Goal: Task Accomplishment & Management: Use online tool/utility

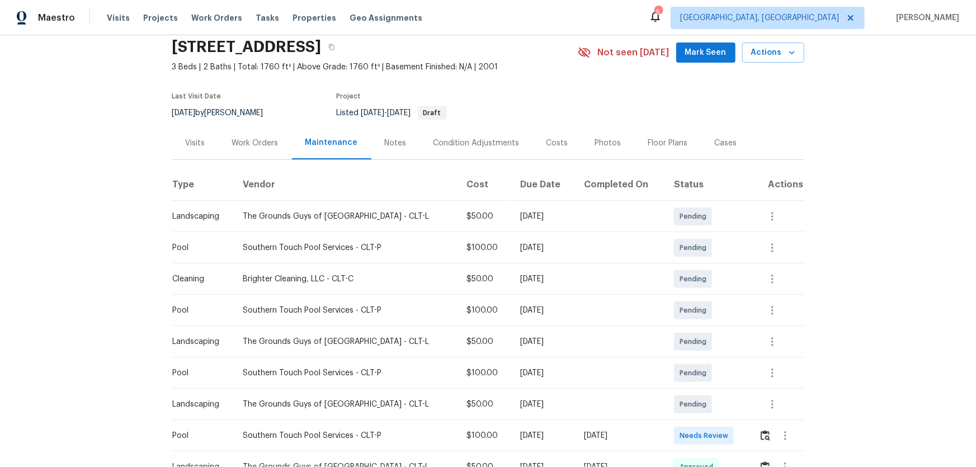
scroll to position [152, 0]
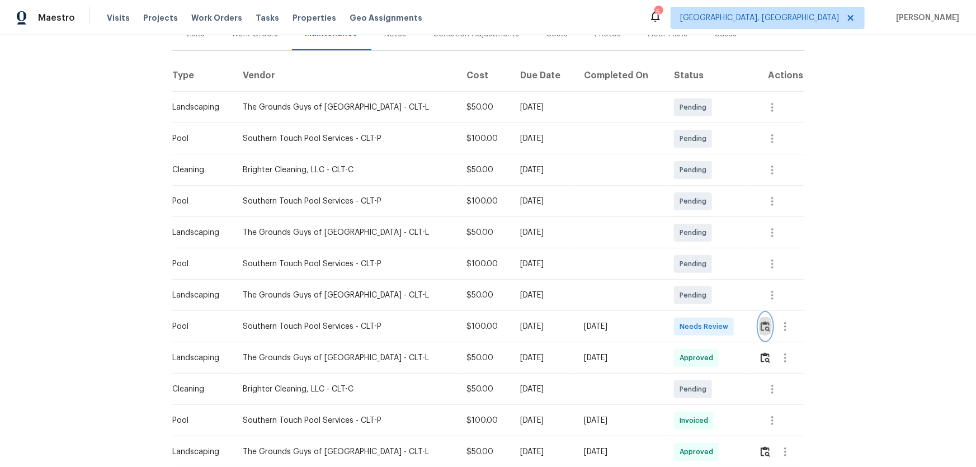
click at [761, 323] on img "button" at bounding box center [766, 326] width 10 height 11
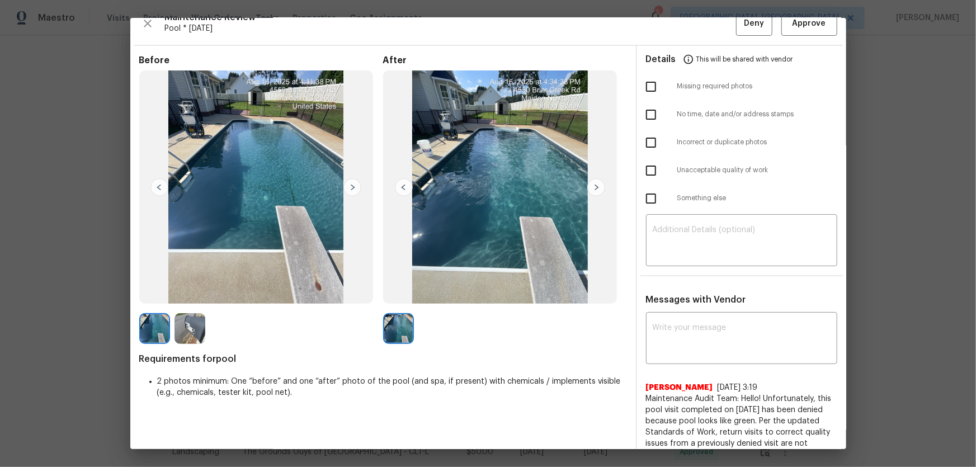
scroll to position [0, 0]
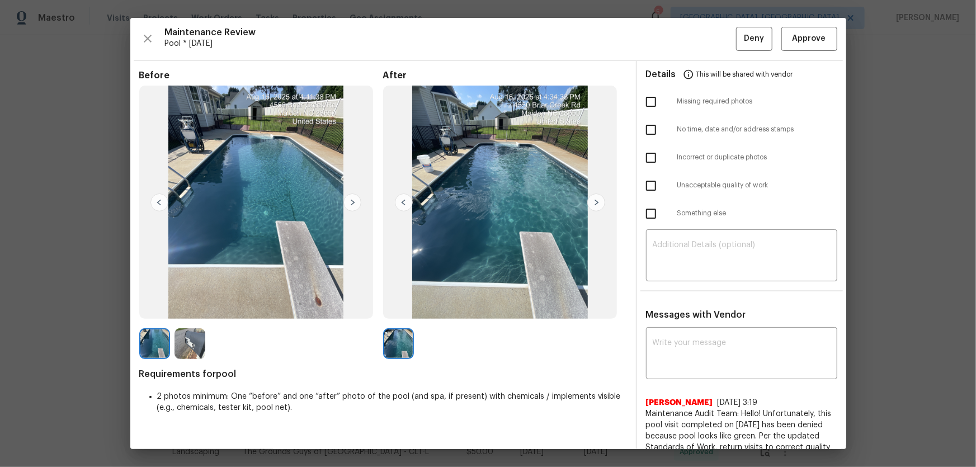
click at [187, 341] on img at bounding box center [189, 343] width 31 height 31
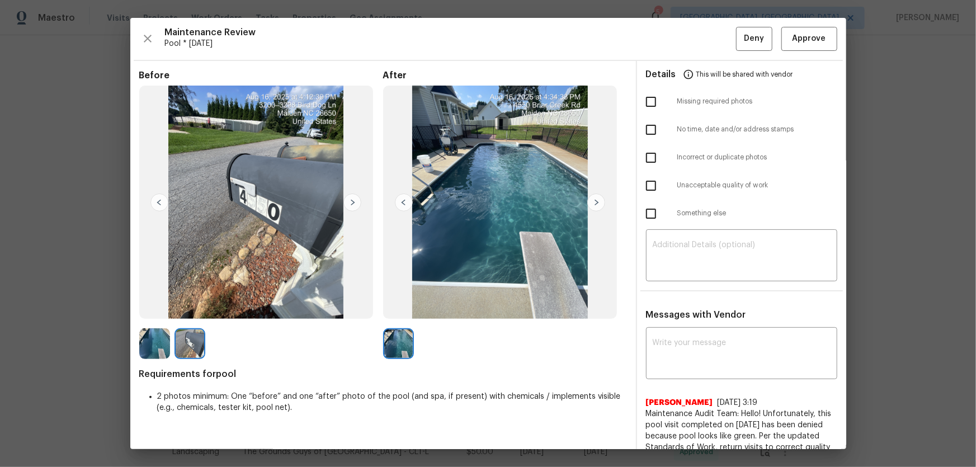
click at [162, 355] on img at bounding box center [154, 343] width 31 height 31
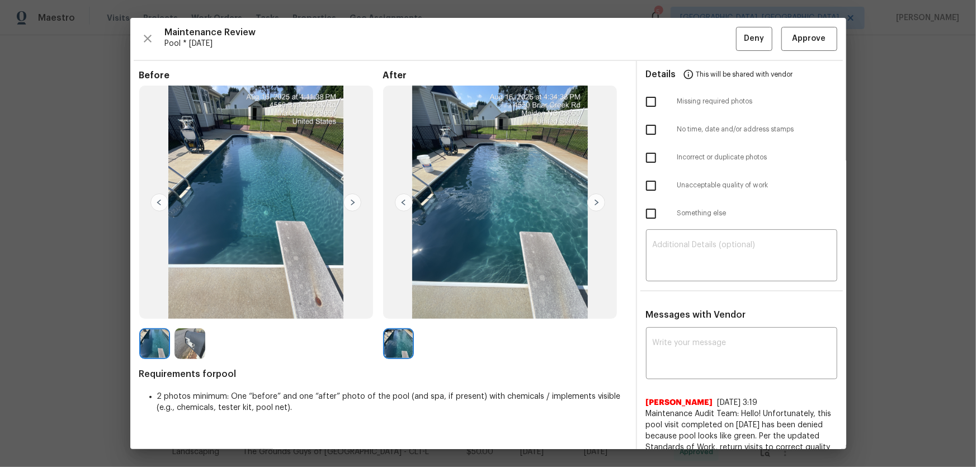
click at [187, 345] on img at bounding box center [189, 343] width 31 height 31
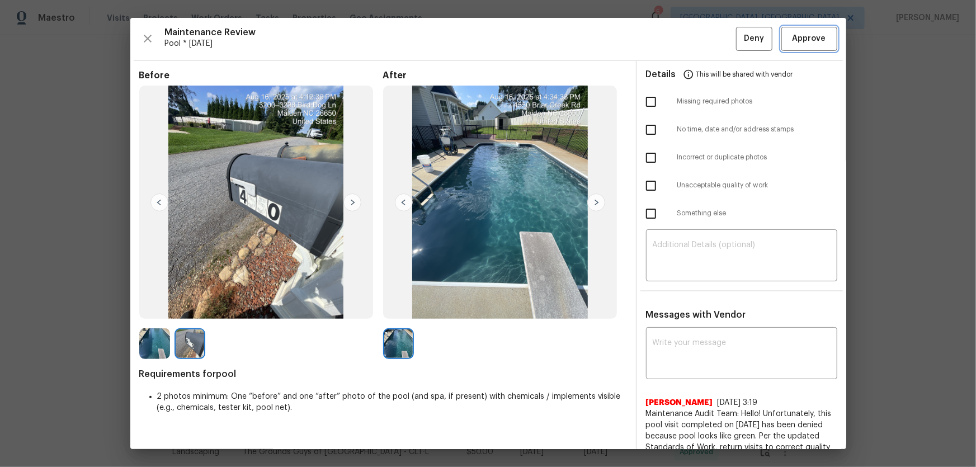
click at [790, 38] on span "Approve" at bounding box center [809, 39] width 38 height 14
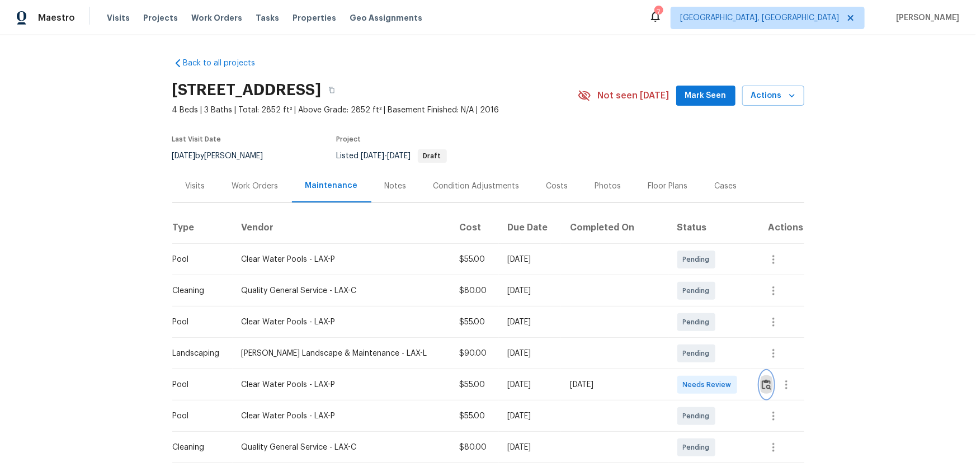
click at [694, 308] on img "button" at bounding box center [767, 384] width 10 height 11
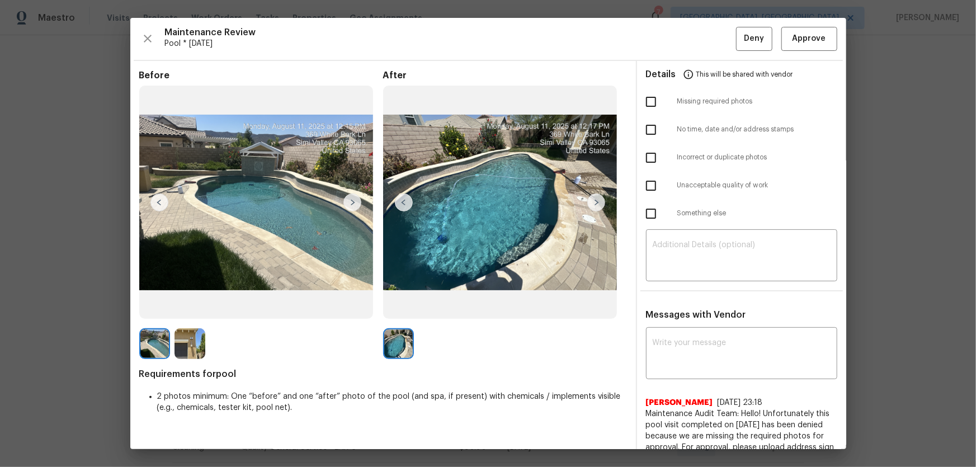
click at [190, 308] on img at bounding box center [189, 343] width 31 height 31
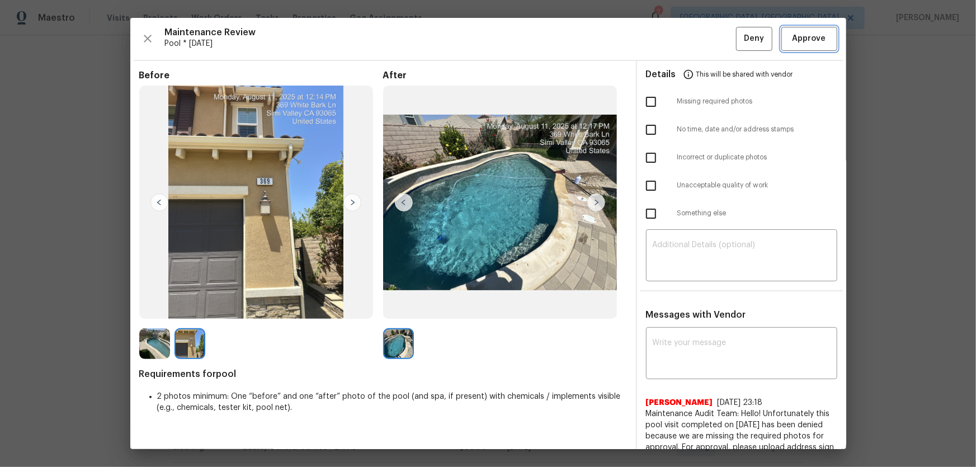
click at [694, 32] on span "Approve" at bounding box center [809, 39] width 34 height 14
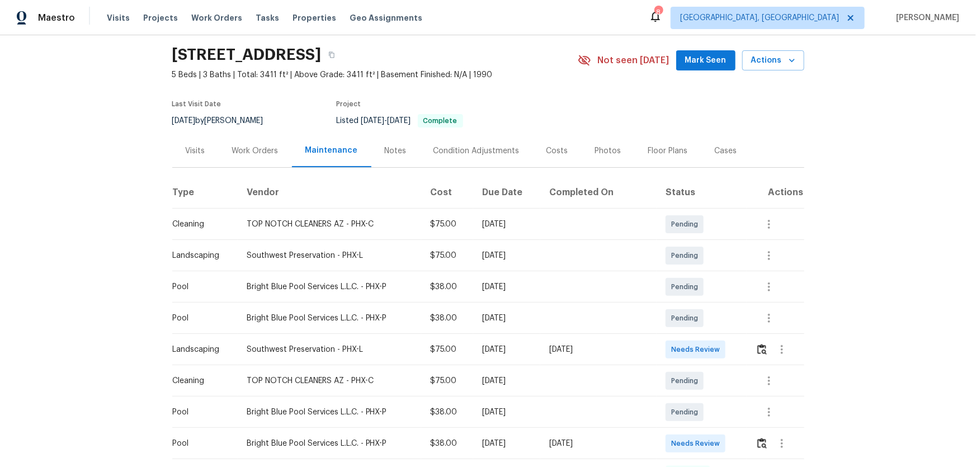
scroll to position [50, 0]
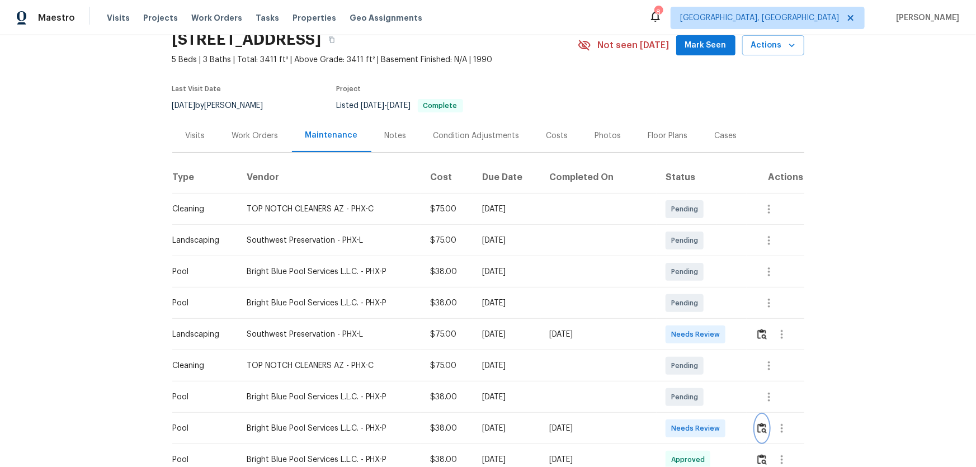
click at [759, 425] on img "button" at bounding box center [762, 428] width 10 height 11
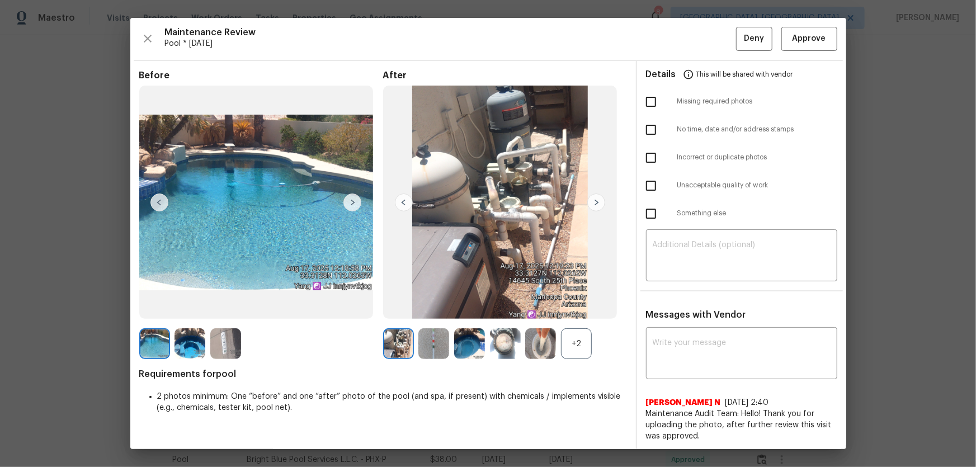
click at [569, 347] on div "+2" at bounding box center [576, 343] width 31 height 31
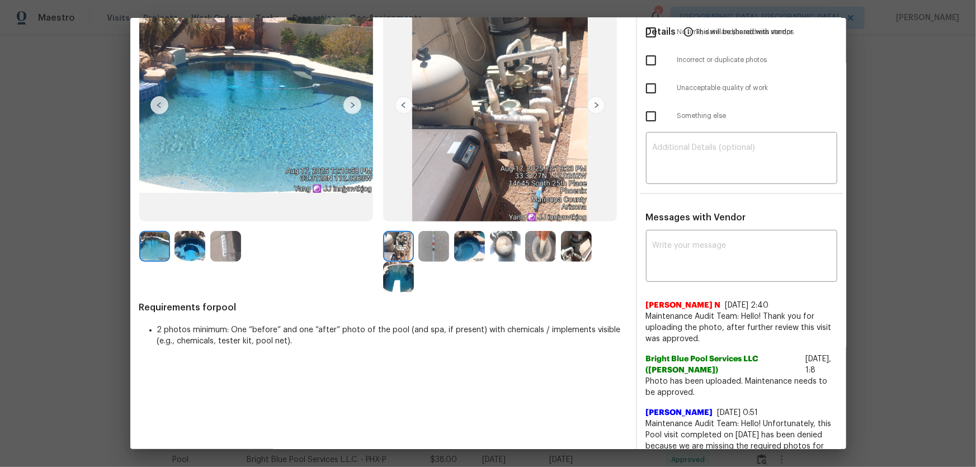
scroll to position [101, 0]
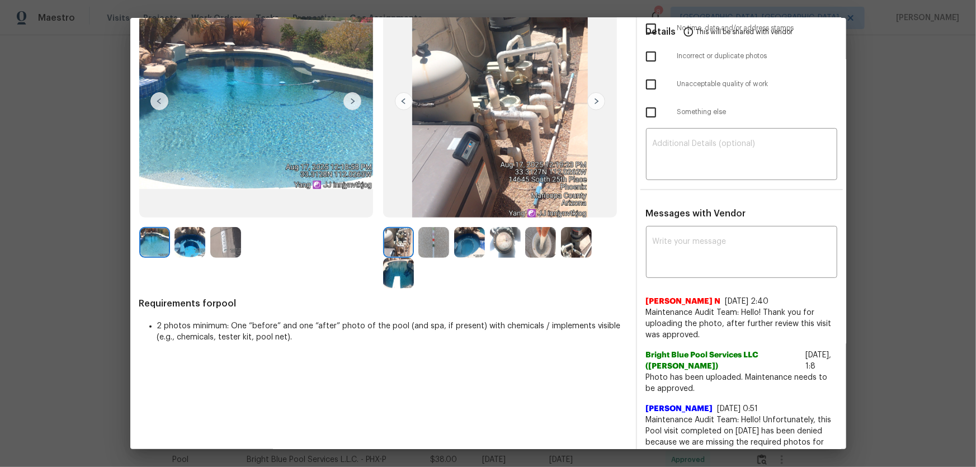
click at [442, 249] on img at bounding box center [433, 242] width 31 height 31
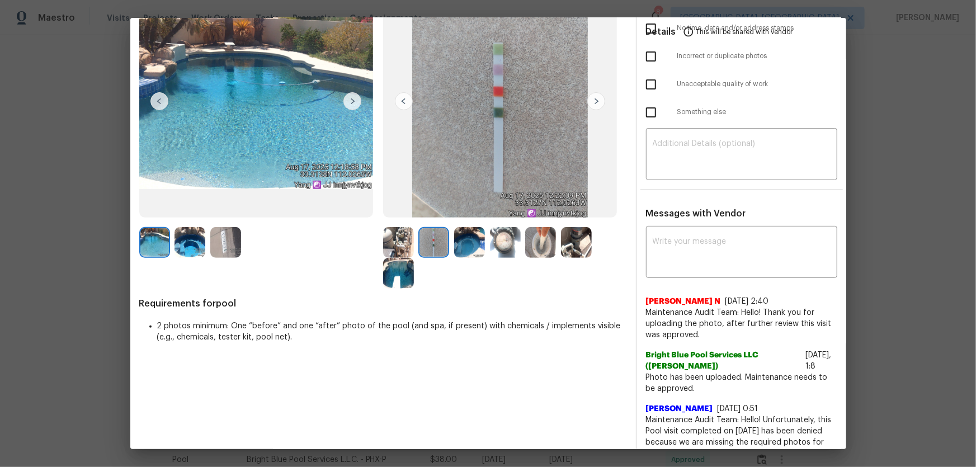
click at [476, 247] on img at bounding box center [469, 242] width 31 height 31
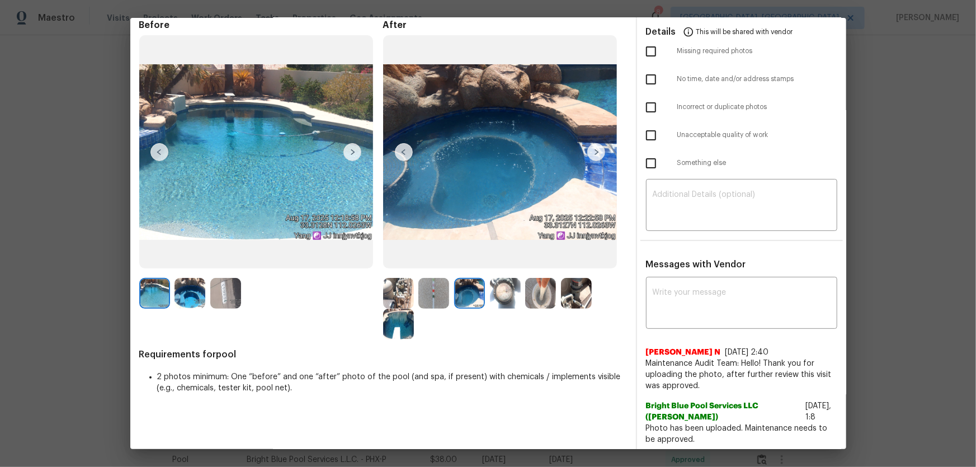
scroll to position [50, 0]
click at [224, 306] on img at bounding box center [225, 293] width 31 height 31
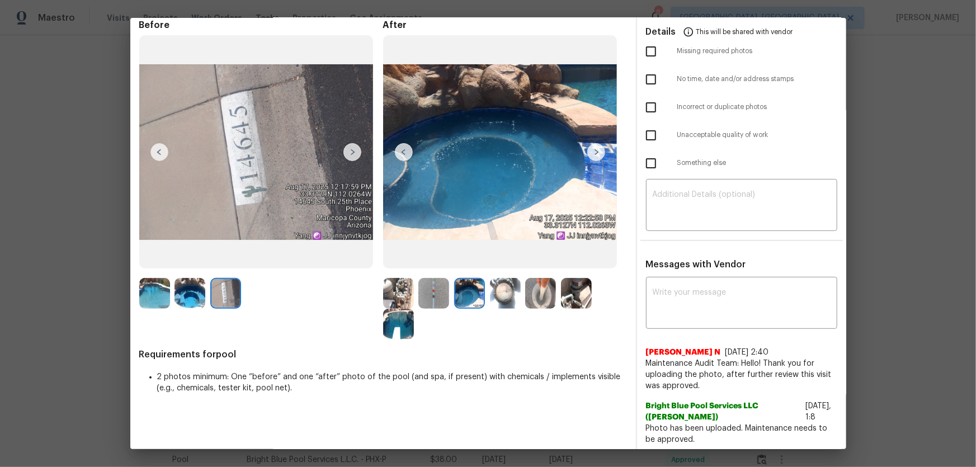
scroll to position [0, 0]
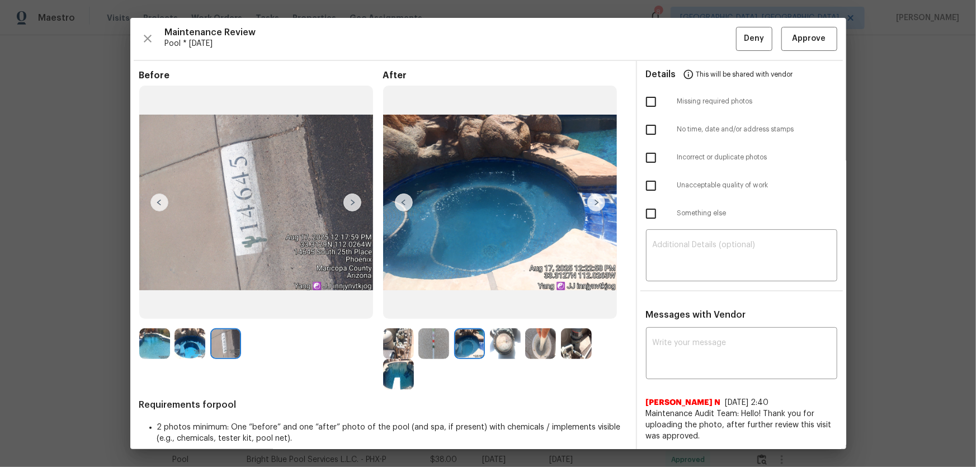
click at [392, 376] on img at bounding box center [398, 374] width 31 height 31
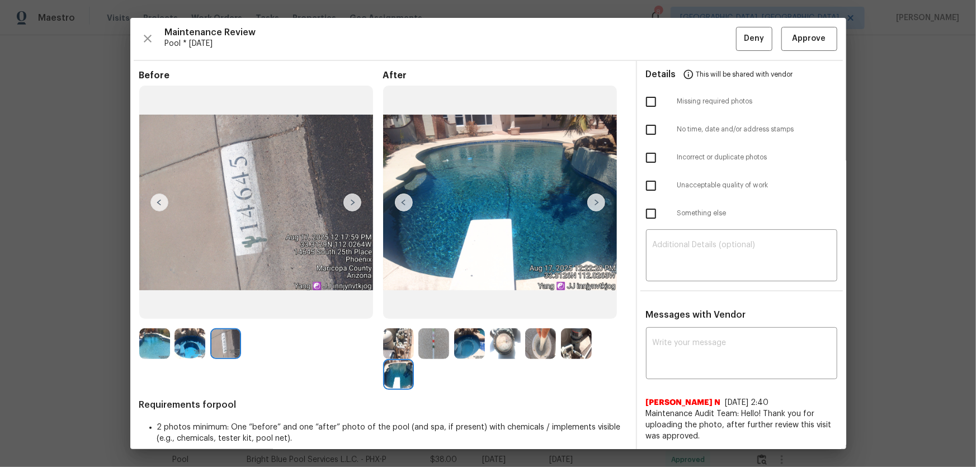
click at [391, 346] on img at bounding box center [398, 343] width 31 height 31
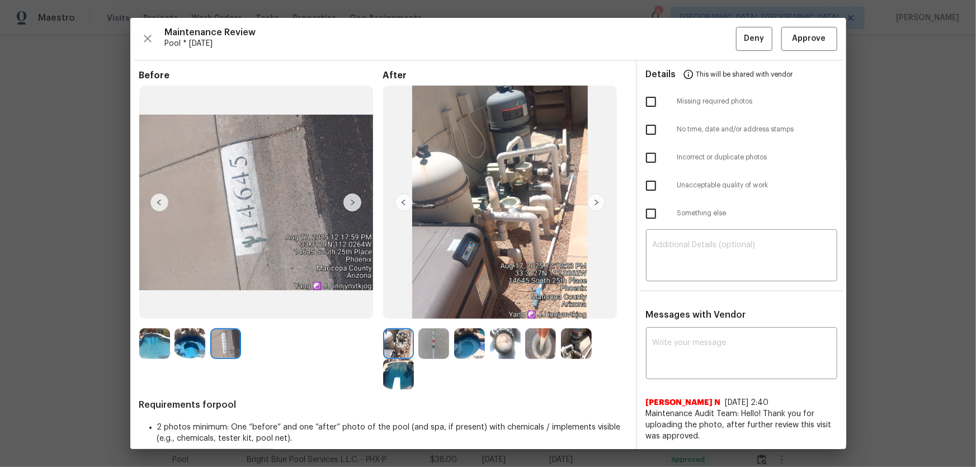
click at [440, 343] on img at bounding box center [433, 343] width 31 height 31
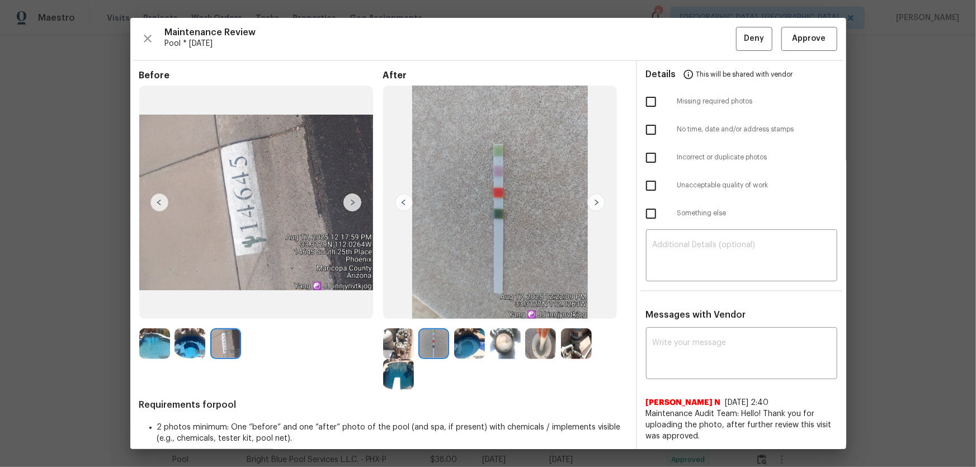
click at [459, 346] on img at bounding box center [469, 343] width 31 height 31
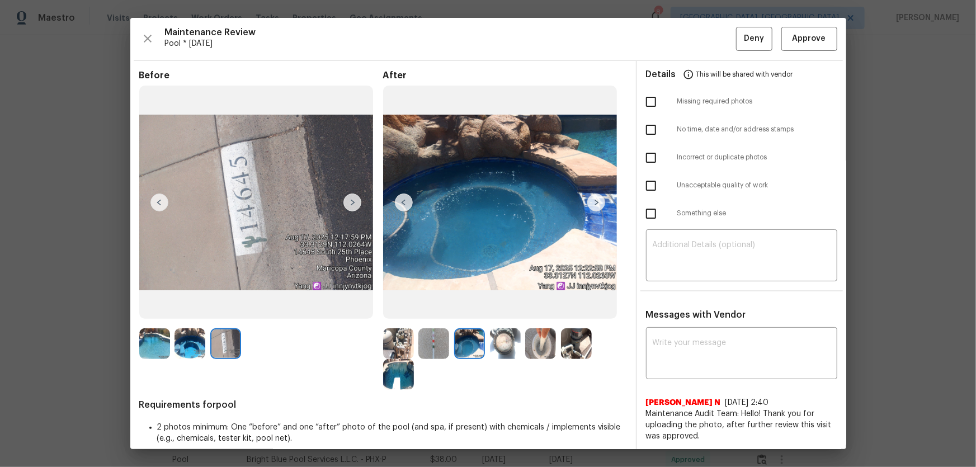
click at [498, 347] on img at bounding box center [505, 343] width 31 height 31
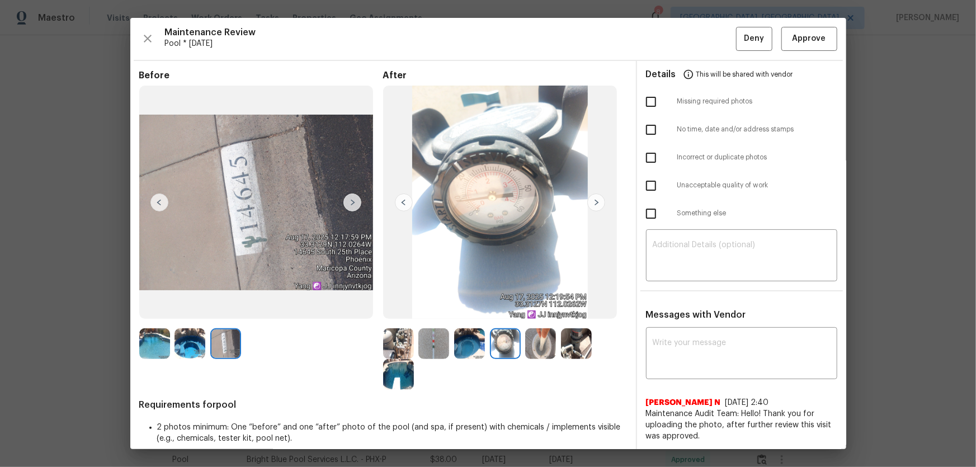
click at [527, 344] on img at bounding box center [540, 343] width 31 height 31
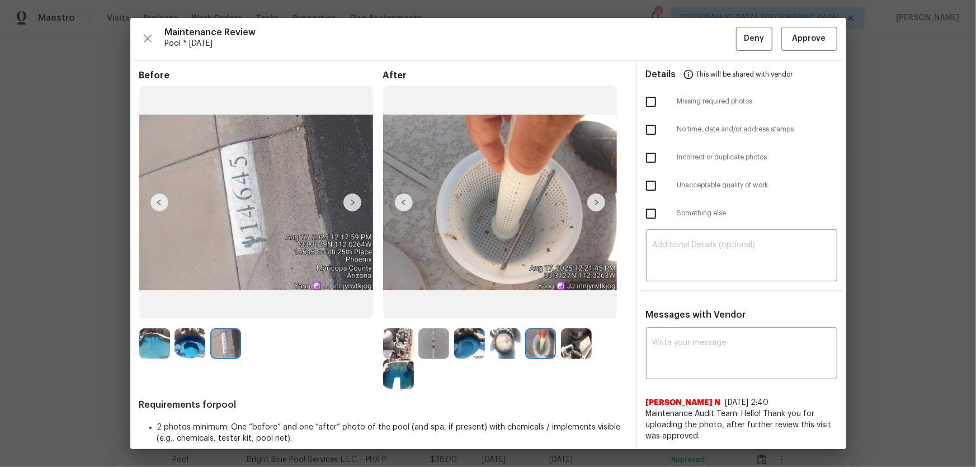
click at [576, 344] on img at bounding box center [576, 343] width 31 height 31
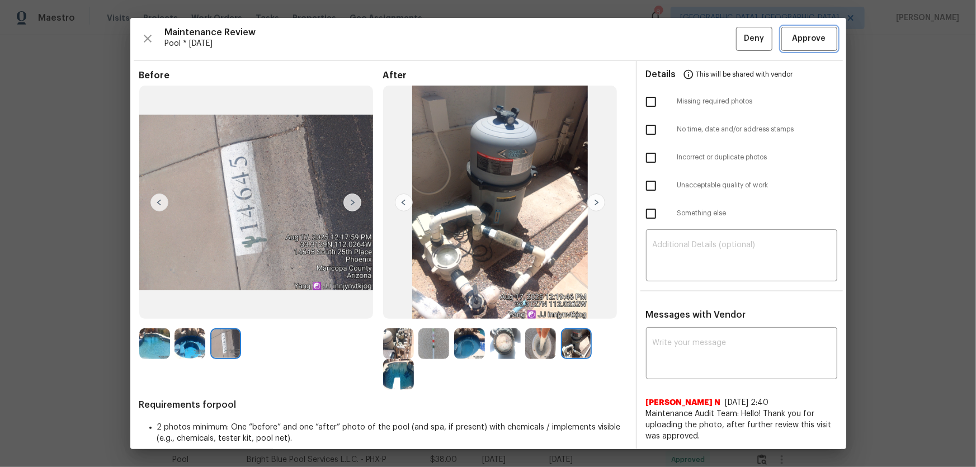
click at [797, 39] on span "Approve" at bounding box center [809, 39] width 34 height 14
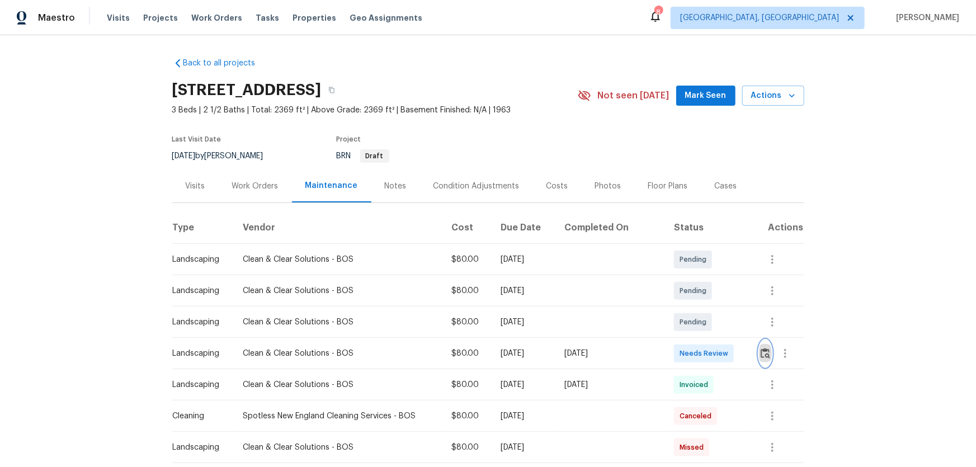
click at [765, 350] on img "button" at bounding box center [766, 353] width 10 height 11
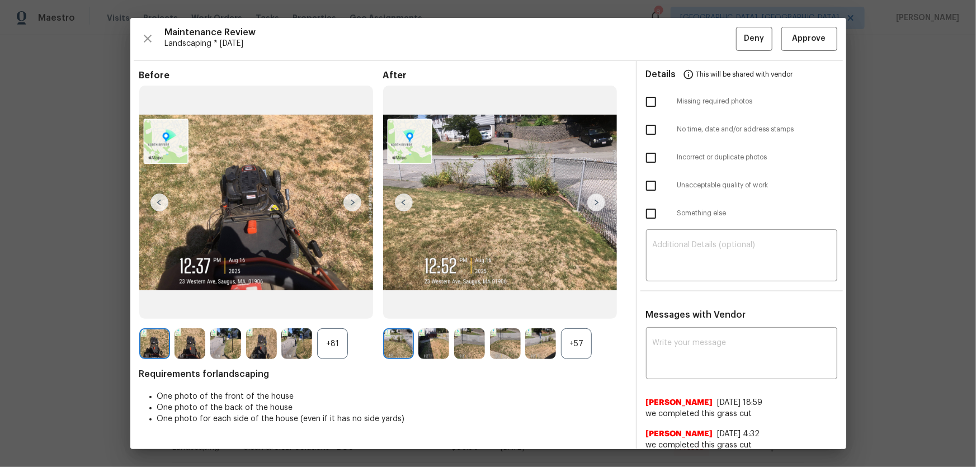
drag, startPoint x: 580, startPoint y: 352, endPoint x: 539, endPoint y: 346, distance: 41.8
click at [580, 351] on div "+57" at bounding box center [576, 343] width 31 height 31
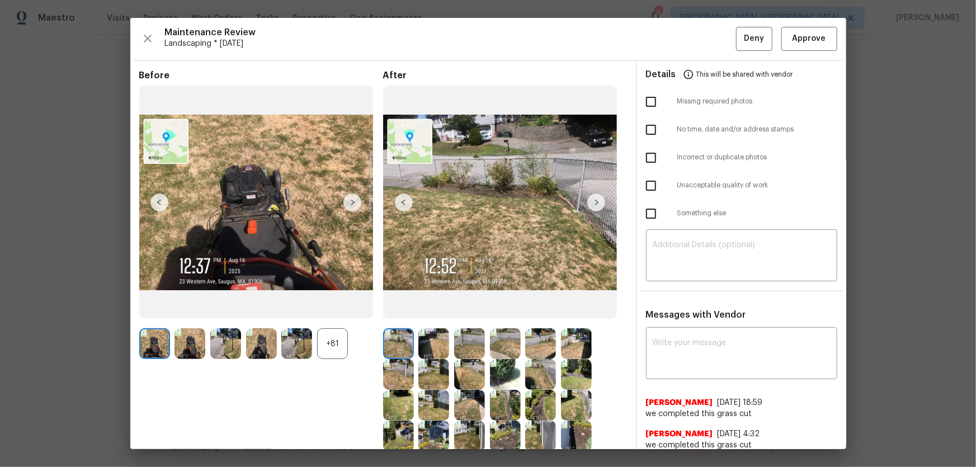
click at [341, 352] on div "+81" at bounding box center [332, 343] width 31 height 31
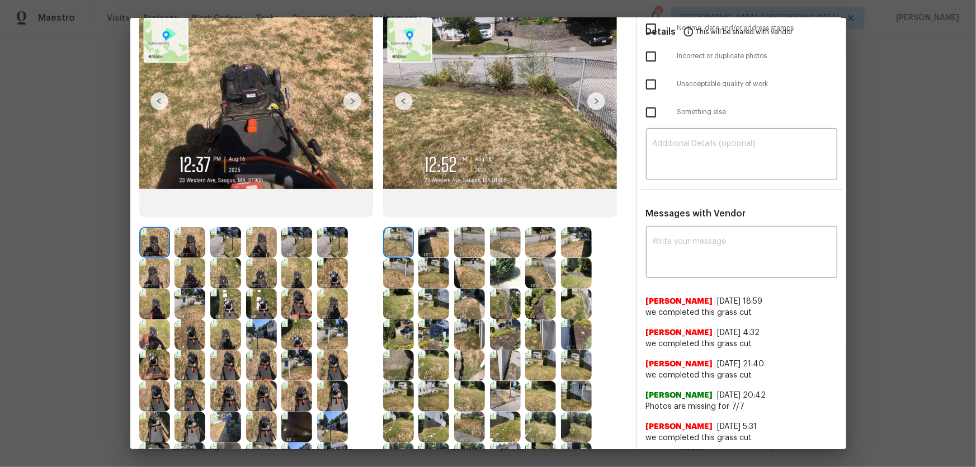
scroll to position [50, 0]
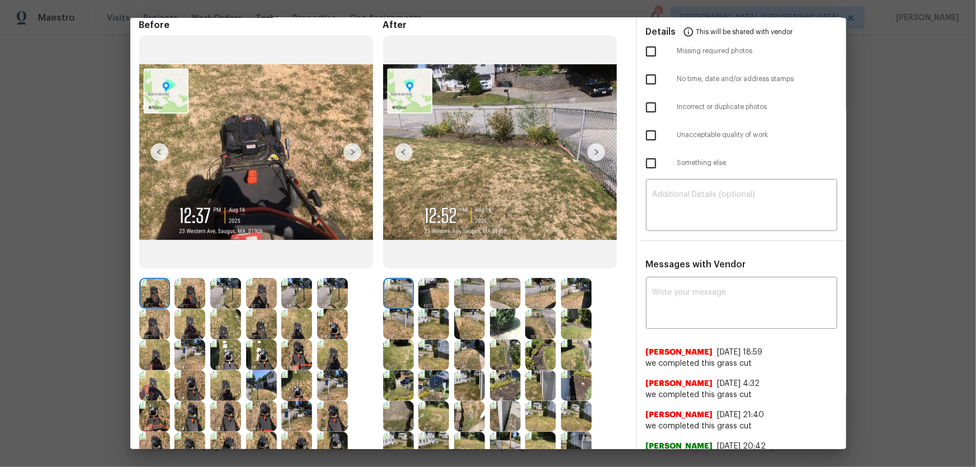
click at [446, 293] on img at bounding box center [433, 293] width 31 height 31
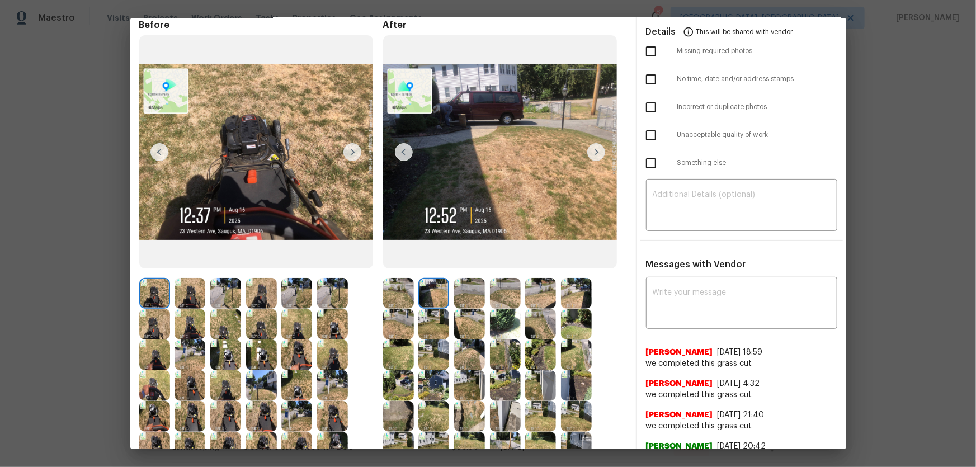
click at [473, 293] on img at bounding box center [469, 293] width 31 height 31
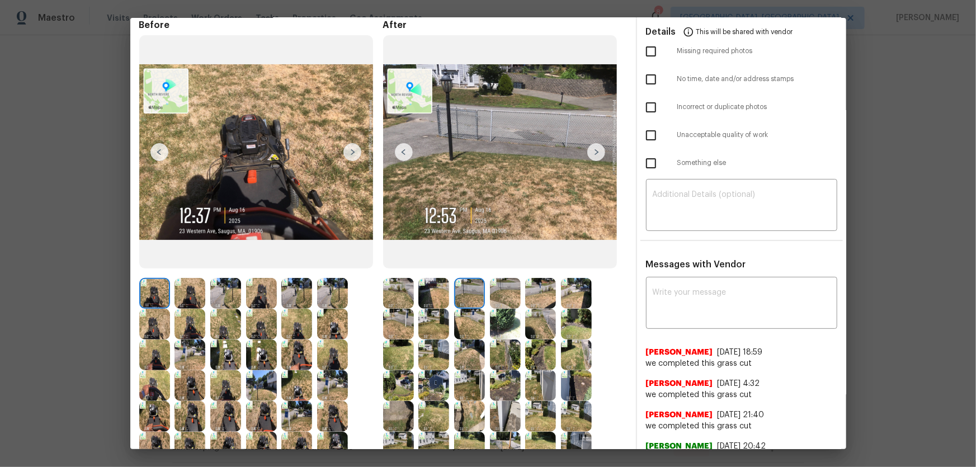
click at [511, 293] on img at bounding box center [505, 293] width 31 height 31
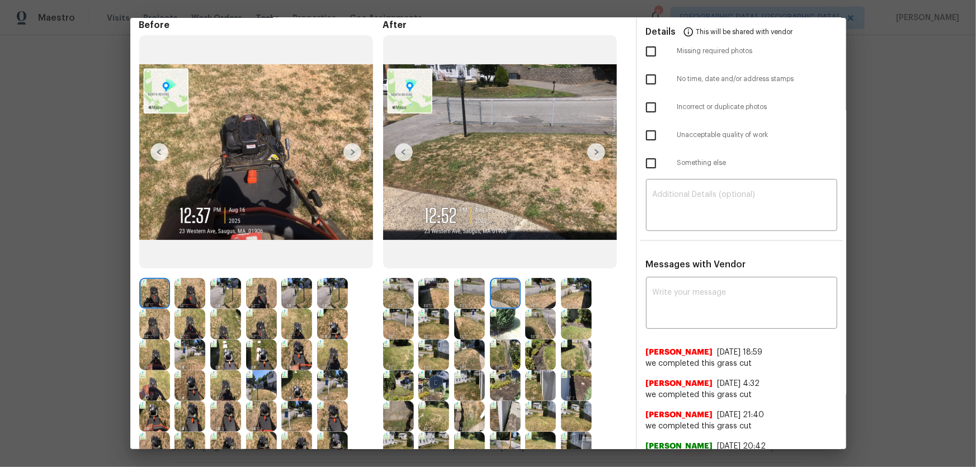
click at [530, 298] on img at bounding box center [540, 293] width 31 height 31
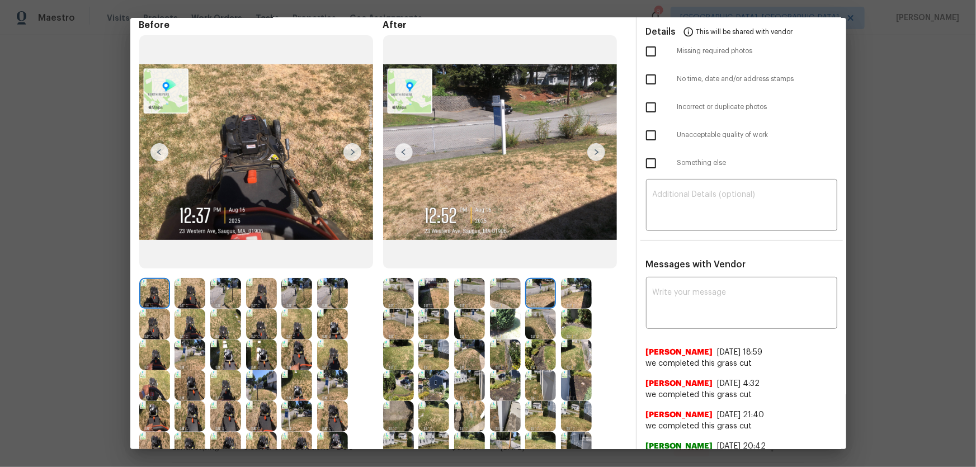
click at [573, 300] on img at bounding box center [576, 293] width 31 height 31
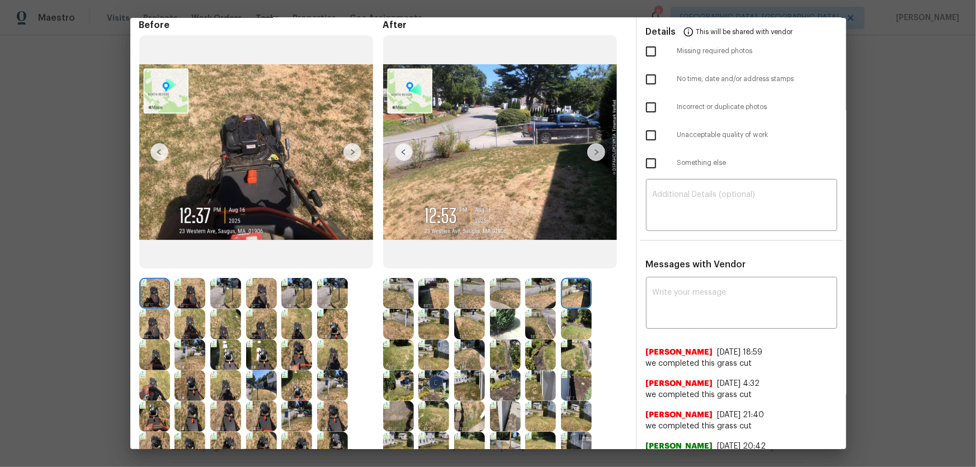
click at [407, 326] on img at bounding box center [398, 324] width 31 height 31
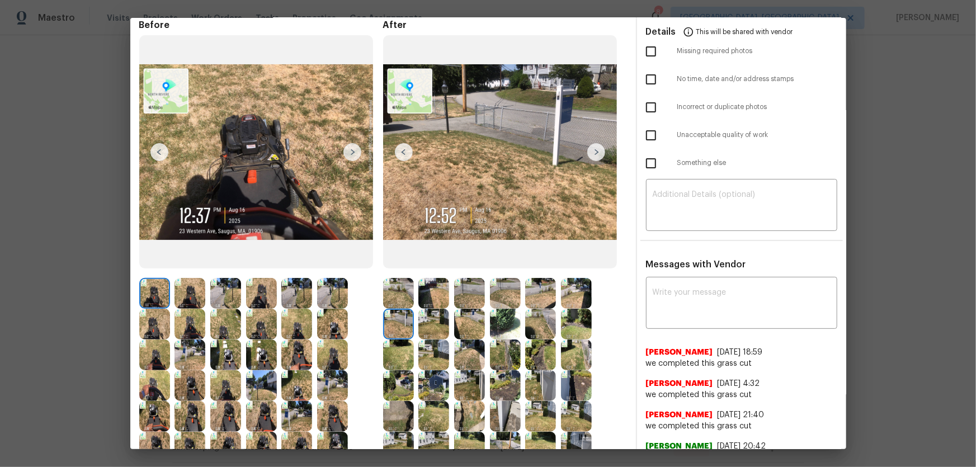
click at [429, 328] on img at bounding box center [433, 324] width 31 height 31
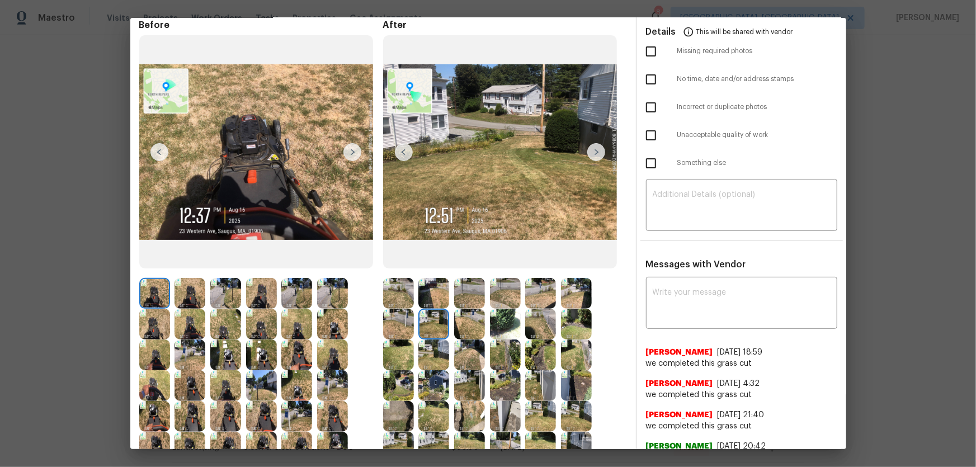
click at [464, 331] on img at bounding box center [469, 324] width 31 height 31
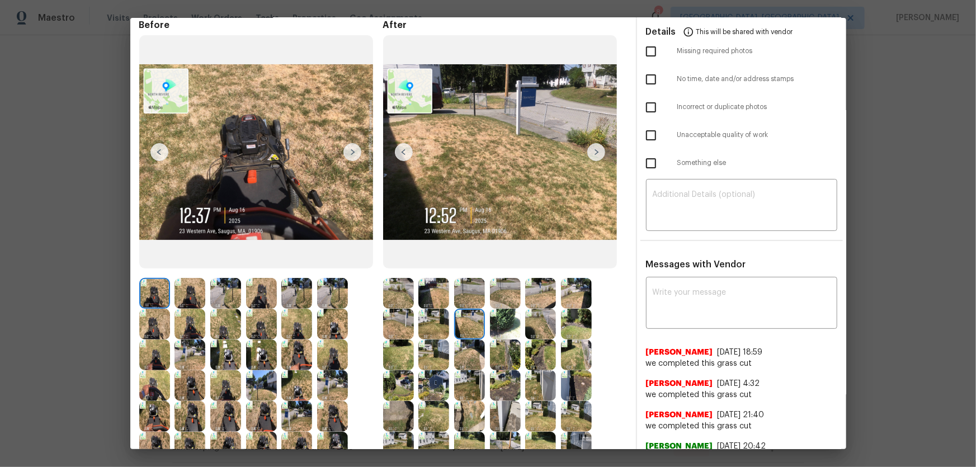
click at [490, 329] on img at bounding box center [505, 324] width 31 height 31
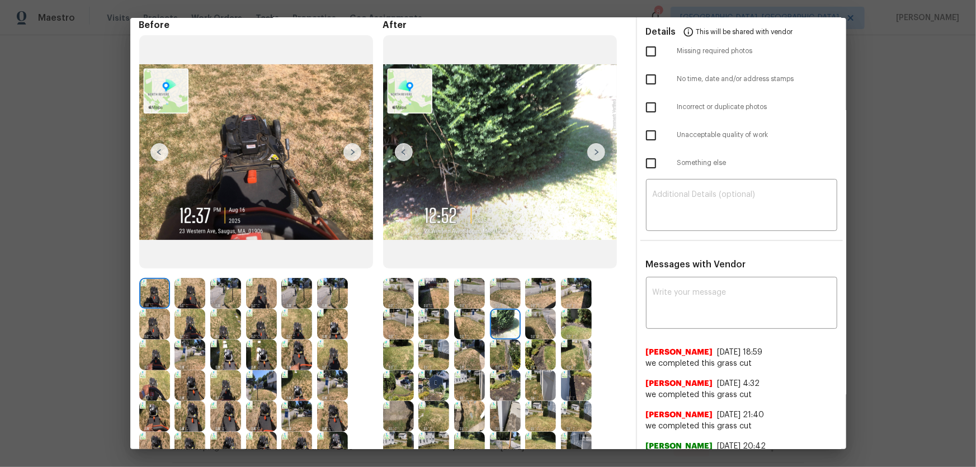
click at [536, 328] on img at bounding box center [540, 324] width 31 height 31
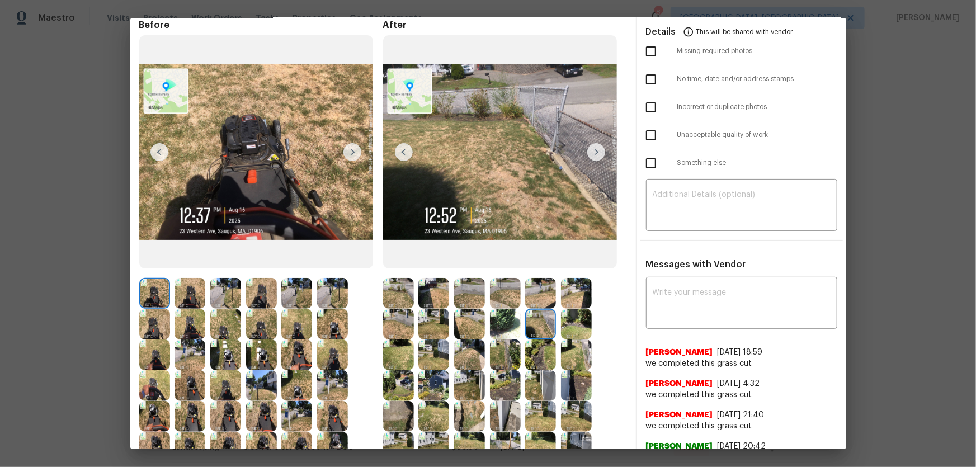
click at [566, 324] on img at bounding box center [576, 324] width 31 height 31
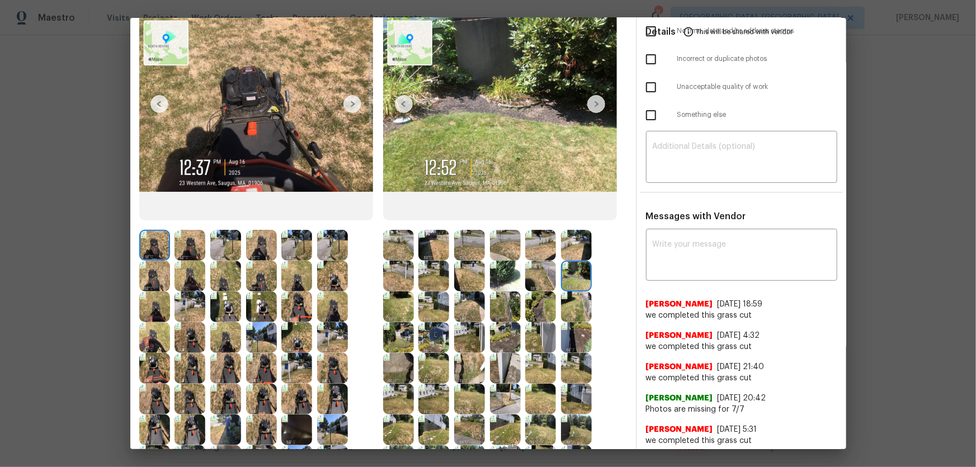
scroll to position [152, 0]
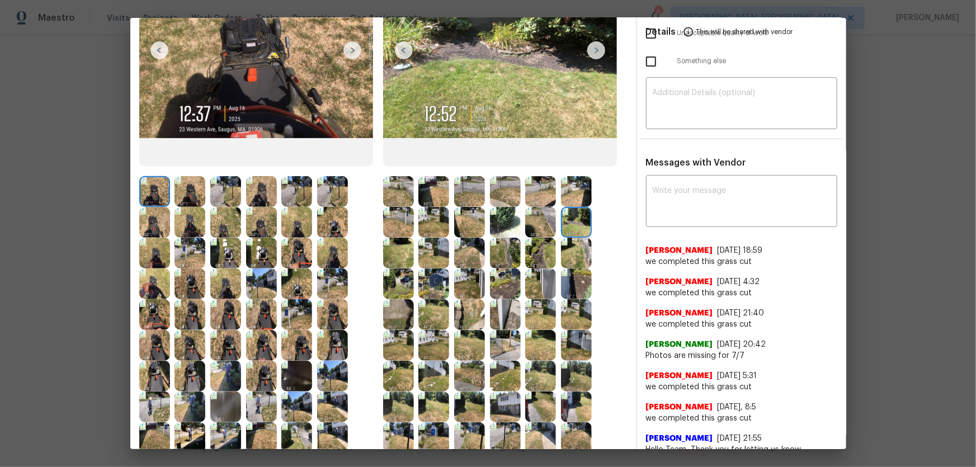
click at [400, 259] on img at bounding box center [398, 253] width 31 height 31
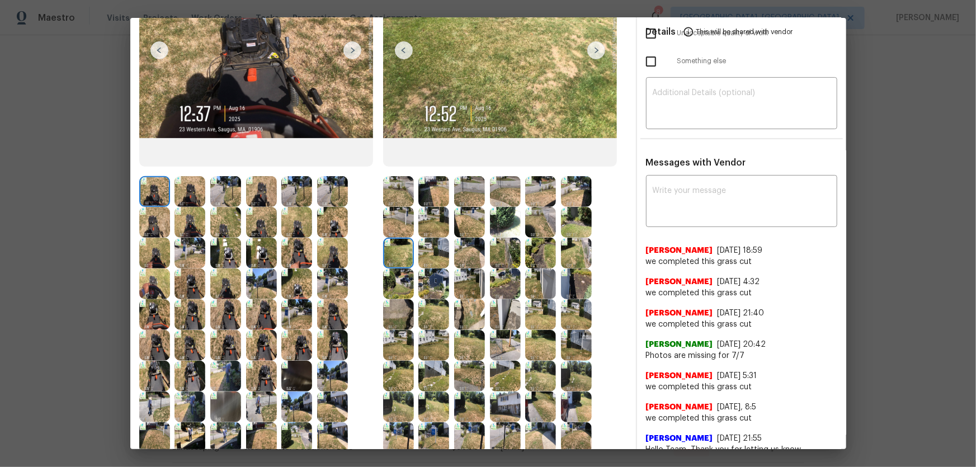
click at [422, 253] on img at bounding box center [433, 253] width 31 height 31
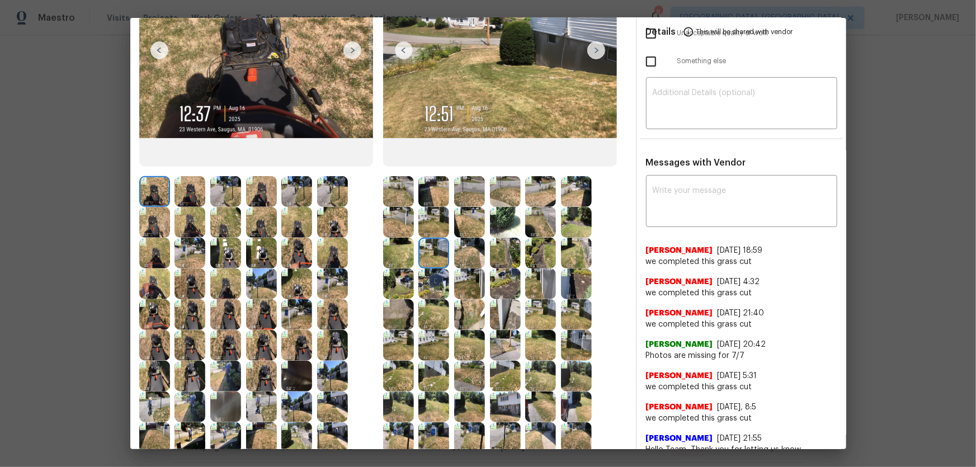
click at [471, 261] on img at bounding box center [469, 253] width 31 height 31
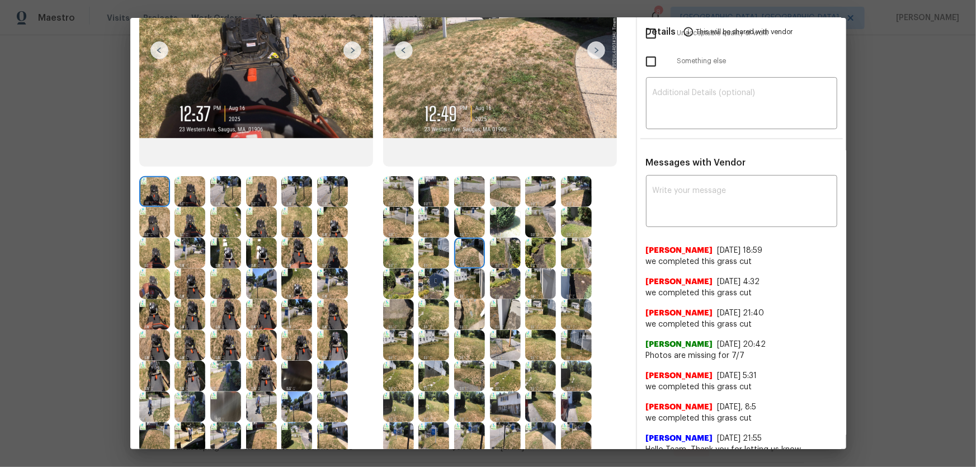
click at [502, 257] on img at bounding box center [505, 253] width 31 height 31
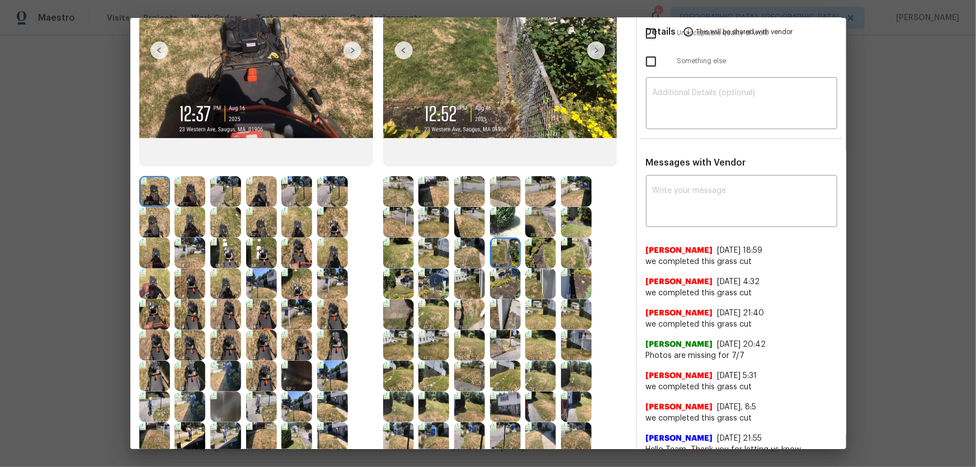
click at [531, 257] on img at bounding box center [540, 253] width 31 height 31
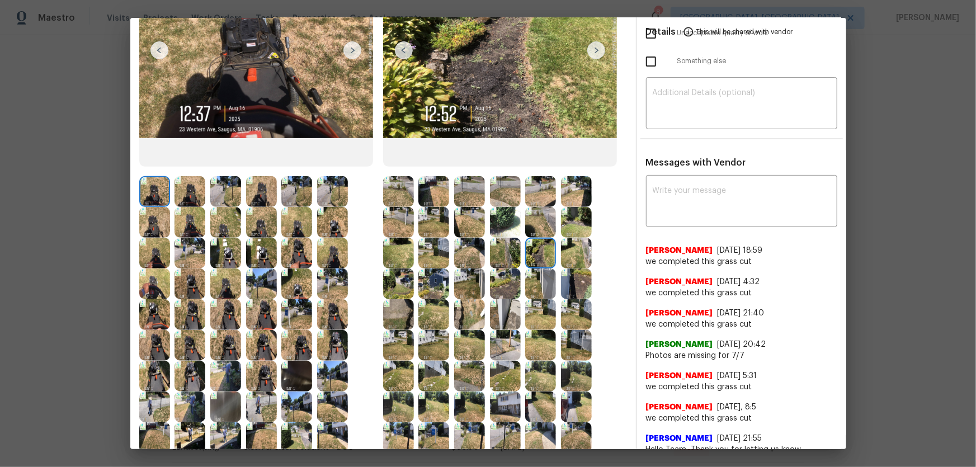
click at [568, 254] on img at bounding box center [576, 253] width 31 height 31
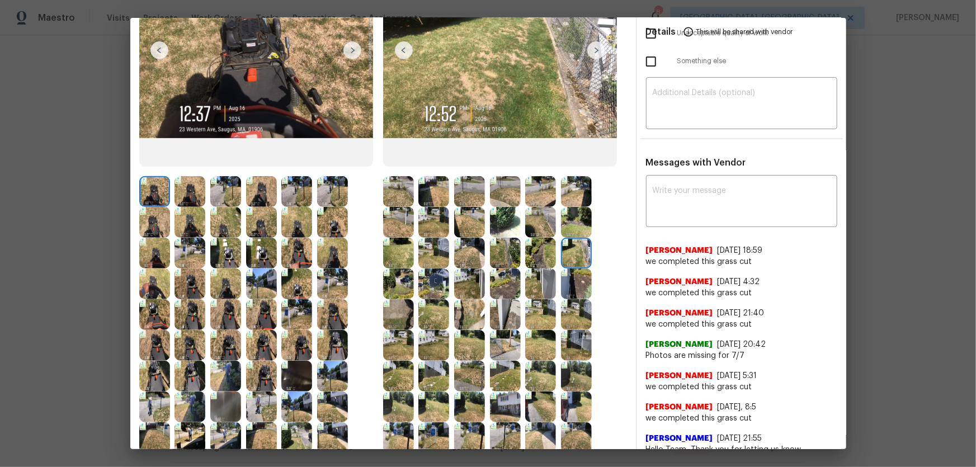
click at [375, 290] on div at bounding box center [261, 406] width 244 height 461
click at [399, 284] on img at bounding box center [398, 283] width 31 height 31
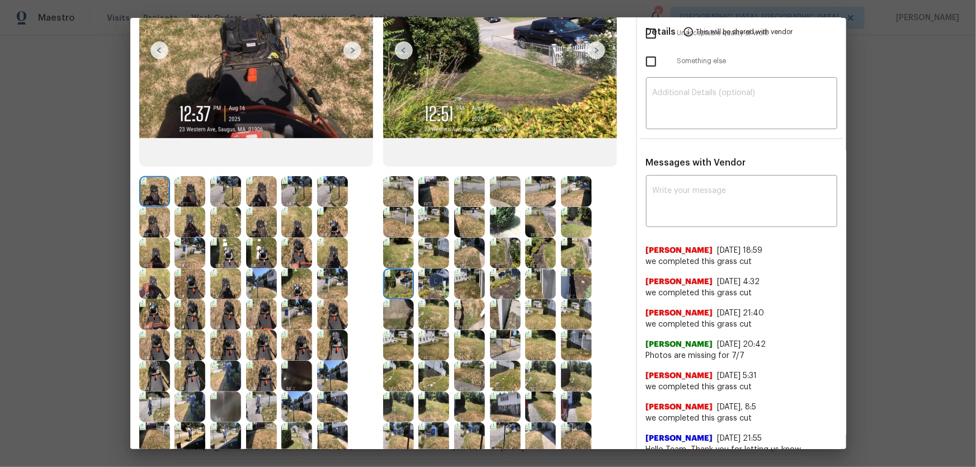
click at [426, 290] on img at bounding box center [433, 283] width 31 height 31
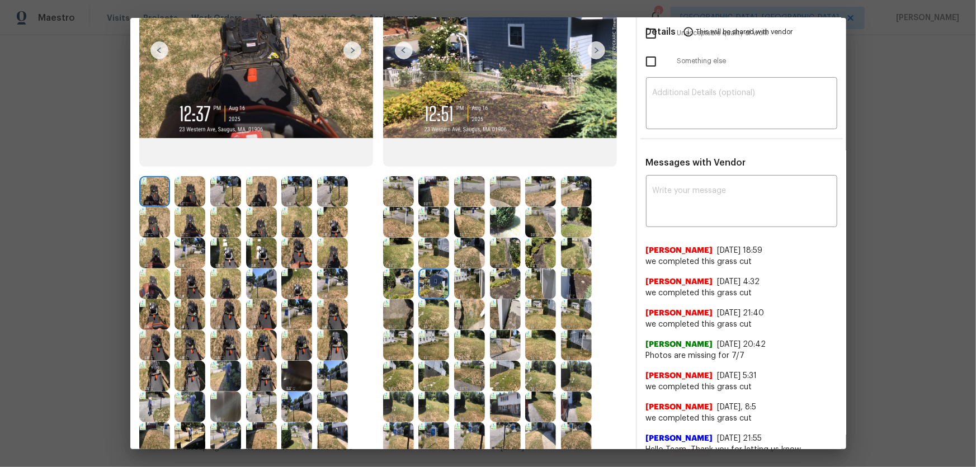
click at [465, 289] on img at bounding box center [469, 283] width 31 height 31
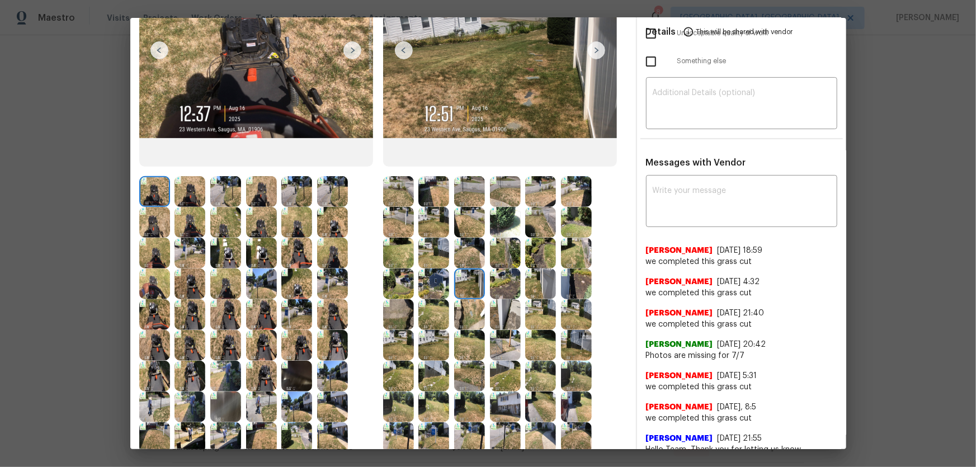
click at [490, 286] on img at bounding box center [505, 283] width 31 height 31
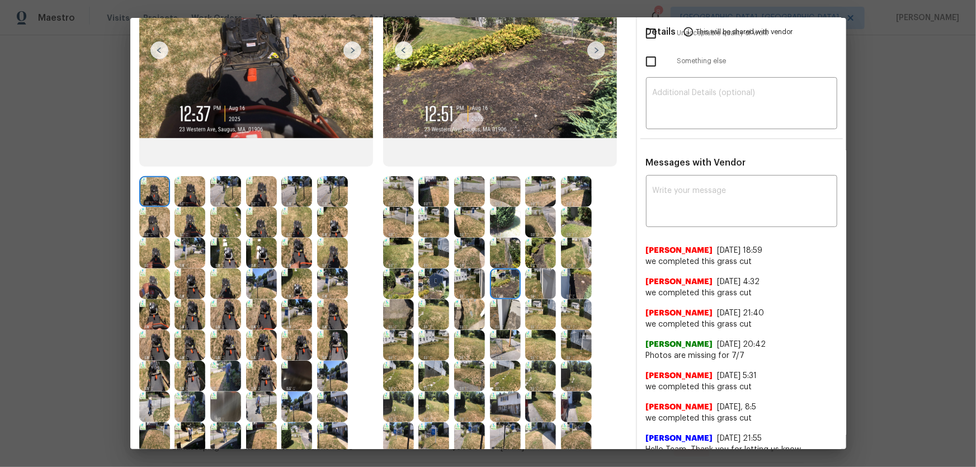
click at [535, 290] on img at bounding box center [540, 283] width 31 height 31
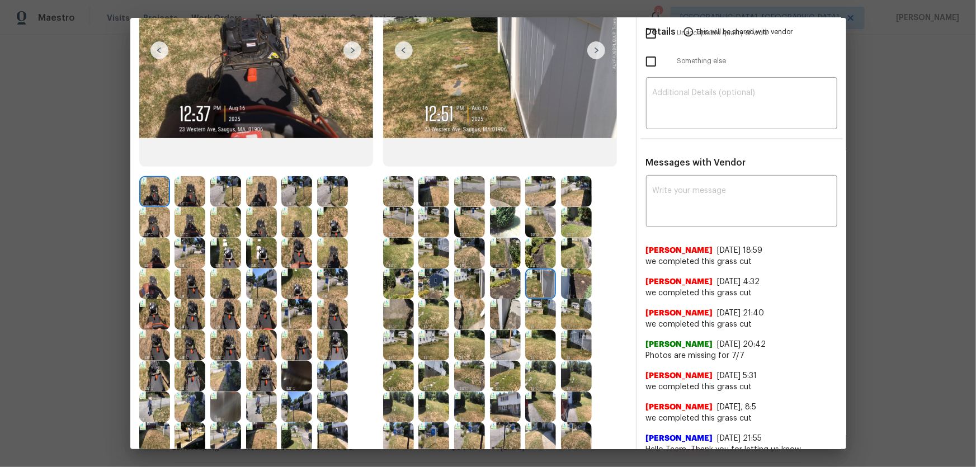
click at [564, 290] on img at bounding box center [576, 283] width 31 height 31
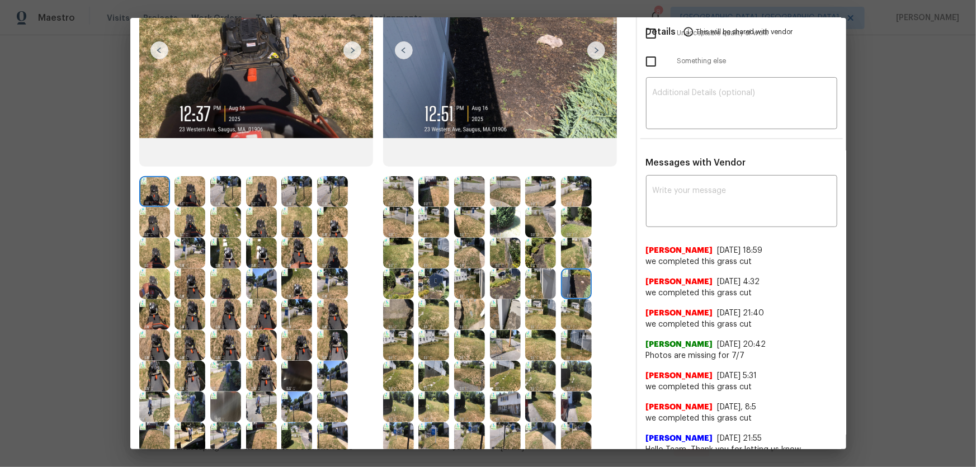
click at [391, 310] on img at bounding box center [398, 314] width 31 height 31
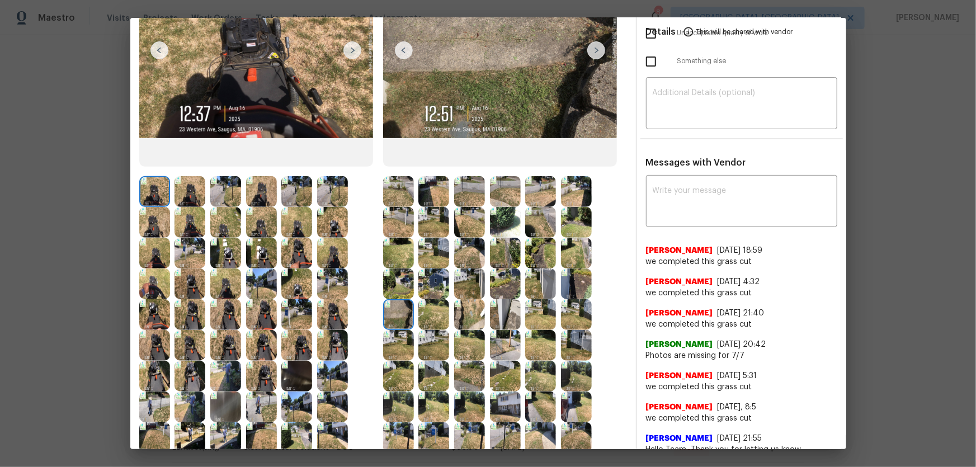
click at [443, 319] on img at bounding box center [433, 314] width 31 height 31
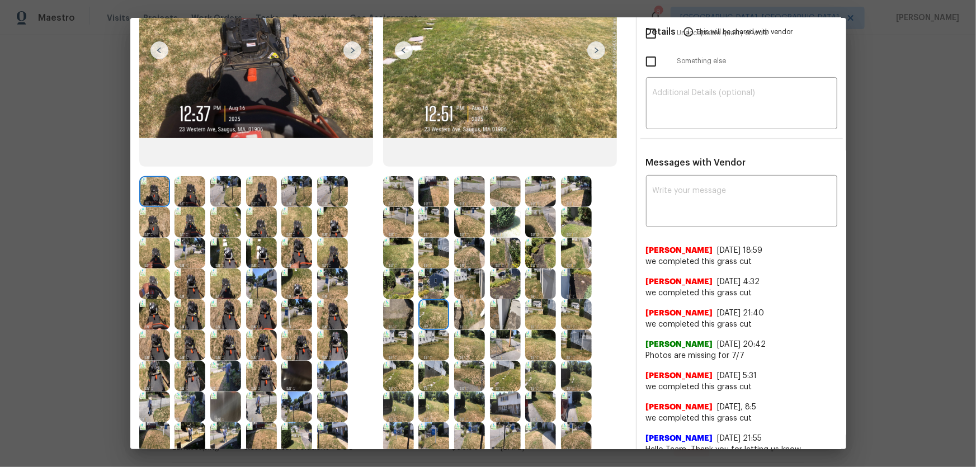
click at [473, 319] on img at bounding box center [469, 314] width 31 height 31
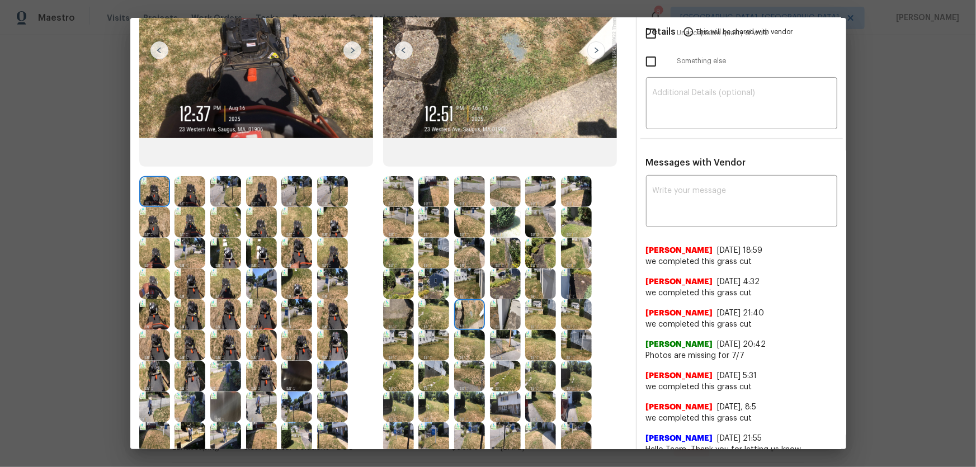
click at [500, 316] on img at bounding box center [505, 314] width 31 height 31
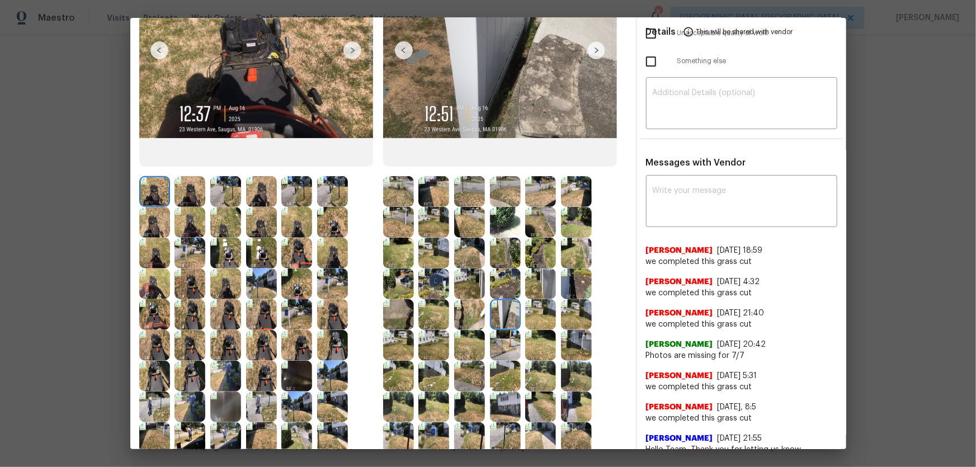
click at [531, 317] on img at bounding box center [540, 314] width 31 height 31
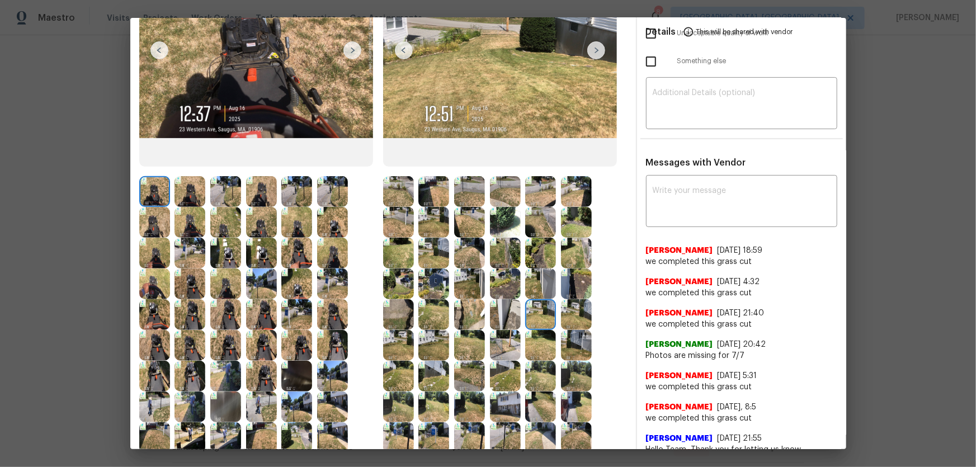
click at [572, 316] on img at bounding box center [576, 314] width 31 height 31
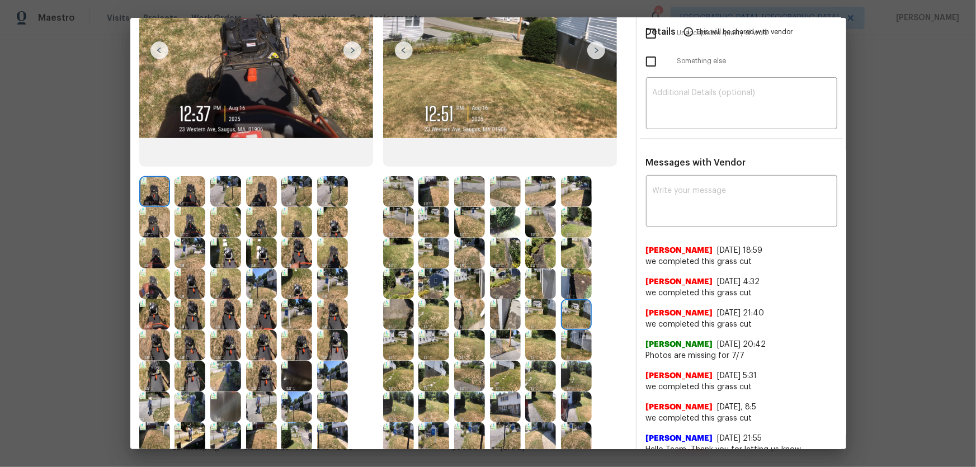
click at [403, 344] on img at bounding box center [398, 345] width 31 height 31
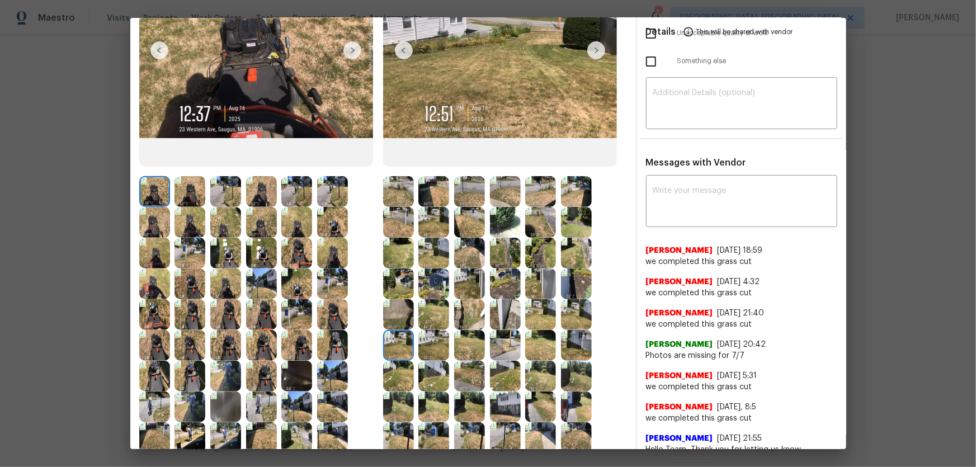
click at [428, 347] on img at bounding box center [433, 345] width 31 height 31
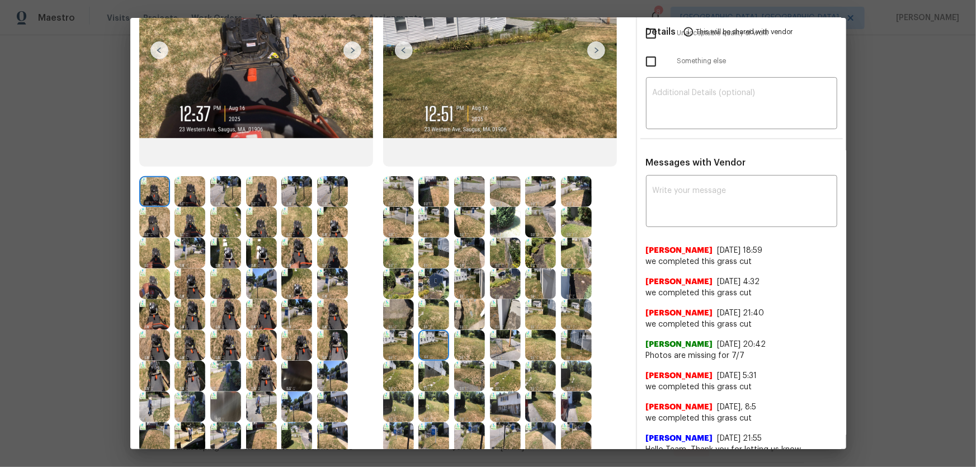
click at [471, 347] on img at bounding box center [469, 345] width 31 height 31
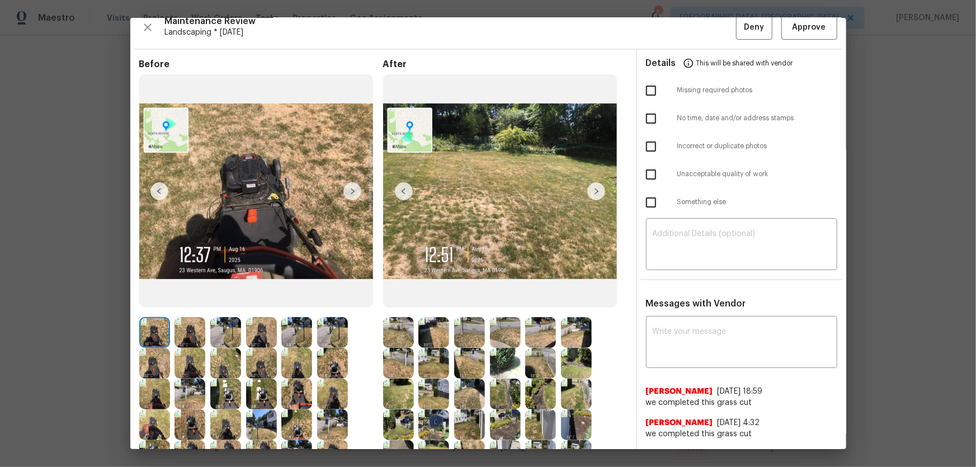
scroll to position [0, 0]
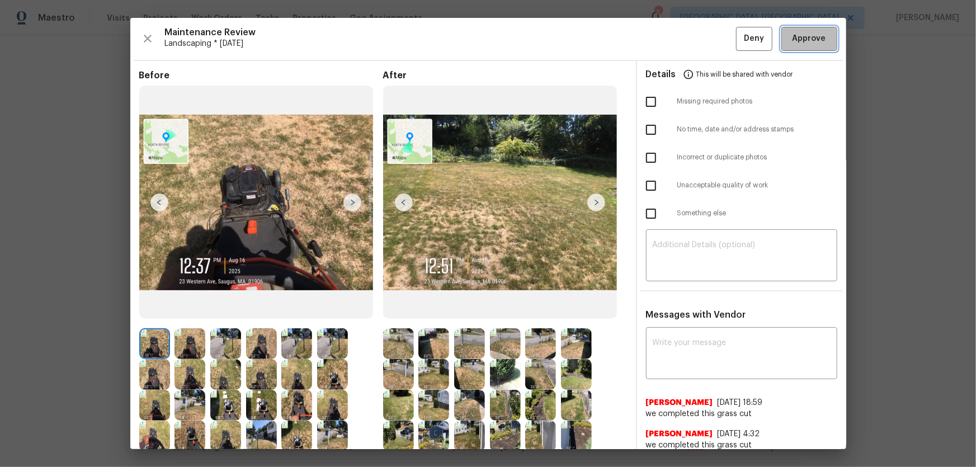
click at [810, 44] on span "Approve" at bounding box center [809, 39] width 34 height 14
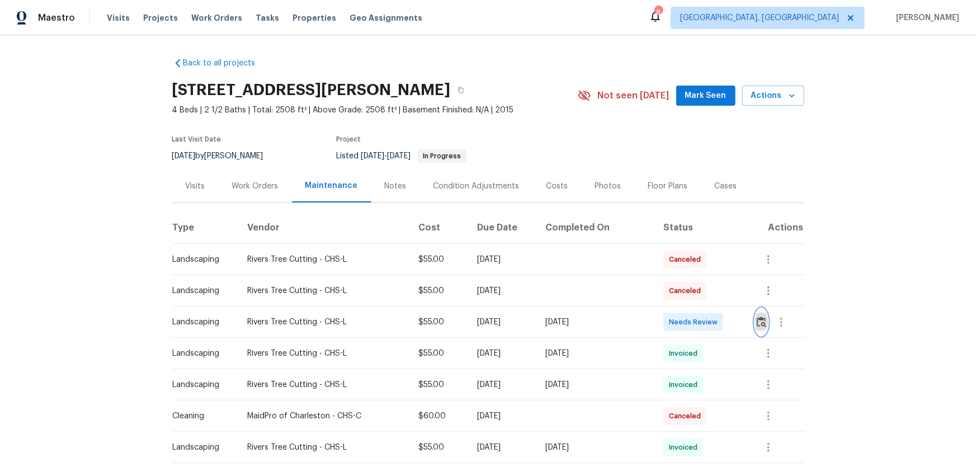
click at [755, 330] on button "button" at bounding box center [761, 322] width 13 height 27
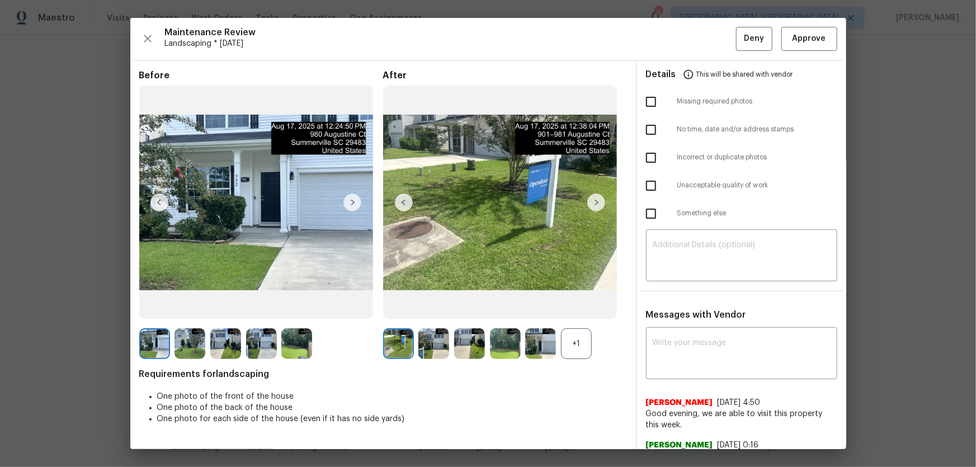
click at [583, 333] on div "+1" at bounding box center [576, 343] width 31 height 31
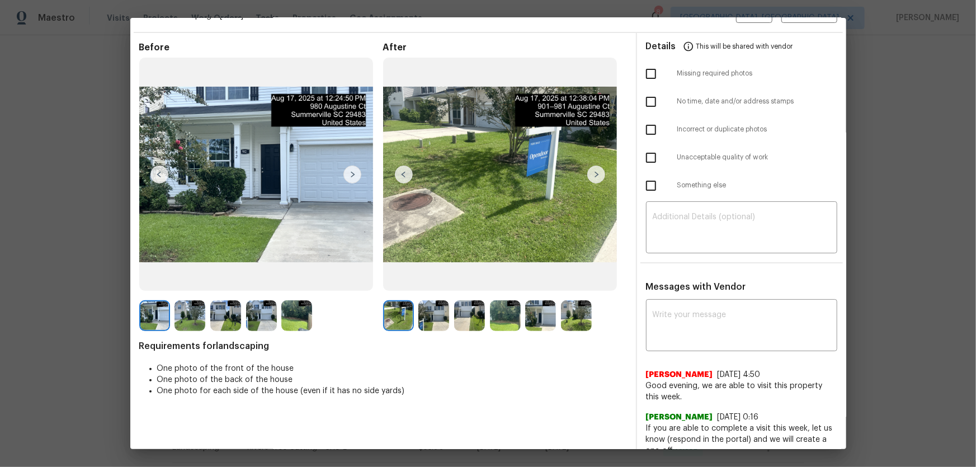
scroll to position [42, 0]
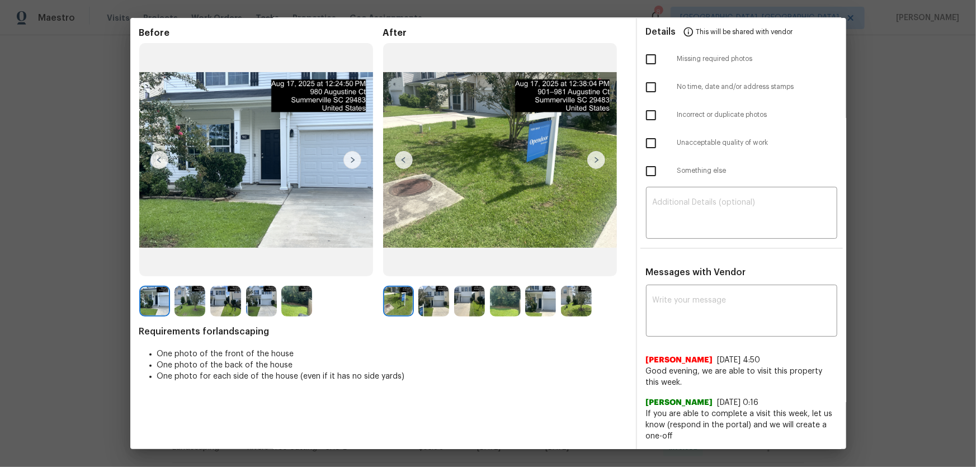
click at [437, 305] on img at bounding box center [433, 301] width 31 height 31
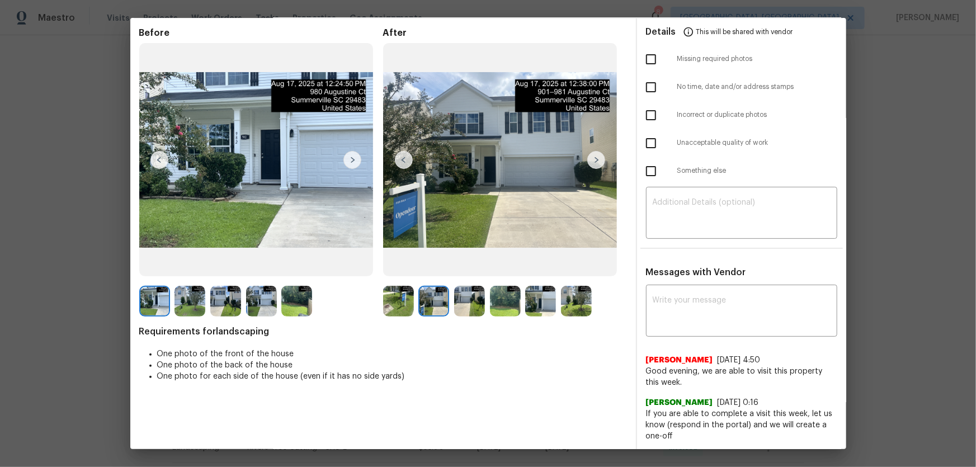
drag, startPoint x: 461, startPoint y: 303, endPoint x: 470, endPoint y: 305, distance: 8.7
click at [461, 303] on img at bounding box center [469, 301] width 31 height 31
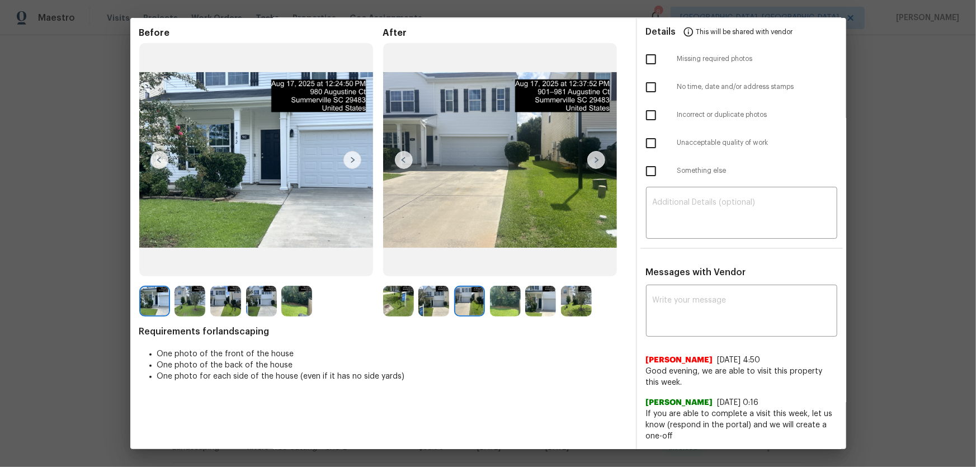
click at [512, 306] on img at bounding box center [505, 301] width 31 height 31
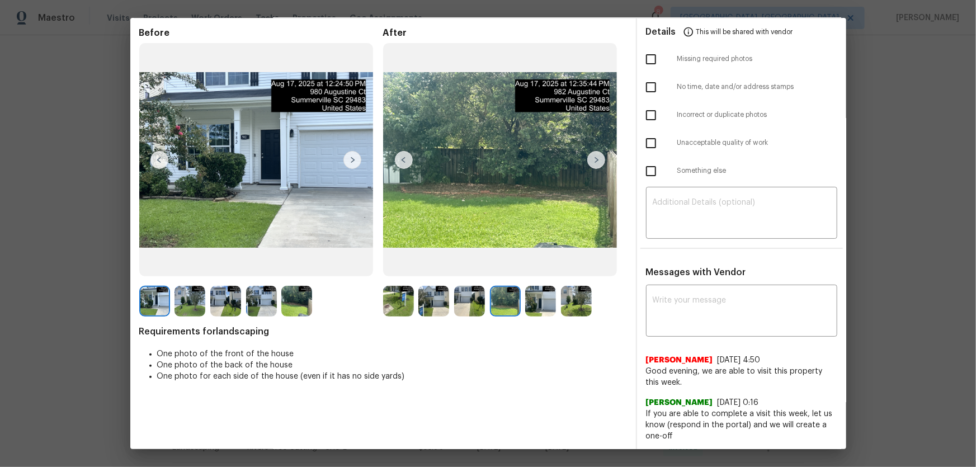
click at [534, 307] on img at bounding box center [540, 301] width 31 height 31
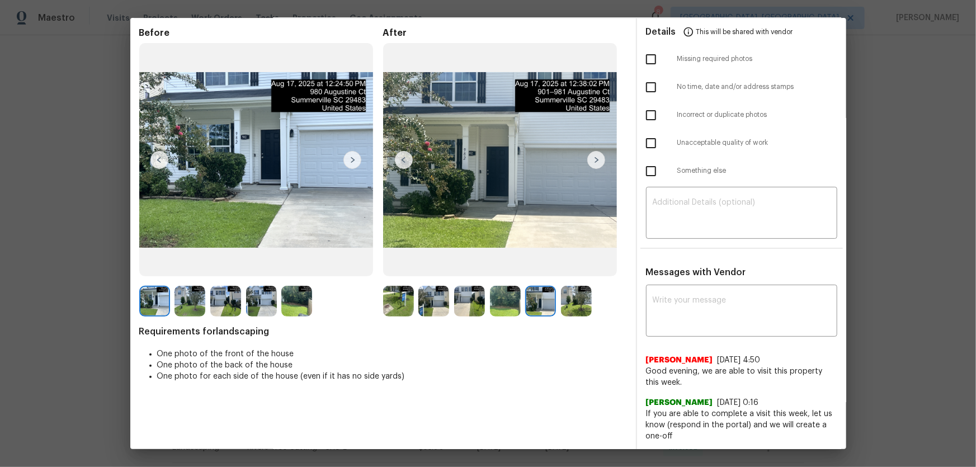
click at [576, 311] on img at bounding box center [576, 301] width 31 height 31
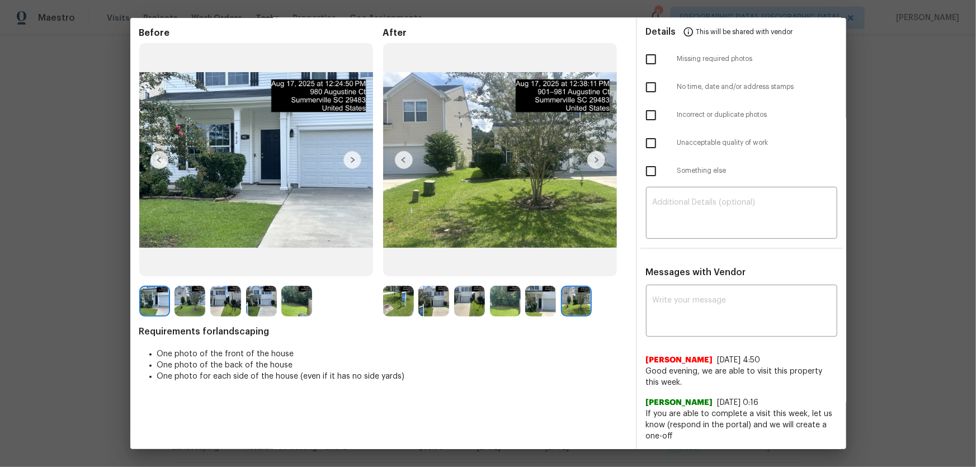
scroll to position [0, 0]
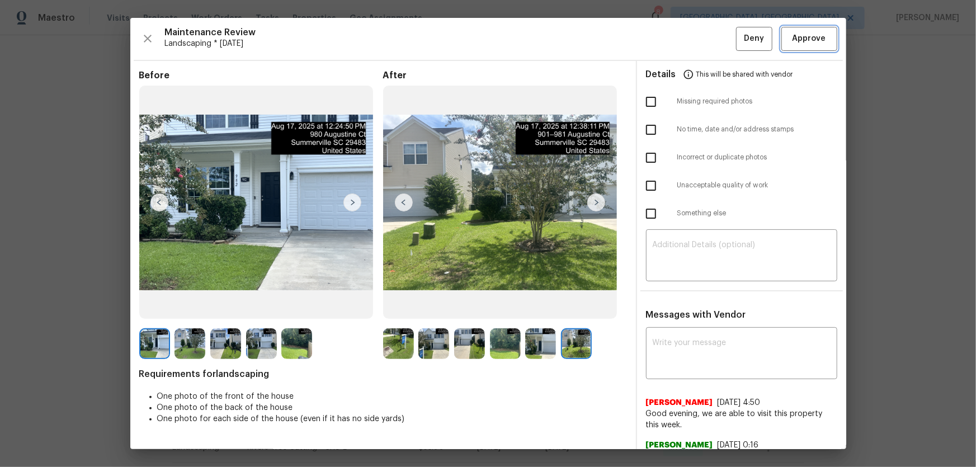
click at [810, 30] on button "Approve" at bounding box center [809, 39] width 56 height 24
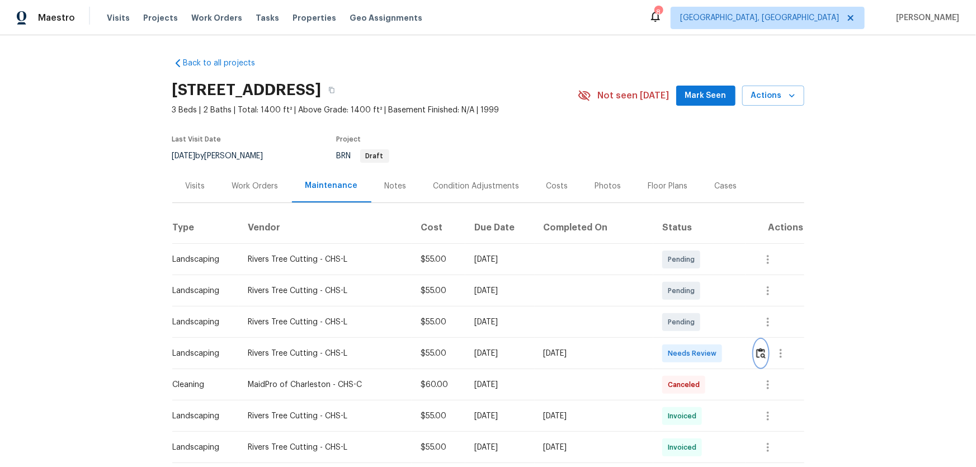
click at [756, 355] on img "button" at bounding box center [761, 353] width 10 height 11
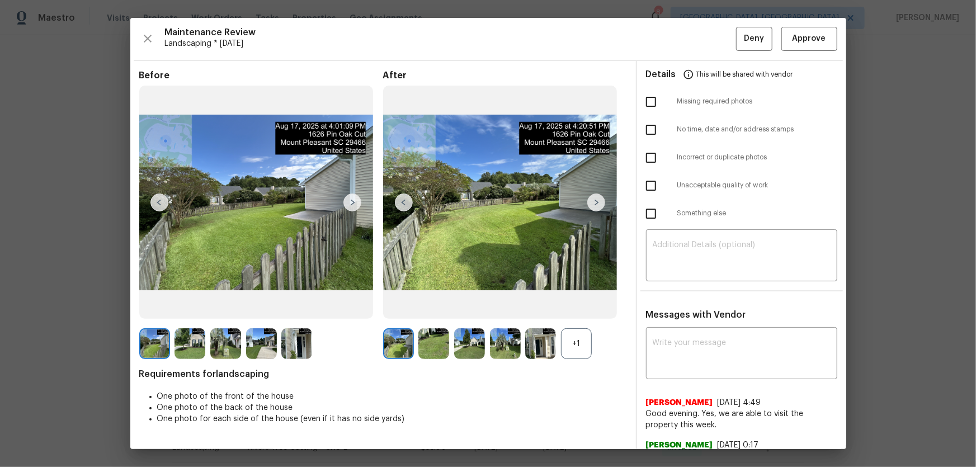
click at [576, 356] on div "+1" at bounding box center [576, 343] width 31 height 31
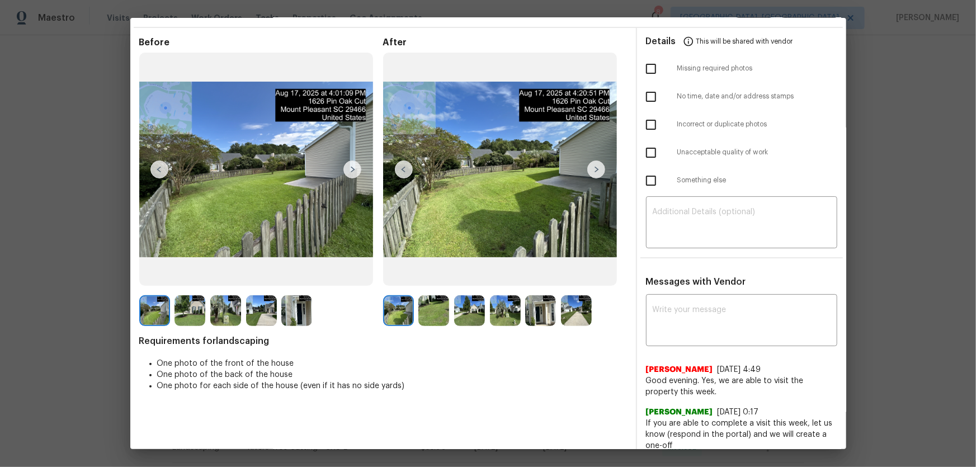
scroll to position [42, 0]
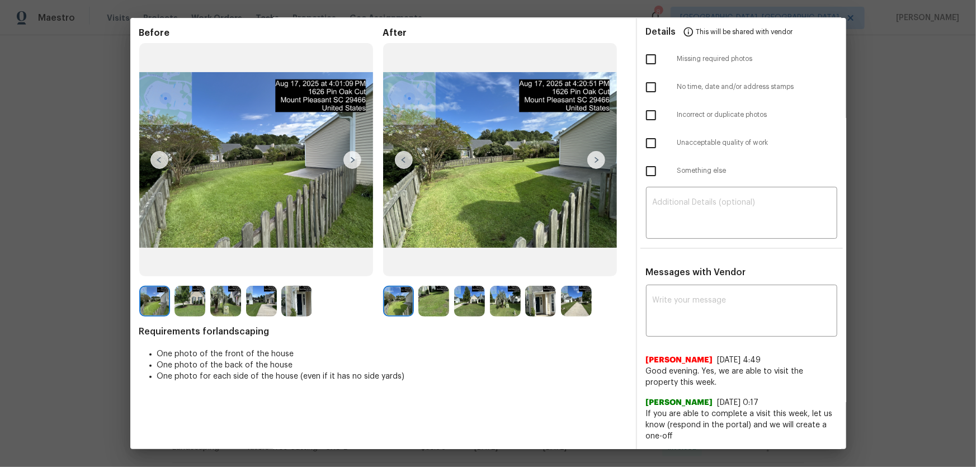
click at [432, 308] on img at bounding box center [433, 301] width 31 height 31
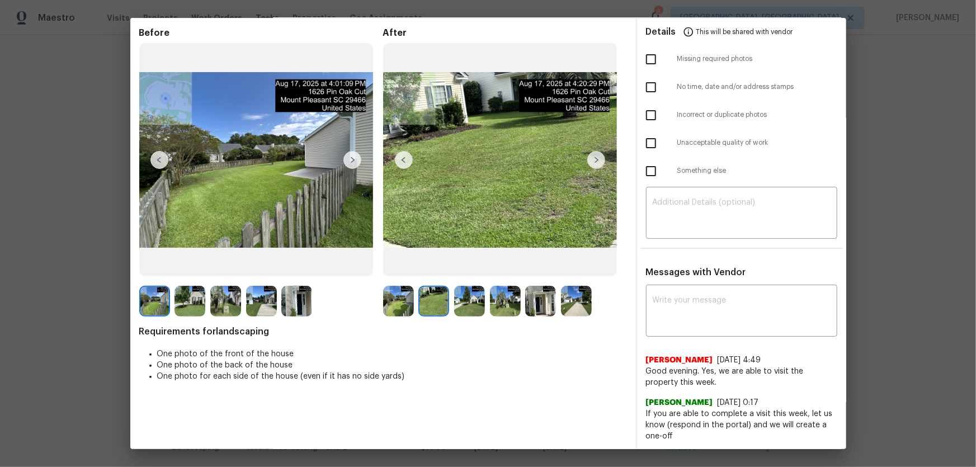
click at [460, 309] on img at bounding box center [469, 301] width 31 height 31
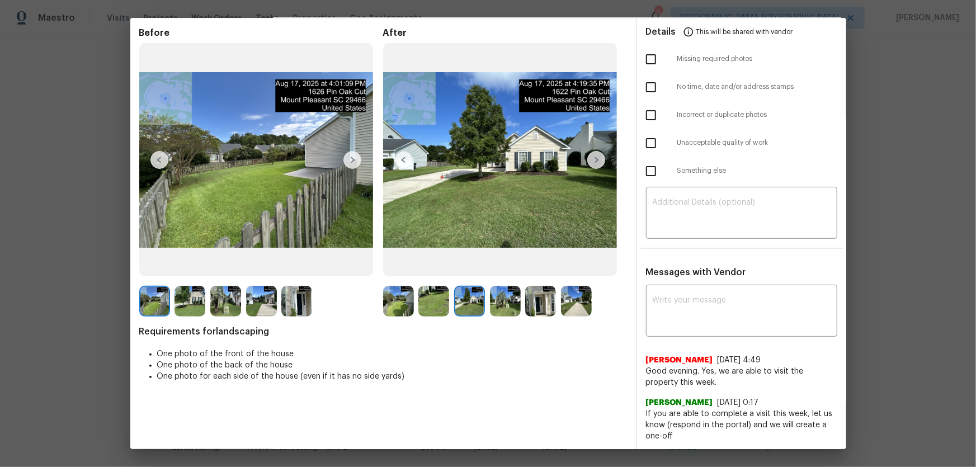
click at [497, 309] on img at bounding box center [505, 301] width 31 height 31
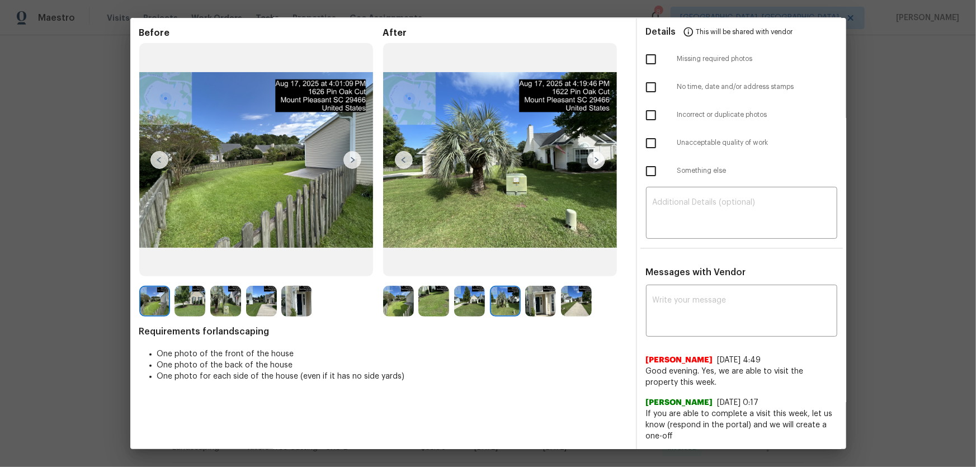
click at [542, 304] on img at bounding box center [540, 301] width 31 height 31
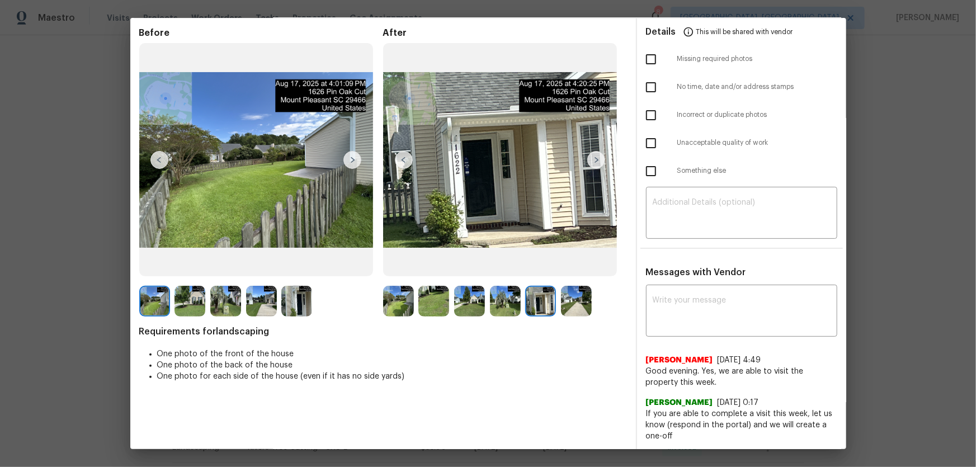
click at [571, 301] on img at bounding box center [576, 301] width 31 height 31
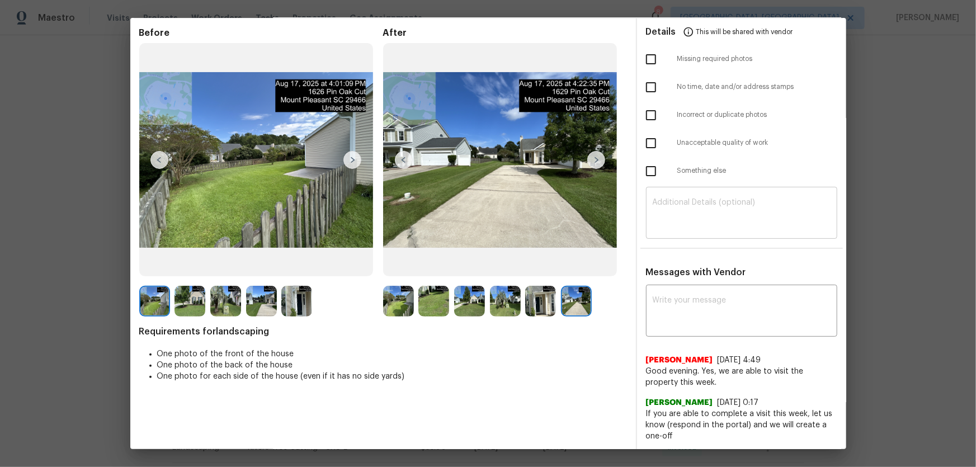
scroll to position [0, 0]
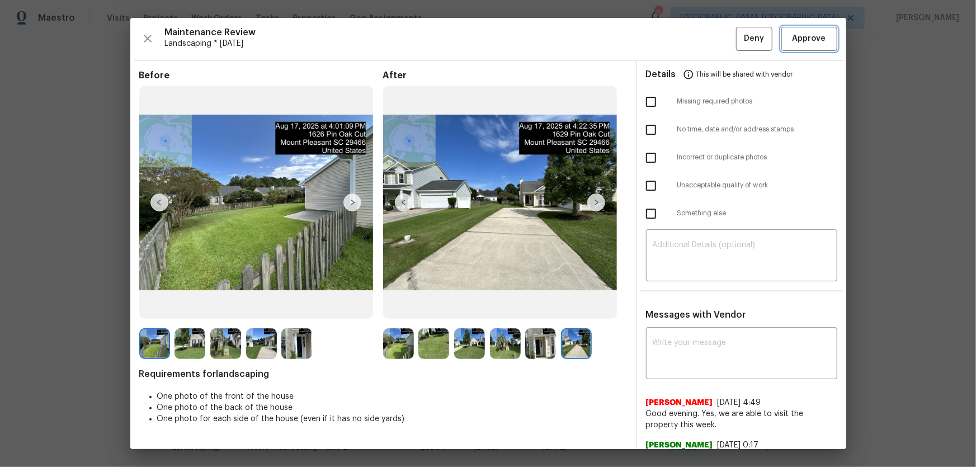
click at [797, 31] on button "Approve" at bounding box center [809, 39] width 56 height 24
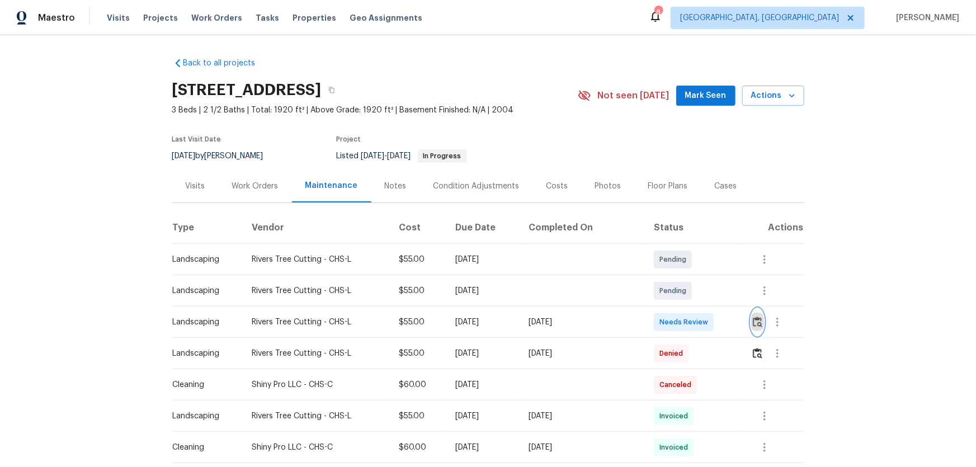
click at [694, 308] on img "button" at bounding box center [758, 322] width 10 height 11
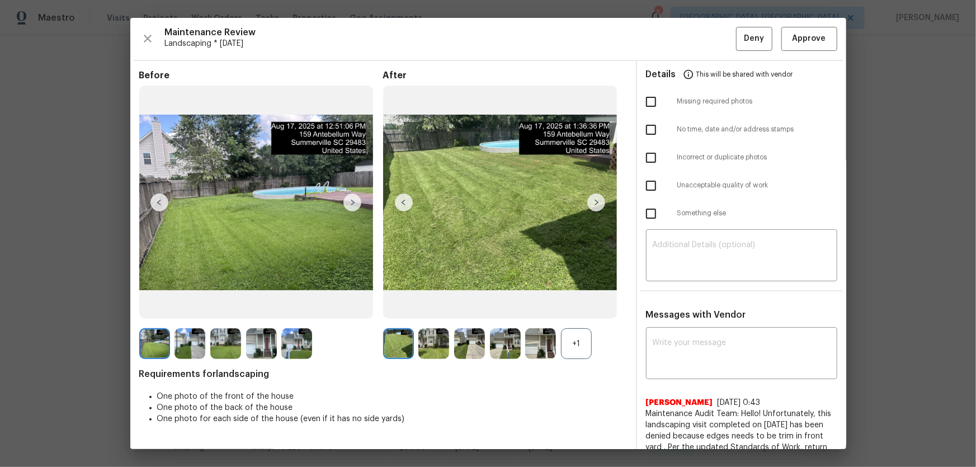
click at [566, 308] on div "+1" at bounding box center [576, 343] width 31 height 31
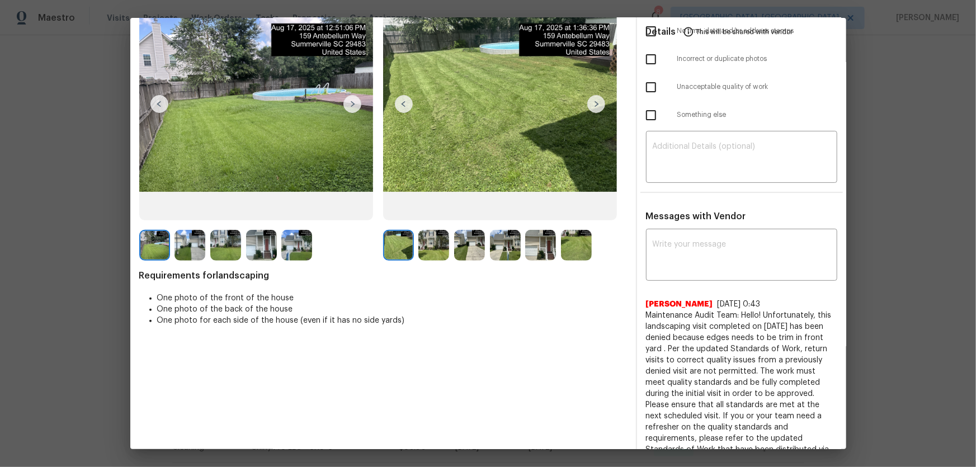
scroll to position [101, 0]
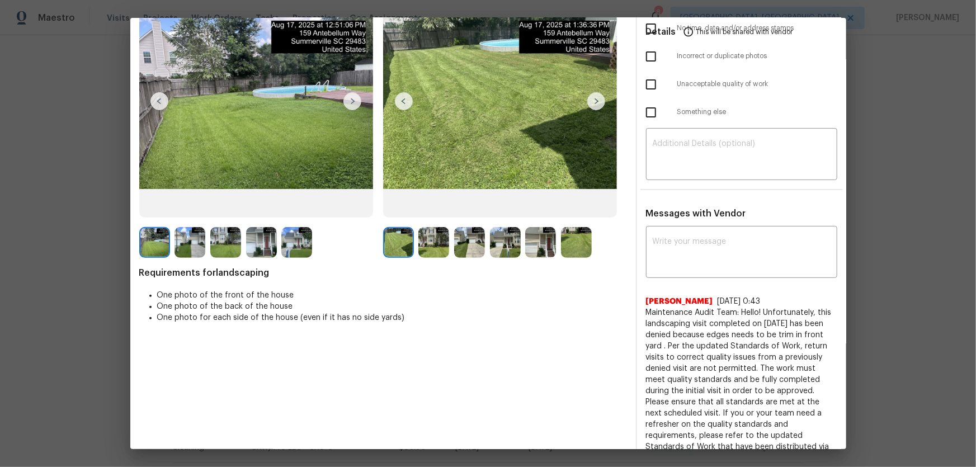
click at [430, 245] on img at bounding box center [433, 242] width 31 height 31
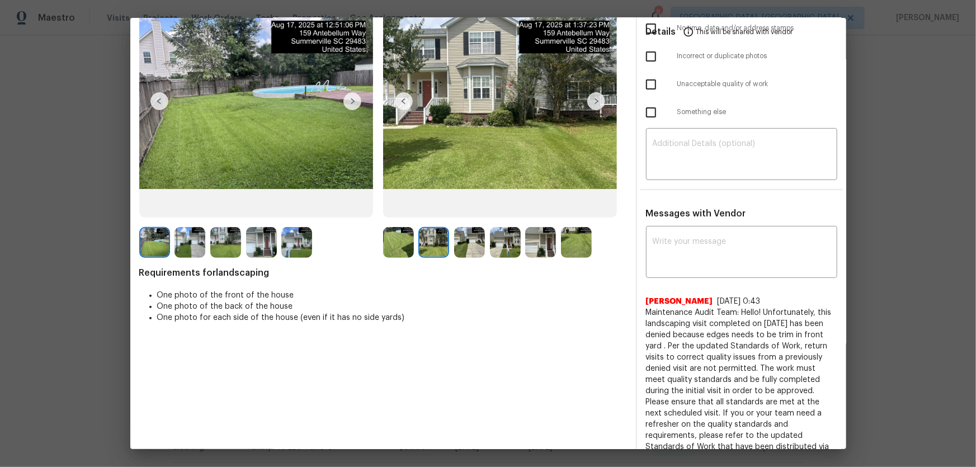
click at [470, 244] on img at bounding box center [469, 242] width 31 height 31
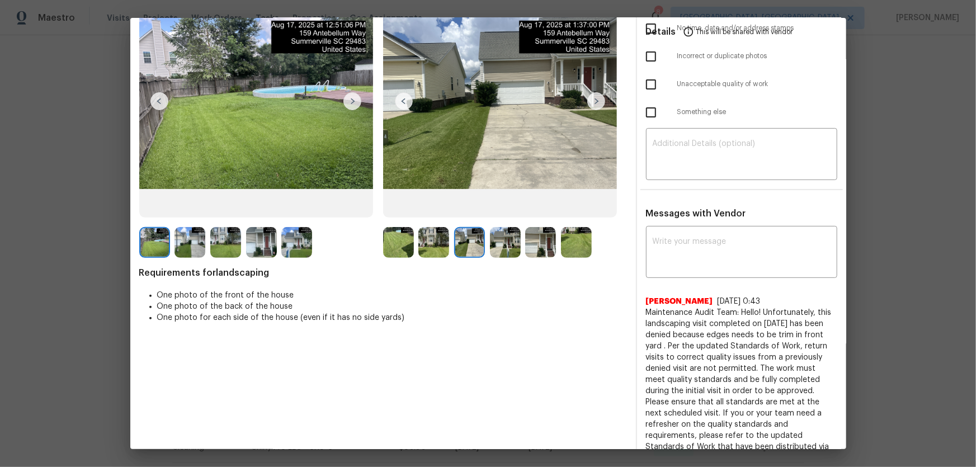
click at [501, 244] on img at bounding box center [505, 242] width 31 height 31
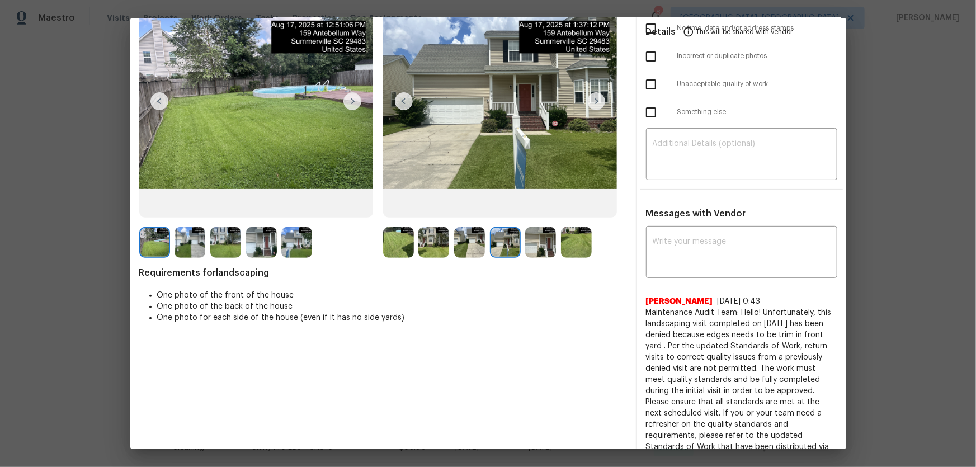
click at [532, 241] on img at bounding box center [540, 242] width 31 height 31
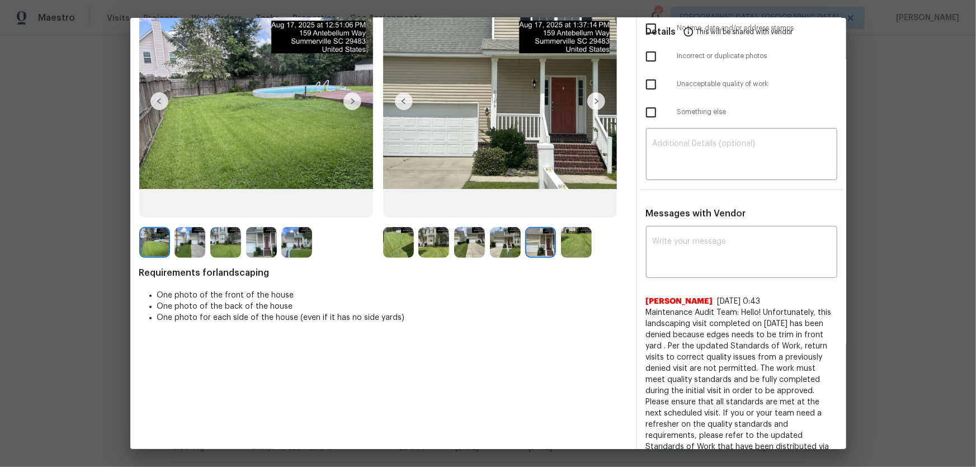
click at [578, 239] on img at bounding box center [576, 242] width 31 height 31
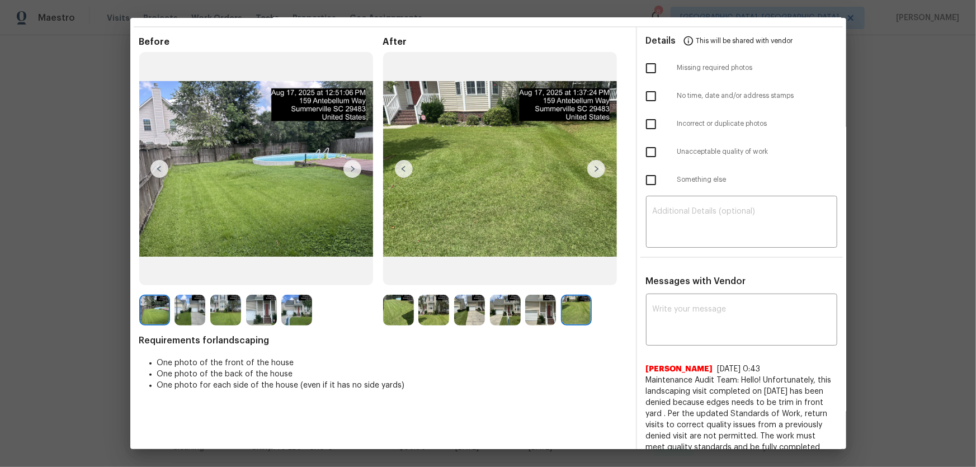
scroll to position [0, 0]
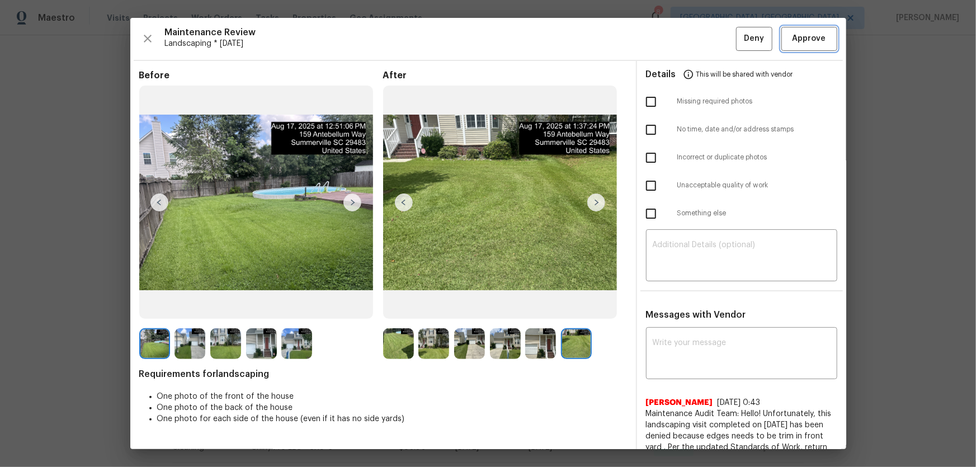
click at [694, 44] on button "Approve" at bounding box center [809, 39] width 56 height 24
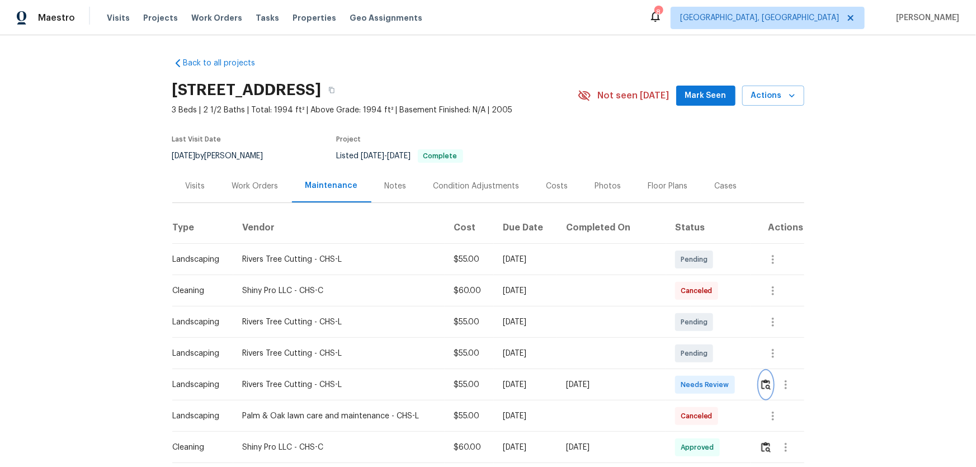
click at [694, 308] on img "button" at bounding box center [766, 384] width 10 height 11
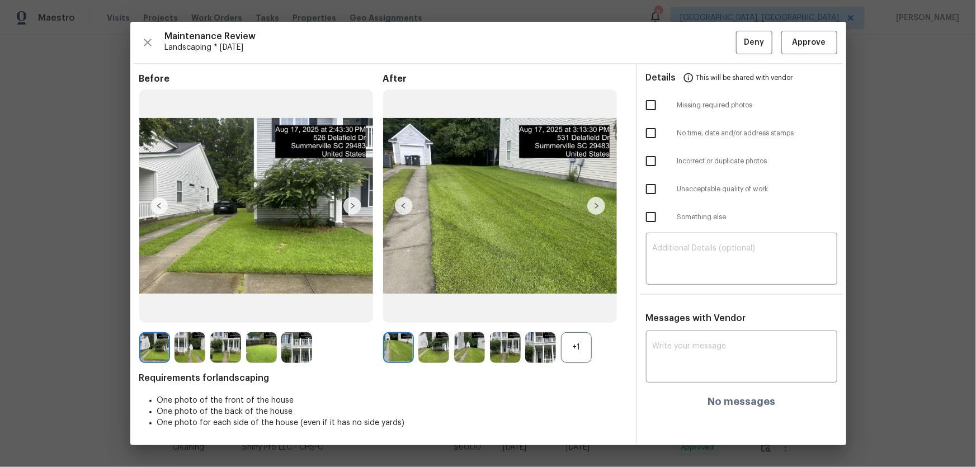
click at [586, 308] on div "+1" at bounding box center [576, 347] width 31 height 31
click at [435, 308] on img at bounding box center [433, 347] width 31 height 31
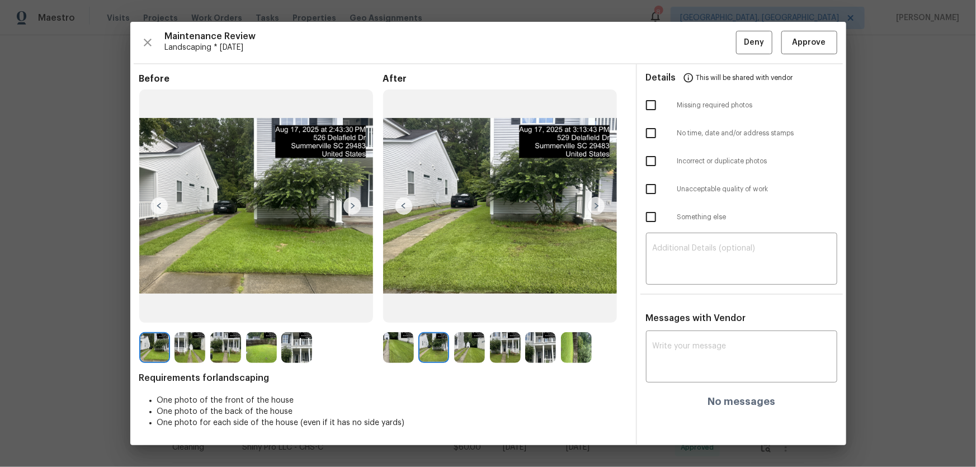
click at [465, 308] on img at bounding box center [469, 347] width 31 height 31
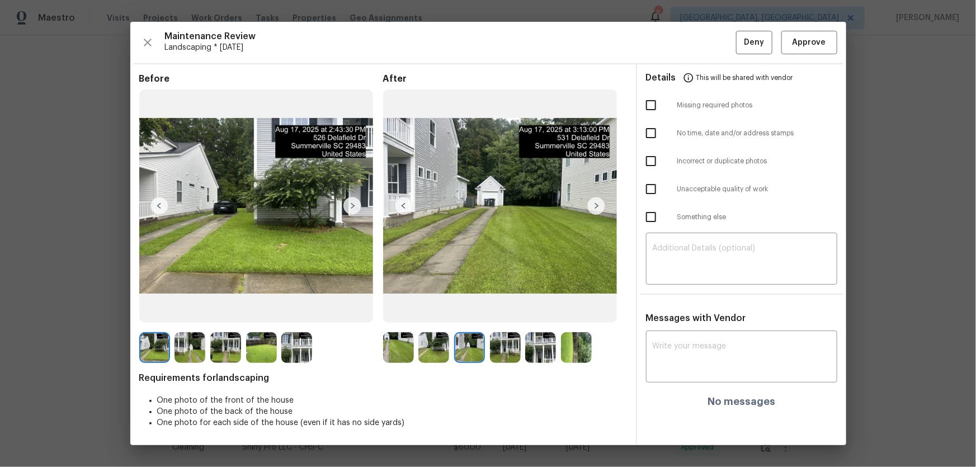
click at [494, 308] on img at bounding box center [505, 347] width 31 height 31
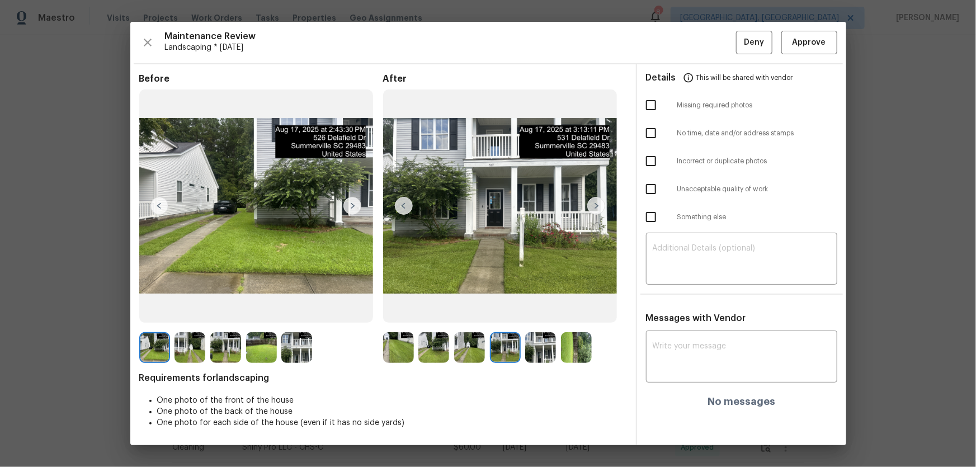
click at [536, 308] on img at bounding box center [540, 347] width 31 height 31
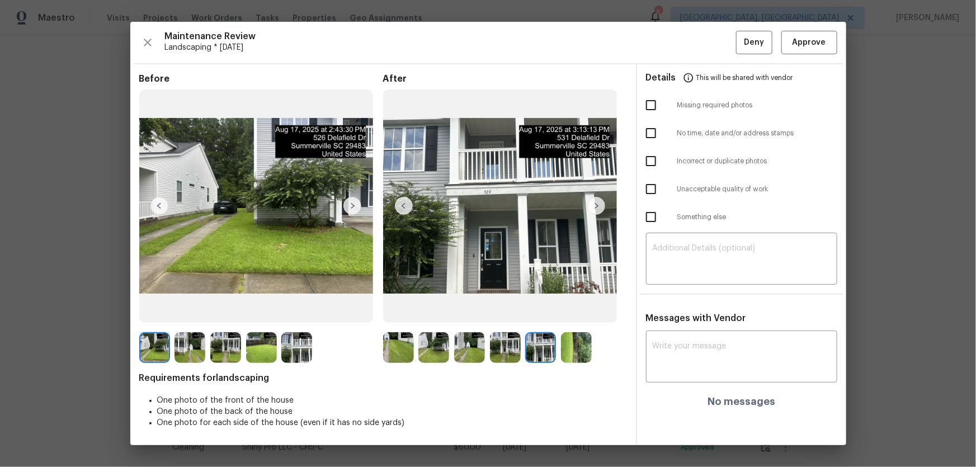
click at [570, 308] on img at bounding box center [576, 347] width 31 height 31
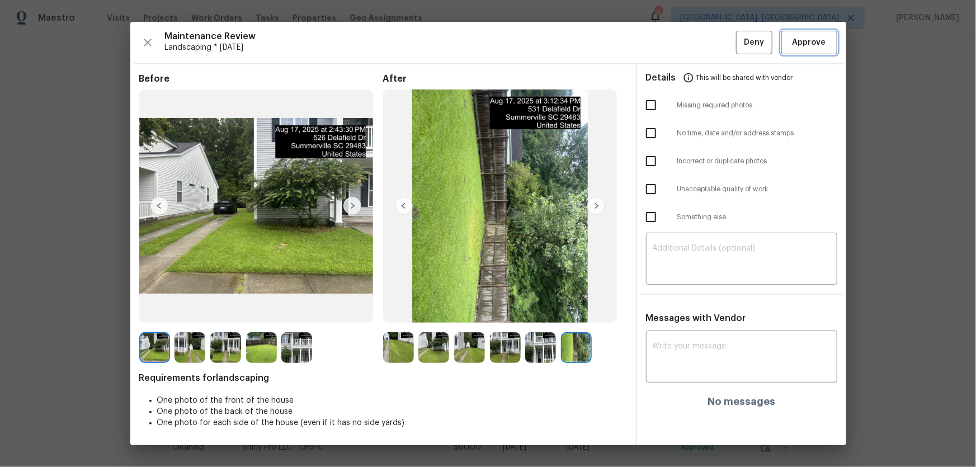
click at [694, 48] on span "Approve" at bounding box center [809, 43] width 34 height 14
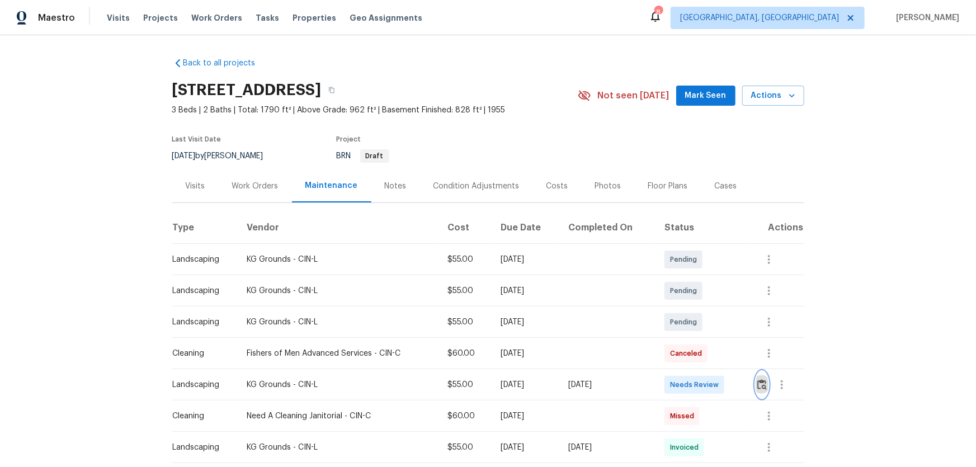
click at [757, 386] on img "button" at bounding box center [762, 384] width 10 height 11
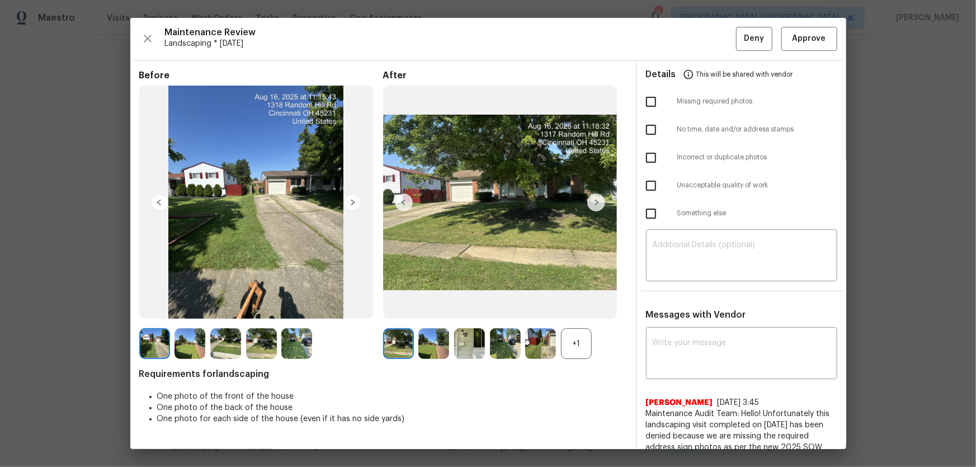
click at [564, 341] on div "+1" at bounding box center [576, 343] width 31 height 31
click at [438, 344] on img at bounding box center [433, 343] width 31 height 31
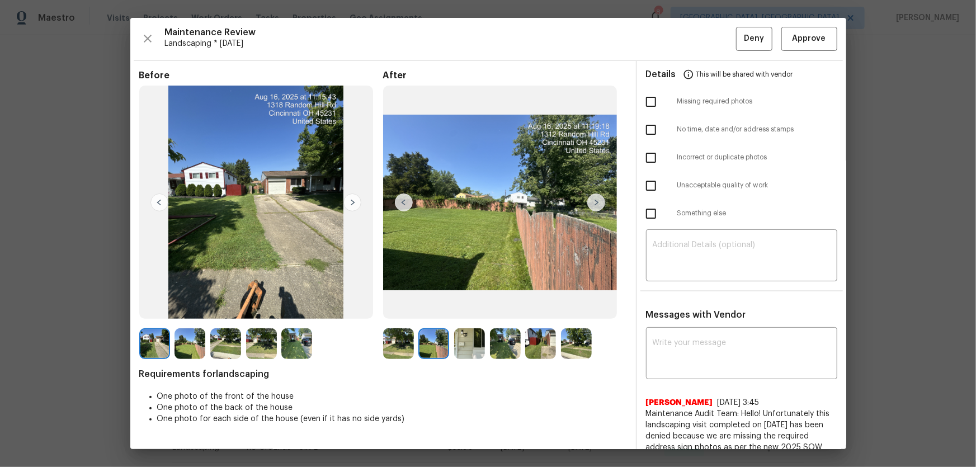
click at [476, 349] on img at bounding box center [469, 343] width 31 height 31
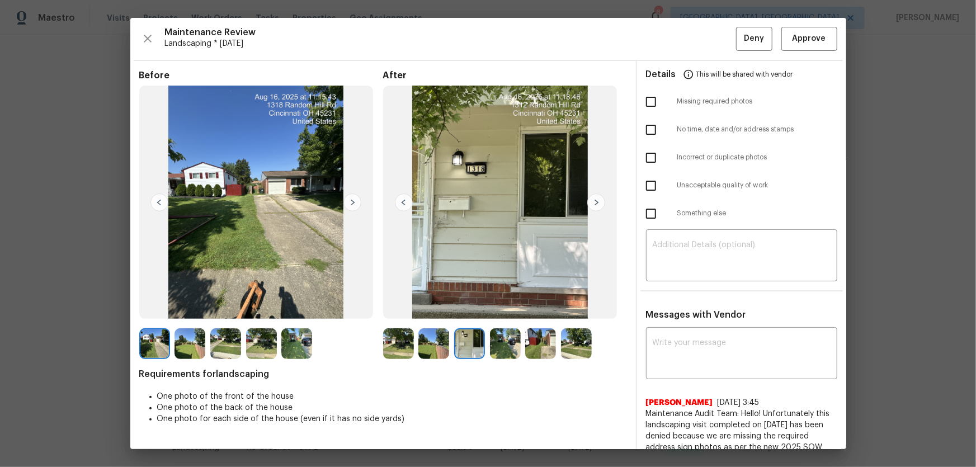
click at [503, 349] on img at bounding box center [505, 343] width 31 height 31
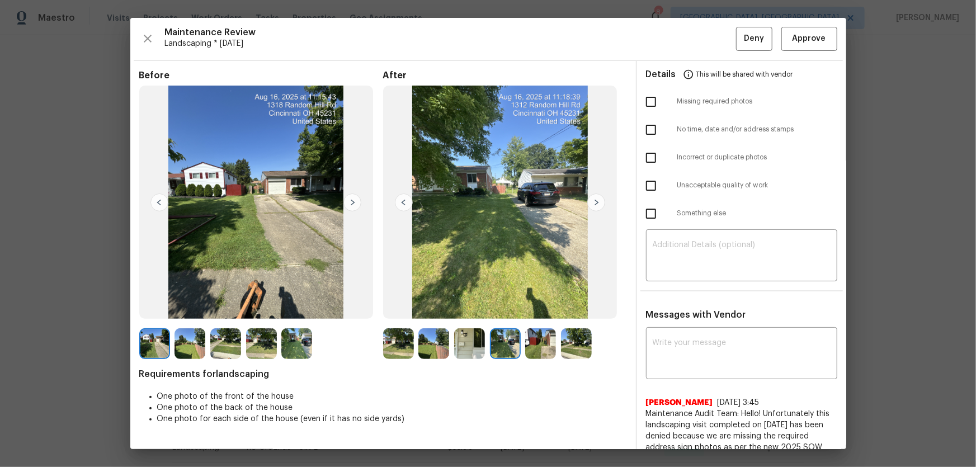
click at [538, 349] on img at bounding box center [540, 343] width 31 height 31
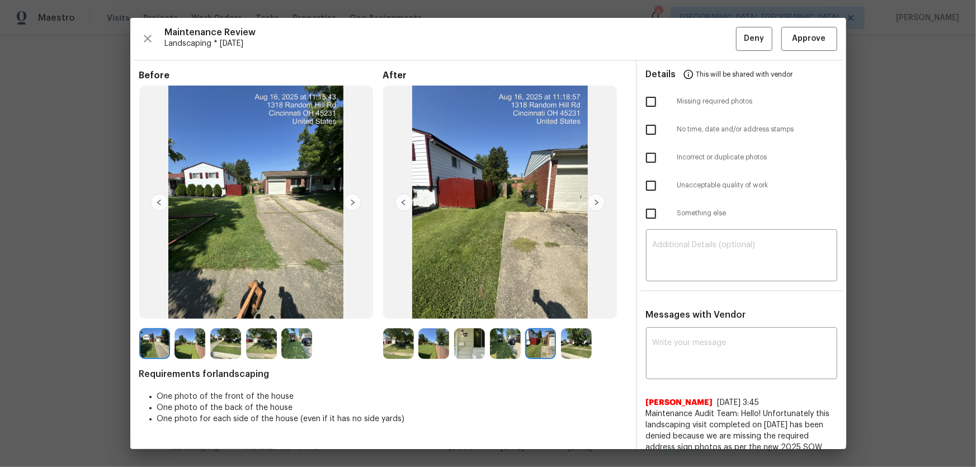
click at [561, 349] on img at bounding box center [576, 343] width 31 height 31
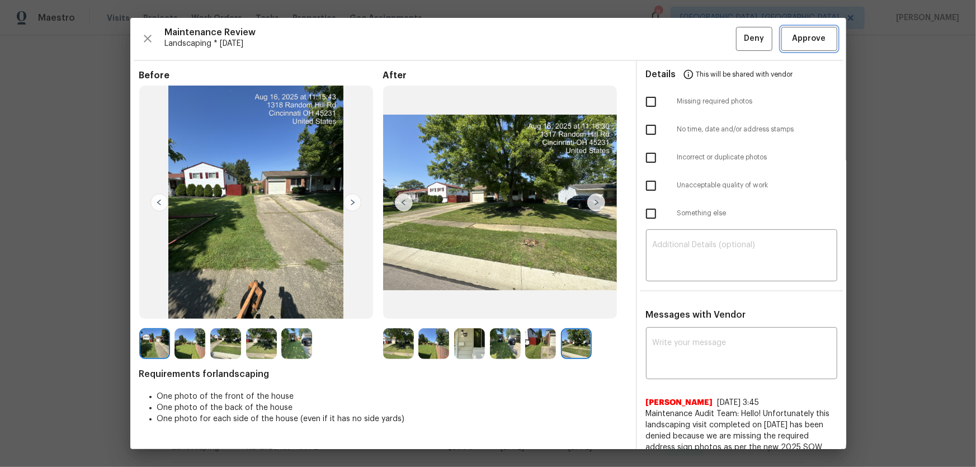
click at [804, 45] on span "Approve" at bounding box center [809, 39] width 34 height 14
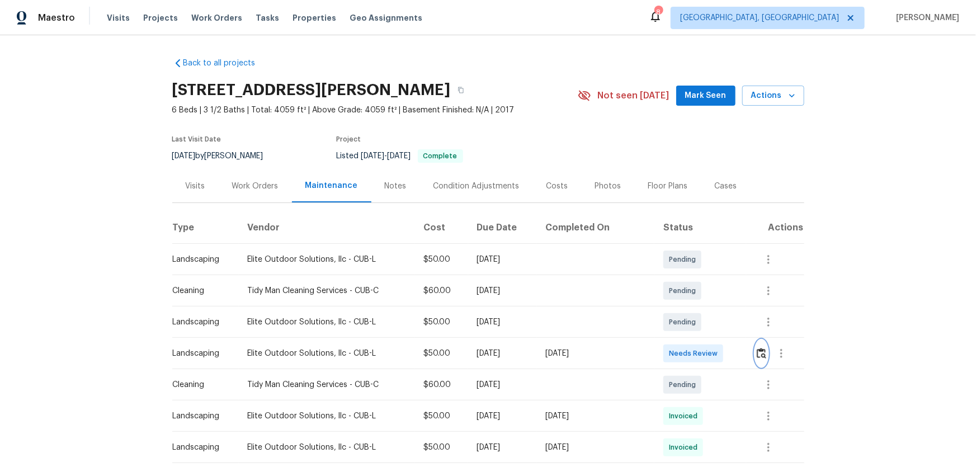
click at [762, 353] on img "button" at bounding box center [762, 353] width 10 height 11
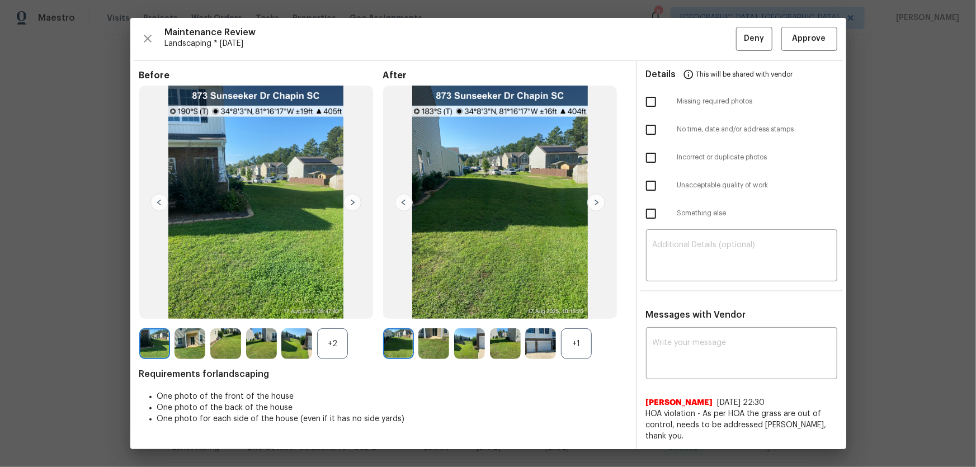
click at [579, 356] on div "+1" at bounding box center [576, 343] width 31 height 31
click at [334, 330] on div "+2" at bounding box center [332, 343] width 31 height 31
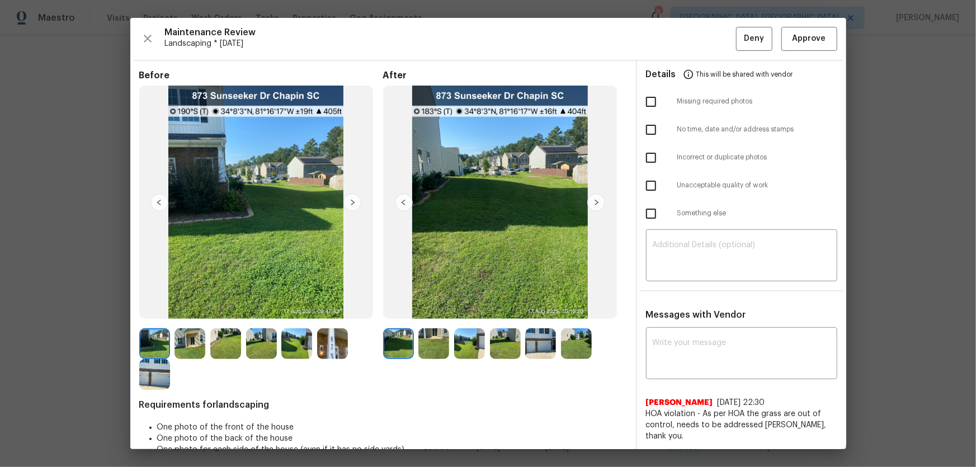
scroll to position [22, 0]
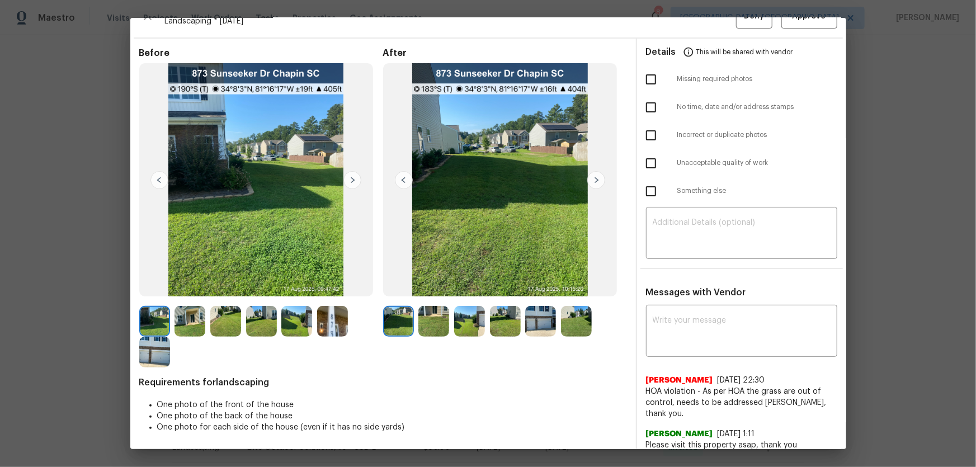
click at [431, 311] on img at bounding box center [433, 321] width 31 height 31
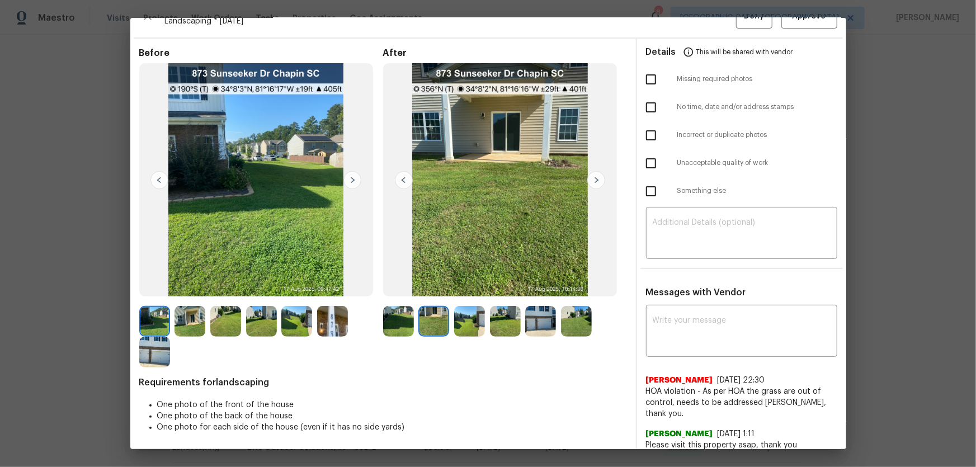
click at [467, 321] on img at bounding box center [469, 321] width 31 height 31
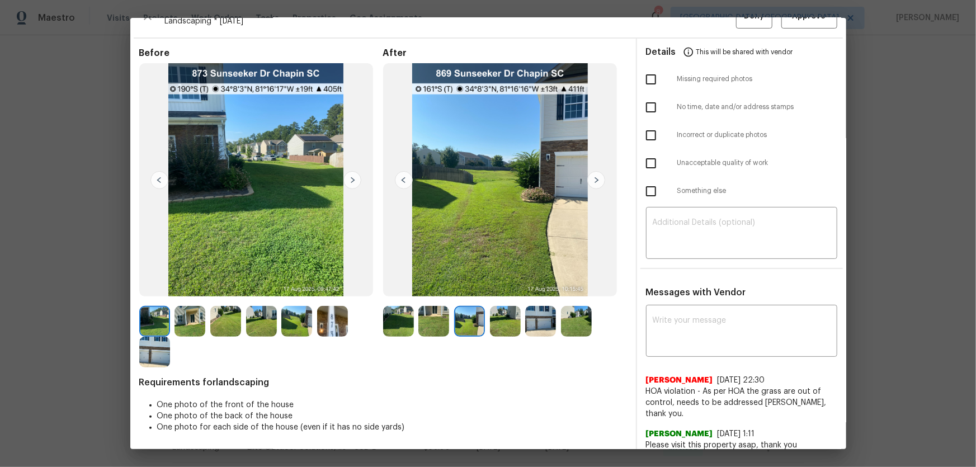
click at [492, 319] on img at bounding box center [505, 321] width 31 height 31
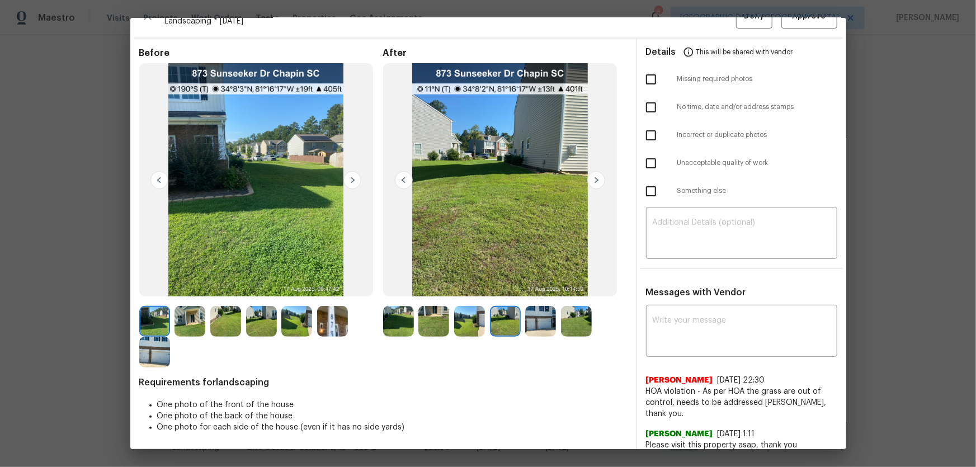
click at [532, 320] on img at bounding box center [540, 321] width 31 height 31
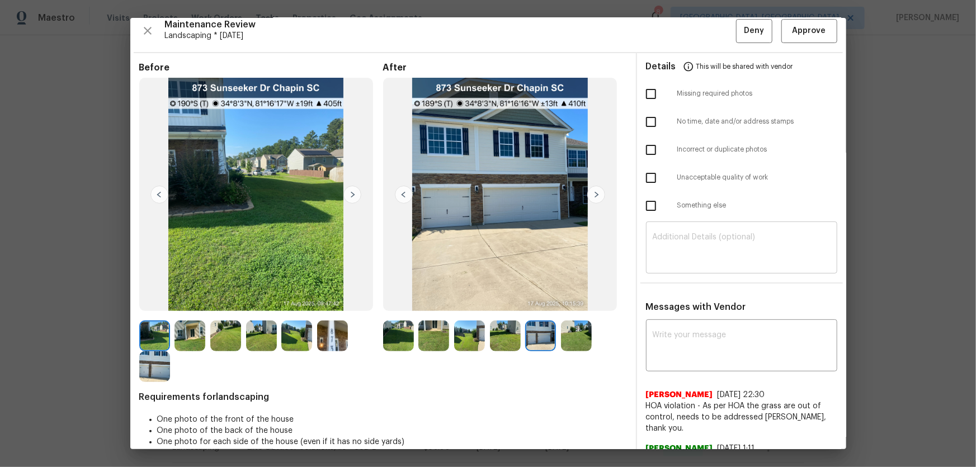
scroll to position [0, 0]
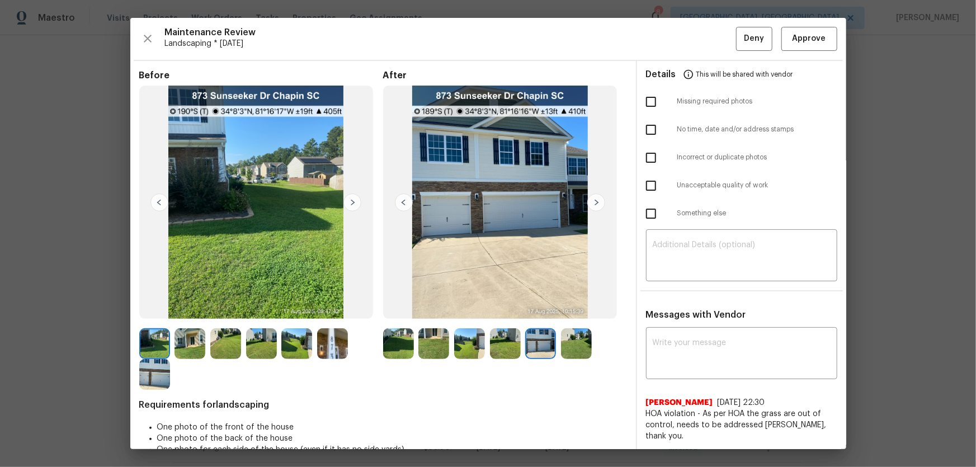
click at [574, 351] on img at bounding box center [576, 343] width 31 height 31
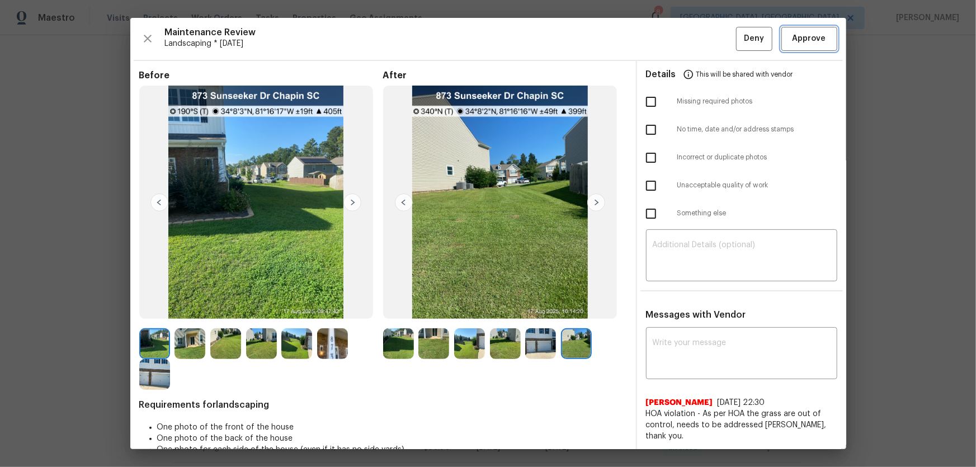
click at [795, 37] on span "Approve" at bounding box center [809, 39] width 34 height 14
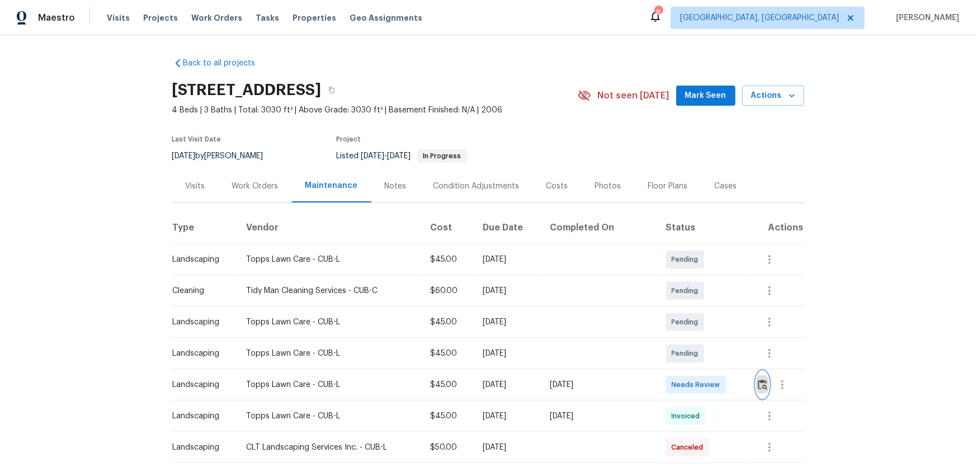
click at [758, 377] on button "button" at bounding box center [762, 384] width 13 height 27
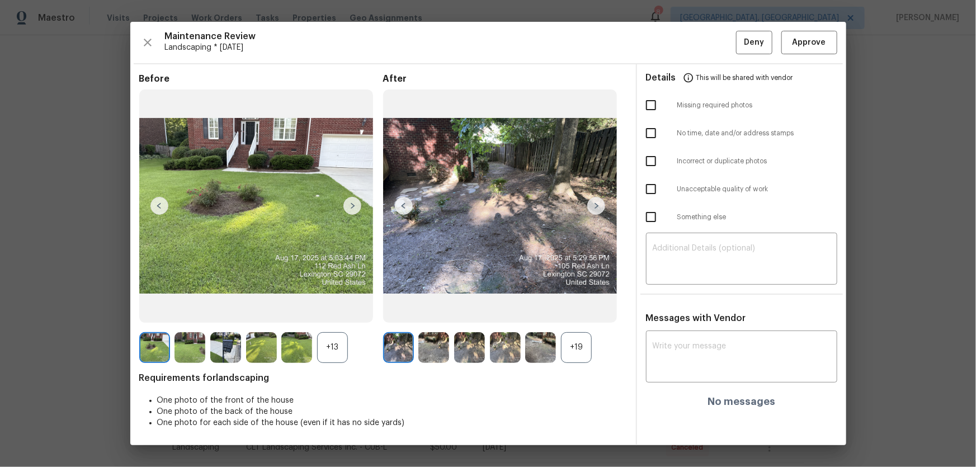
click at [566, 358] on div "+19" at bounding box center [576, 347] width 31 height 31
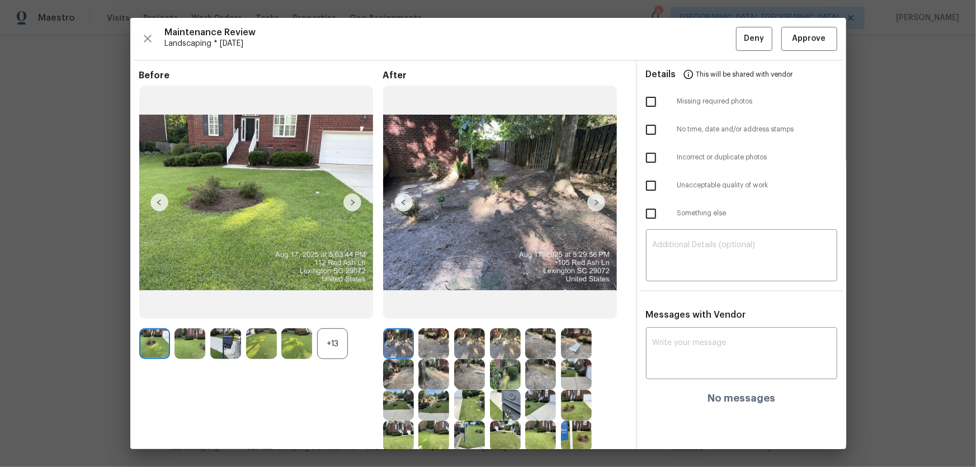
click at [316, 333] on div at bounding box center [299, 343] width 36 height 31
click at [330, 341] on div "+13" at bounding box center [332, 343] width 31 height 31
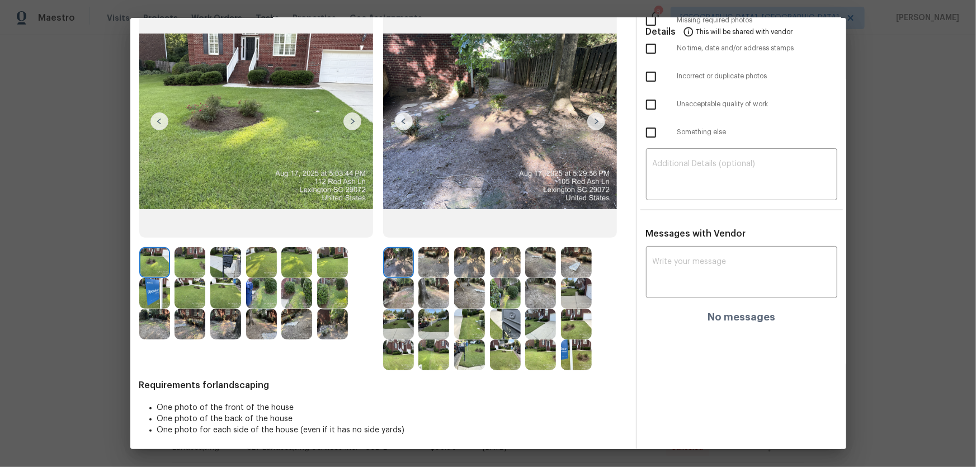
scroll to position [84, 0]
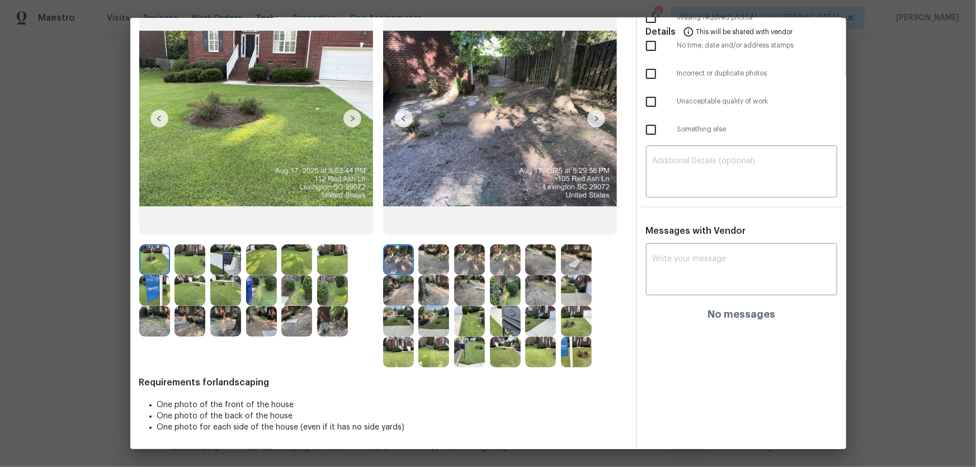
click at [436, 253] on img at bounding box center [433, 259] width 31 height 31
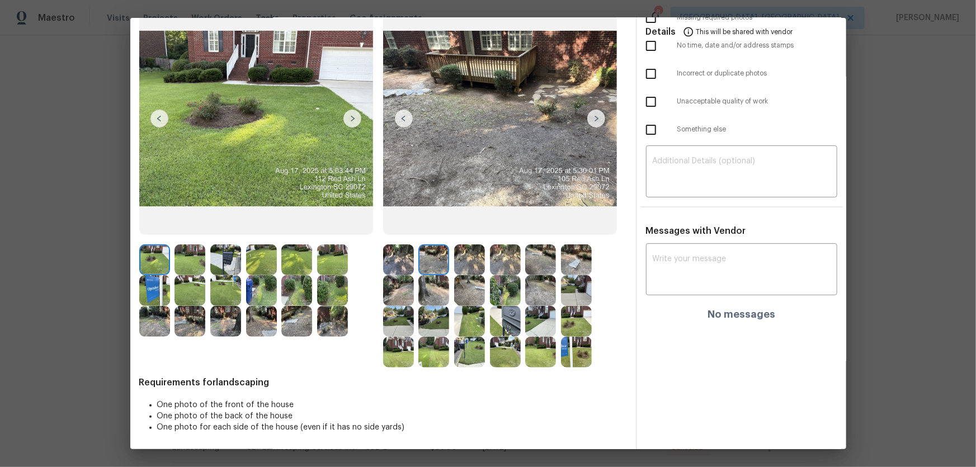
click at [463, 257] on img at bounding box center [469, 259] width 31 height 31
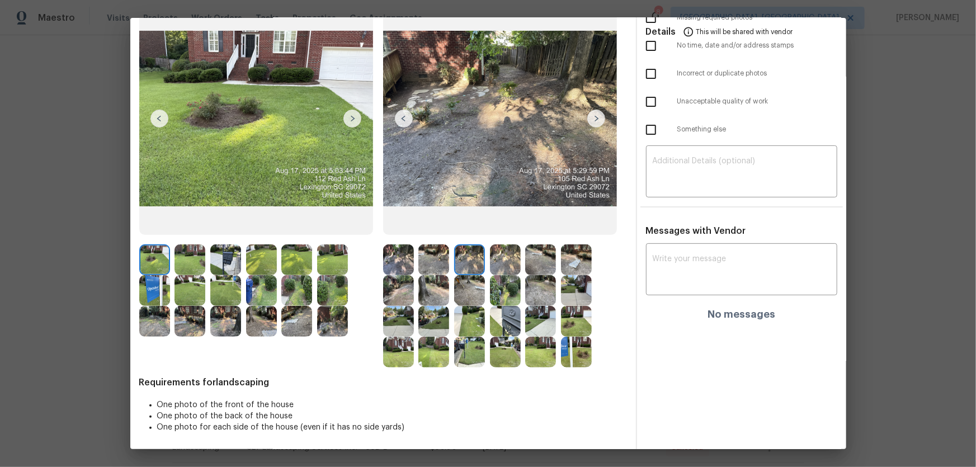
click at [499, 258] on img at bounding box center [505, 259] width 31 height 31
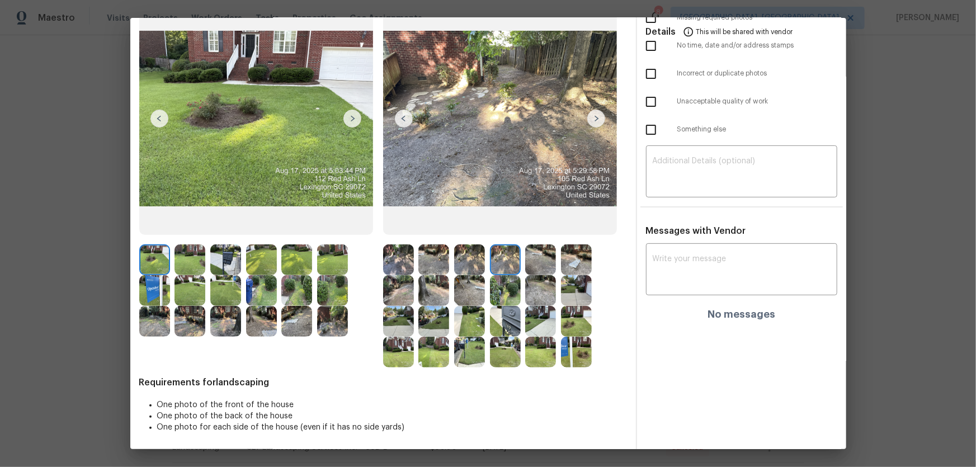
click at [526, 266] on img at bounding box center [540, 259] width 31 height 31
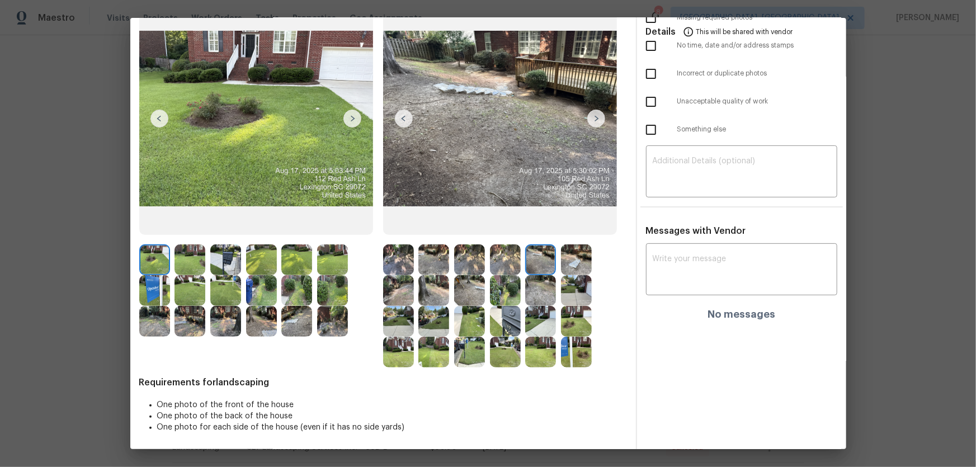
click at [568, 265] on img at bounding box center [576, 259] width 31 height 31
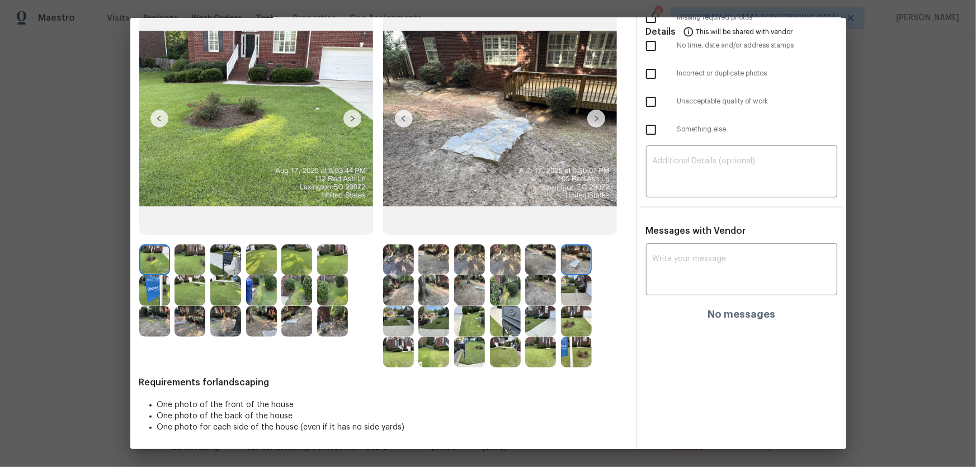
click at [393, 294] on img at bounding box center [398, 290] width 31 height 31
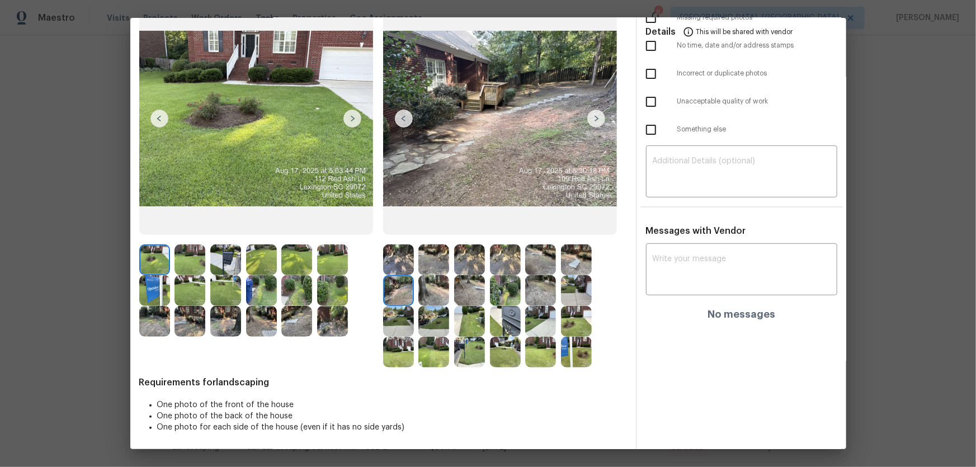
click at [432, 296] on img at bounding box center [433, 290] width 31 height 31
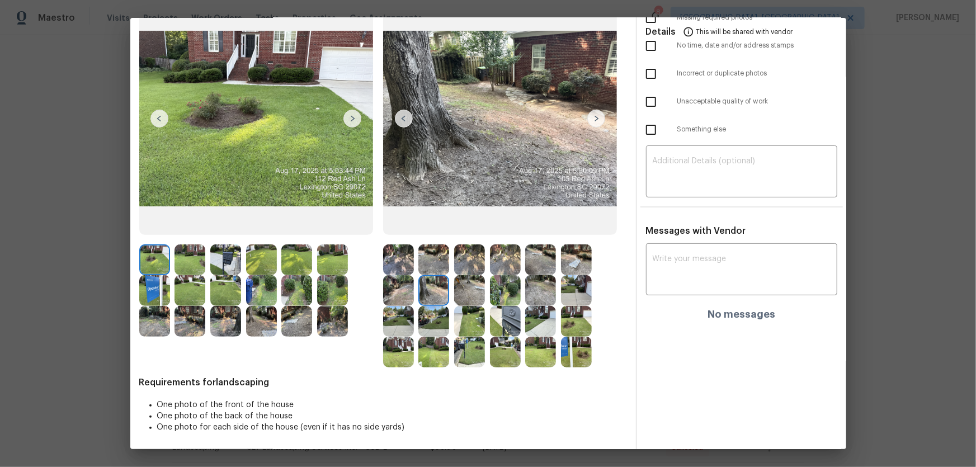
click at [464, 296] on img at bounding box center [469, 290] width 31 height 31
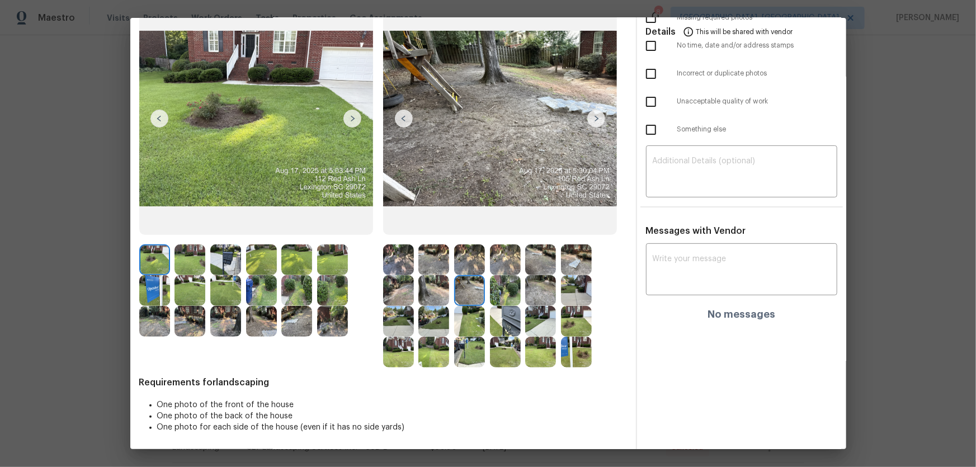
click at [493, 295] on img at bounding box center [505, 290] width 31 height 31
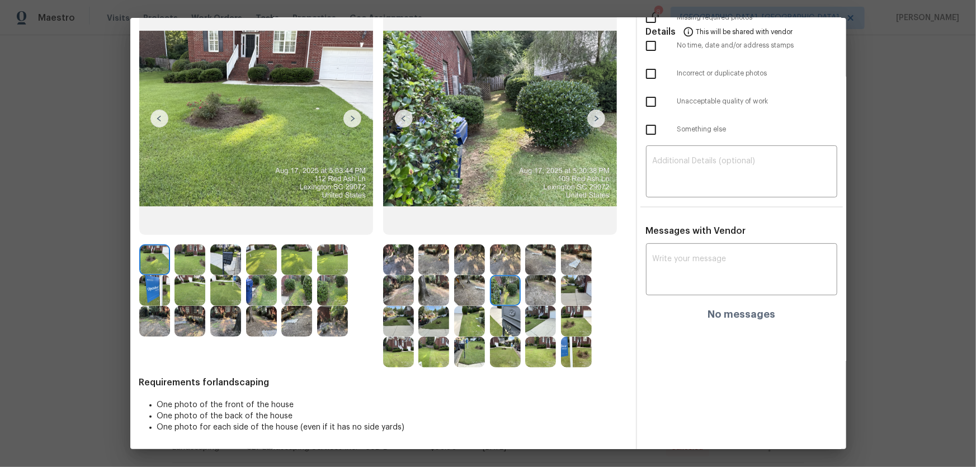
click at [540, 291] on img at bounding box center [540, 290] width 31 height 31
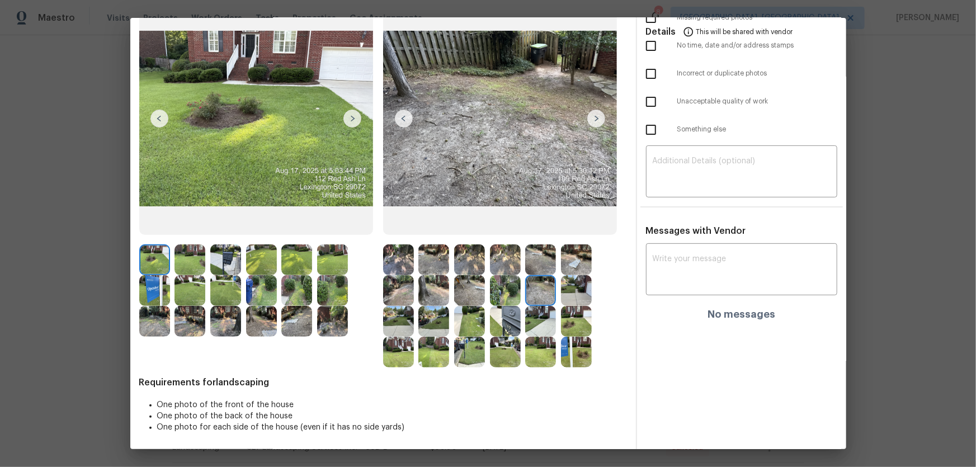
click at [583, 290] on img at bounding box center [576, 290] width 31 height 31
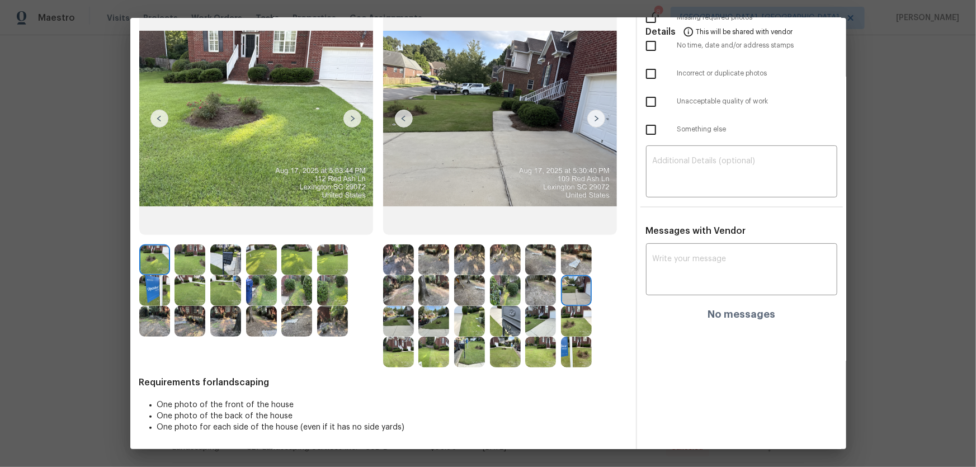
click at [411, 307] on div at bounding box center [401, 321] width 36 height 31
click at [406, 311] on img at bounding box center [398, 321] width 31 height 31
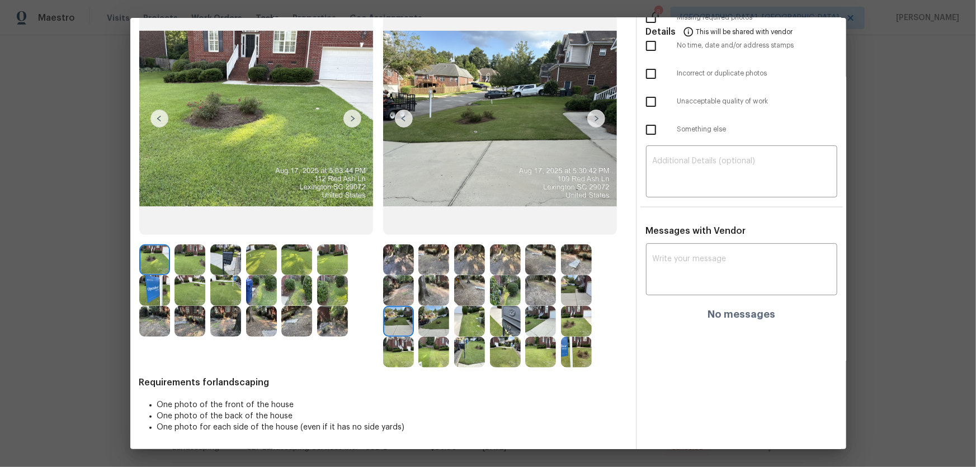
click at [427, 318] on img at bounding box center [433, 321] width 31 height 31
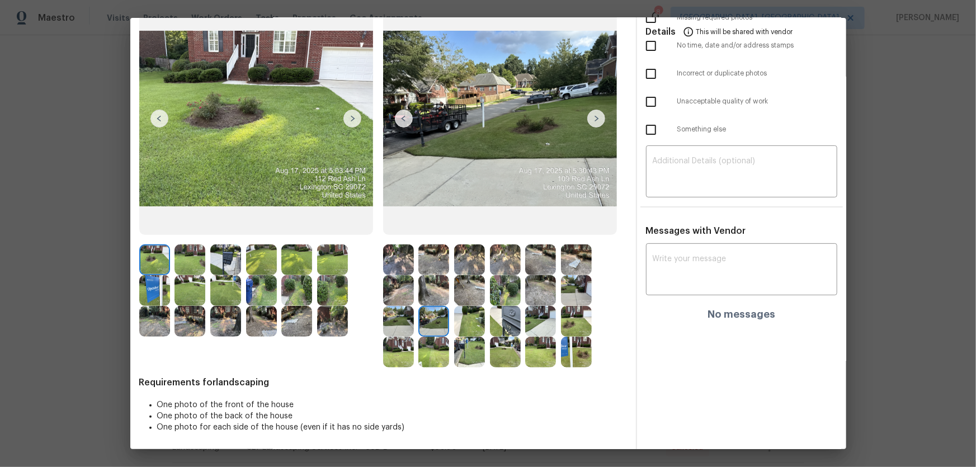
click at [470, 328] on img at bounding box center [469, 321] width 31 height 31
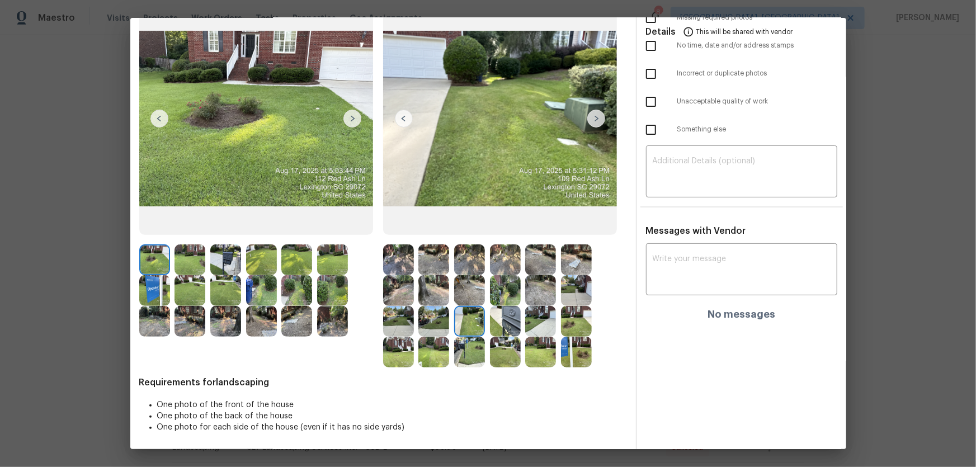
click at [511, 328] on img at bounding box center [505, 321] width 31 height 31
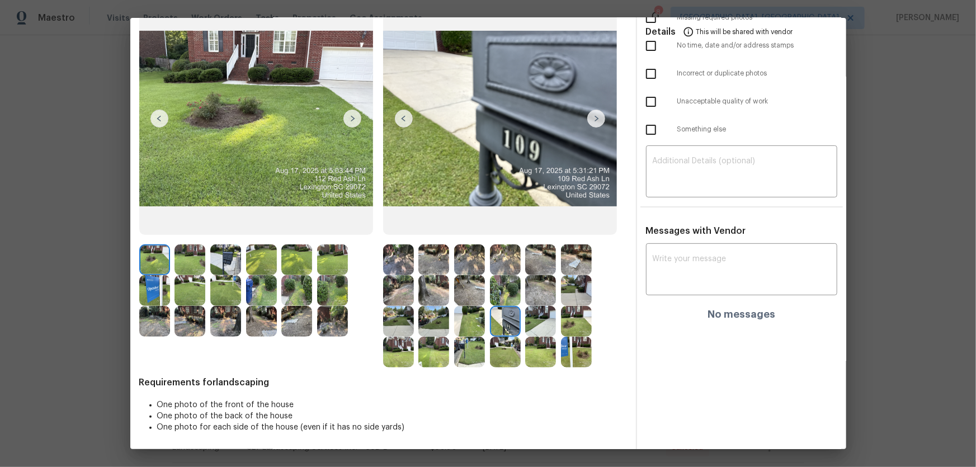
click at [529, 325] on img at bounding box center [540, 321] width 31 height 31
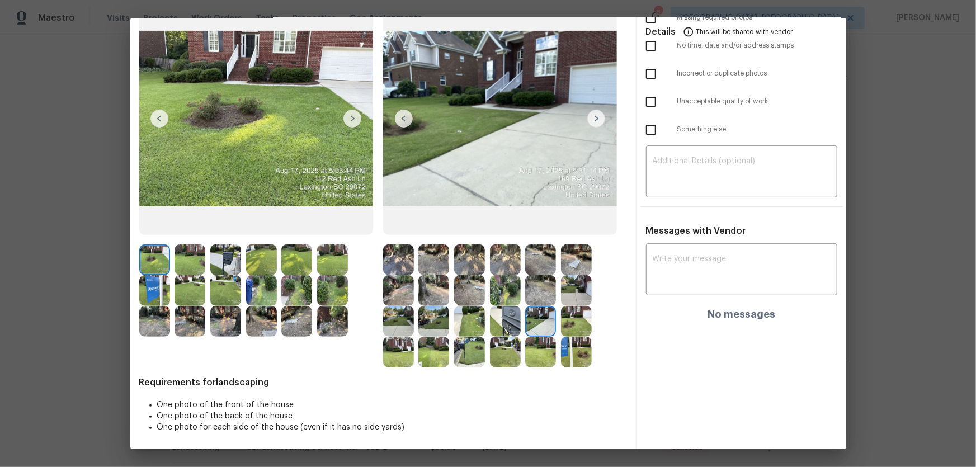
click at [558, 325] on div at bounding box center [543, 321] width 36 height 31
click at [567, 327] on img at bounding box center [576, 321] width 31 height 31
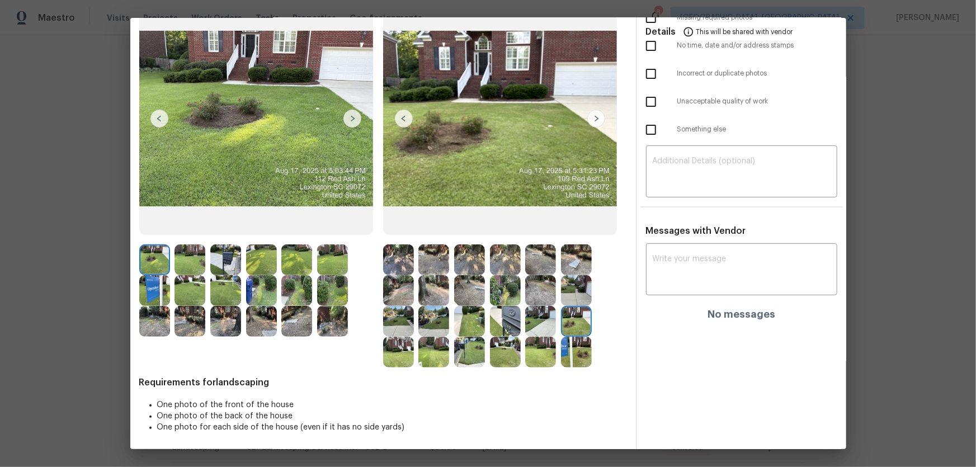
click at [389, 345] on img at bounding box center [398, 352] width 31 height 31
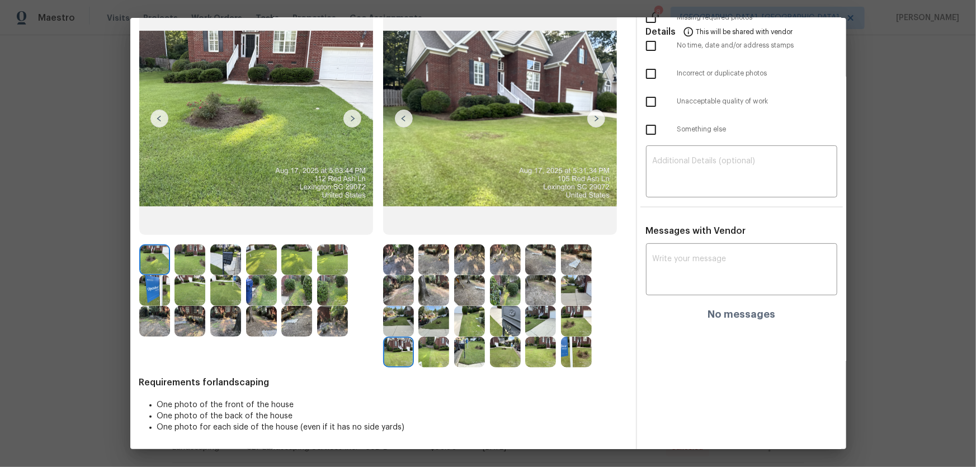
click at [446, 344] on div at bounding box center [436, 352] width 36 height 31
click at [440, 343] on img at bounding box center [433, 352] width 31 height 31
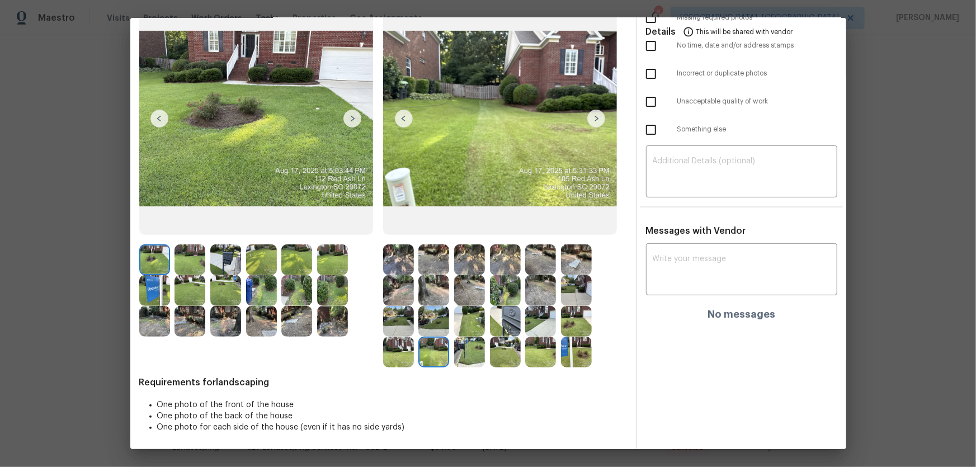
click at [463, 351] on img at bounding box center [469, 352] width 31 height 31
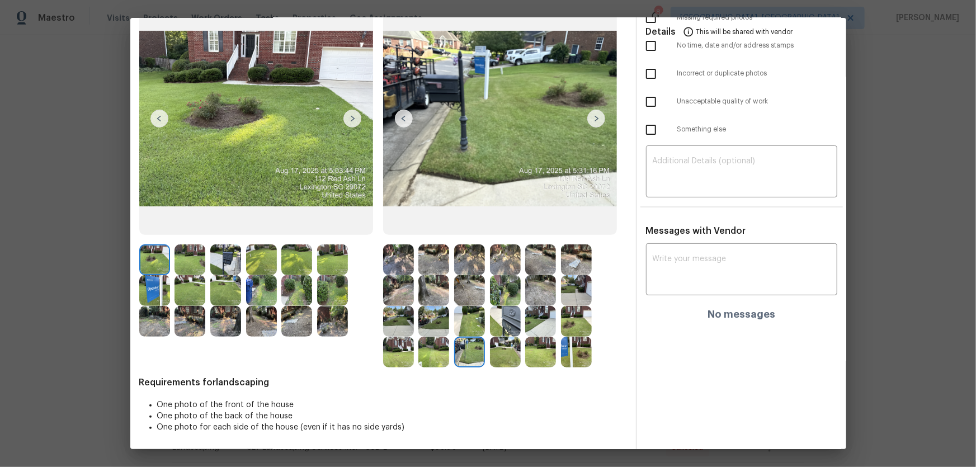
click at [495, 351] on img at bounding box center [505, 352] width 31 height 31
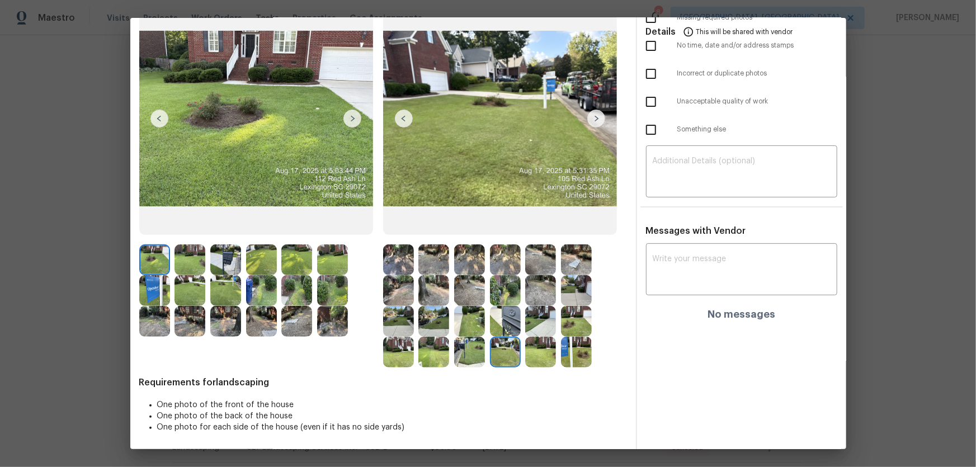
click at [547, 352] on img at bounding box center [540, 352] width 31 height 31
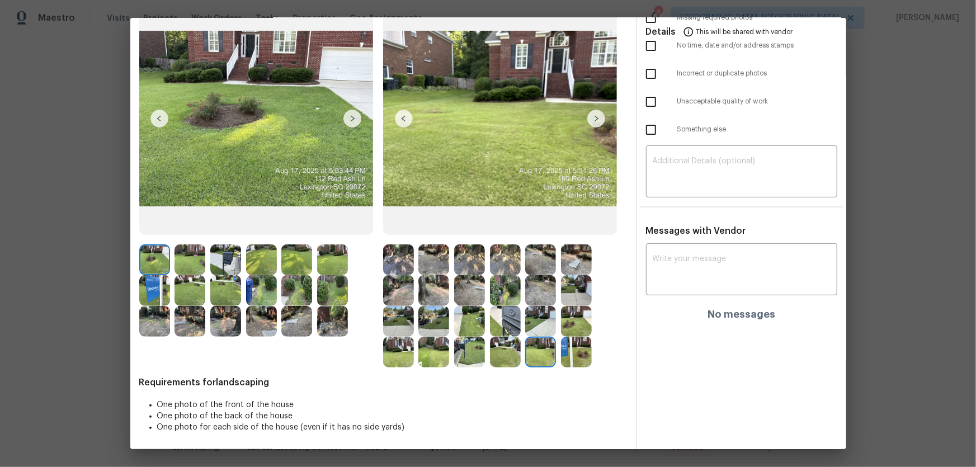
click at [561, 353] on img at bounding box center [576, 352] width 31 height 31
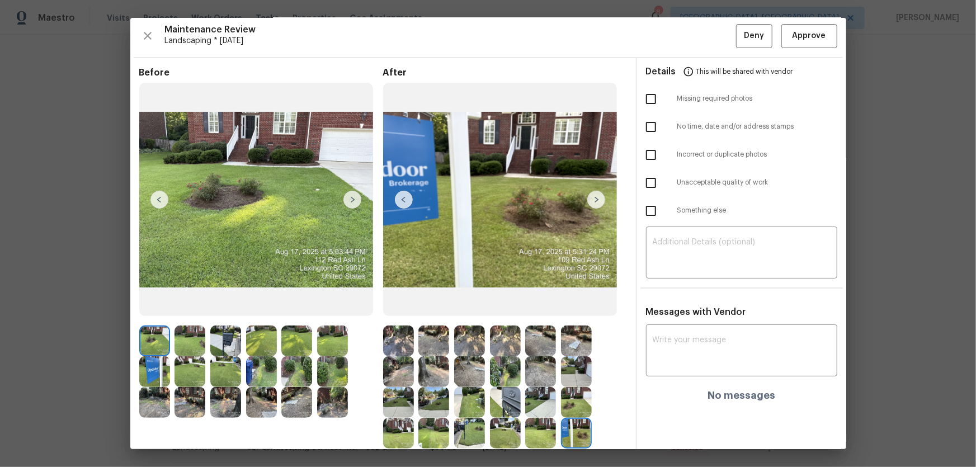
scroll to position [0, 0]
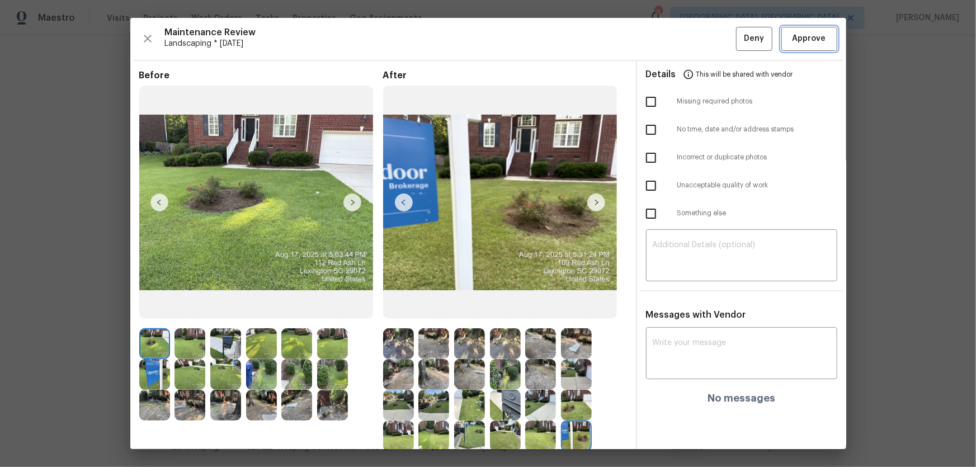
click at [805, 41] on span "Approve" at bounding box center [809, 39] width 34 height 14
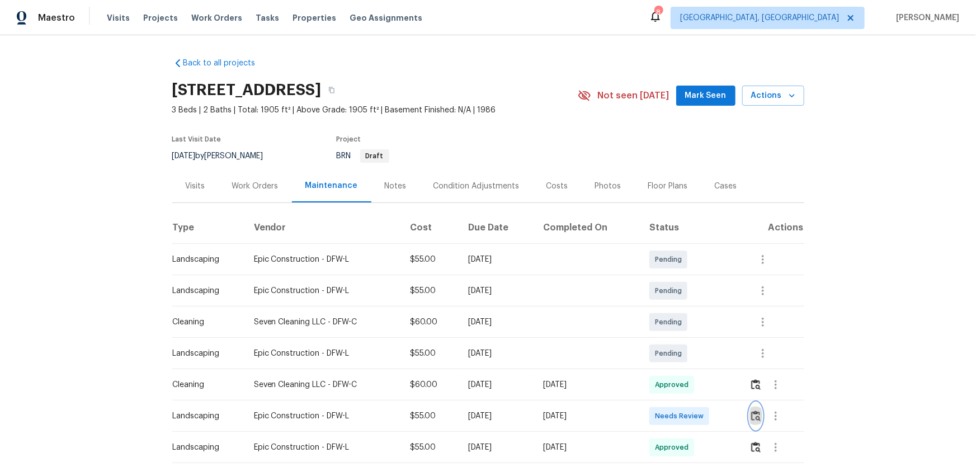
click at [694, 308] on img "button" at bounding box center [756, 415] width 10 height 11
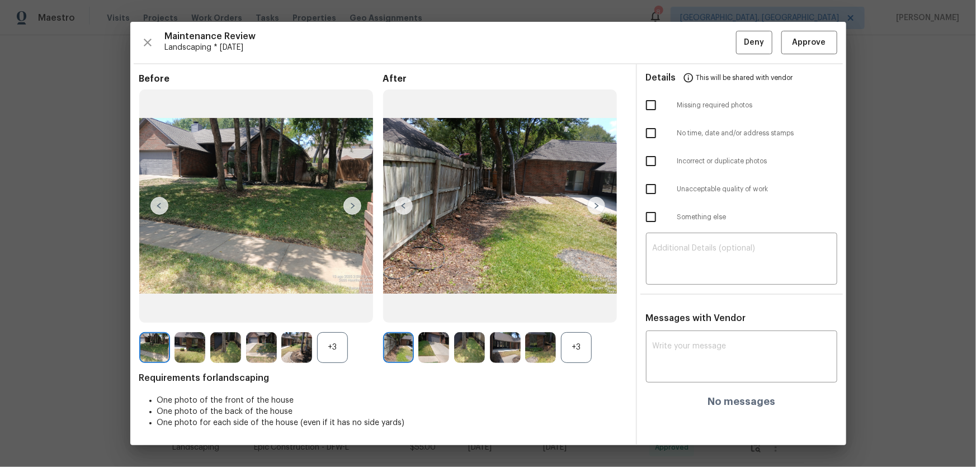
click at [579, 308] on div "+3" at bounding box center [576, 347] width 31 height 31
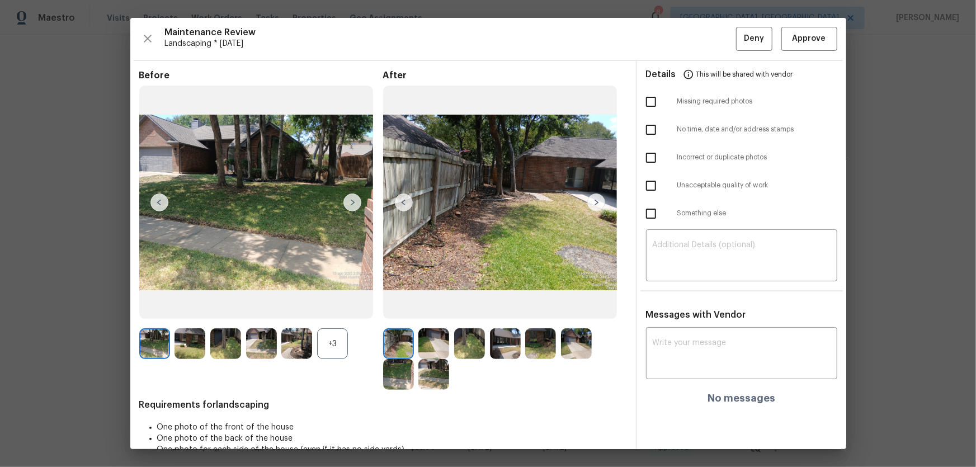
click at [330, 308] on div "+3" at bounding box center [332, 343] width 31 height 31
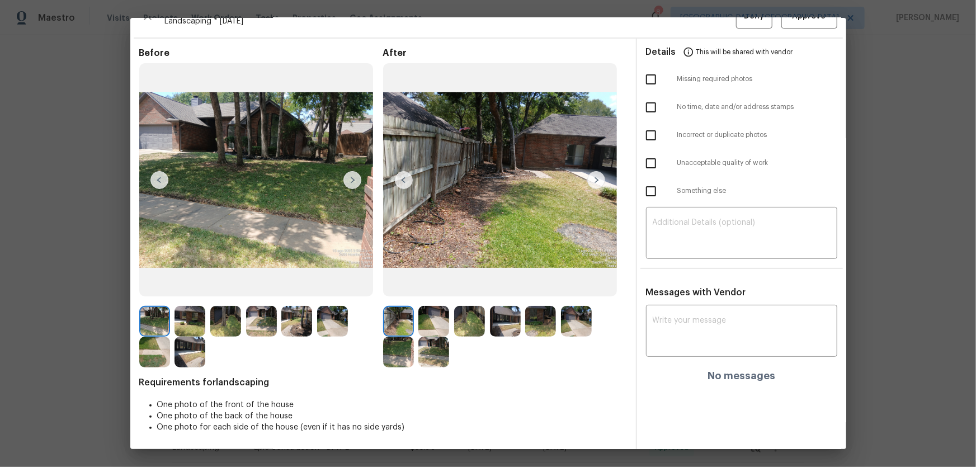
click at [442, 308] on img at bounding box center [433, 321] width 31 height 31
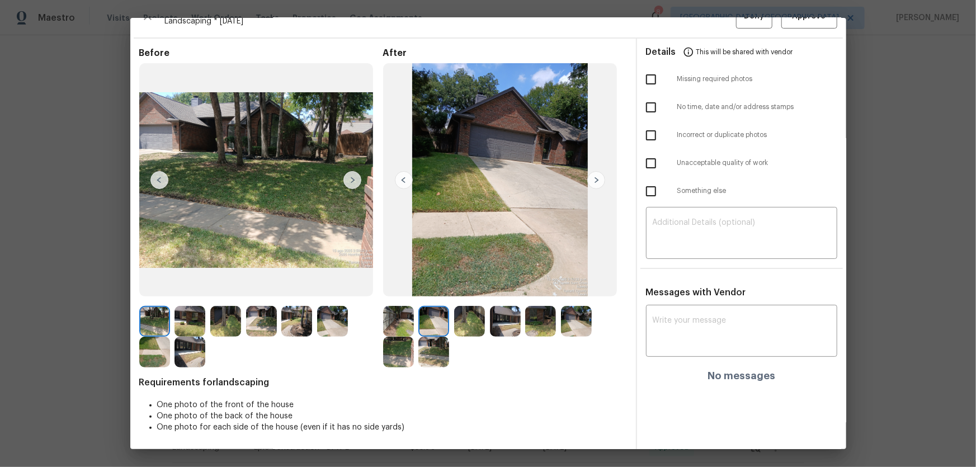
click at [474, 308] on img at bounding box center [469, 321] width 31 height 31
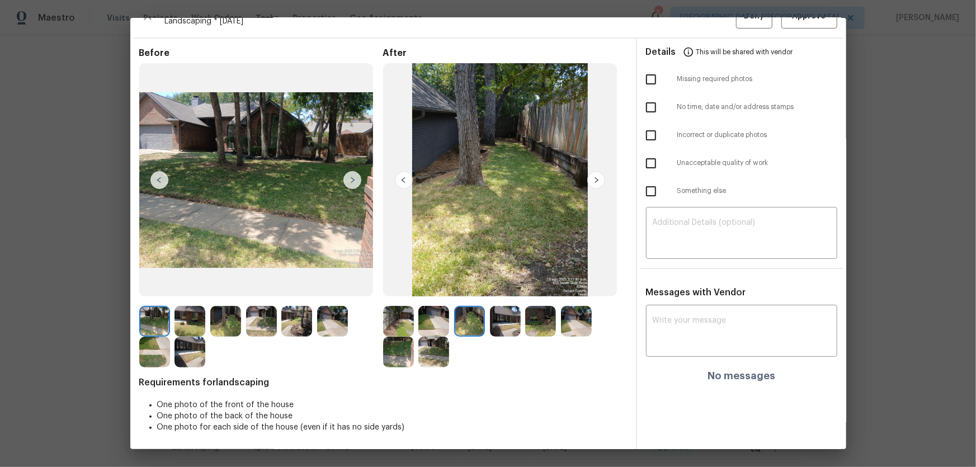
click at [503, 308] on img at bounding box center [505, 321] width 31 height 31
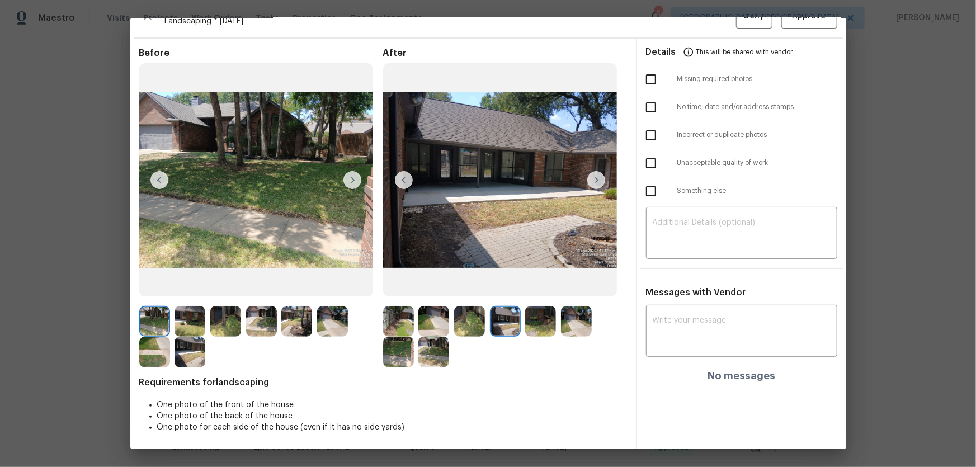
click at [532, 308] on img at bounding box center [540, 321] width 31 height 31
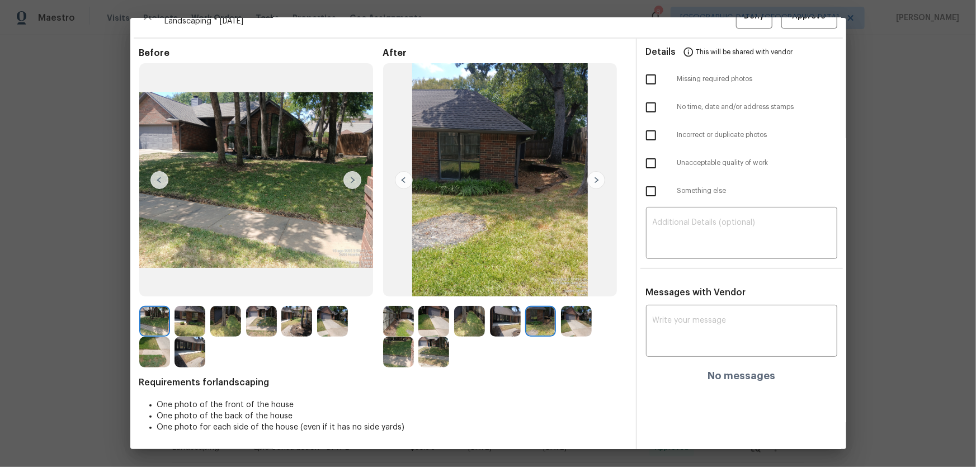
click at [578, 308] on img at bounding box center [576, 321] width 31 height 31
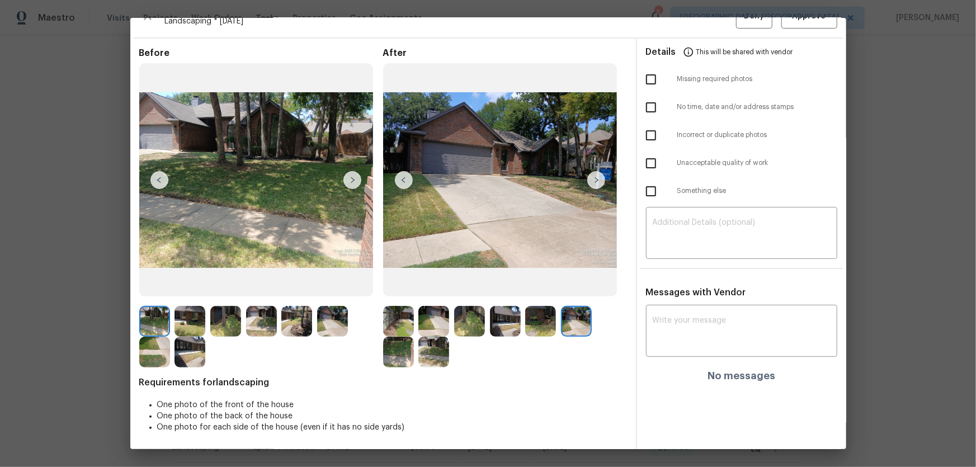
click at [404, 308] on img at bounding box center [398, 352] width 31 height 31
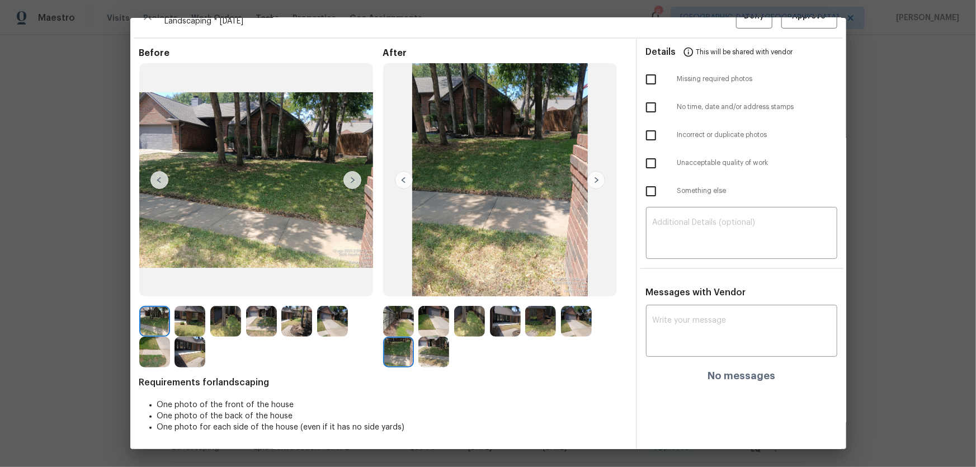
click at [446, 308] on img at bounding box center [433, 352] width 31 height 31
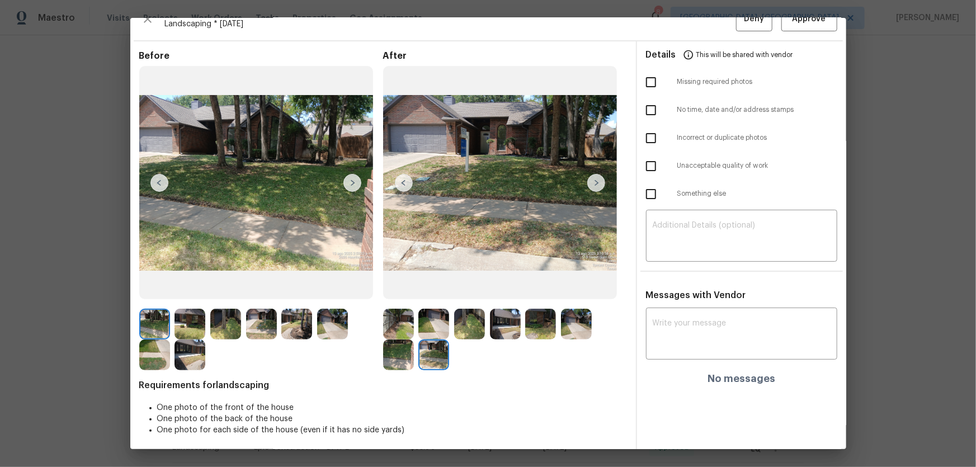
scroll to position [0, 0]
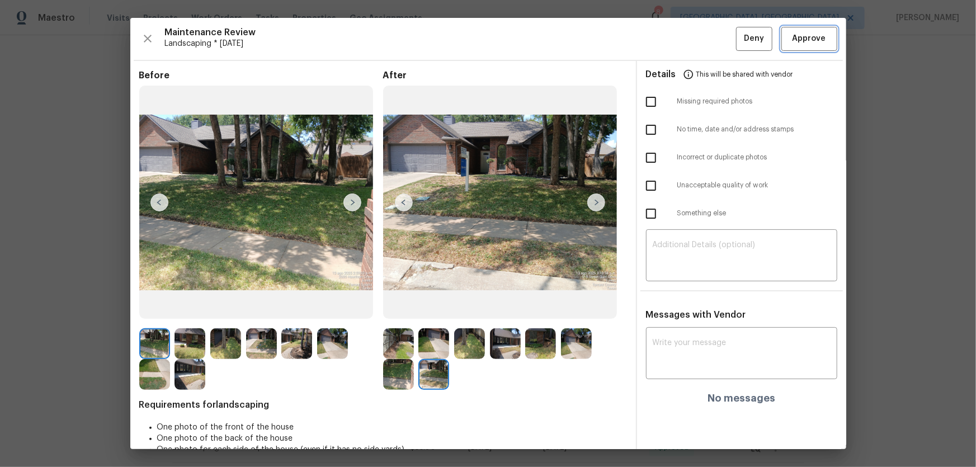
click at [694, 44] on span "Approve" at bounding box center [809, 39] width 34 height 14
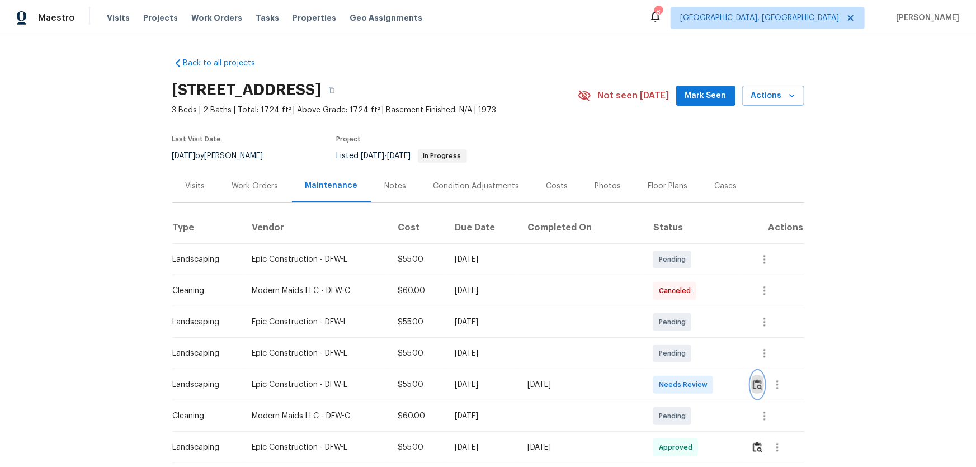
click at [694, 308] on button "button" at bounding box center [757, 384] width 13 height 27
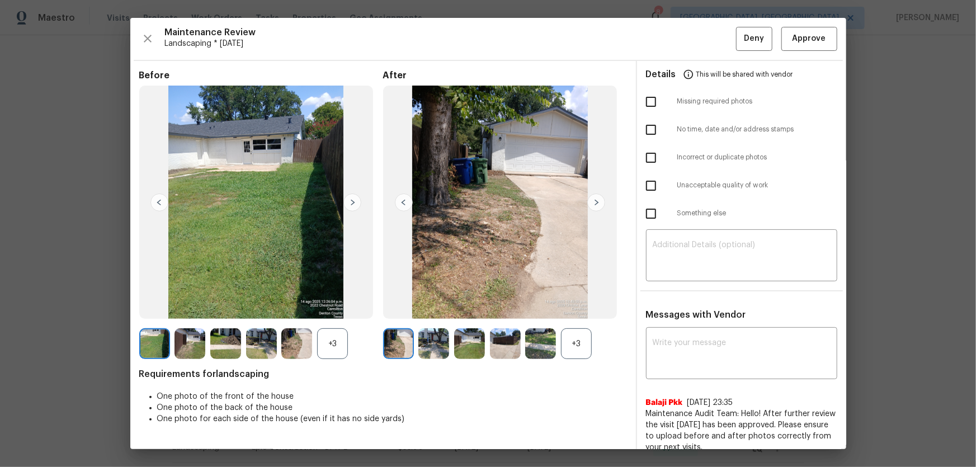
click at [576, 308] on div "+3" at bounding box center [576, 343] width 31 height 31
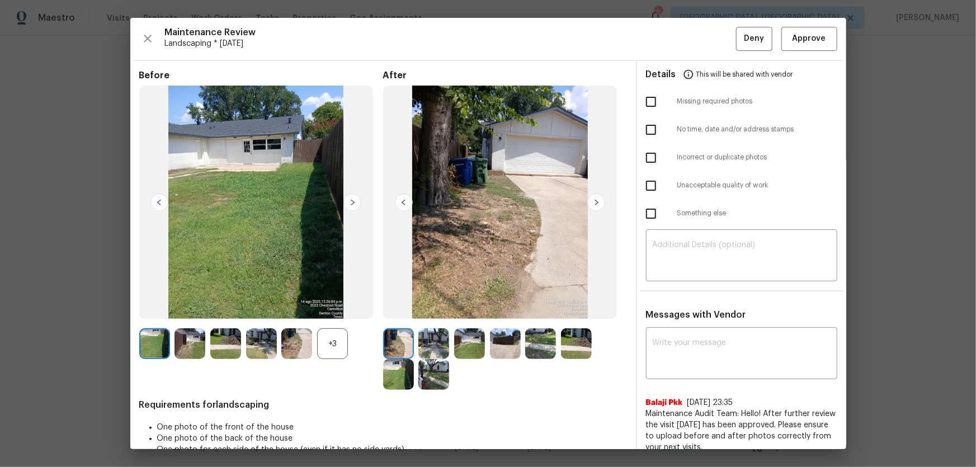
click at [339, 308] on div "+3" at bounding box center [332, 343] width 31 height 31
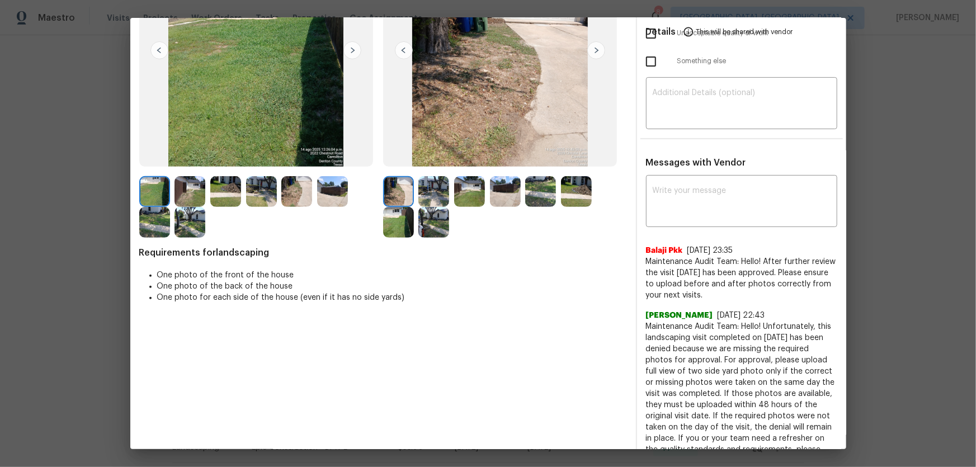
click at [434, 179] on img at bounding box center [433, 191] width 31 height 31
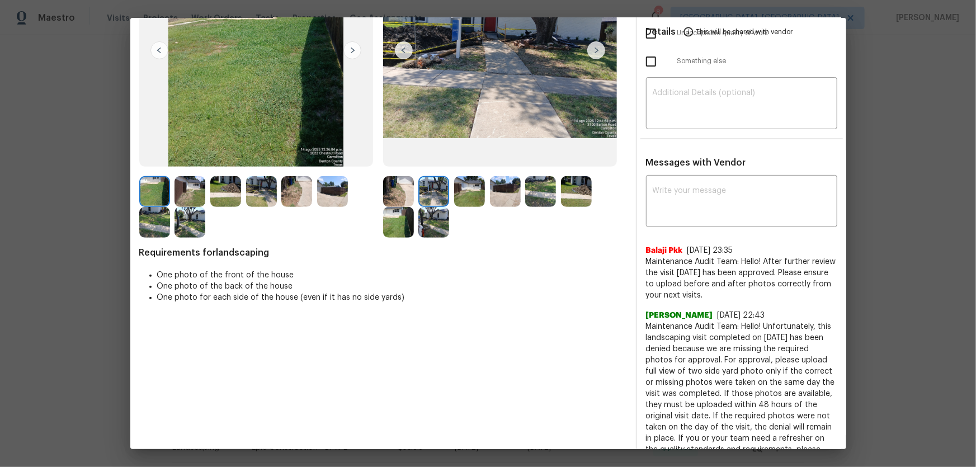
click at [470, 188] on img at bounding box center [469, 191] width 31 height 31
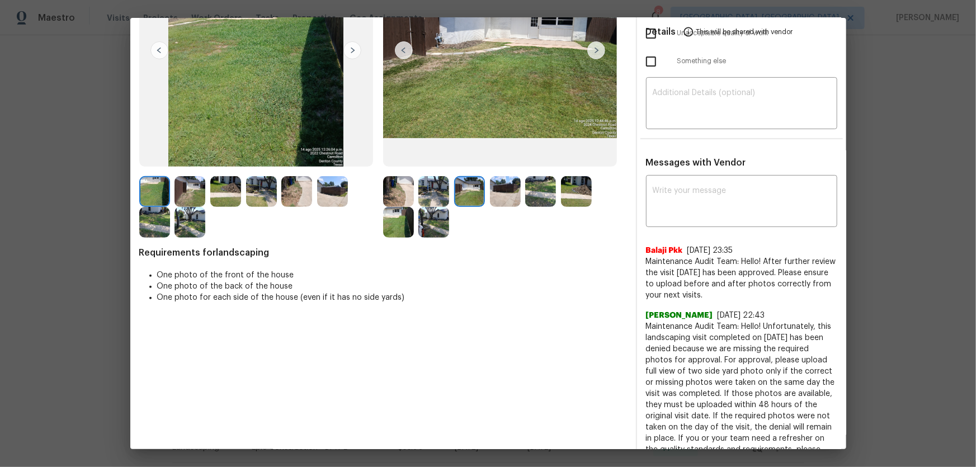
click at [491, 189] on img at bounding box center [505, 191] width 31 height 31
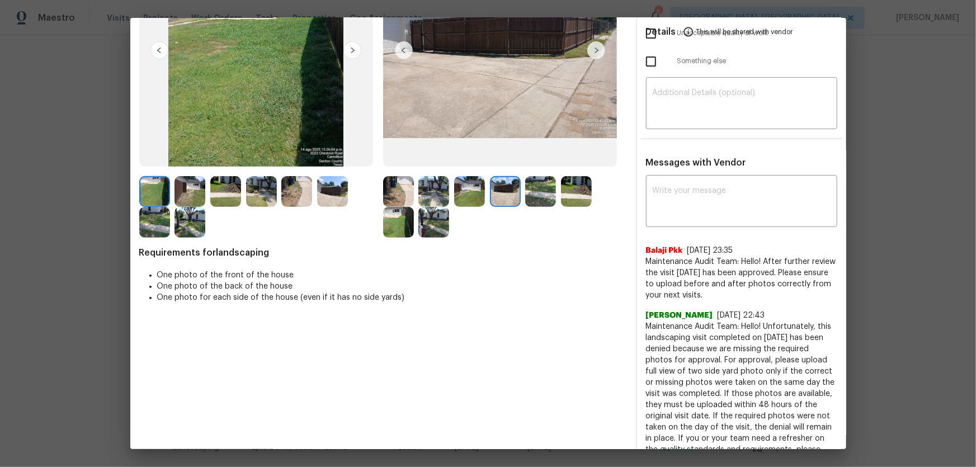
click at [530, 196] on img at bounding box center [540, 191] width 31 height 31
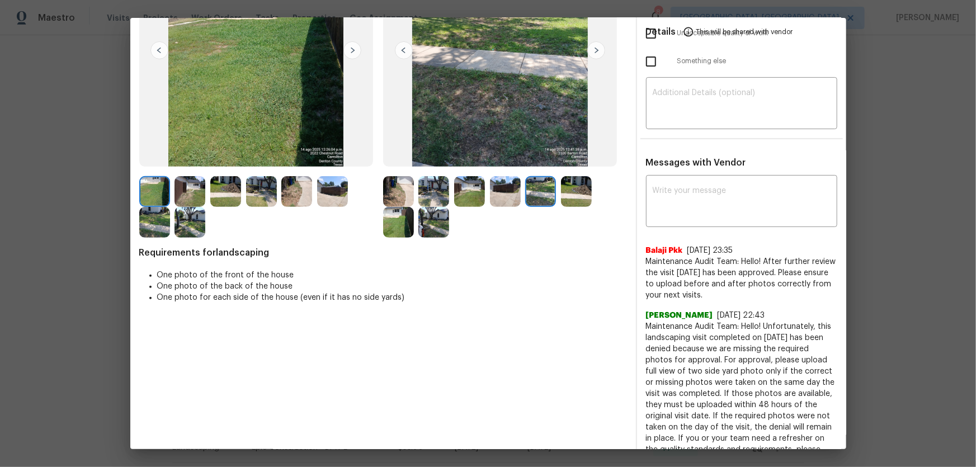
click at [553, 193] on div at bounding box center [543, 191] width 36 height 31
click at [390, 230] on img at bounding box center [398, 222] width 31 height 31
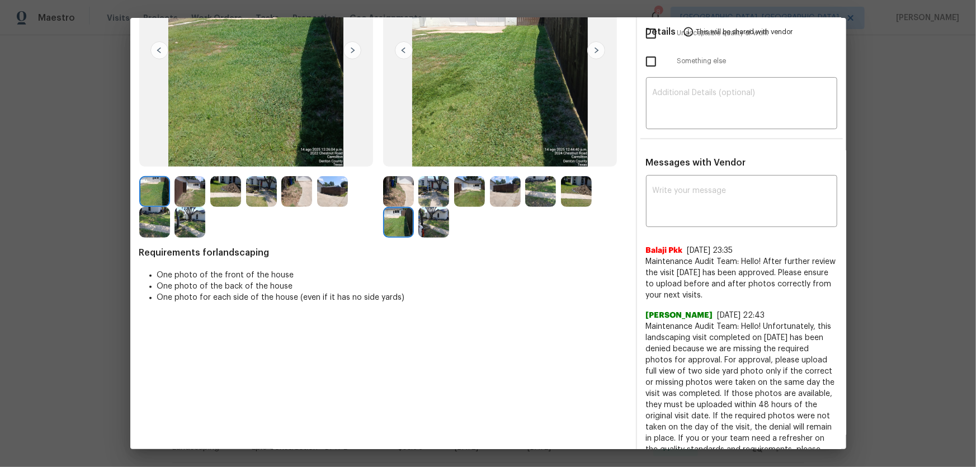
click at [434, 230] on img at bounding box center [433, 222] width 31 height 31
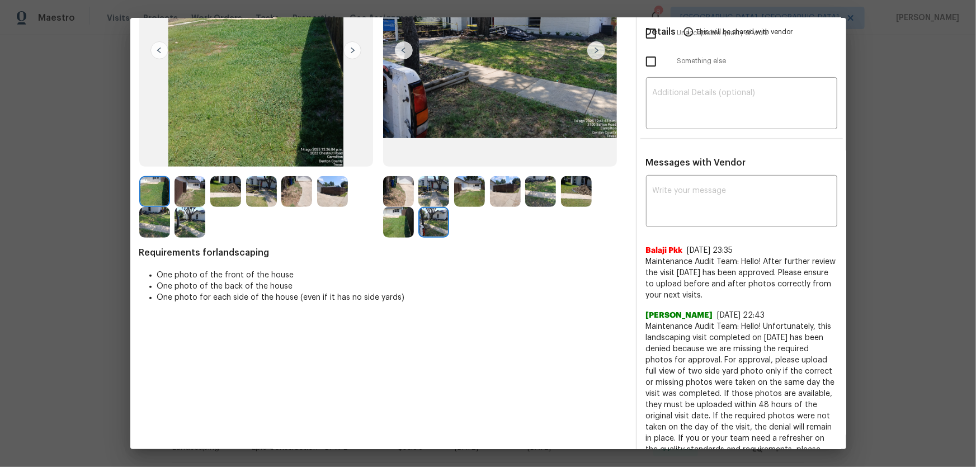
click at [576, 187] on img at bounding box center [576, 191] width 31 height 31
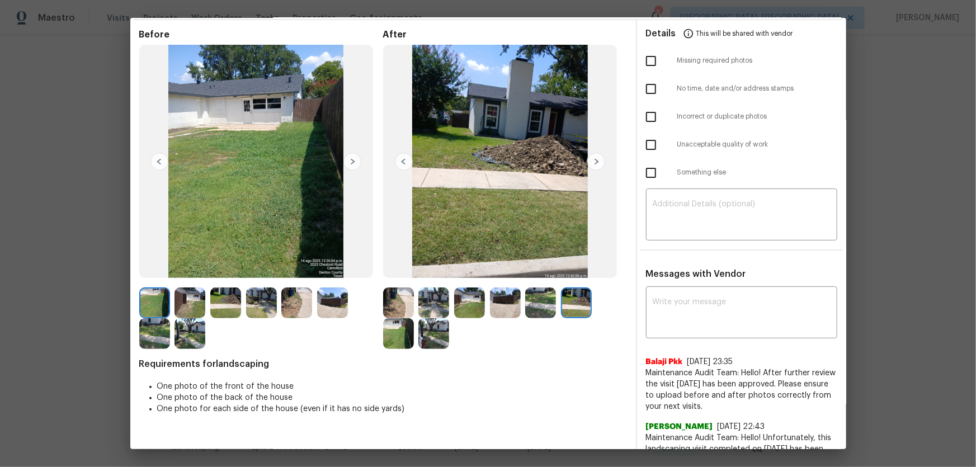
scroll to position [0, 0]
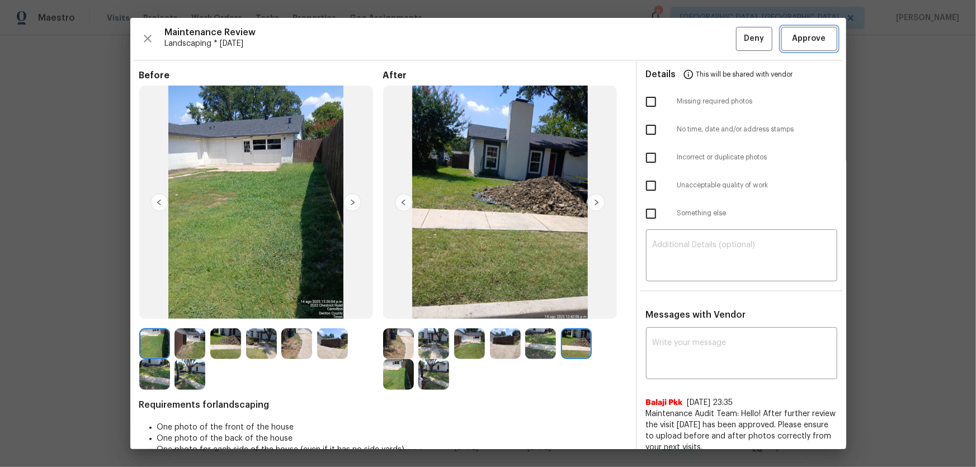
click at [694, 42] on span "Approve" at bounding box center [809, 39] width 34 height 14
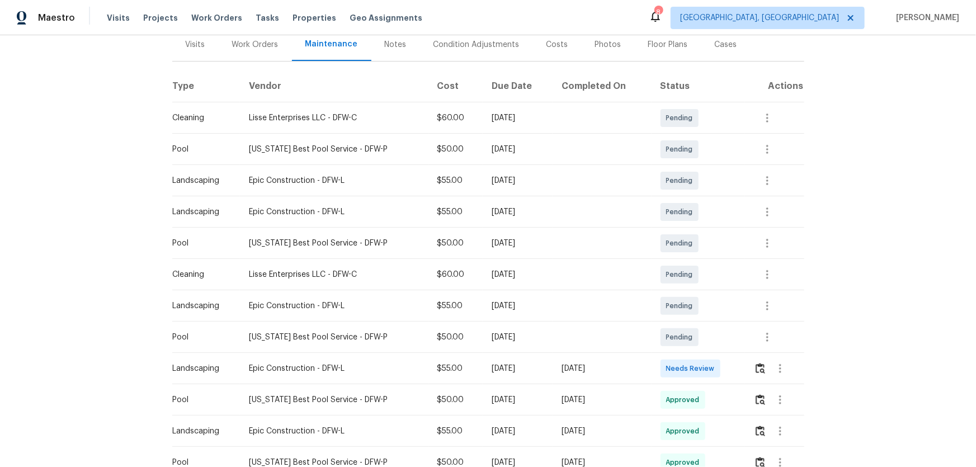
scroll to position [152, 0]
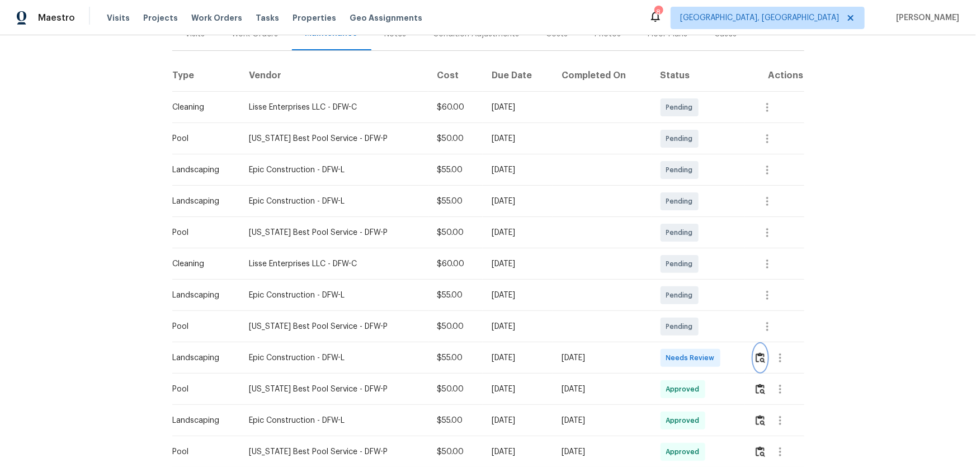
click at [694, 308] on button "button" at bounding box center [760, 357] width 13 height 27
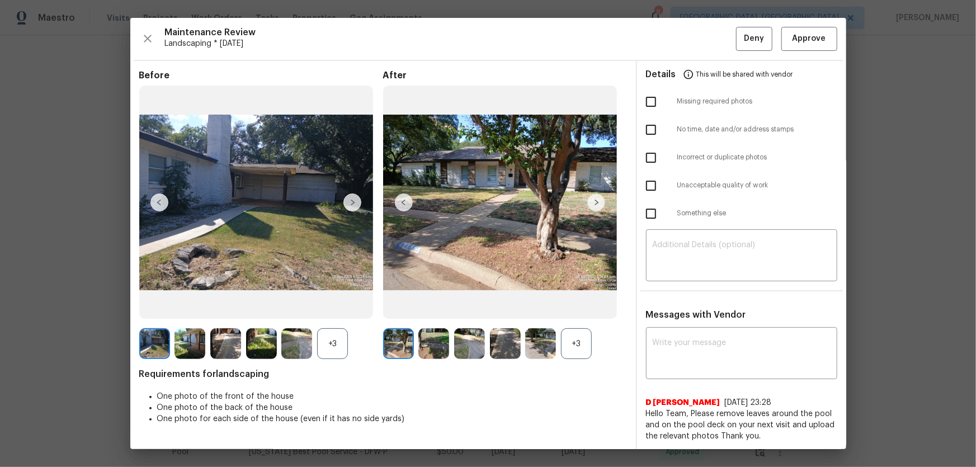
click at [571, 308] on div "+3" at bounding box center [576, 343] width 31 height 31
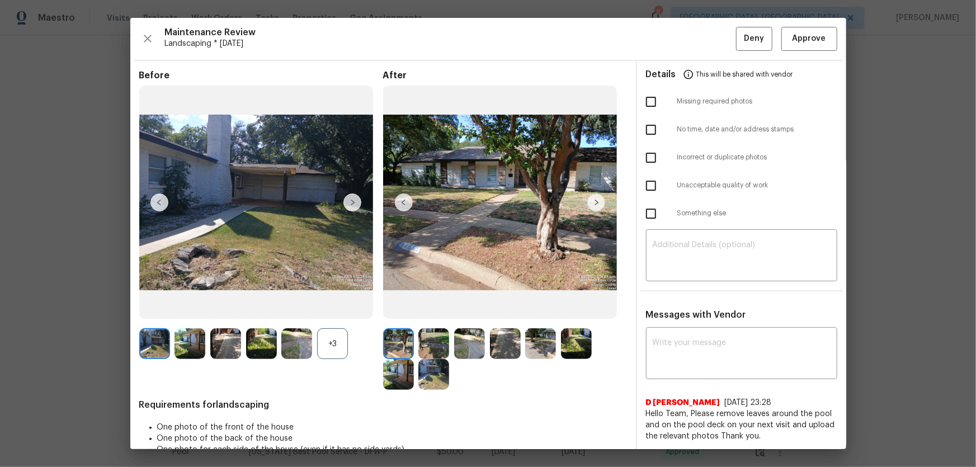
click at [334, 308] on div "+3" at bounding box center [332, 343] width 31 height 31
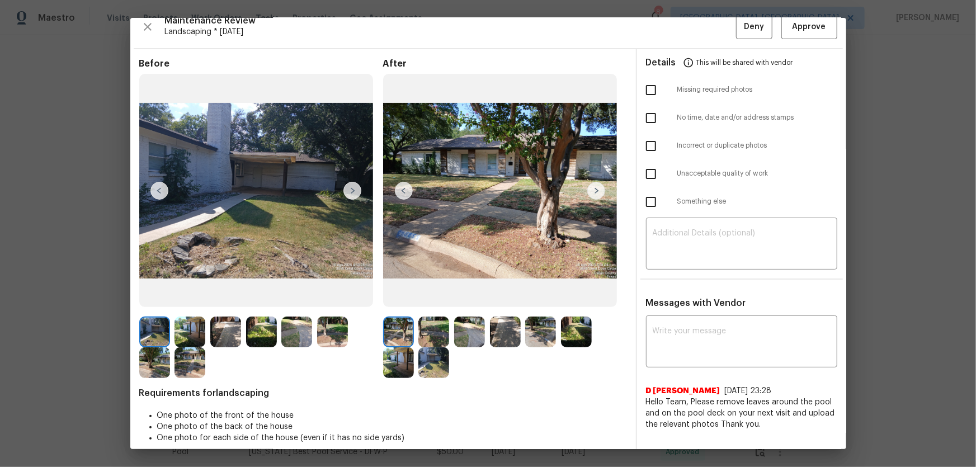
scroll to position [22, 0]
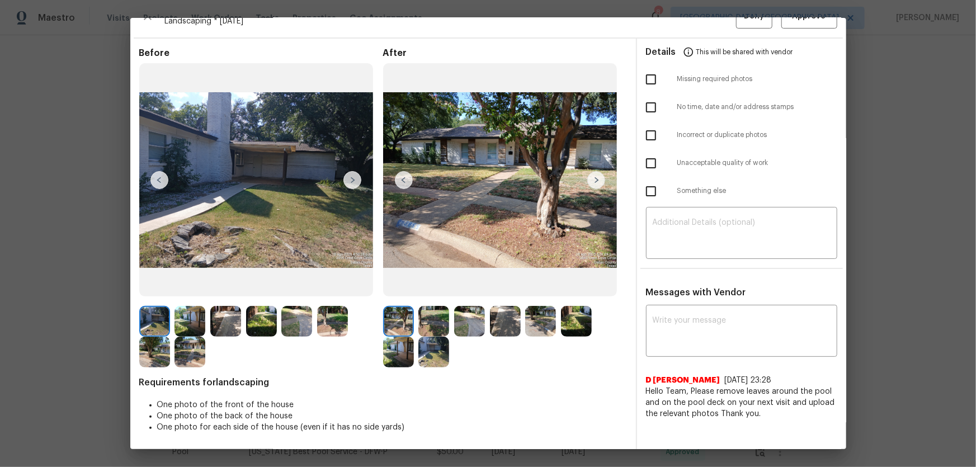
click at [432, 308] on img at bounding box center [433, 321] width 31 height 31
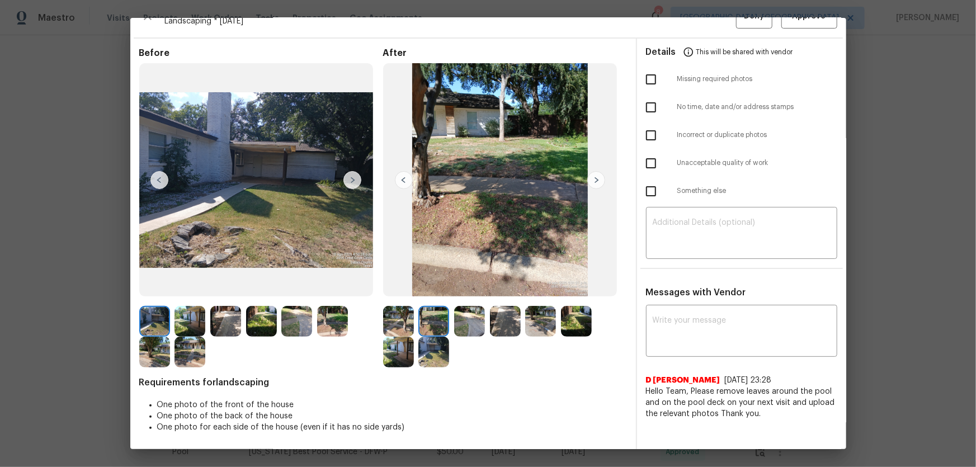
click at [465, 308] on img at bounding box center [469, 321] width 31 height 31
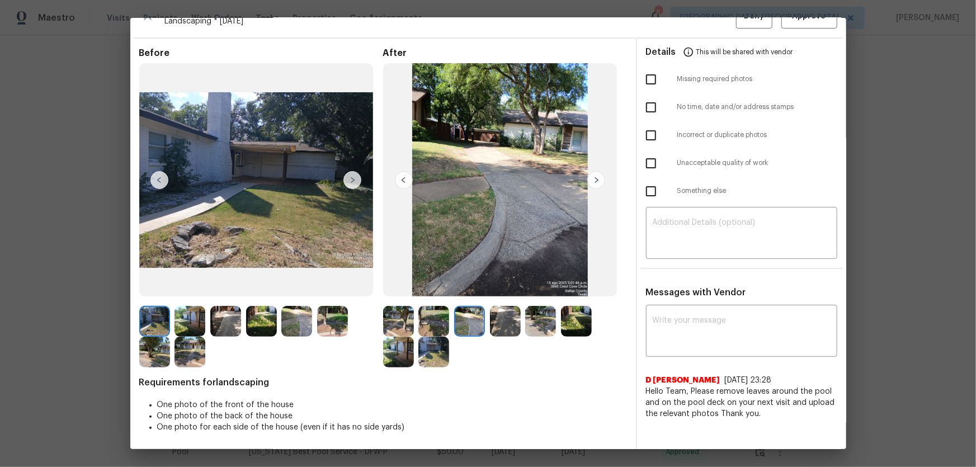
click at [509, 308] on img at bounding box center [505, 321] width 31 height 31
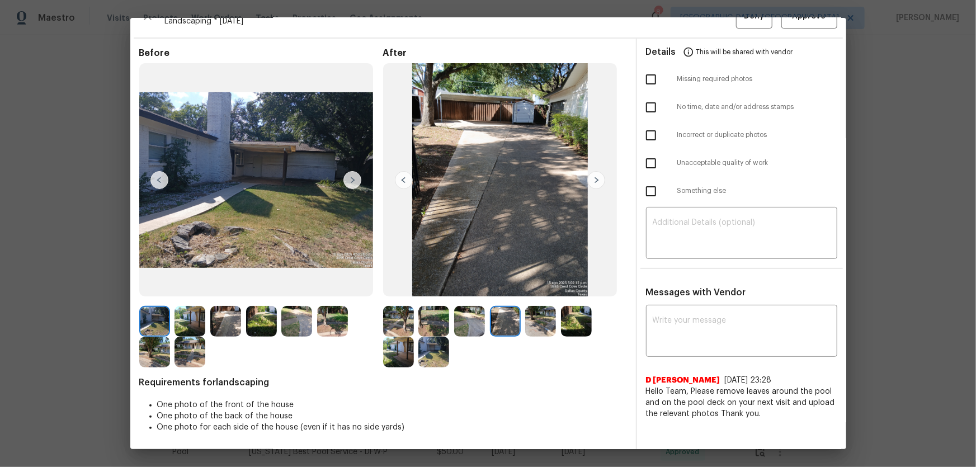
click at [536, 308] on img at bounding box center [540, 321] width 31 height 31
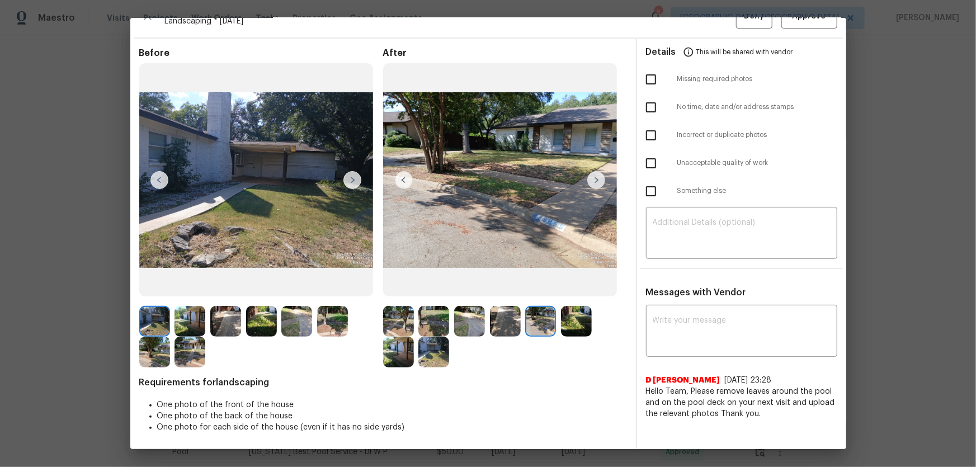
click at [561, 308] on img at bounding box center [576, 321] width 31 height 31
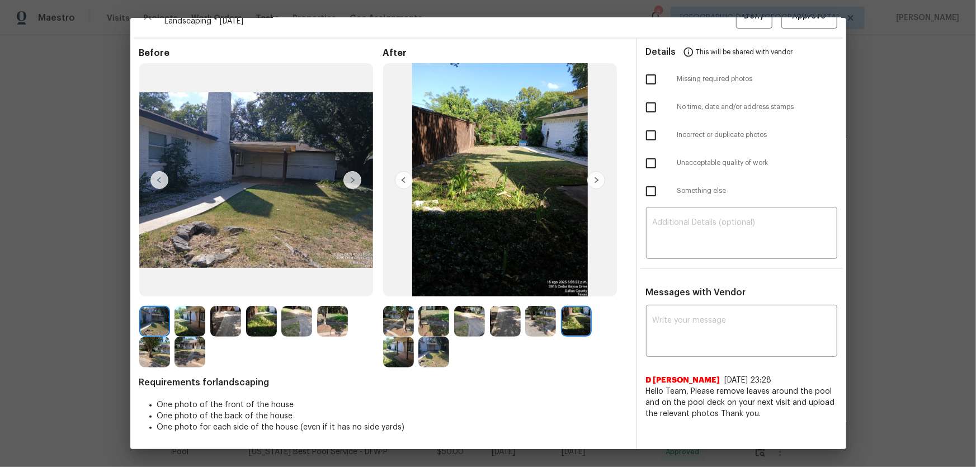
drag, startPoint x: 391, startPoint y: 359, endPoint x: 412, endPoint y: 359, distance: 20.7
click at [391, 308] on img at bounding box center [398, 352] width 31 height 31
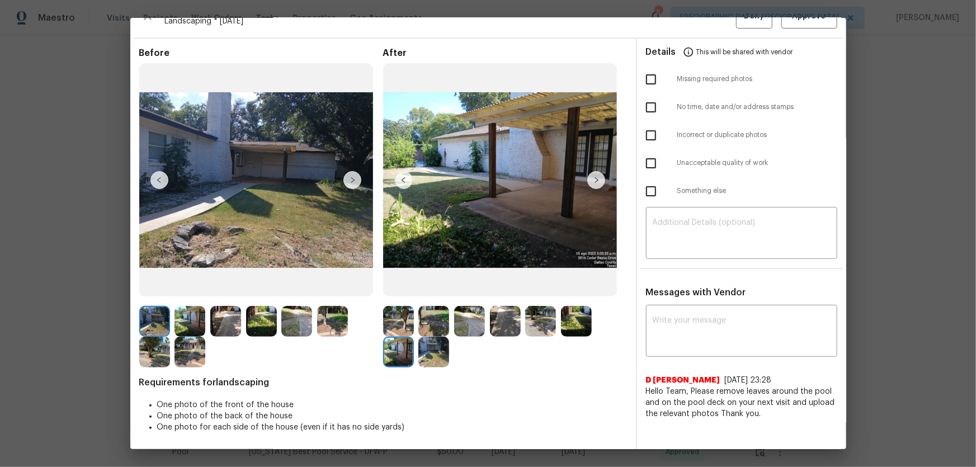
click at [428, 308] on img at bounding box center [433, 352] width 31 height 31
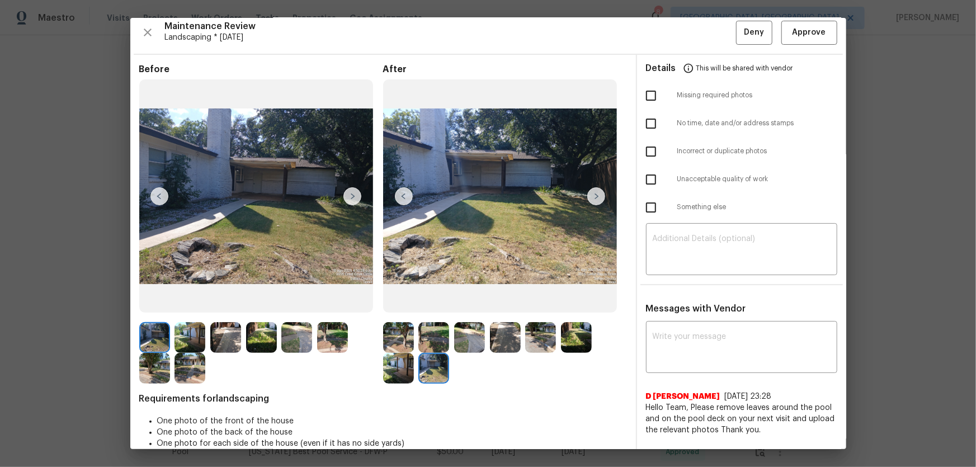
scroll to position [0, 0]
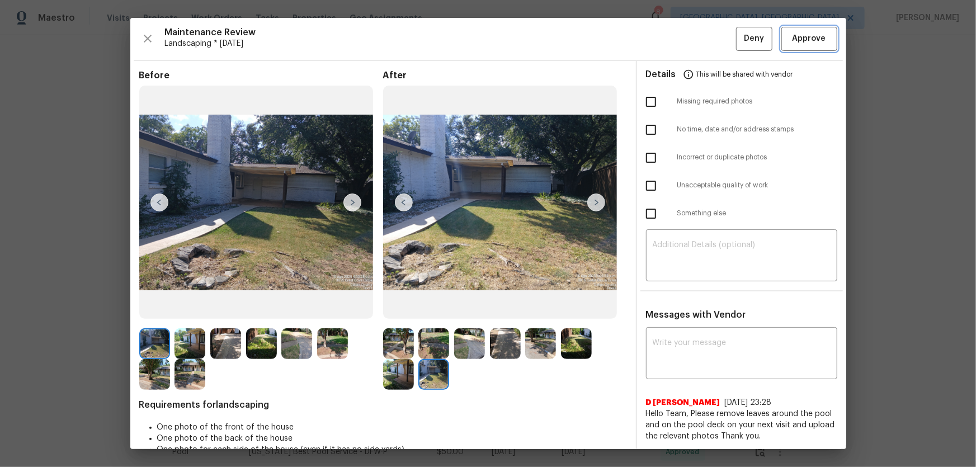
click at [694, 37] on span "Approve" at bounding box center [809, 39] width 34 height 14
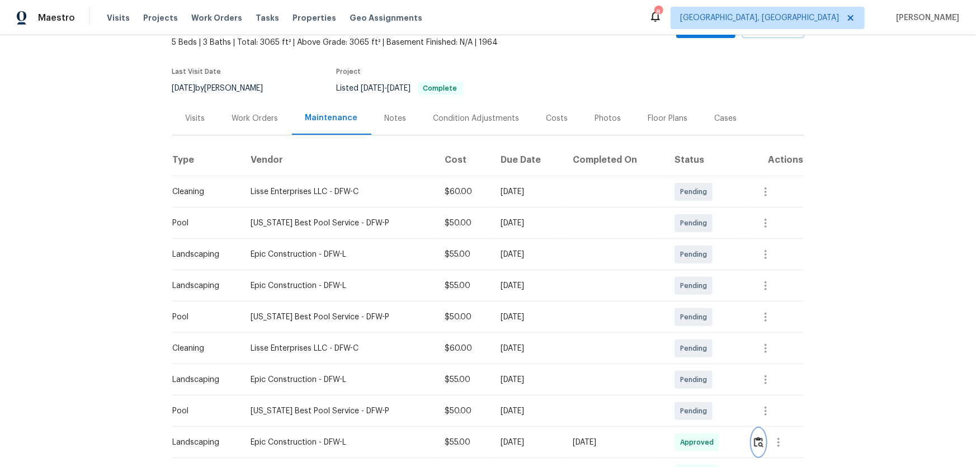
scroll to position [50, 0]
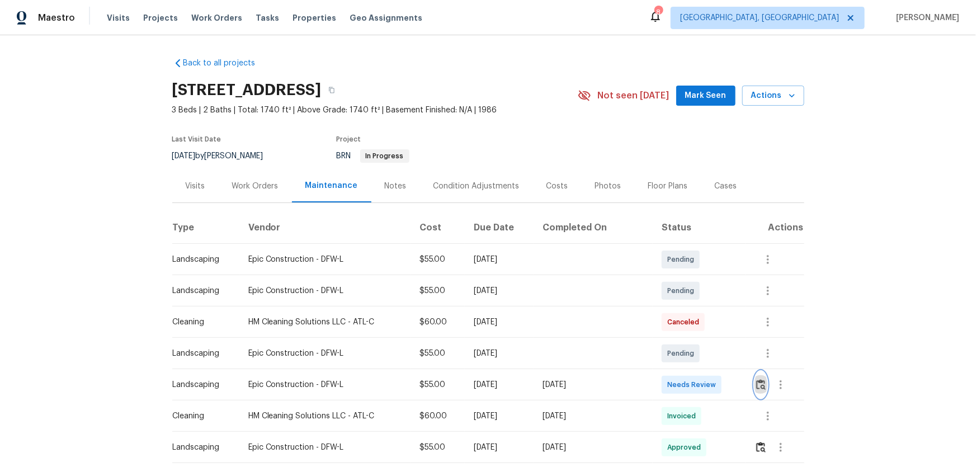
click at [694, 308] on button "button" at bounding box center [760, 384] width 13 height 27
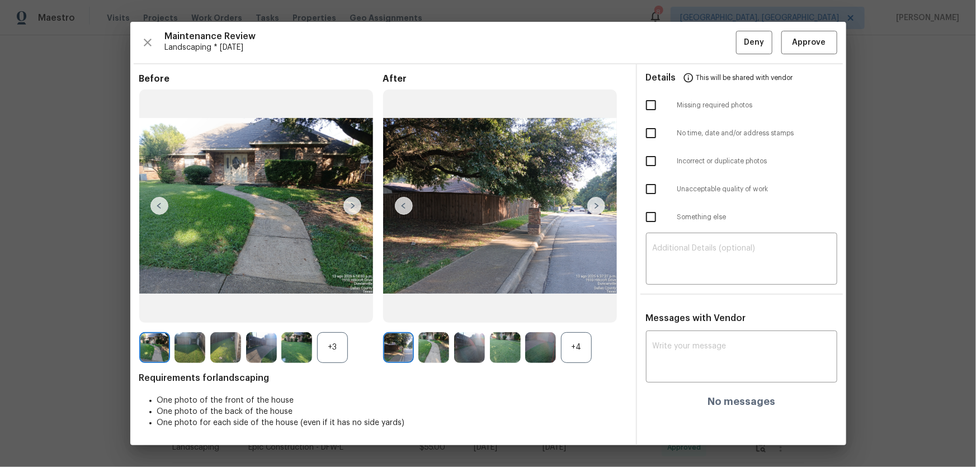
click at [583, 308] on div "+4" at bounding box center [576, 347] width 31 height 31
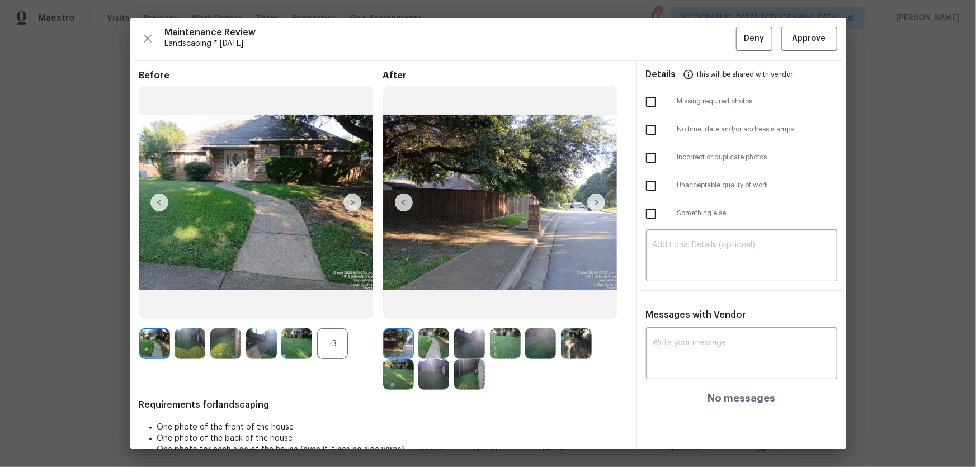
click at [341, 308] on div "+3" at bounding box center [332, 343] width 31 height 31
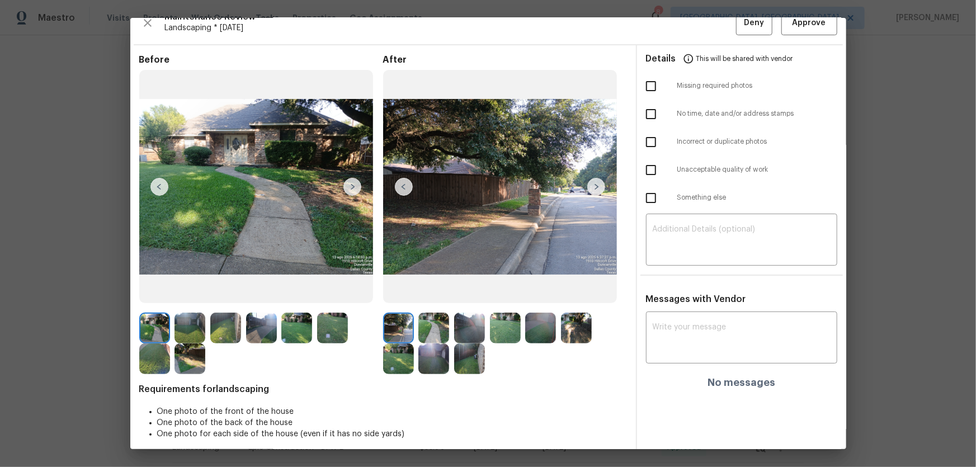
scroll to position [22, 0]
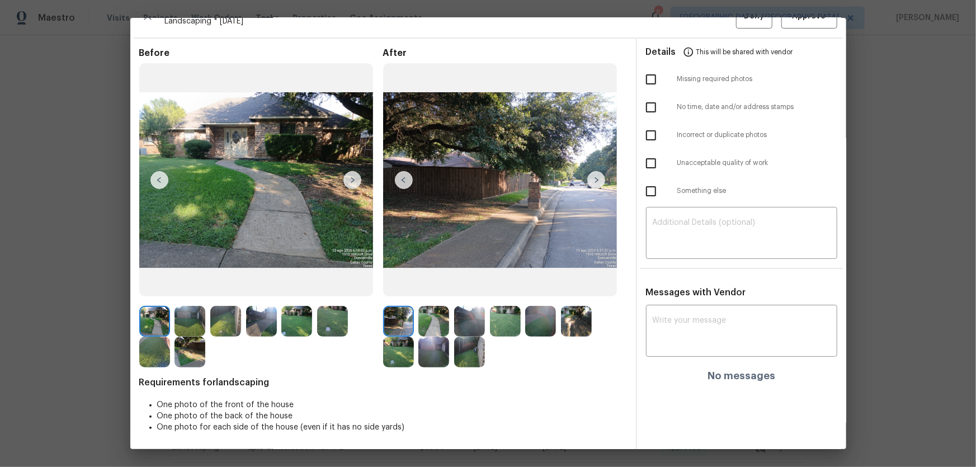
drag, startPoint x: 440, startPoint y: 313, endPoint x: 451, endPoint y: 317, distance: 11.7
click at [440, 308] on img at bounding box center [433, 321] width 31 height 31
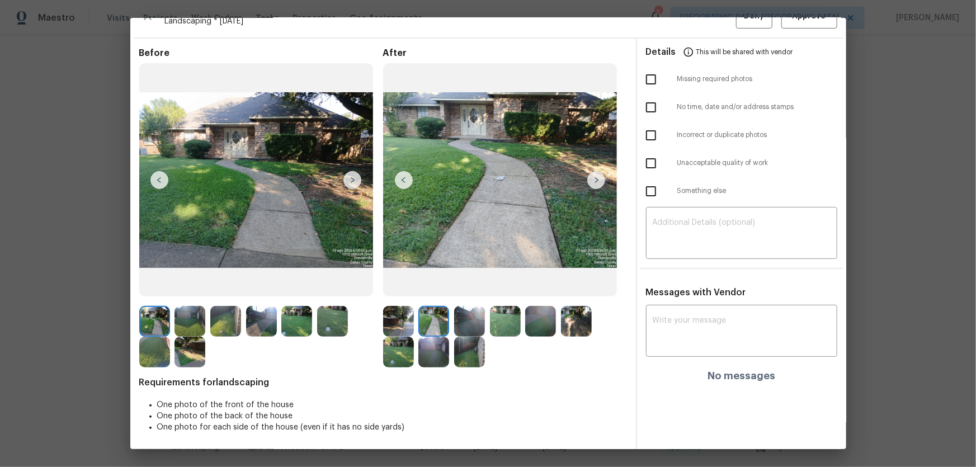
click at [469, 308] on img at bounding box center [469, 321] width 31 height 31
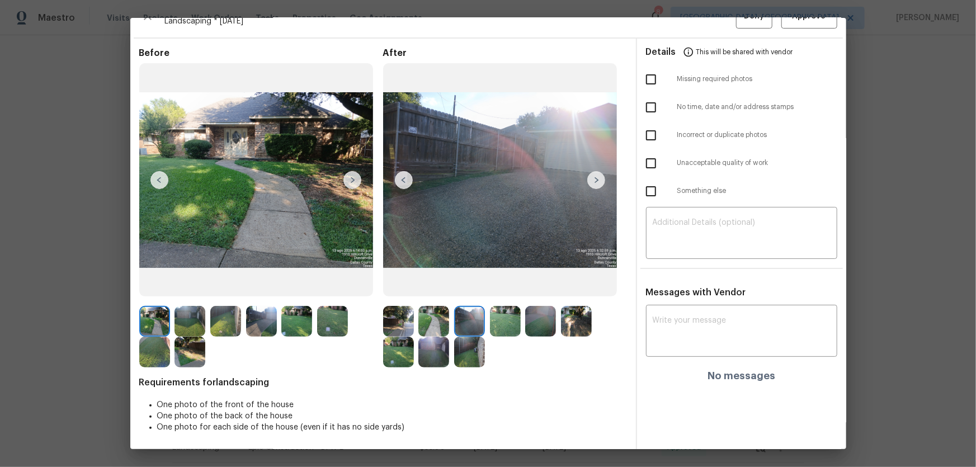
click at [511, 308] on img at bounding box center [505, 321] width 31 height 31
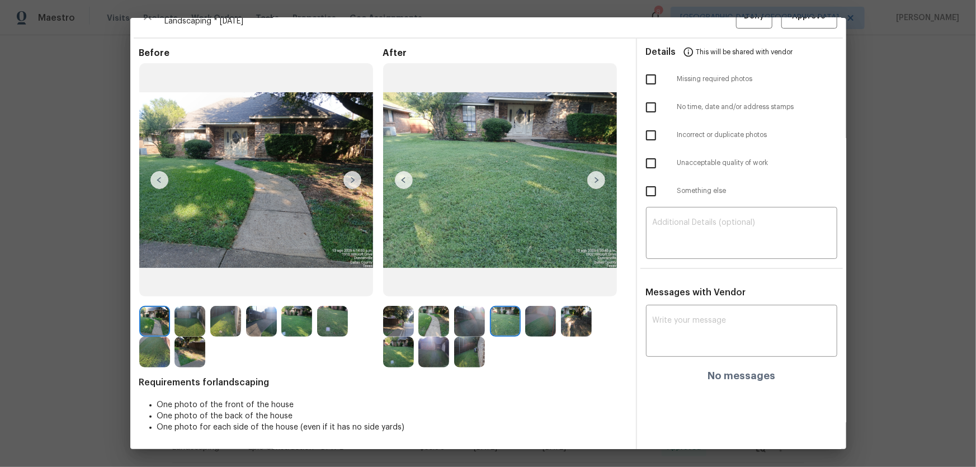
click at [551, 308] on img at bounding box center [540, 321] width 31 height 31
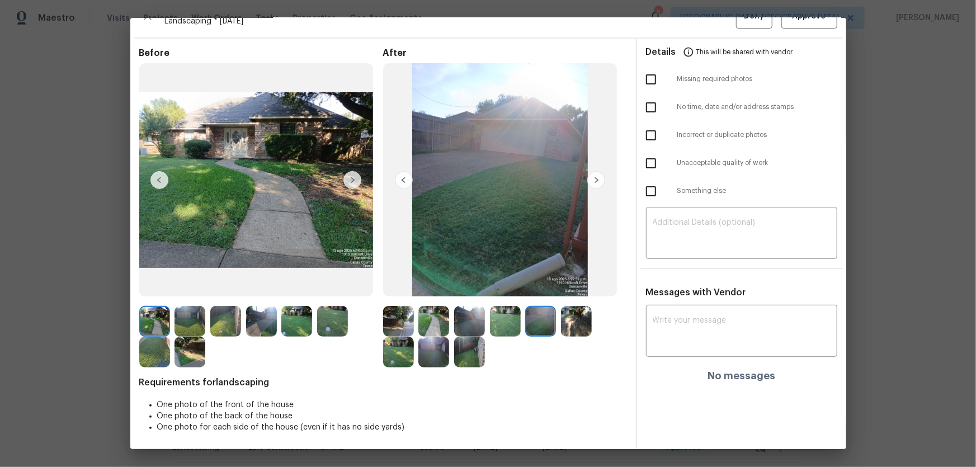
click at [578, 308] on img at bounding box center [576, 321] width 31 height 31
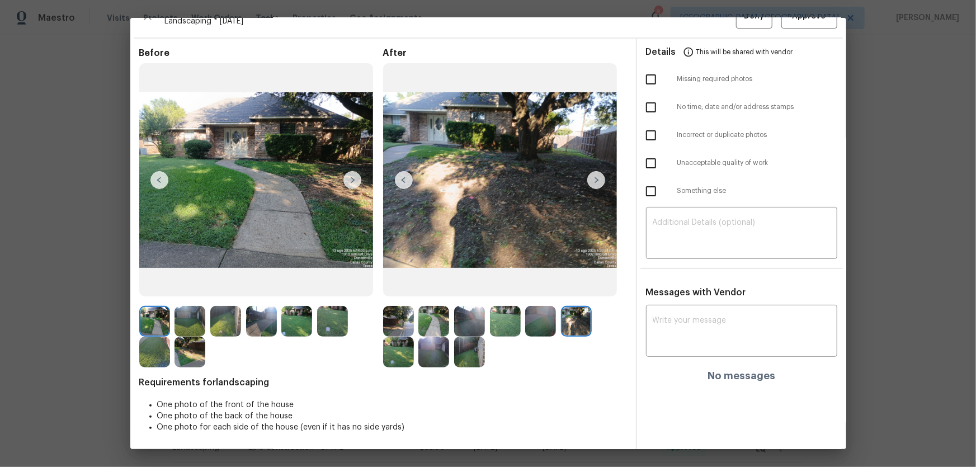
click at [391, 308] on img at bounding box center [398, 321] width 31 height 31
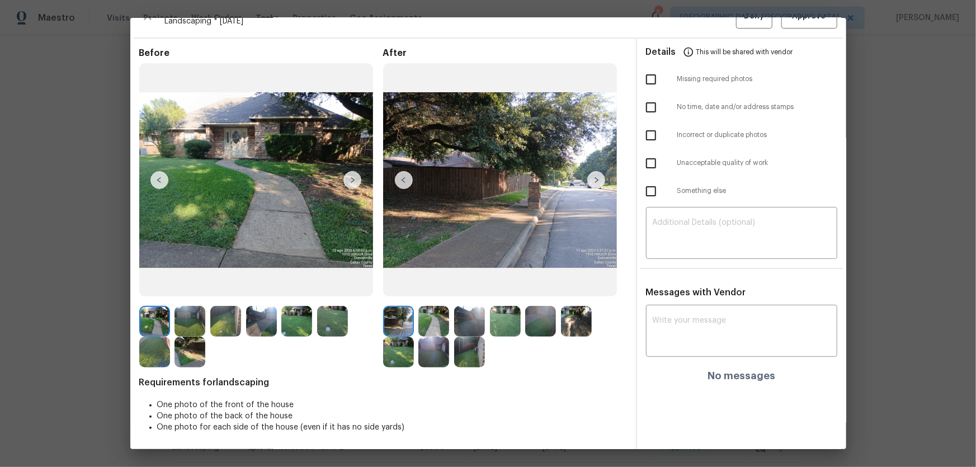
click at [424, 308] on img at bounding box center [433, 321] width 31 height 31
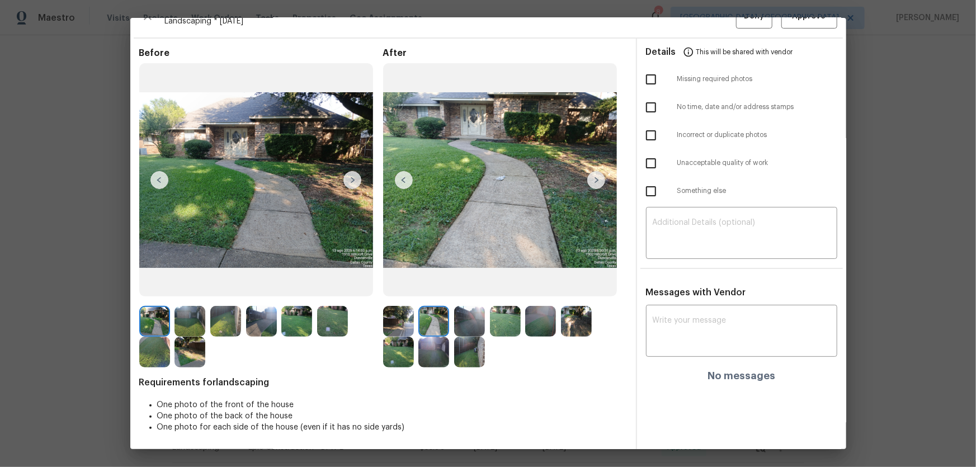
click at [454, 308] on img at bounding box center [469, 321] width 31 height 31
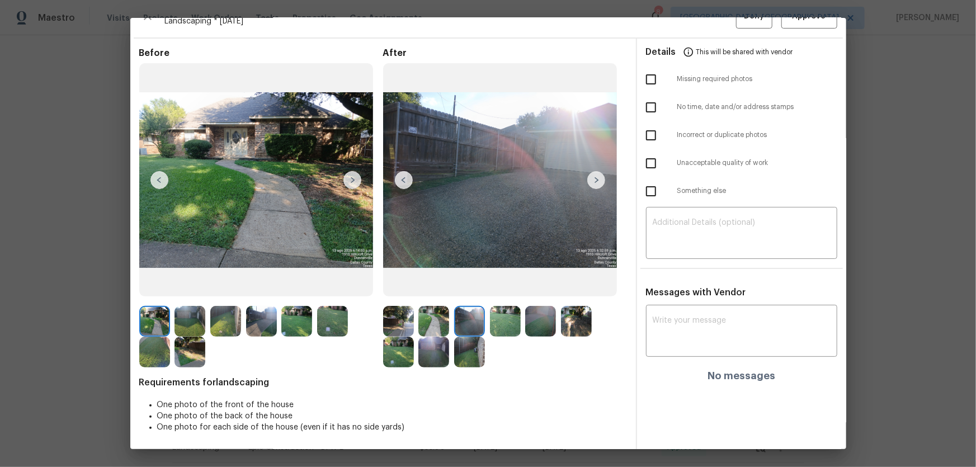
click at [506, 308] on img at bounding box center [505, 321] width 31 height 31
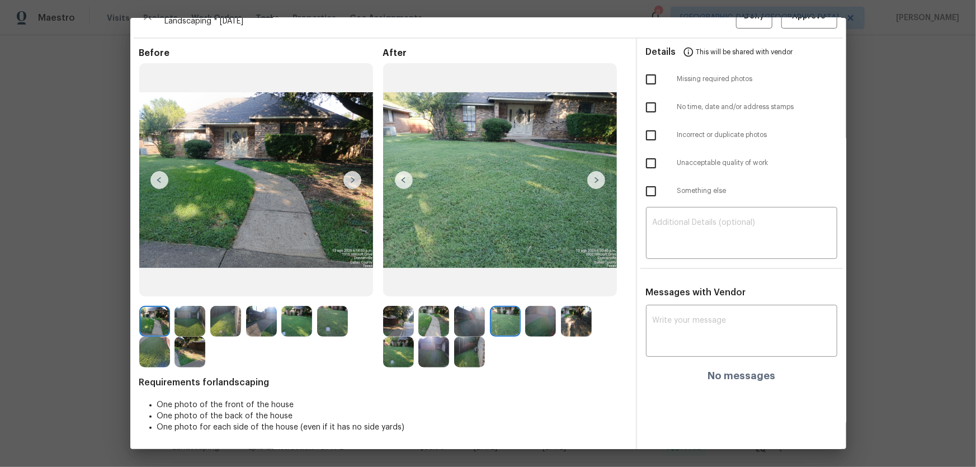
click at [550, 308] on img at bounding box center [540, 321] width 31 height 31
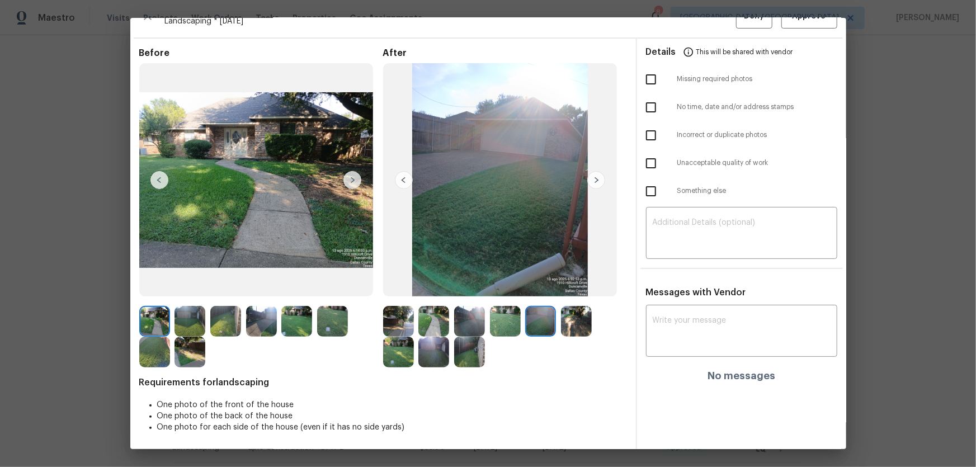
click at [579, 308] on img at bounding box center [576, 321] width 31 height 31
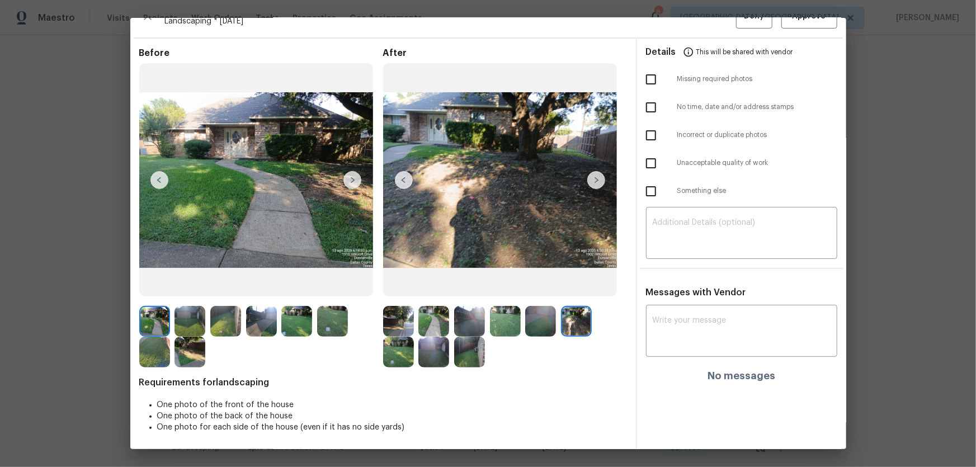
click at [393, 308] on img at bounding box center [398, 352] width 31 height 31
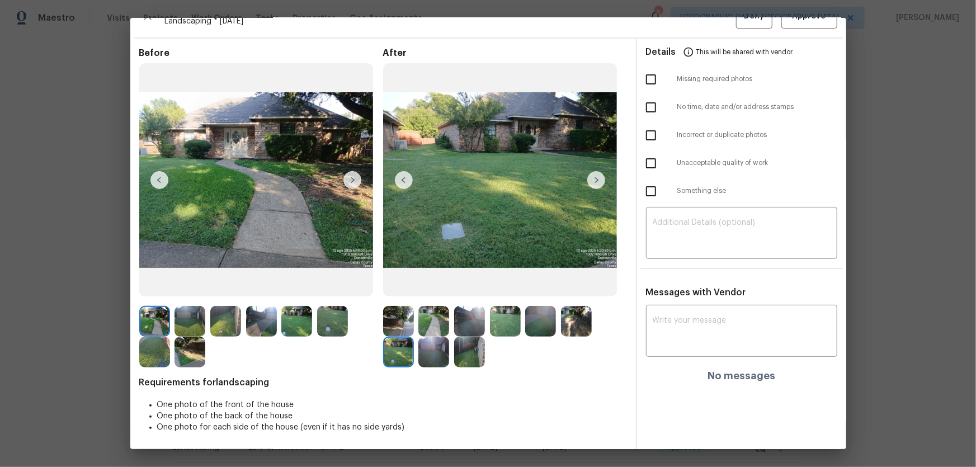
click at [423, 308] on img at bounding box center [433, 352] width 31 height 31
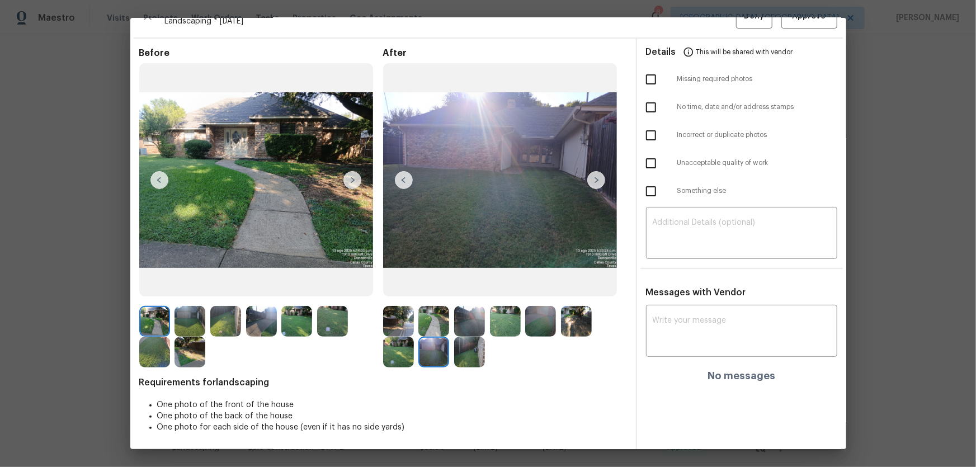
click at [469, 308] on img at bounding box center [469, 352] width 31 height 31
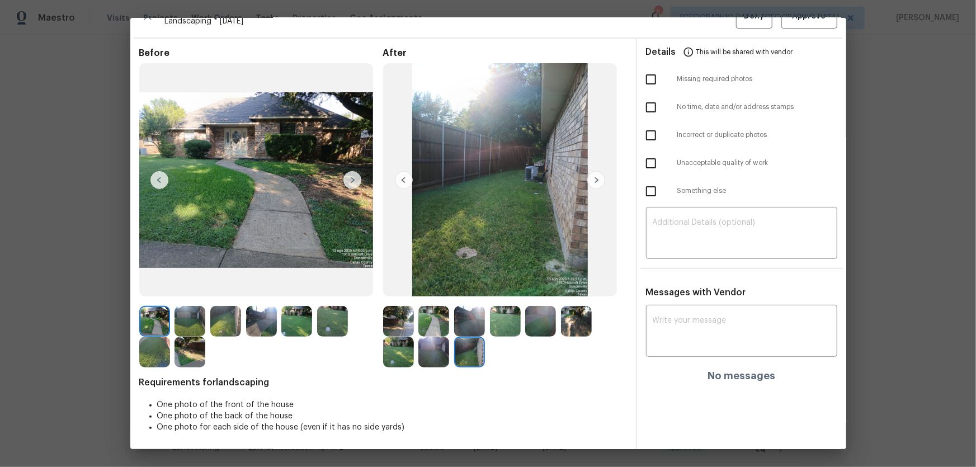
scroll to position [0, 0]
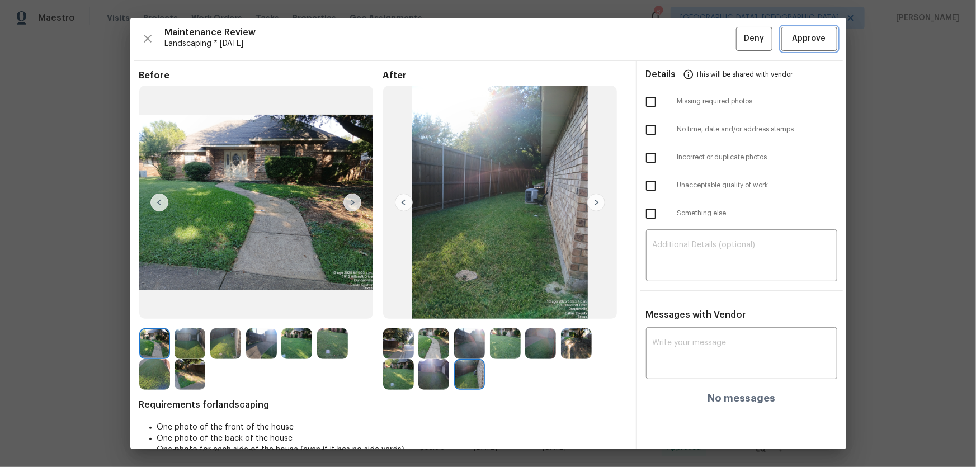
click at [694, 39] on span "Approve" at bounding box center [809, 39] width 34 height 14
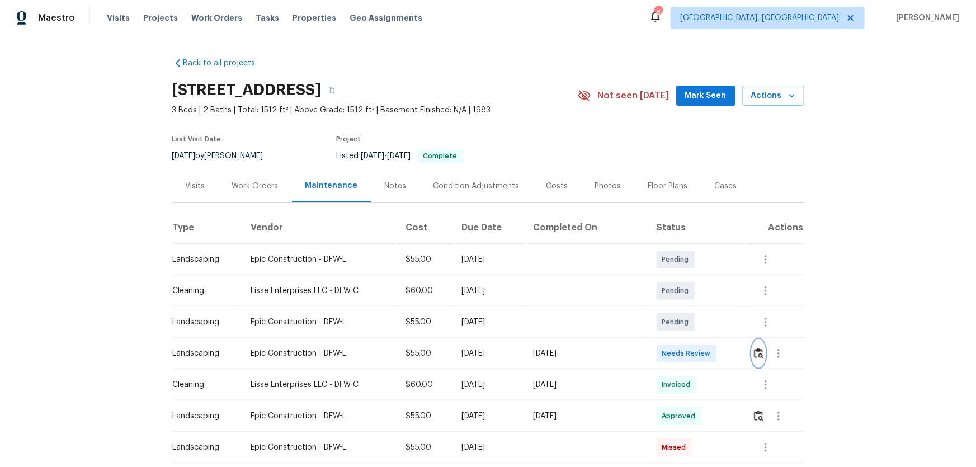
click at [757, 356] on img "button" at bounding box center [759, 353] width 10 height 11
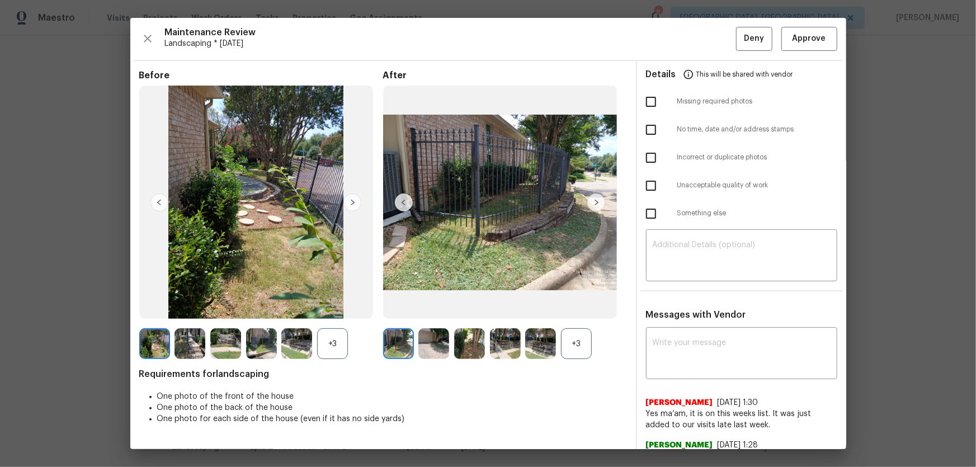
click at [575, 356] on div "+3" at bounding box center [576, 343] width 31 height 31
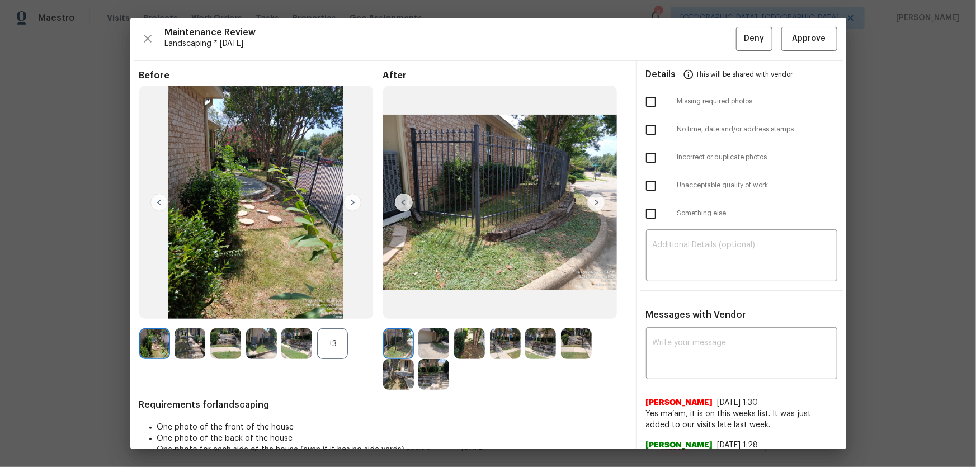
click at [323, 358] on div "+3" at bounding box center [332, 343] width 31 height 31
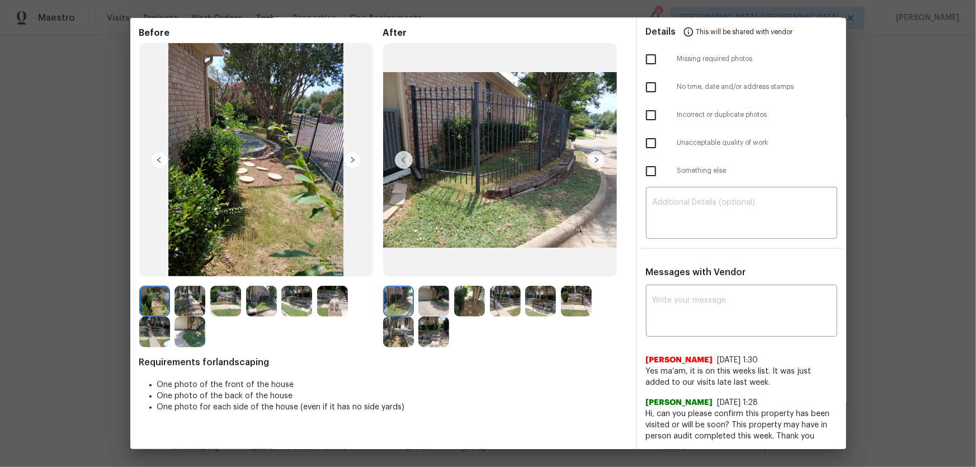
click at [442, 300] on img at bounding box center [433, 301] width 31 height 31
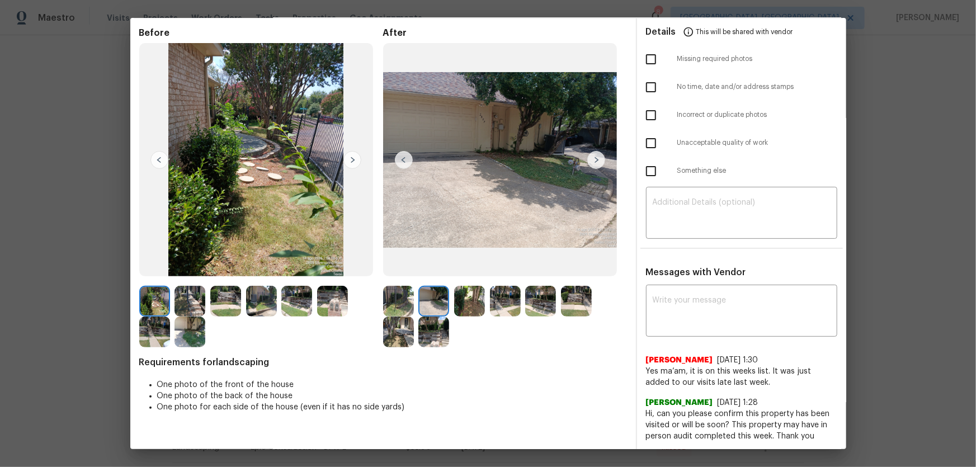
click at [466, 307] on img at bounding box center [469, 301] width 31 height 31
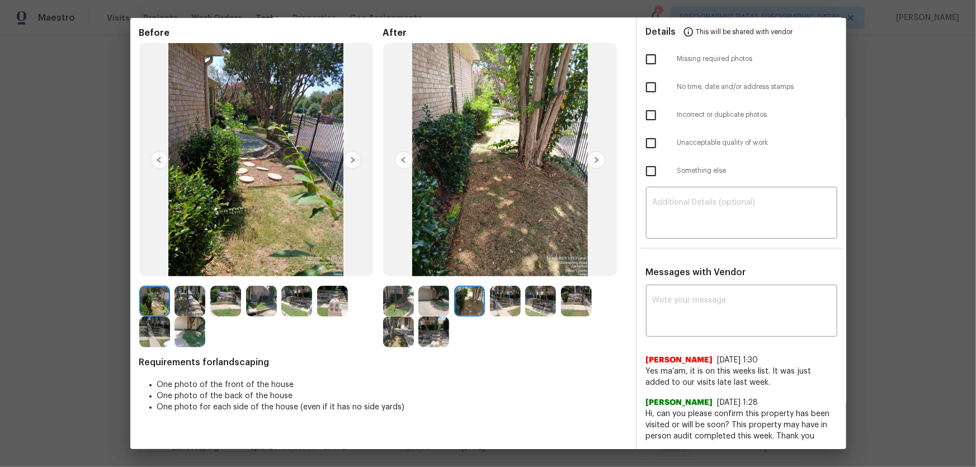
click at [499, 304] on img at bounding box center [505, 301] width 31 height 31
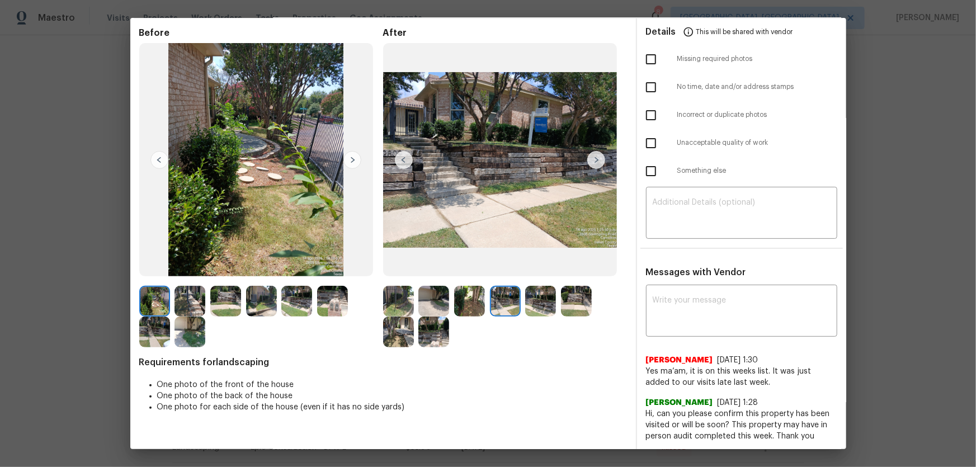
click at [530, 301] on img at bounding box center [540, 301] width 31 height 31
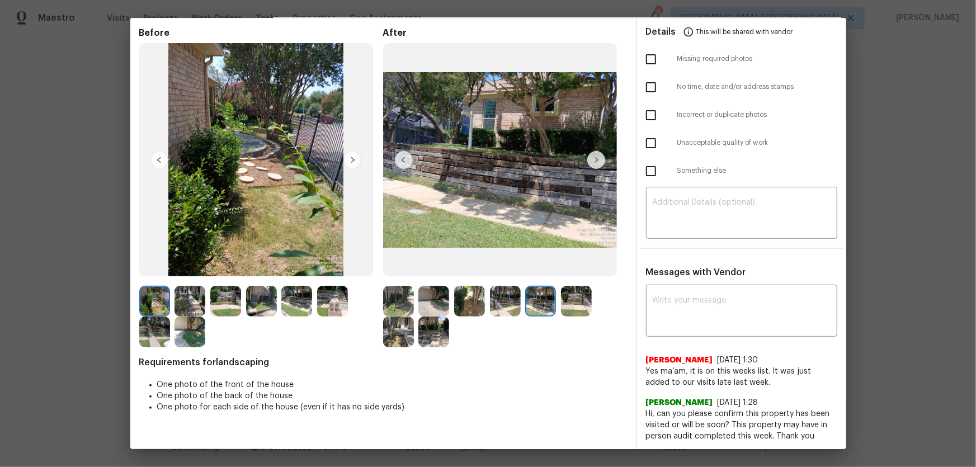
click at [577, 303] on img at bounding box center [576, 301] width 31 height 31
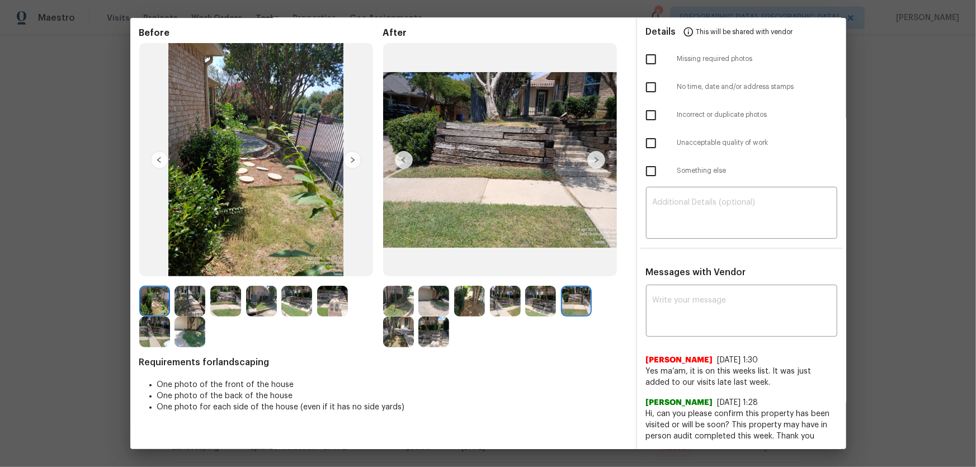
click at [390, 337] on img at bounding box center [398, 332] width 31 height 31
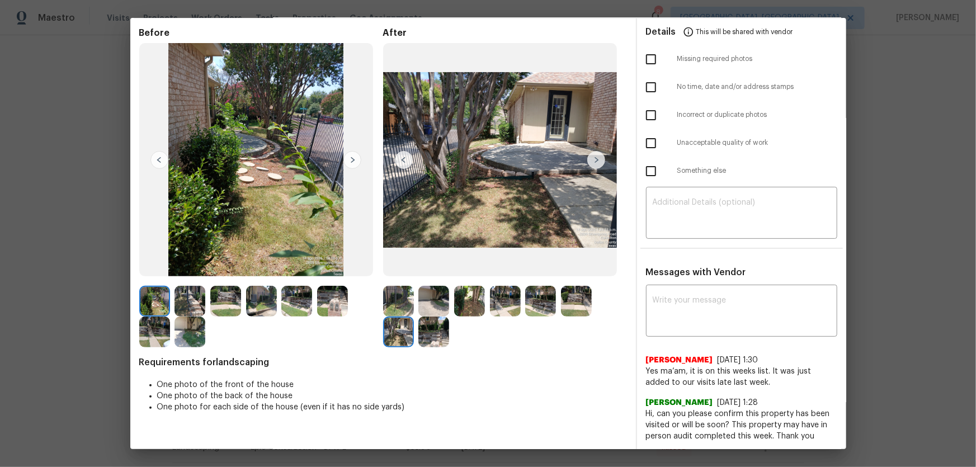
click at [422, 341] on img at bounding box center [433, 332] width 31 height 31
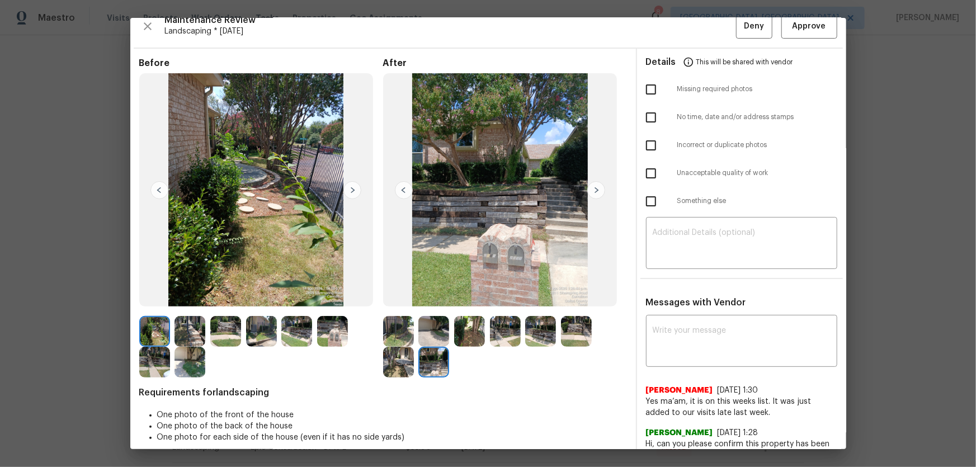
scroll to position [0, 0]
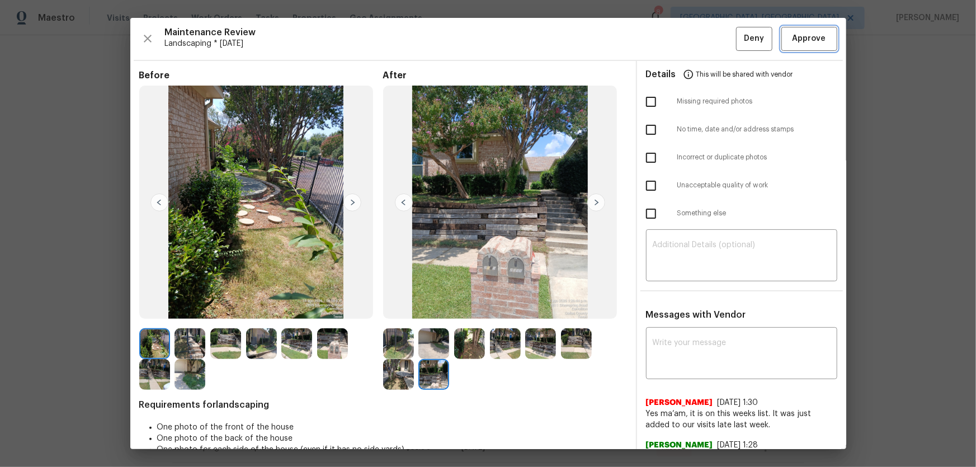
click at [792, 41] on span "Approve" at bounding box center [809, 39] width 34 height 14
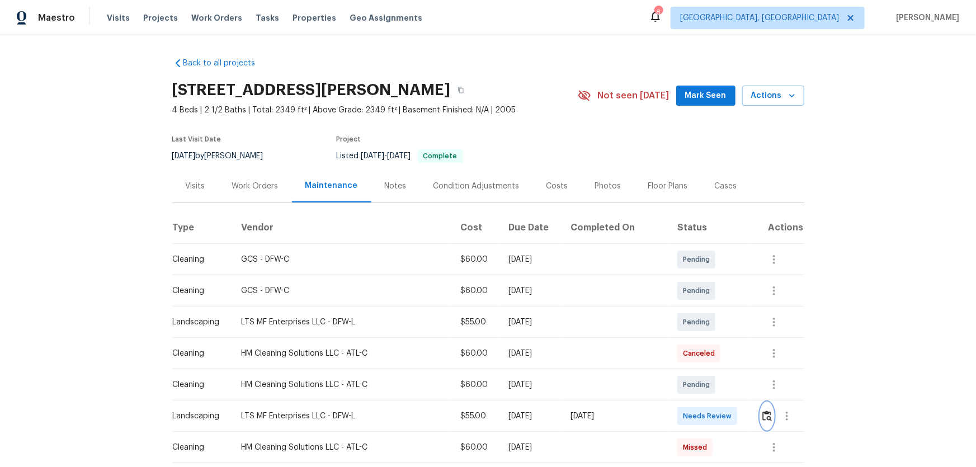
click at [486, 202] on img "button" at bounding box center [767, 415] width 10 height 11
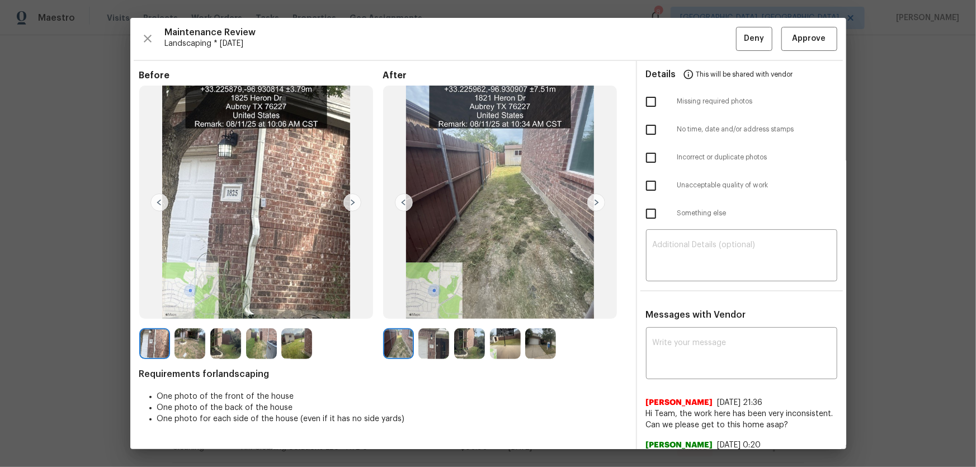
click at [426, 202] on img at bounding box center [433, 343] width 31 height 31
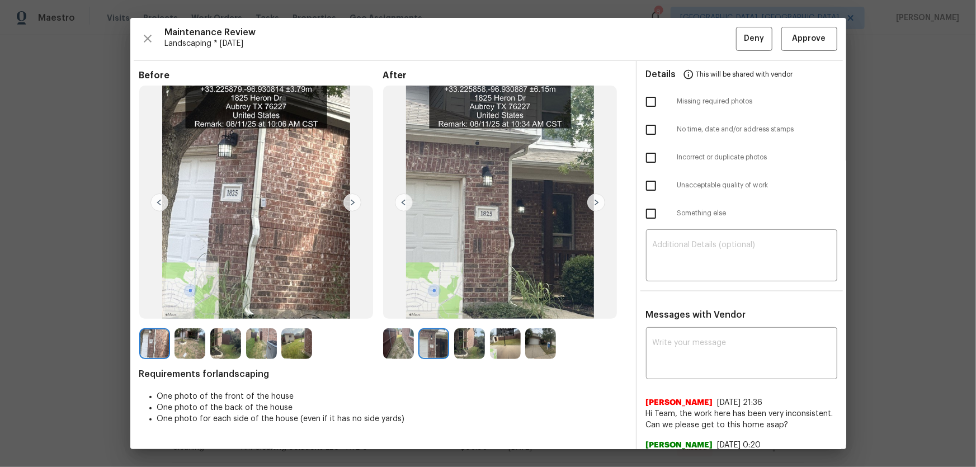
click at [470, 202] on img at bounding box center [469, 343] width 31 height 31
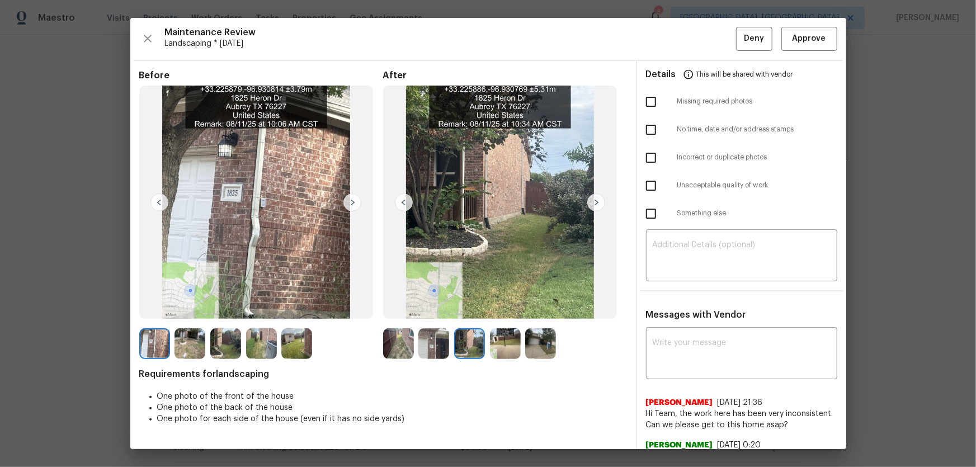
click at [486, 202] on img at bounding box center [505, 343] width 31 height 31
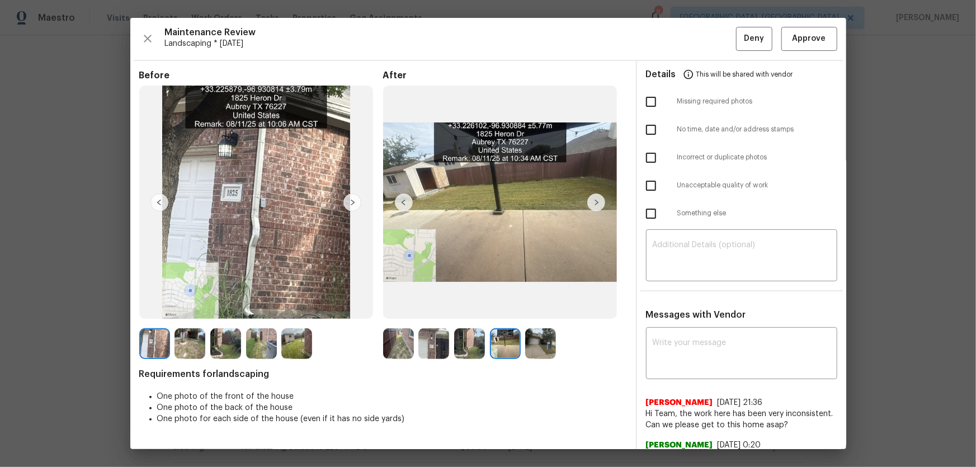
click at [486, 202] on img at bounding box center [540, 343] width 31 height 31
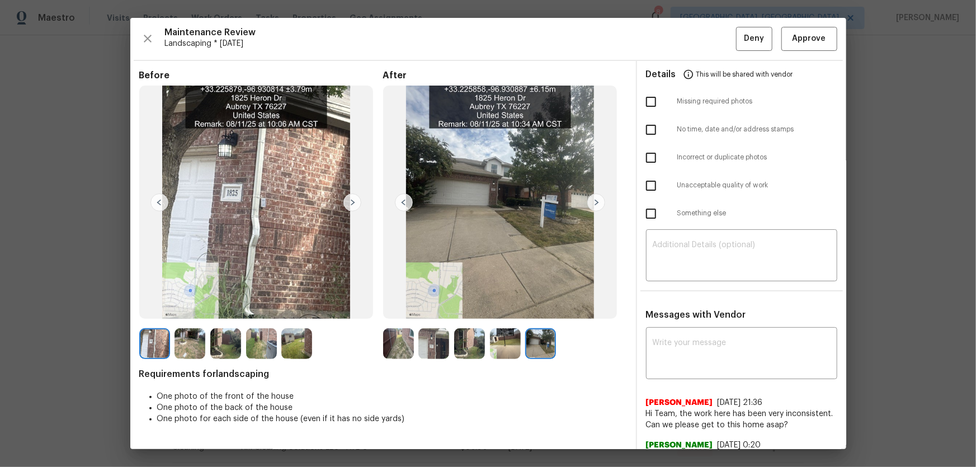
click at [391, 202] on img at bounding box center [398, 343] width 31 height 31
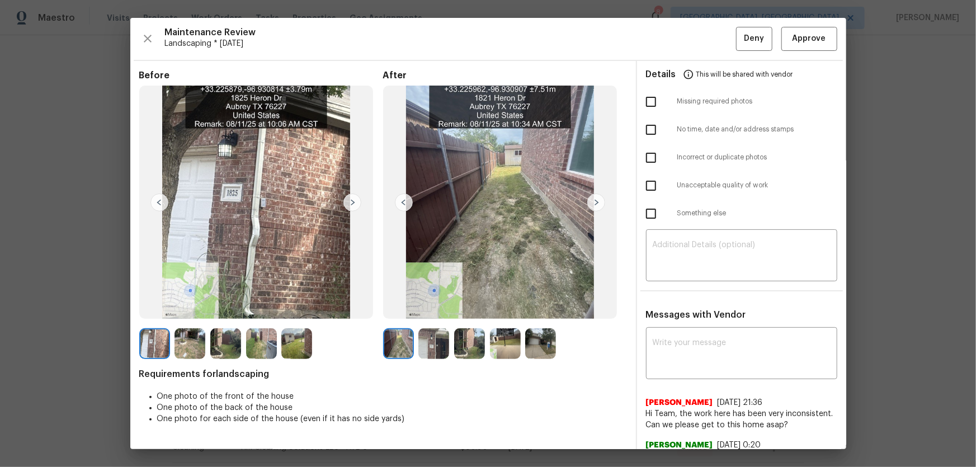
click at [437, 202] on img at bounding box center [433, 343] width 31 height 31
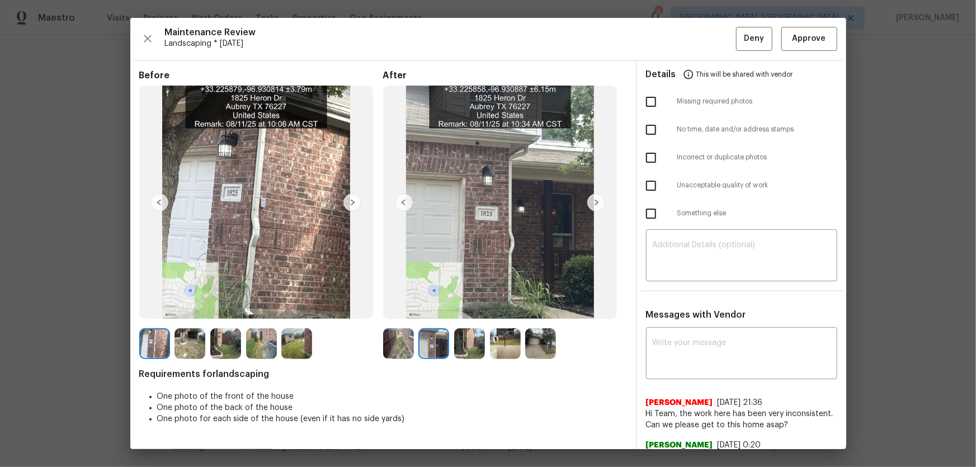
click at [464, 202] on img at bounding box center [469, 343] width 31 height 31
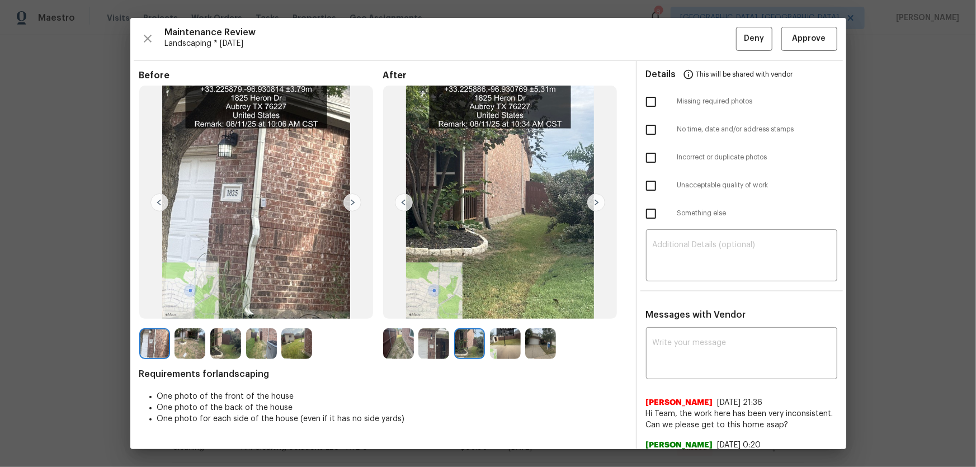
click at [486, 202] on img at bounding box center [505, 343] width 31 height 31
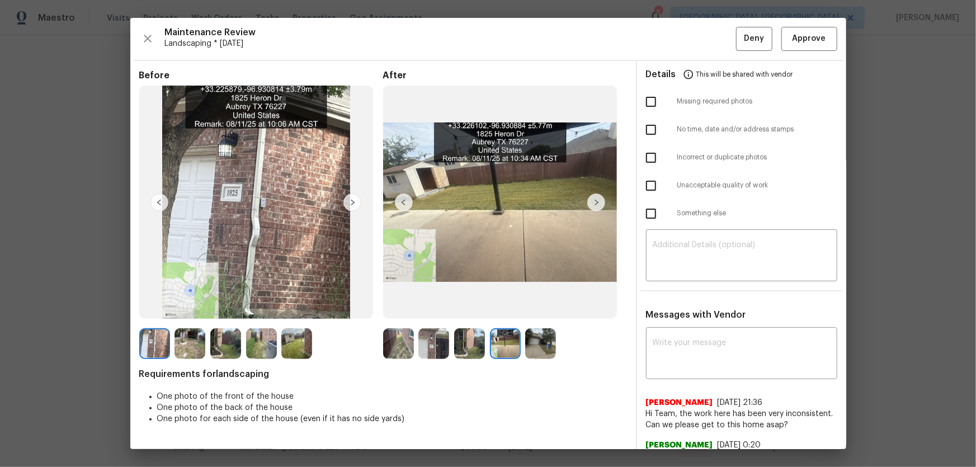
click at [486, 202] on img at bounding box center [540, 343] width 31 height 31
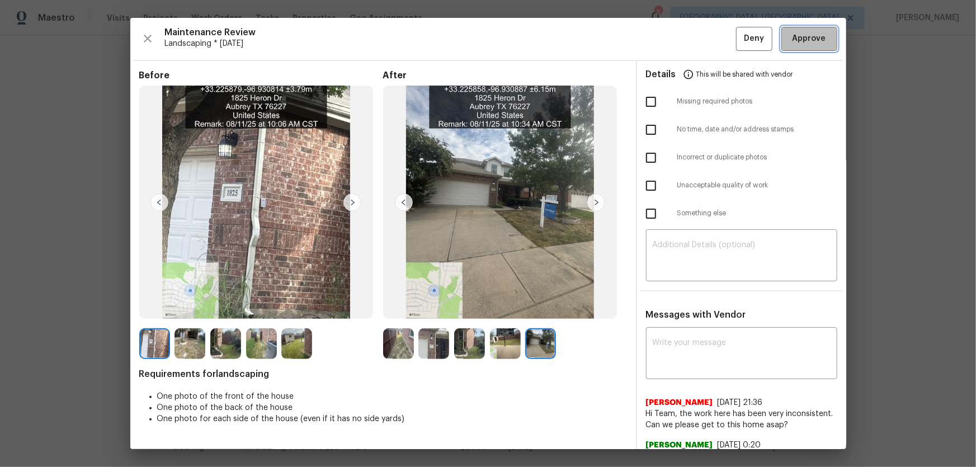
click at [486, 46] on button "Approve" at bounding box center [809, 39] width 56 height 24
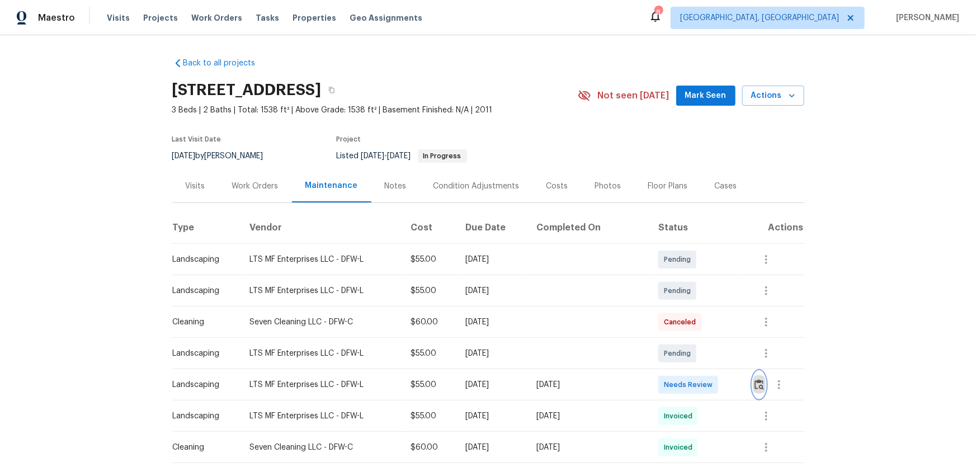
click at [755, 390] on button "button" at bounding box center [759, 384] width 13 height 27
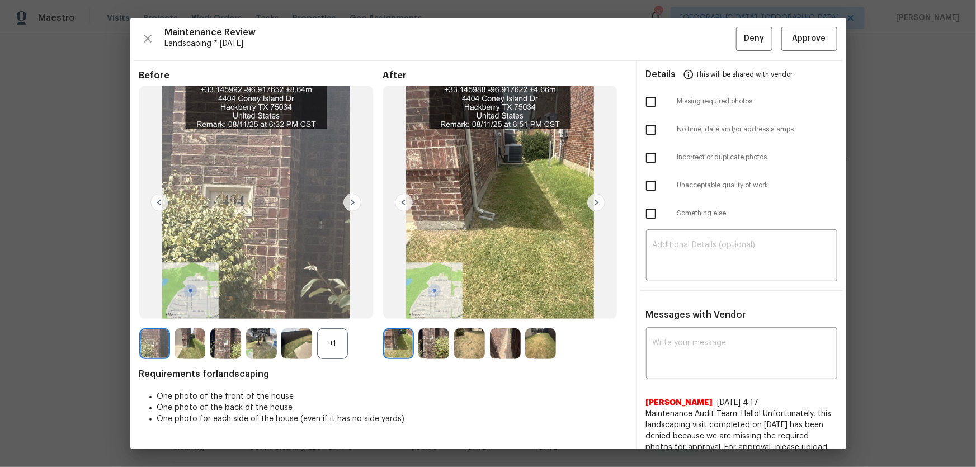
click at [321, 346] on div "+1" at bounding box center [332, 343] width 31 height 31
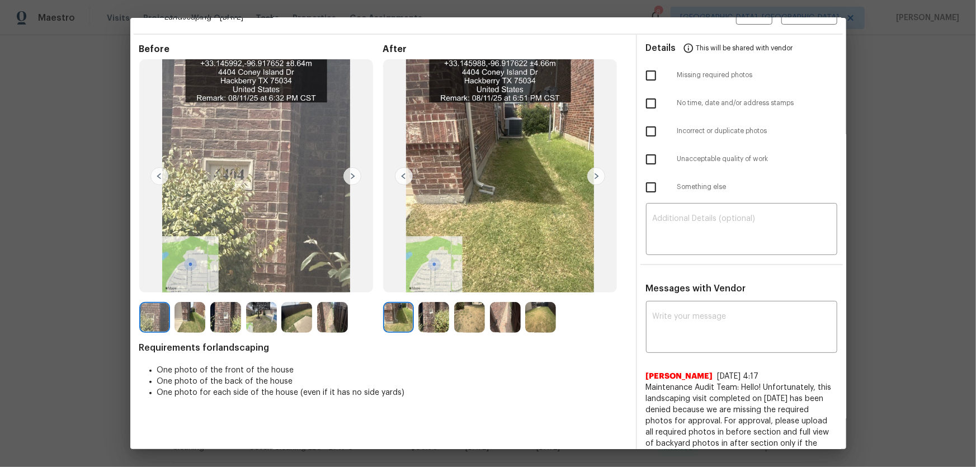
scroll to position [50, 0]
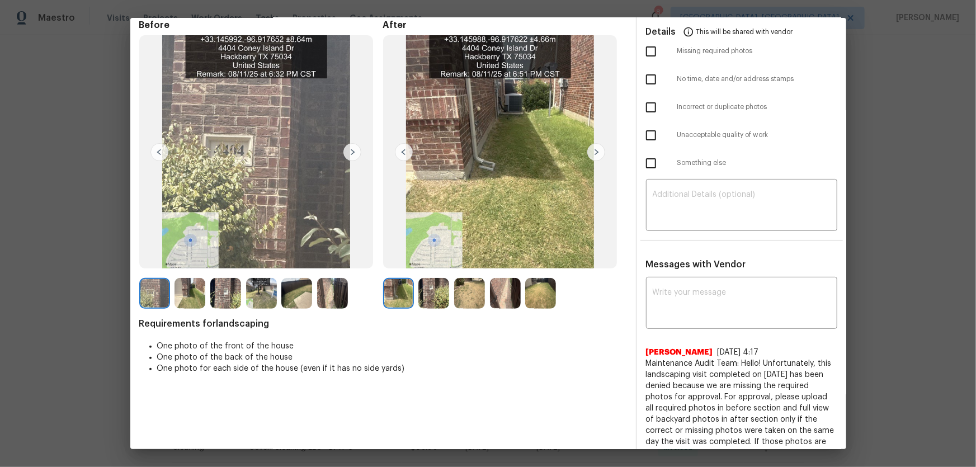
click at [422, 294] on img at bounding box center [433, 293] width 31 height 31
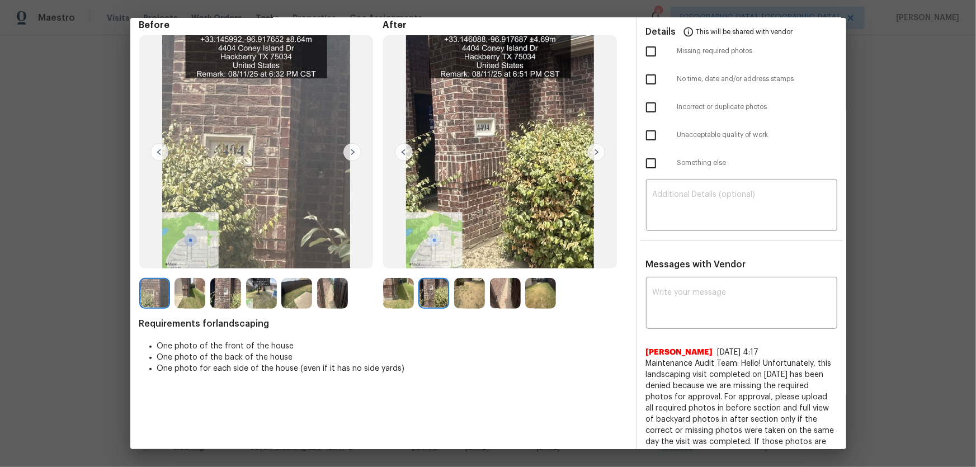
click at [469, 297] on img at bounding box center [469, 293] width 31 height 31
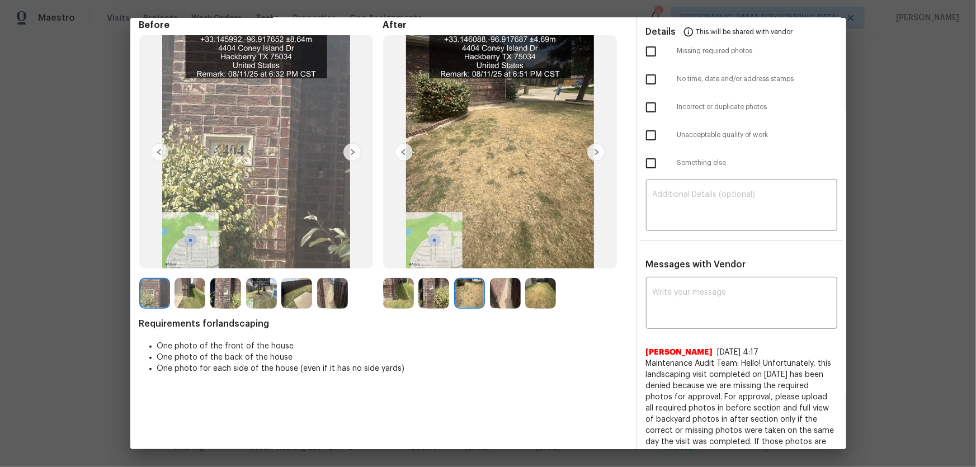
click at [495, 299] on img at bounding box center [505, 293] width 31 height 31
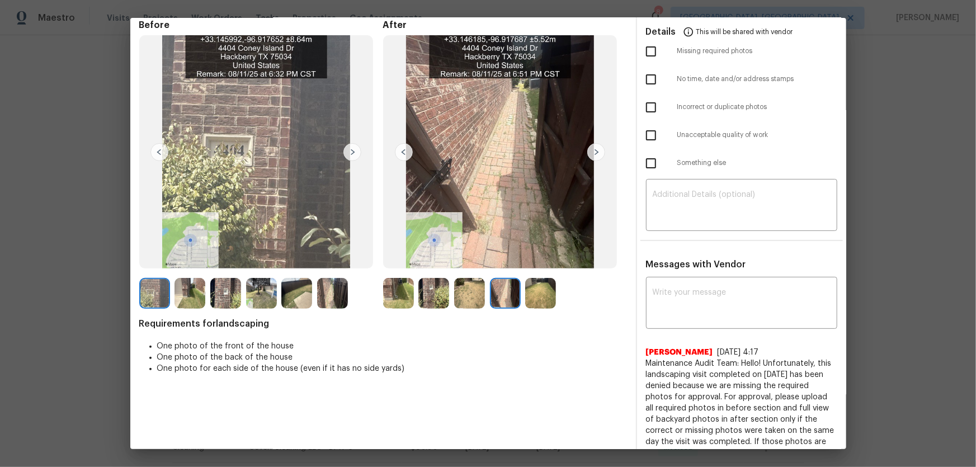
click at [542, 296] on img at bounding box center [540, 293] width 31 height 31
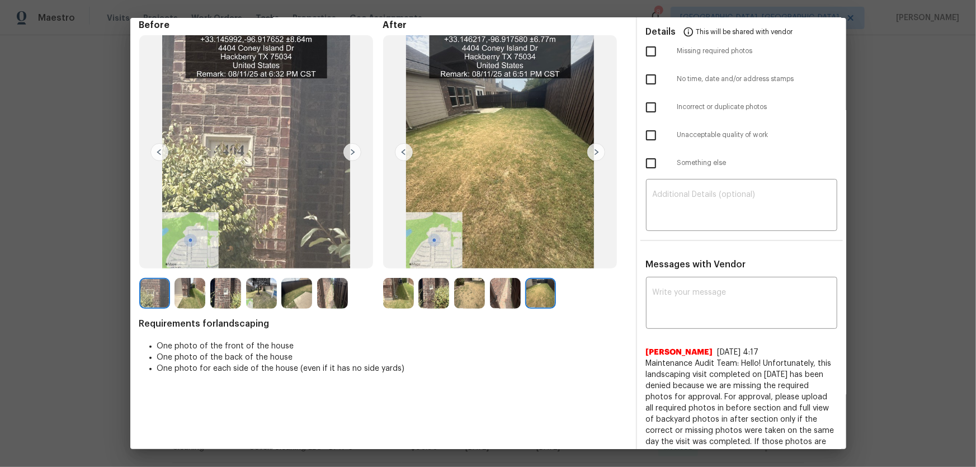
click at [398, 291] on img at bounding box center [398, 293] width 31 height 31
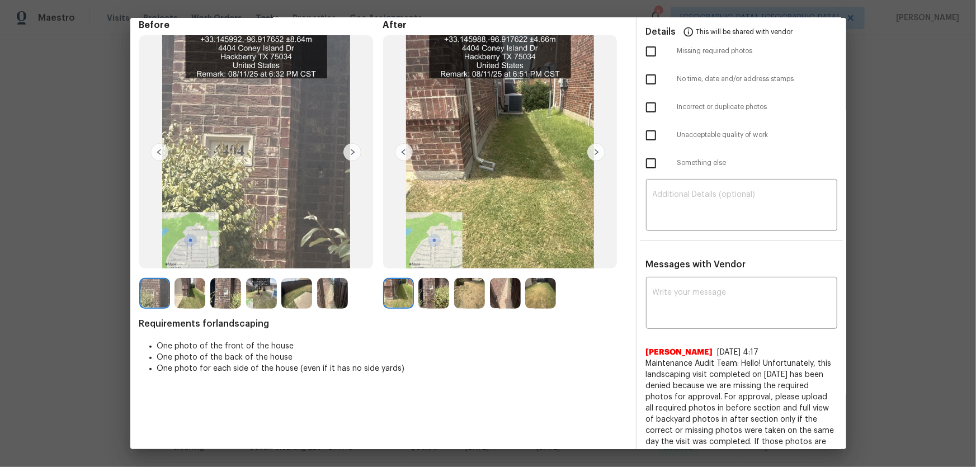
click at [434, 294] on img at bounding box center [433, 293] width 31 height 31
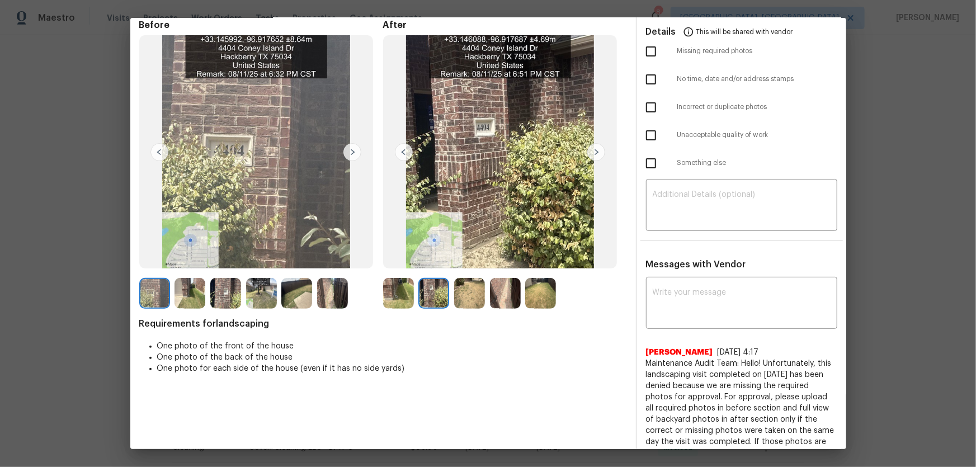
click at [463, 295] on img at bounding box center [469, 293] width 31 height 31
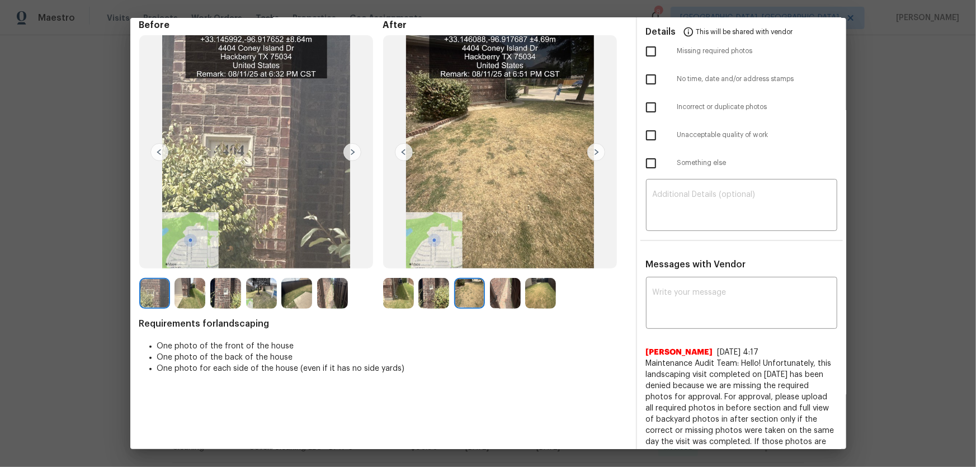
click at [493, 296] on img at bounding box center [505, 293] width 31 height 31
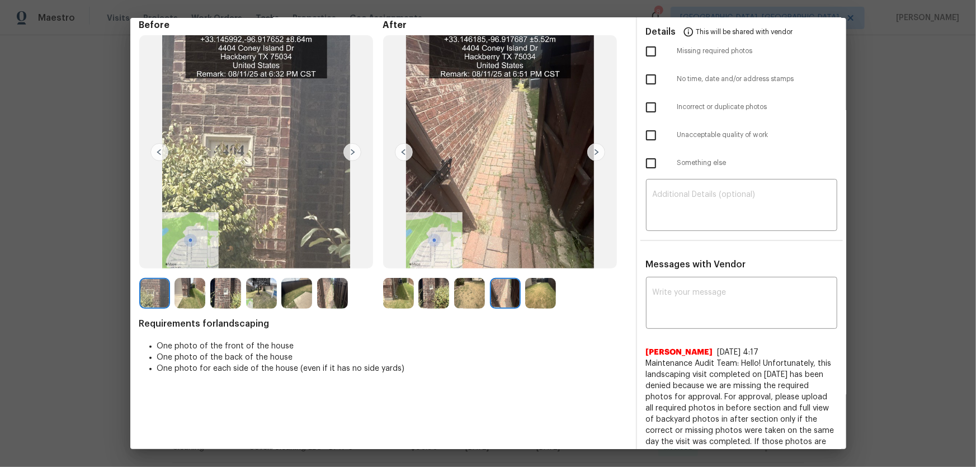
click at [539, 296] on img at bounding box center [540, 293] width 31 height 31
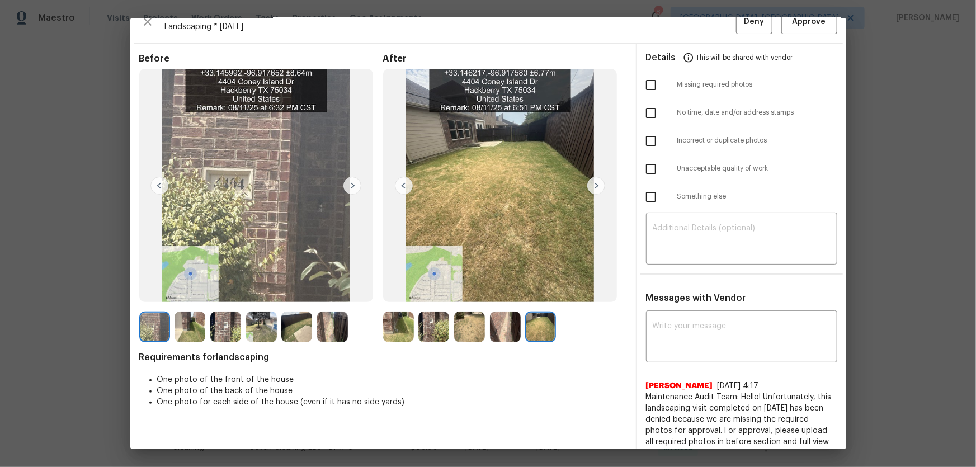
scroll to position [0, 0]
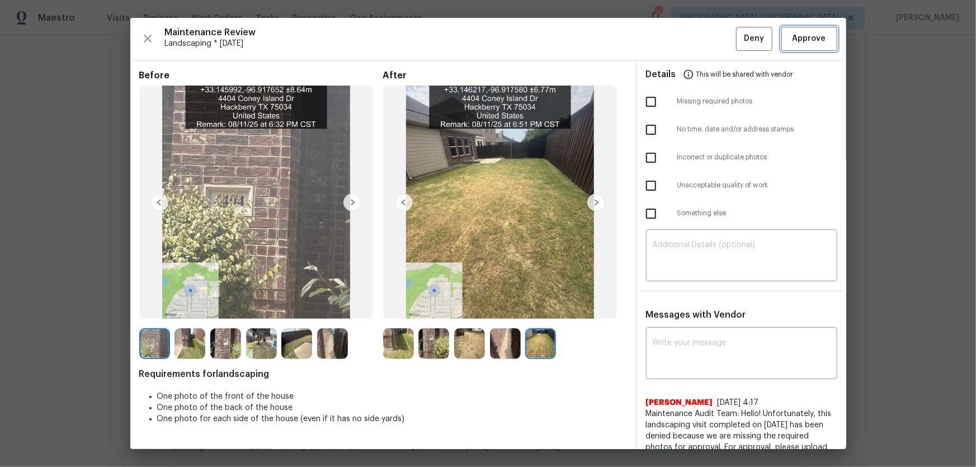
click at [792, 40] on span "Approve" at bounding box center [809, 39] width 34 height 14
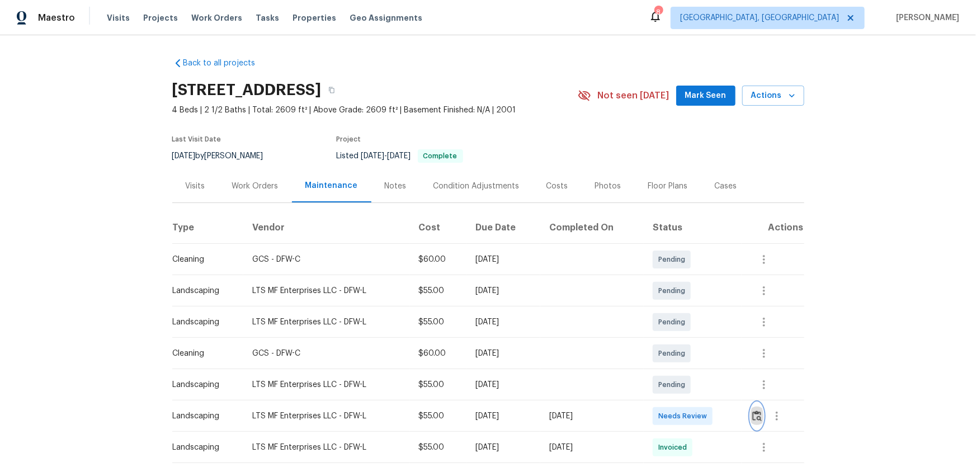
click at [694, 308] on button "button" at bounding box center [756, 416] width 13 height 27
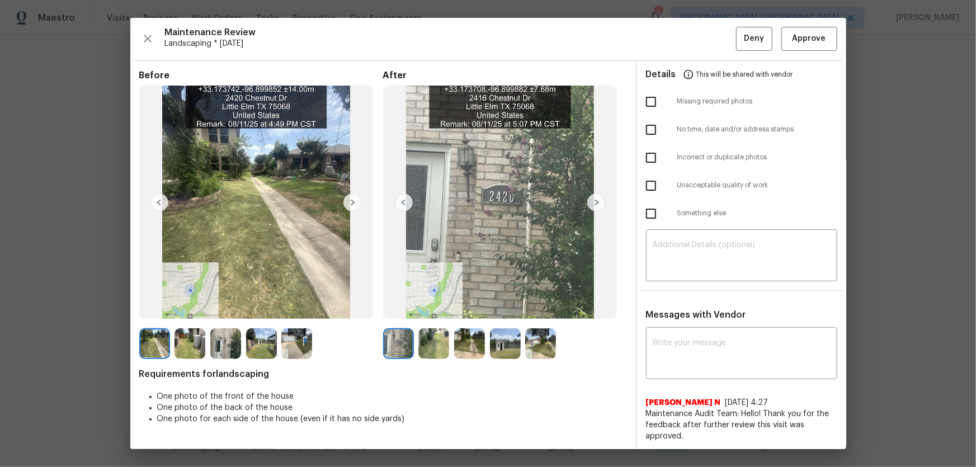
click at [437, 308] on img at bounding box center [433, 343] width 31 height 31
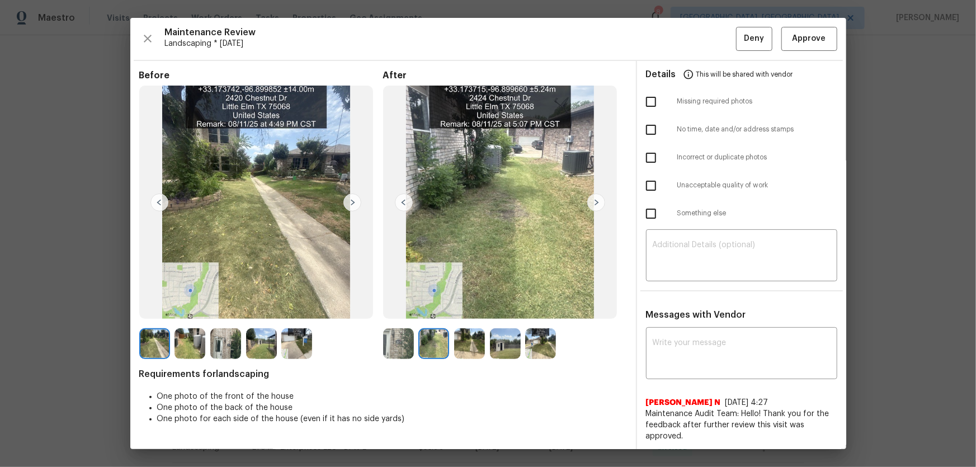
click at [464, 308] on img at bounding box center [469, 343] width 31 height 31
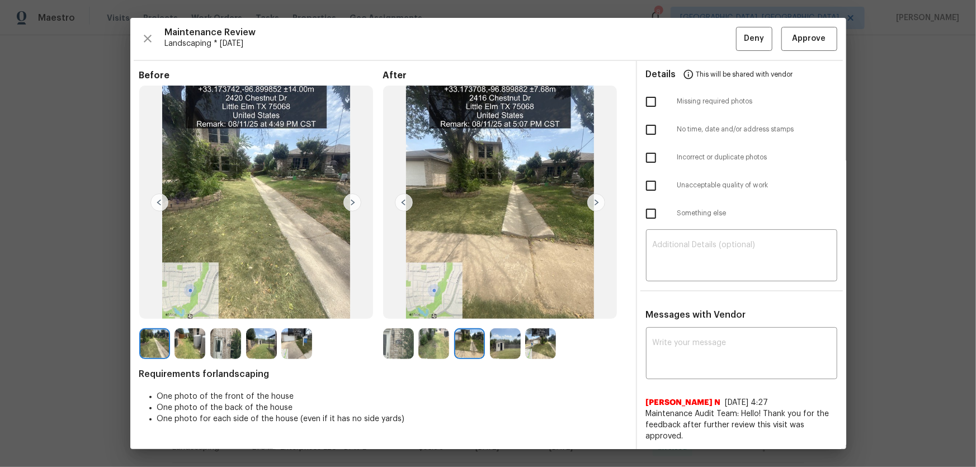
click at [497, 308] on img at bounding box center [505, 343] width 31 height 31
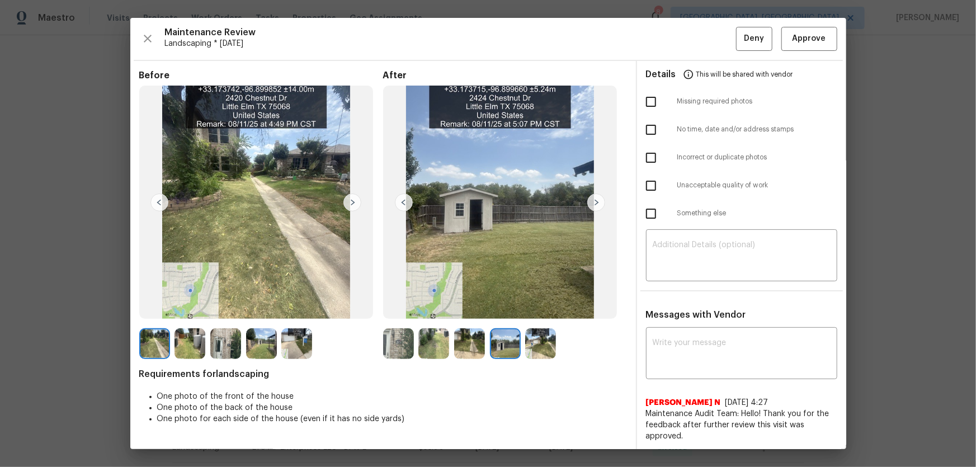
click at [548, 308] on img at bounding box center [540, 343] width 31 height 31
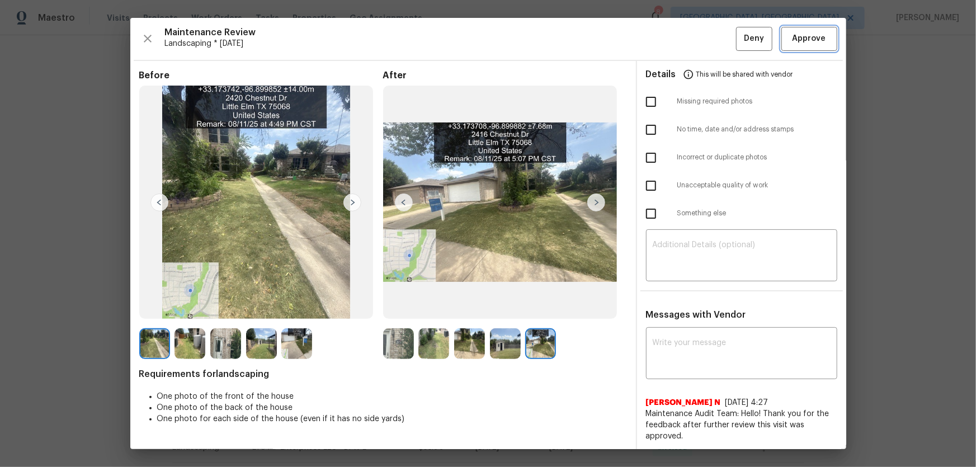
click at [694, 43] on span "Approve" at bounding box center [809, 39] width 34 height 14
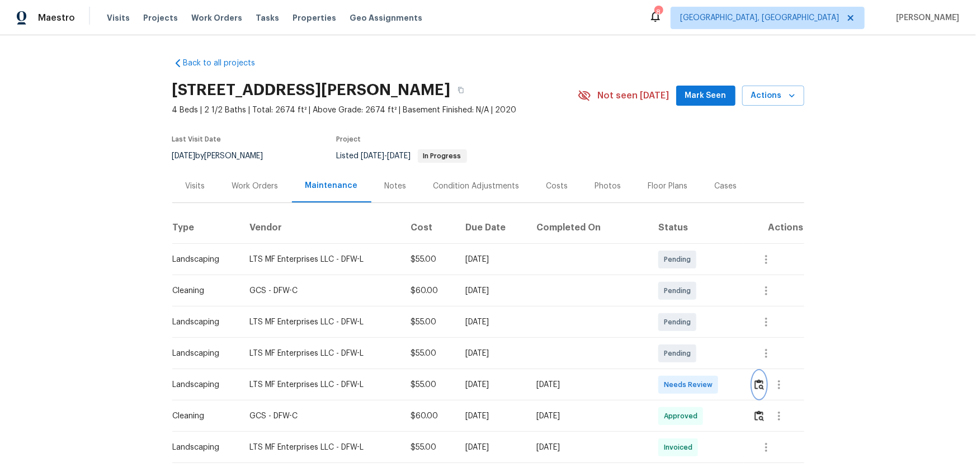
click at [694, 308] on button "button" at bounding box center [759, 384] width 13 height 27
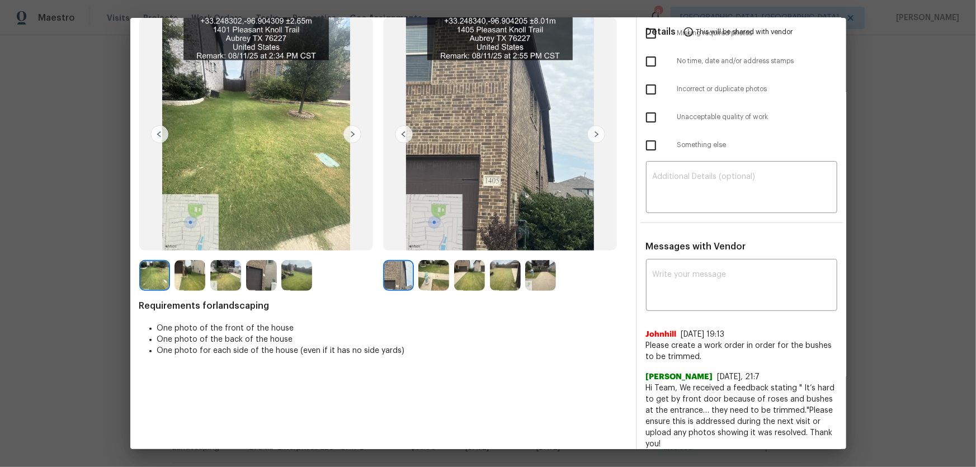
scroll to position [50, 0]
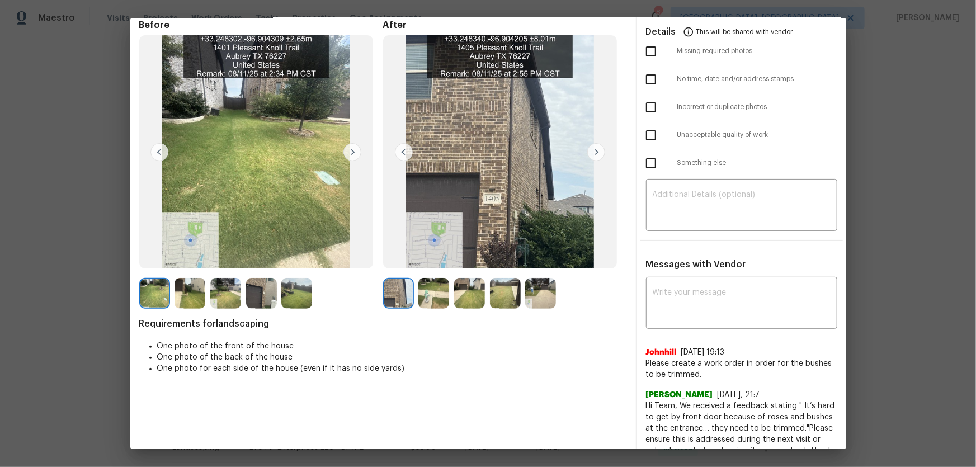
click at [429, 304] on img at bounding box center [433, 293] width 31 height 31
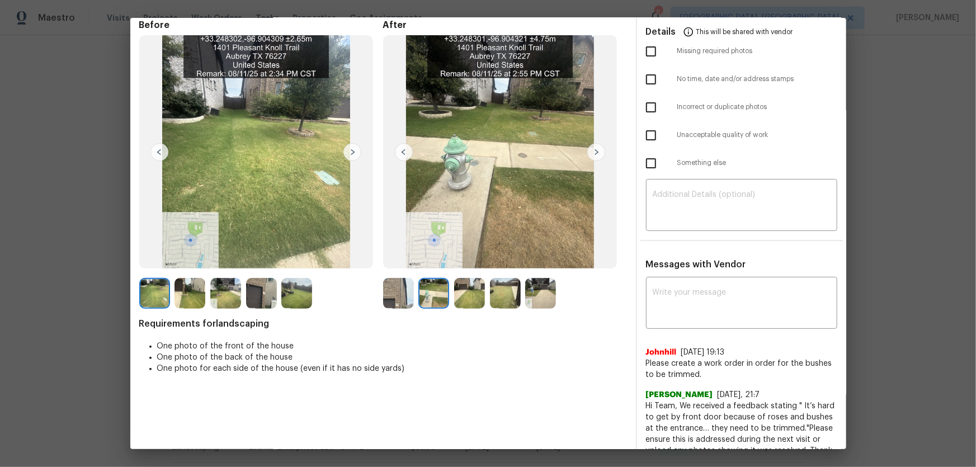
click at [473, 299] on img at bounding box center [469, 293] width 31 height 31
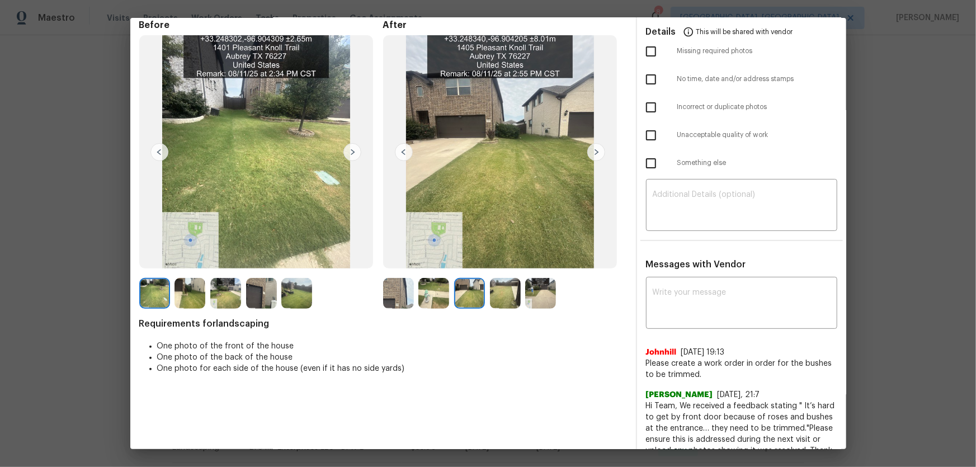
click at [500, 297] on img at bounding box center [505, 293] width 31 height 31
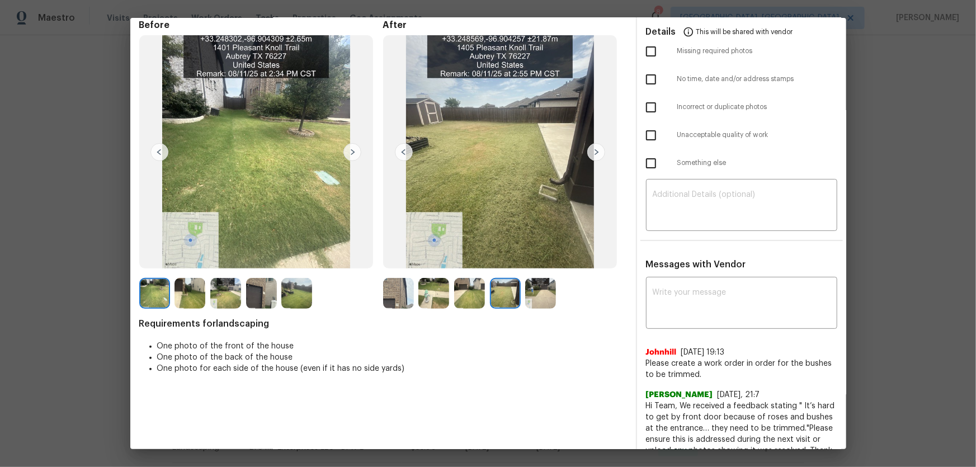
click at [542, 300] on img at bounding box center [540, 293] width 31 height 31
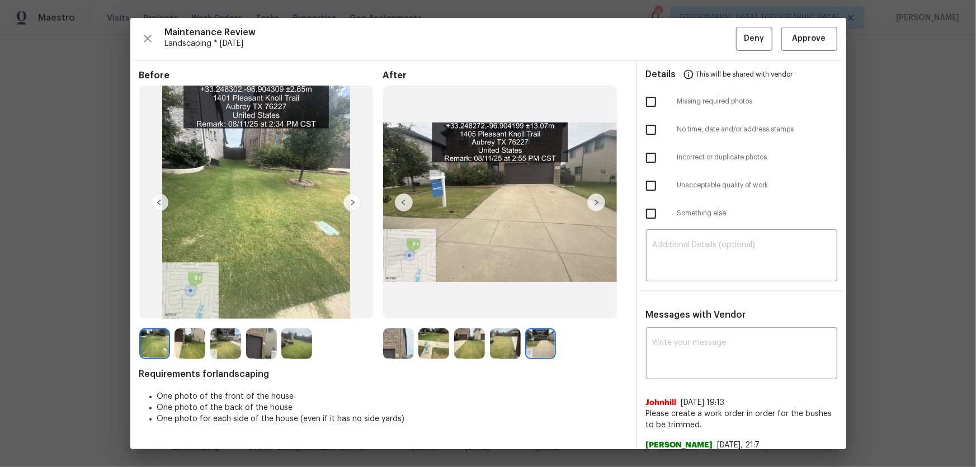
scroll to position [0, 0]
click at [388, 308] on img at bounding box center [398, 343] width 31 height 31
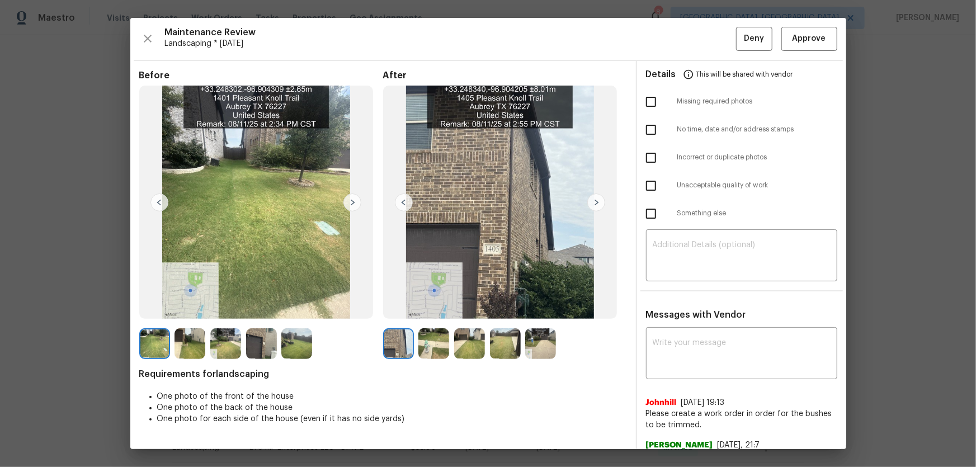
click at [431, 308] on img at bounding box center [433, 343] width 31 height 31
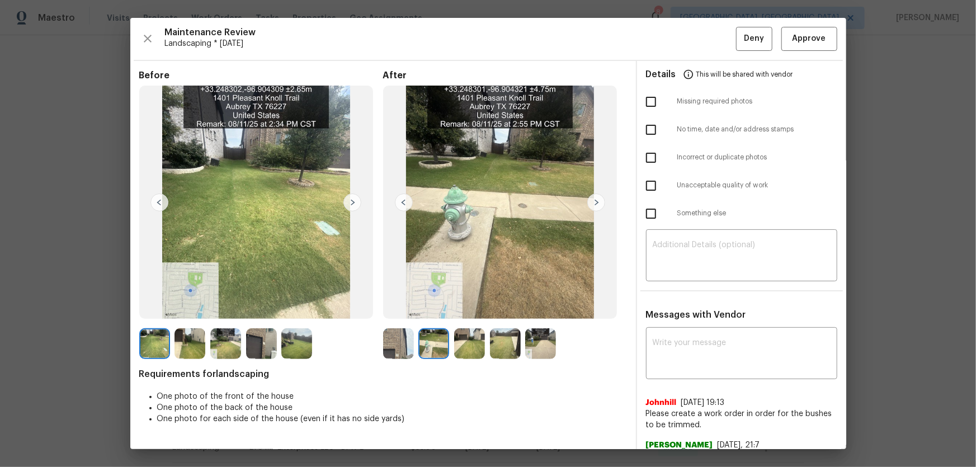
click at [462, 308] on img at bounding box center [469, 343] width 31 height 31
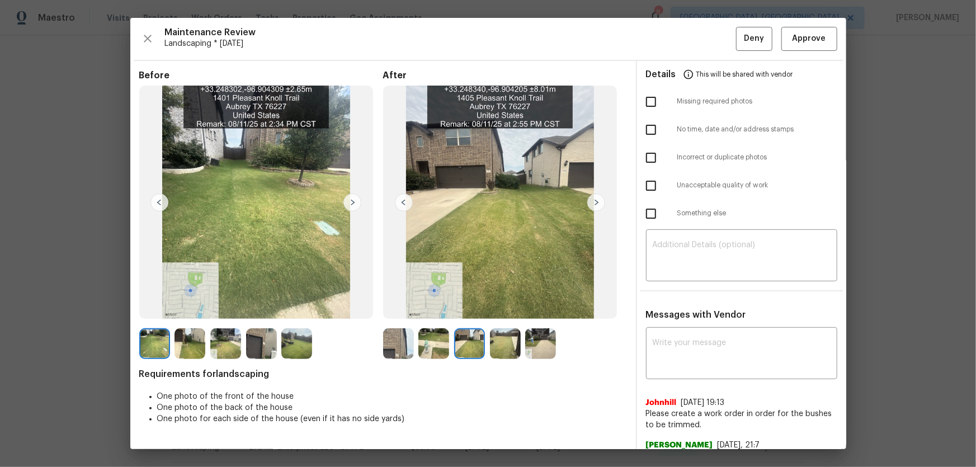
click at [494, 308] on img at bounding box center [505, 343] width 31 height 31
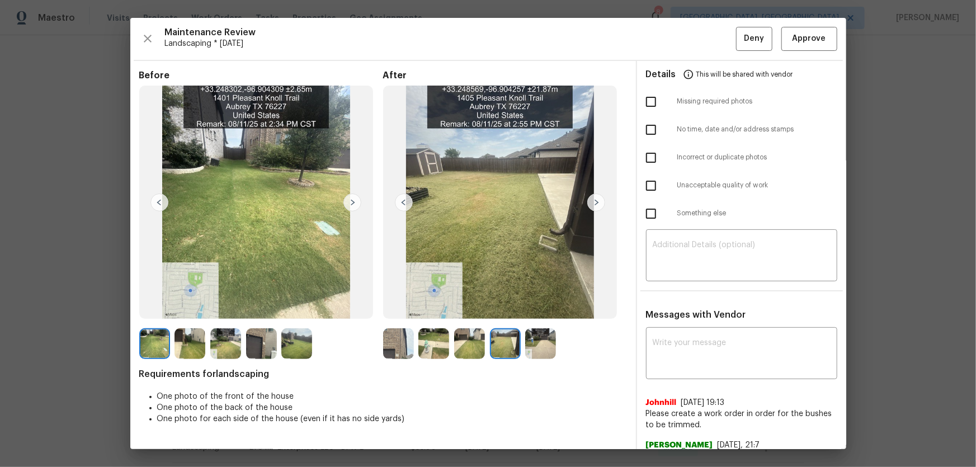
click at [542, 308] on img at bounding box center [540, 343] width 31 height 31
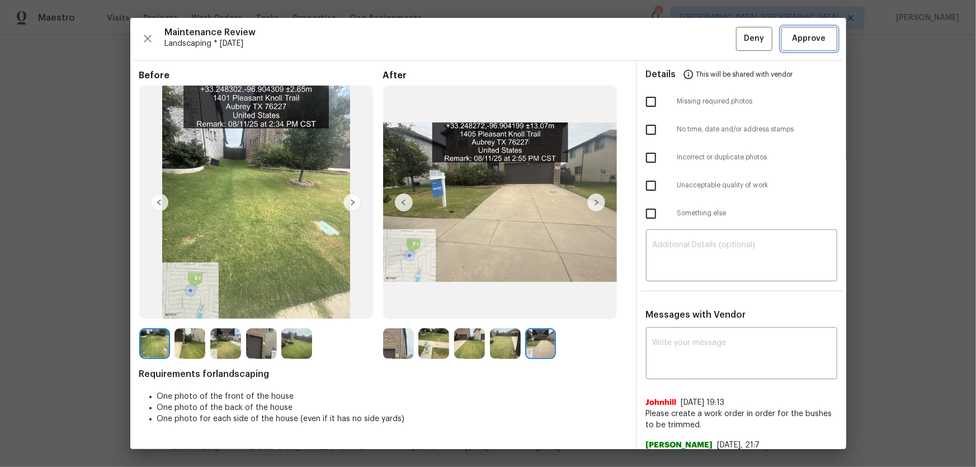
click at [694, 46] on button "Approve" at bounding box center [809, 39] width 56 height 24
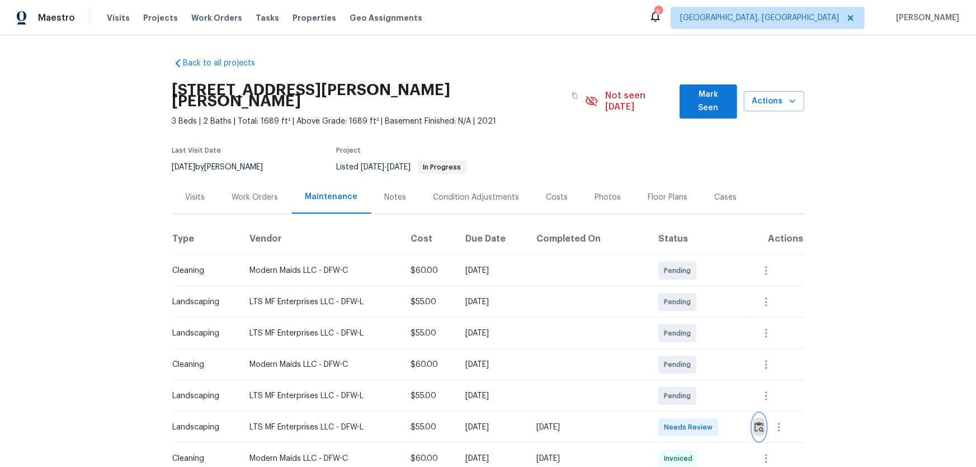
click at [755, 422] on img "button" at bounding box center [759, 427] width 10 height 11
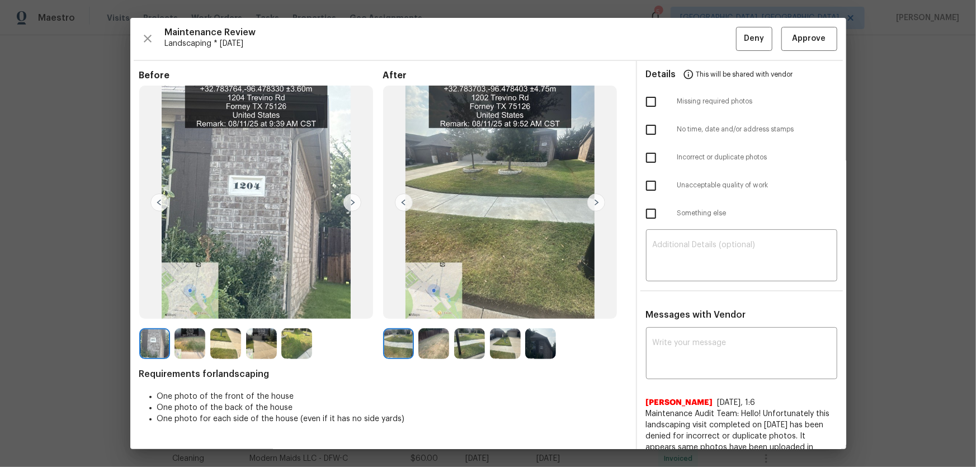
click at [425, 342] on img at bounding box center [433, 343] width 31 height 31
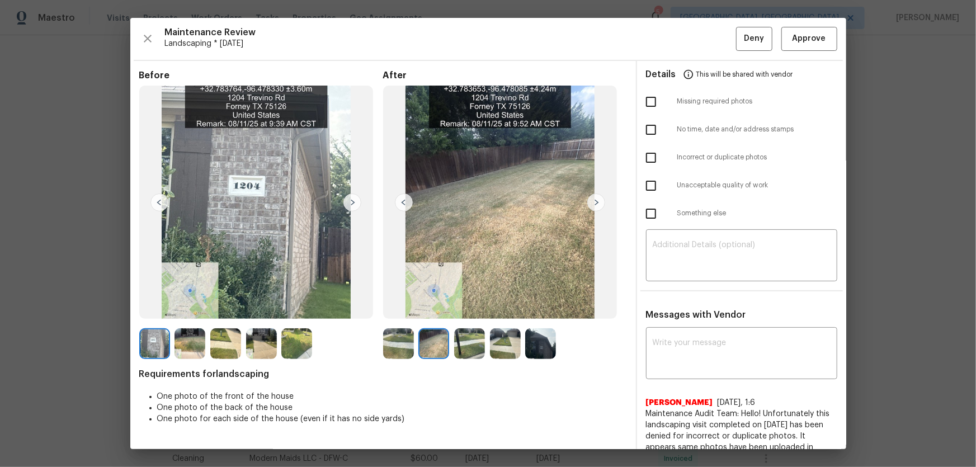
click at [462, 340] on img at bounding box center [469, 343] width 31 height 31
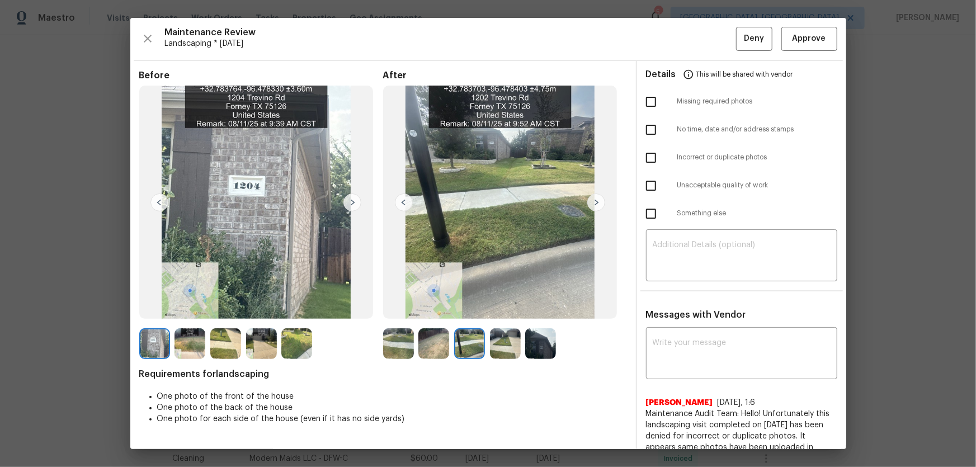
click at [507, 339] on img at bounding box center [505, 343] width 31 height 31
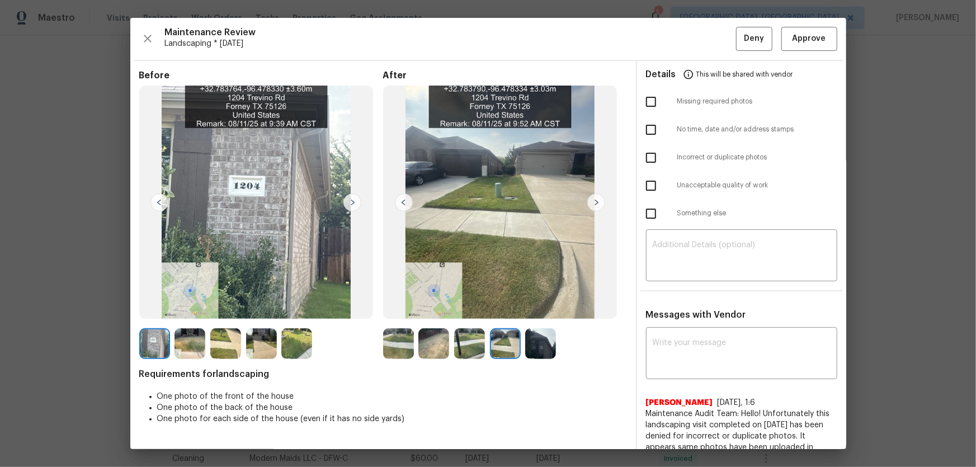
click at [547, 342] on img at bounding box center [540, 343] width 31 height 31
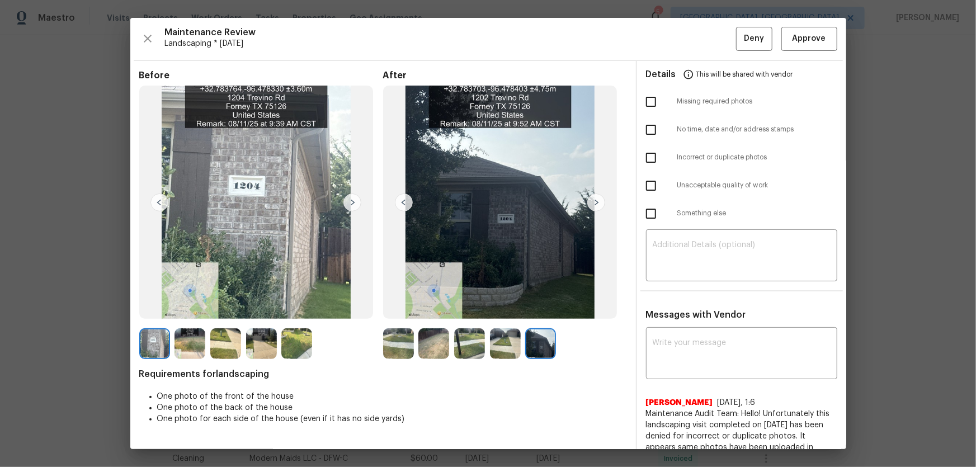
click at [400, 330] on img at bounding box center [398, 343] width 31 height 31
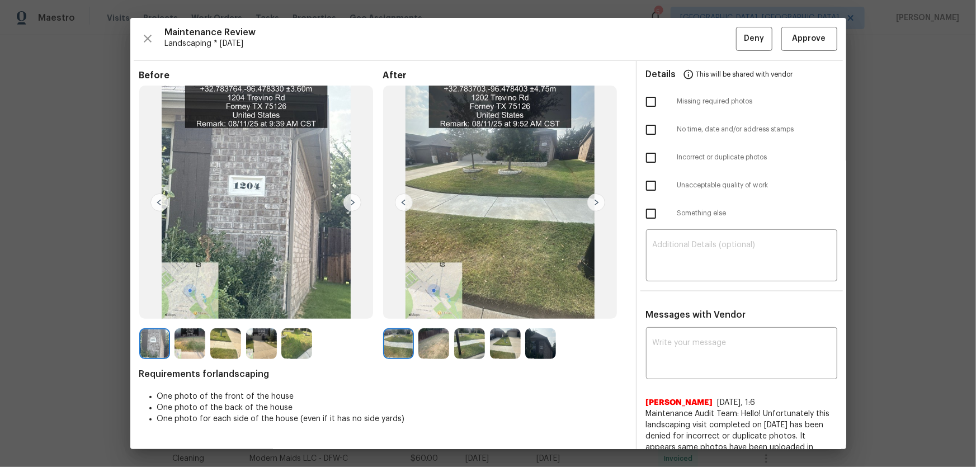
click at [438, 336] on img at bounding box center [433, 343] width 31 height 31
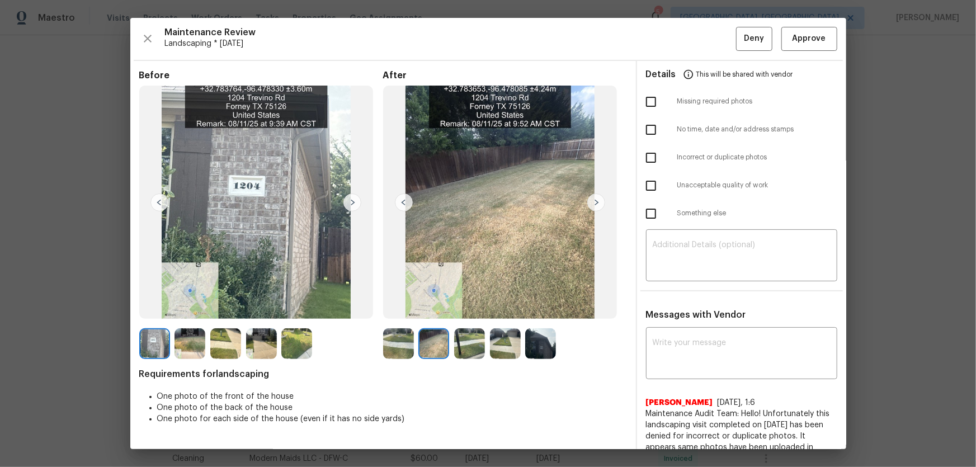
click at [495, 346] on img at bounding box center [505, 343] width 31 height 31
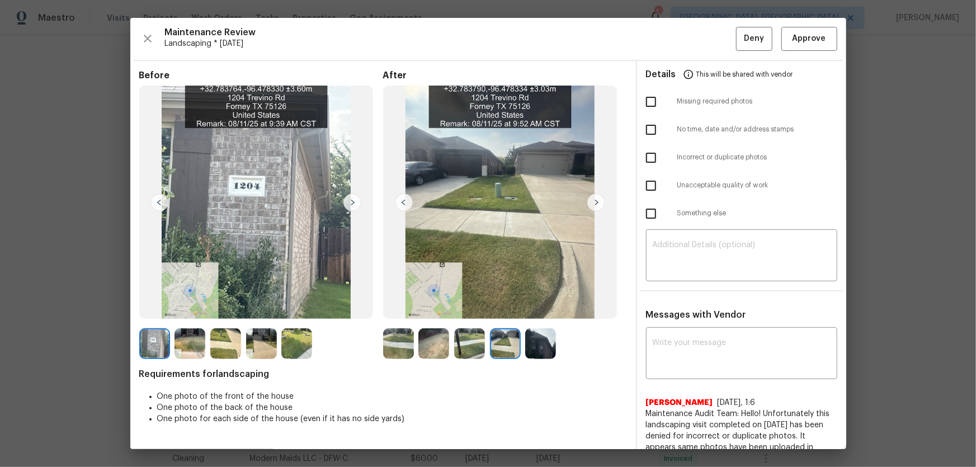
click at [479, 337] on img at bounding box center [469, 343] width 31 height 31
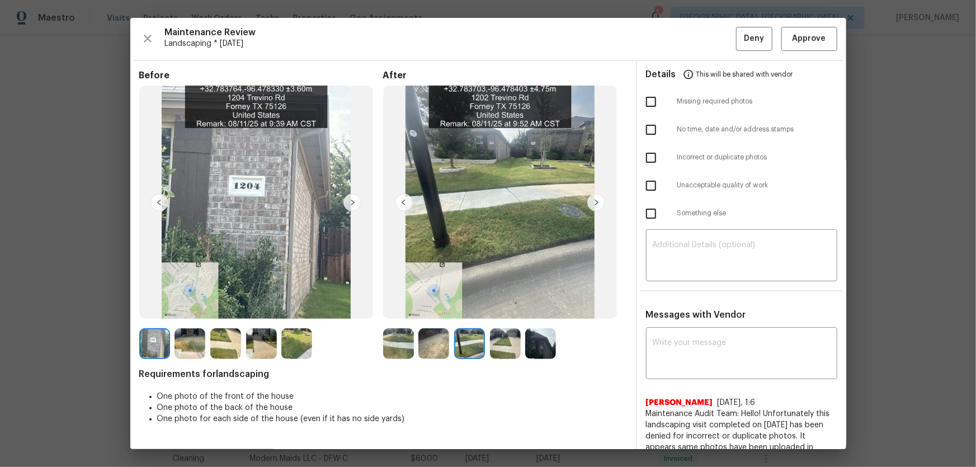
click at [536, 346] on img at bounding box center [540, 343] width 31 height 31
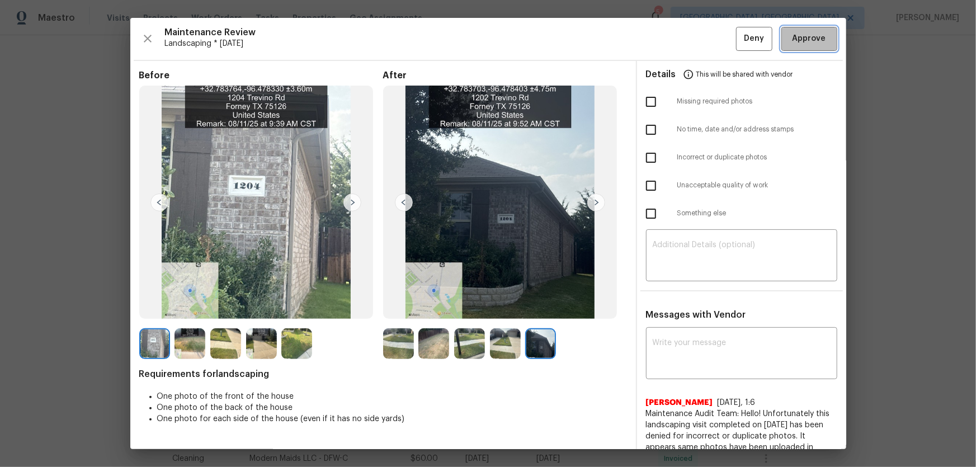
click at [798, 35] on span "Approve" at bounding box center [809, 39] width 34 height 14
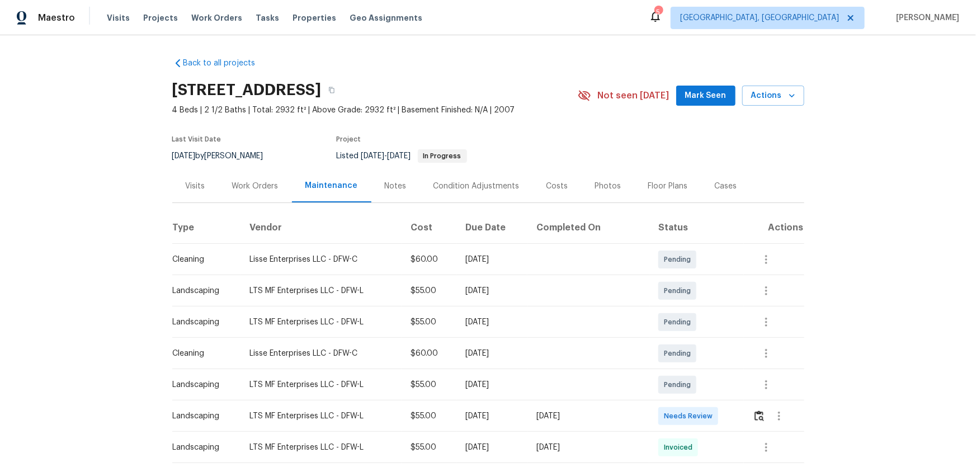
click at [694, 308] on div at bounding box center [778, 416] width 50 height 27
click at [694, 308] on img "button" at bounding box center [759, 415] width 10 height 11
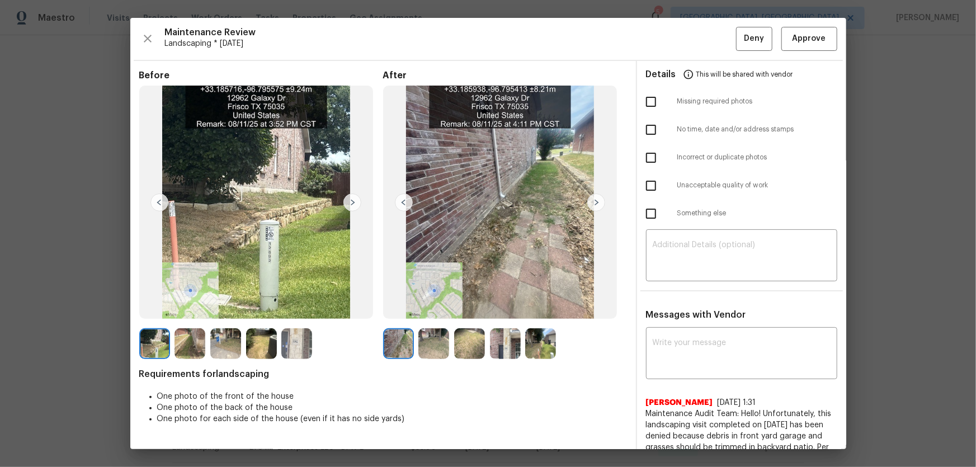
click at [435, 308] on img at bounding box center [433, 343] width 31 height 31
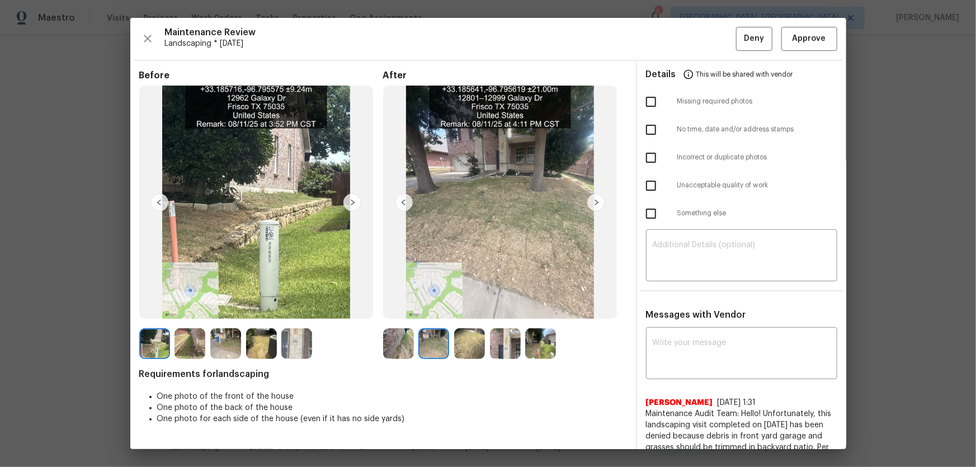
click at [188, 308] on img at bounding box center [189, 343] width 31 height 31
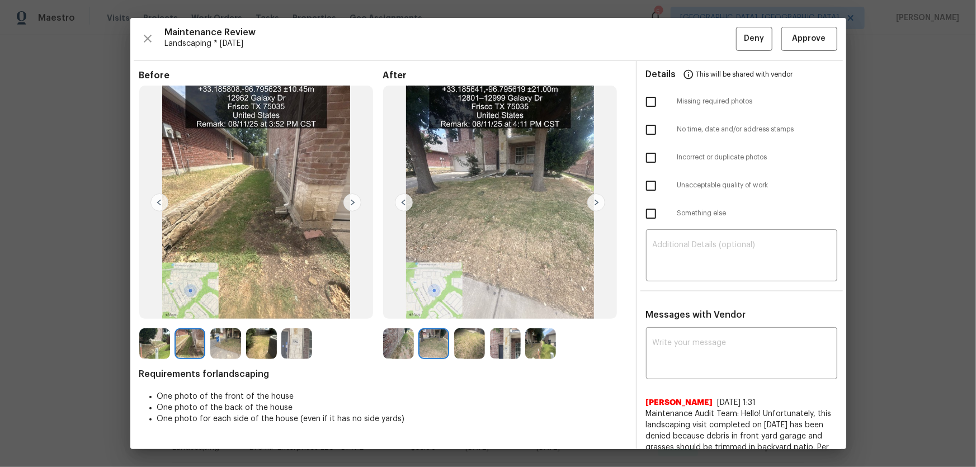
click at [394, 308] on img at bounding box center [398, 343] width 31 height 31
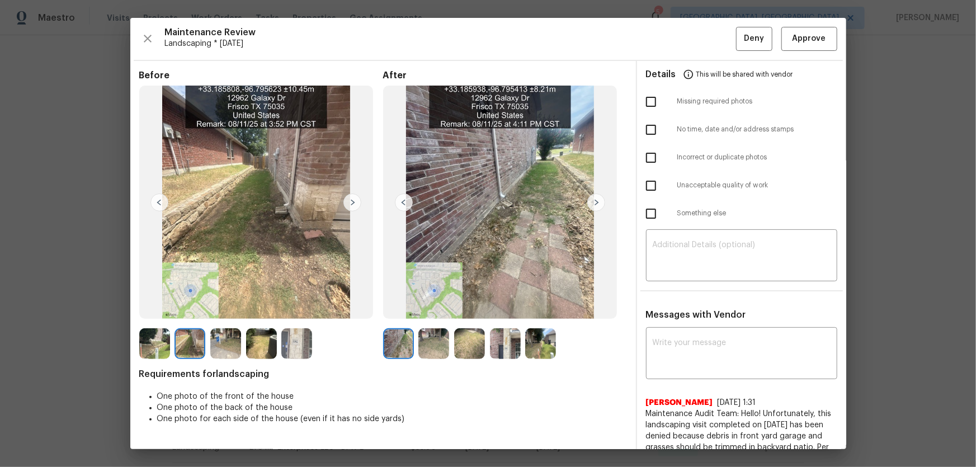
click at [425, 308] on img at bounding box center [433, 343] width 31 height 31
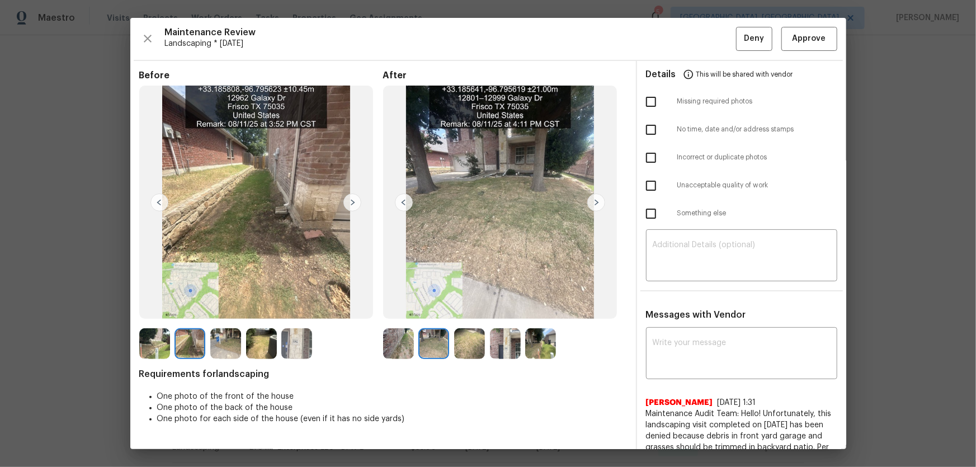
click at [472, 308] on img at bounding box center [469, 343] width 31 height 31
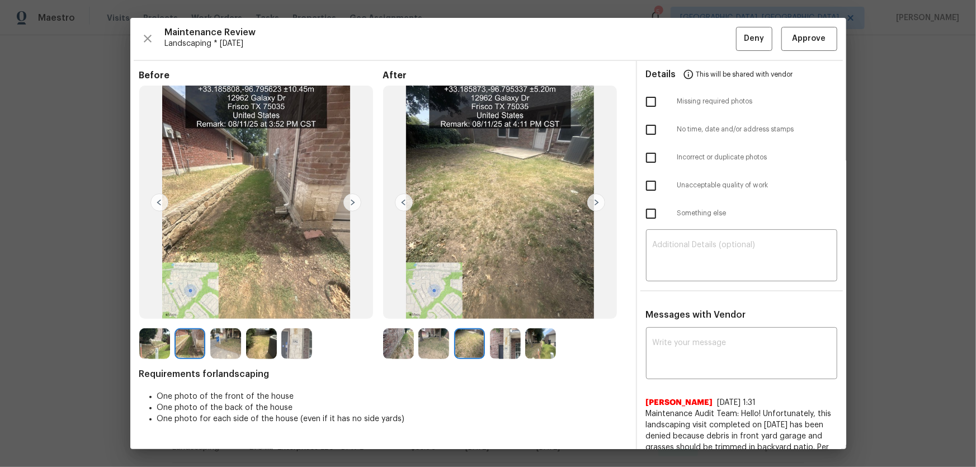
click at [500, 308] on img at bounding box center [505, 343] width 31 height 31
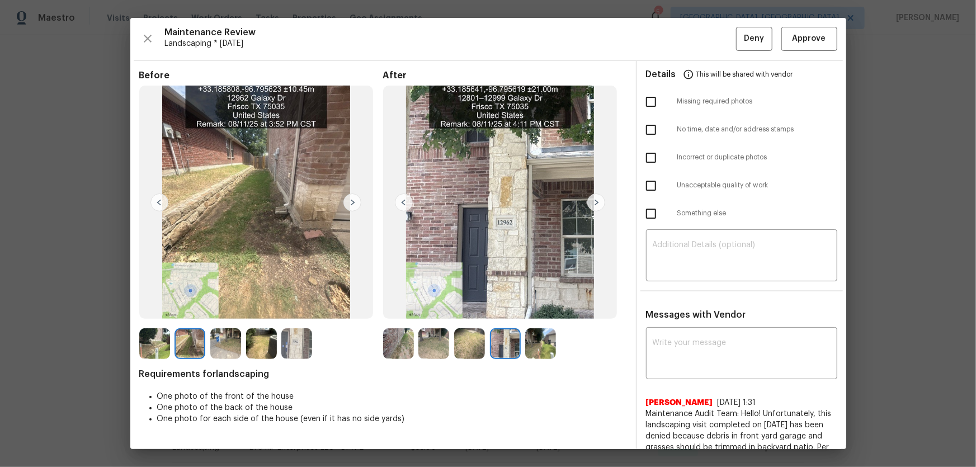
click at [537, 308] on img at bounding box center [540, 343] width 31 height 31
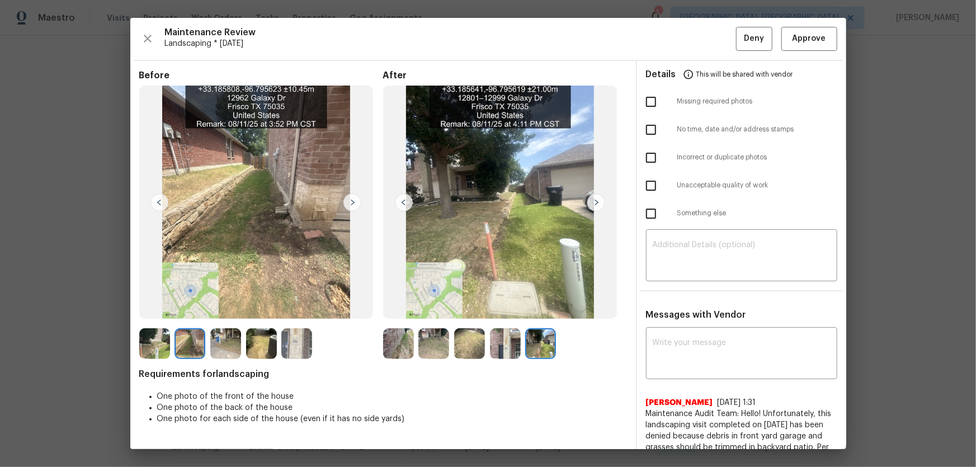
click at [398, 308] on img at bounding box center [398, 343] width 31 height 31
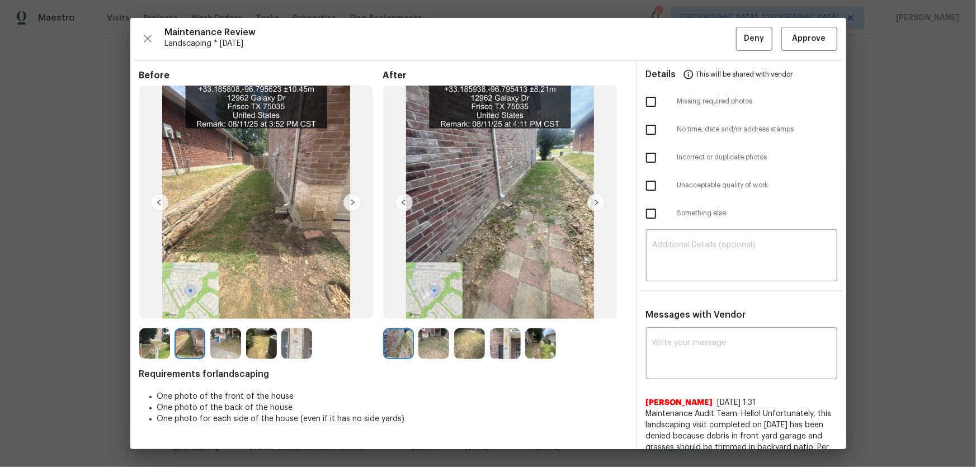
click at [428, 308] on img at bounding box center [433, 343] width 31 height 31
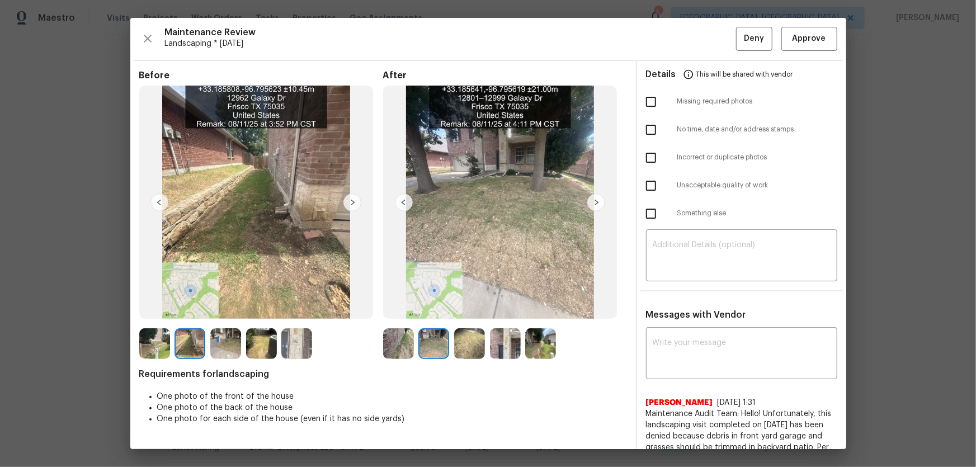
click at [503, 308] on img at bounding box center [505, 343] width 31 height 31
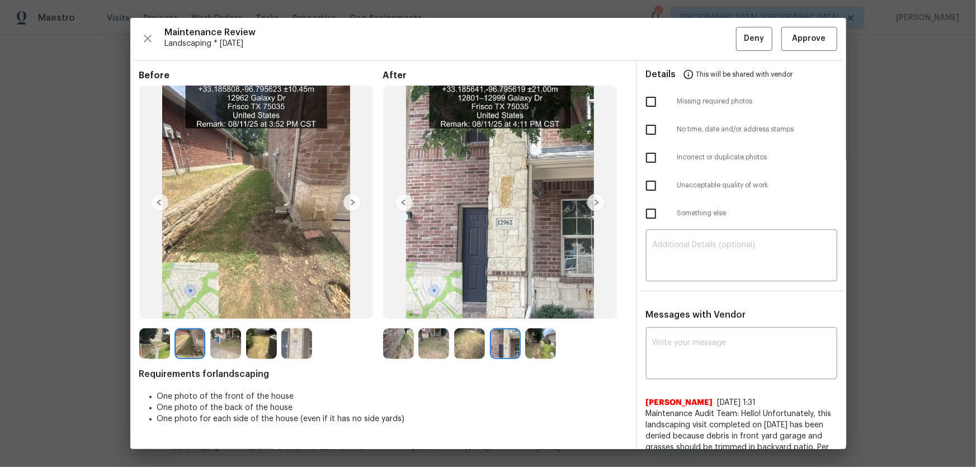
click at [542, 308] on img at bounding box center [540, 343] width 31 height 31
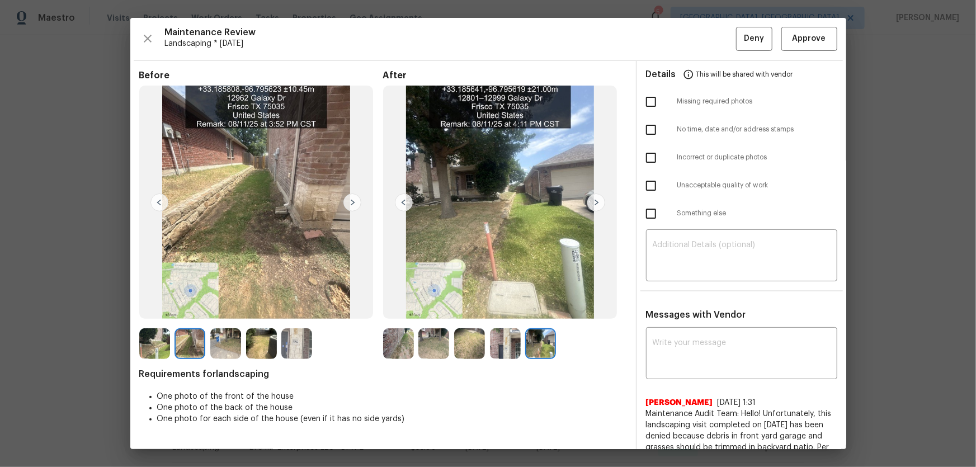
click at [466, 308] on img at bounding box center [469, 343] width 31 height 31
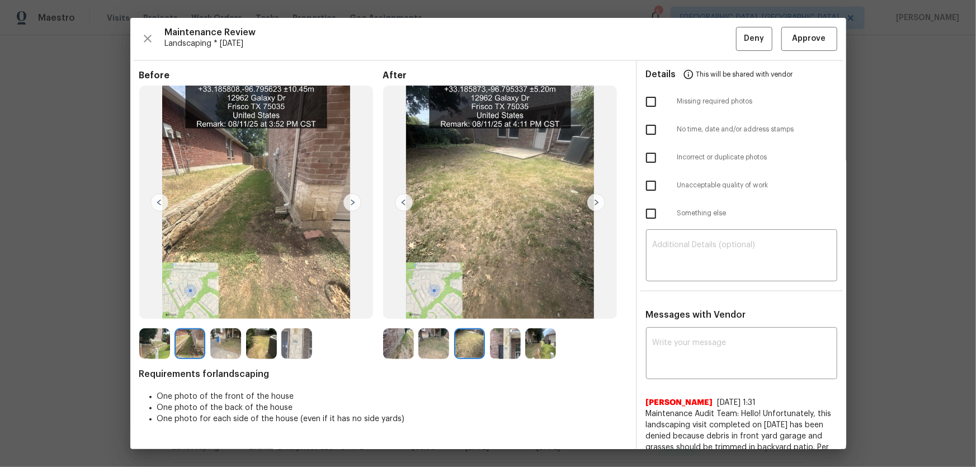
click at [405, 308] on img at bounding box center [398, 343] width 31 height 31
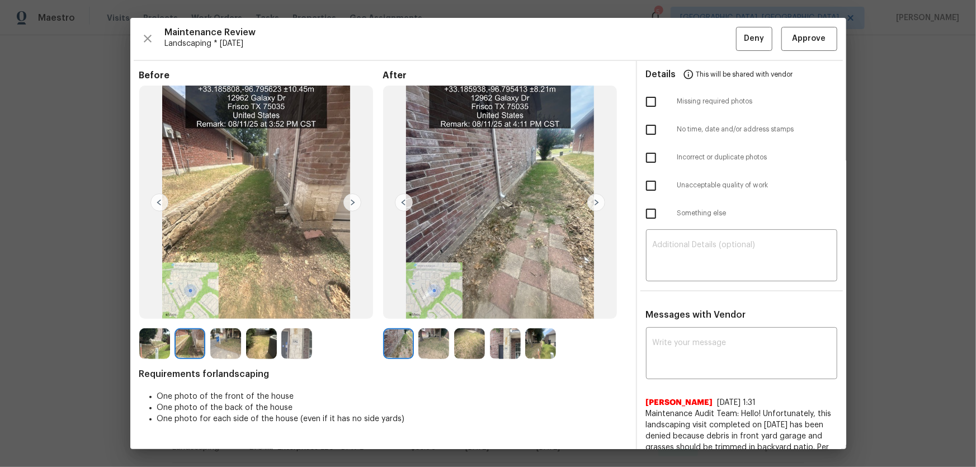
click at [286, 308] on img at bounding box center [296, 343] width 31 height 31
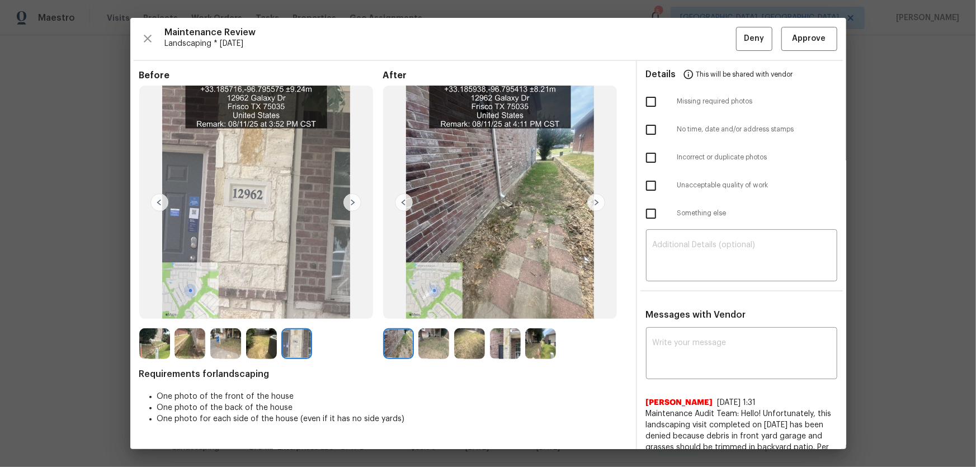
click at [259, 308] on img at bounding box center [261, 343] width 31 height 31
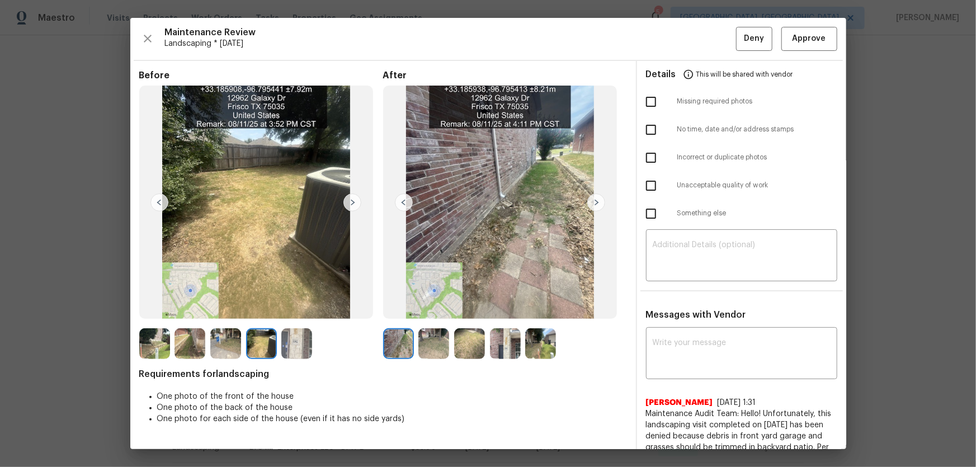
click at [231, 308] on img at bounding box center [225, 343] width 31 height 31
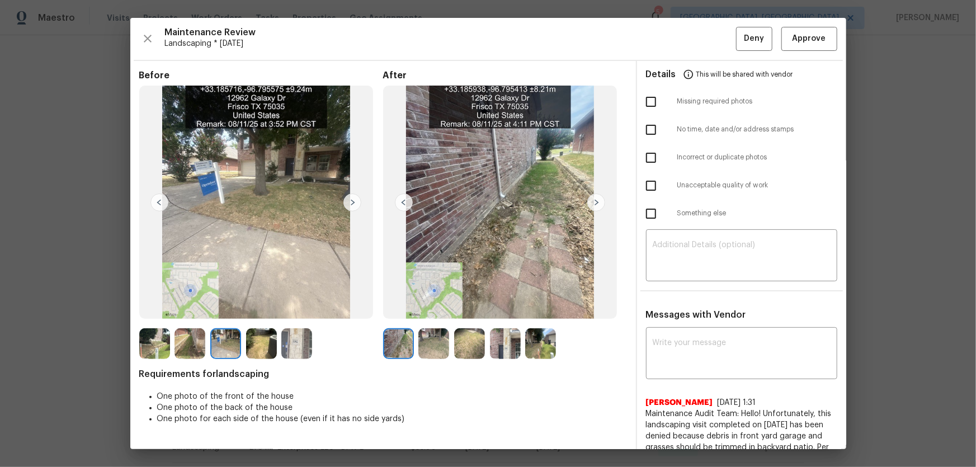
click at [174, 308] on div at bounding box center [192, 343] width 36 height 31
click at [519, 308] on div at bounding box center [508, 343] width 36 height 31
click at [462, 308] on img at bounding box center [469, 343] width 31 height 31
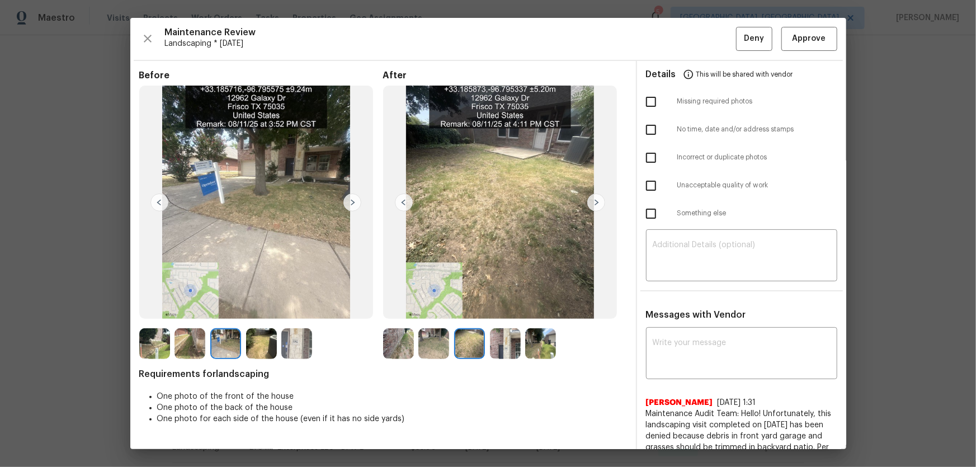
click at [504, 308] on img at bounding box center [505, 343] width 31 height 31
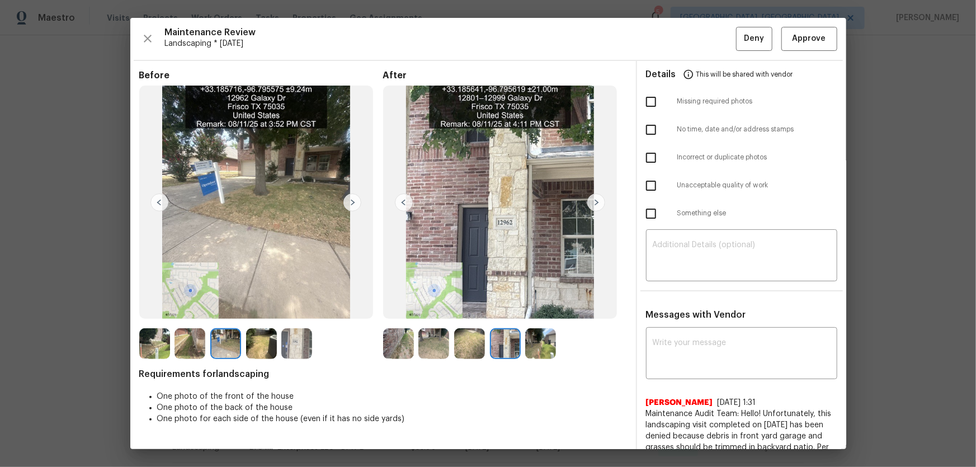
click at [459, 308] on img at bounding box center [469, 343] width 31 height 31
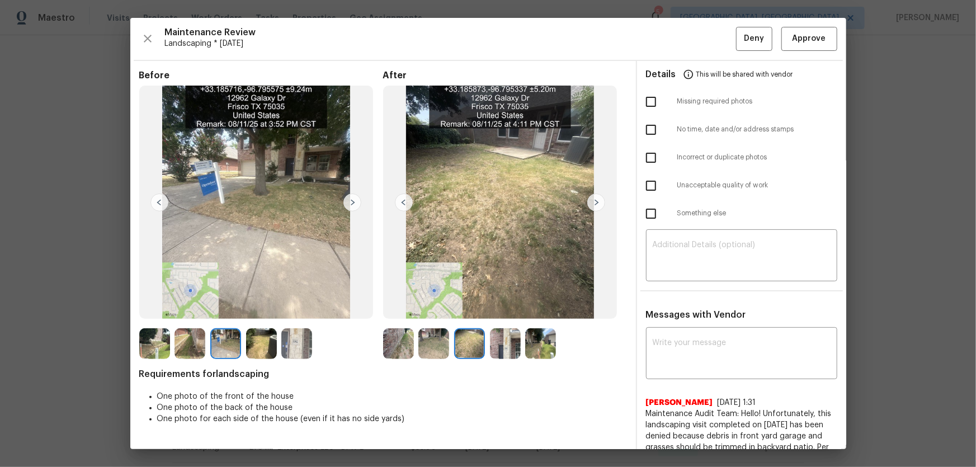
click at [423, 308] on img at bounding box center [433, 343] width 31 height 31
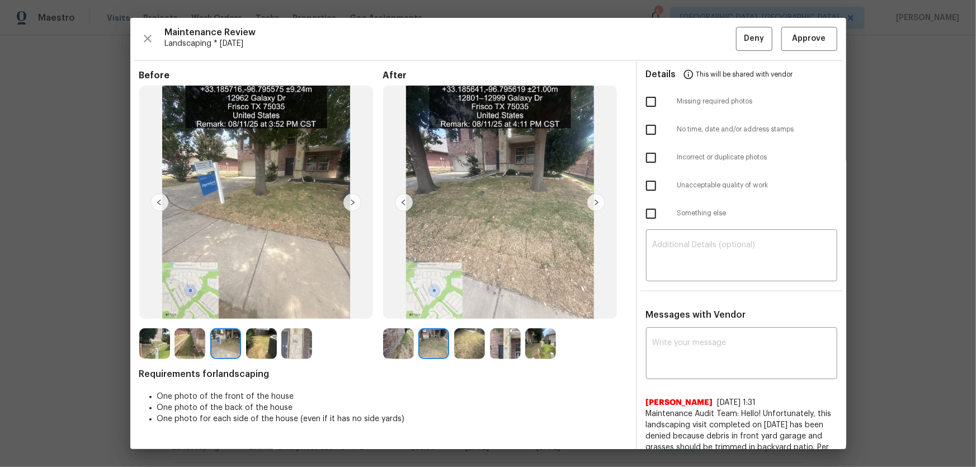
click at [394, 308] on img at bounding box center [398, 343] width 31 height 31
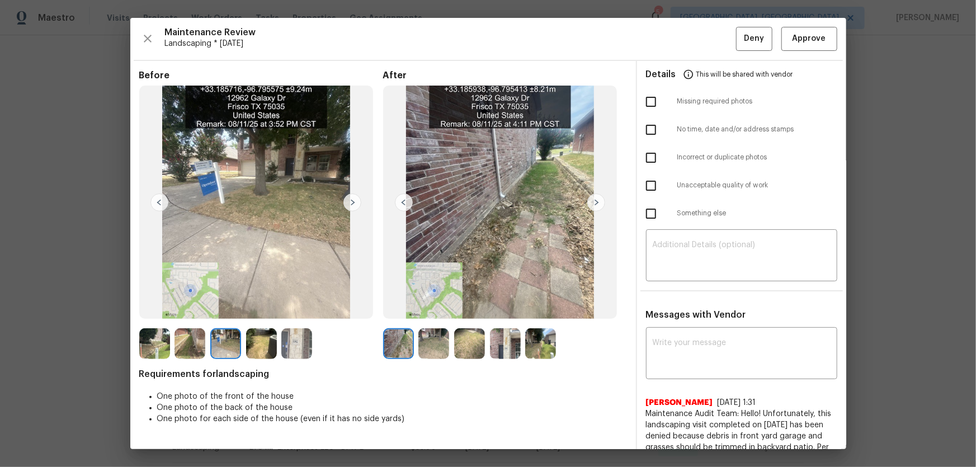
click at [536, 308] on img at bounding box center [540, 343] width 31 height 31
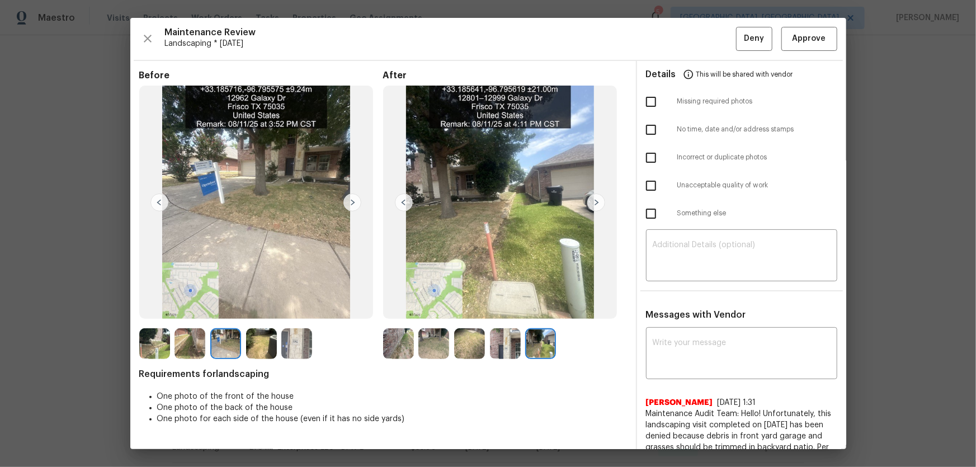
click at [388, 308] on img at bounding box center [398, 343] width 31 height 31
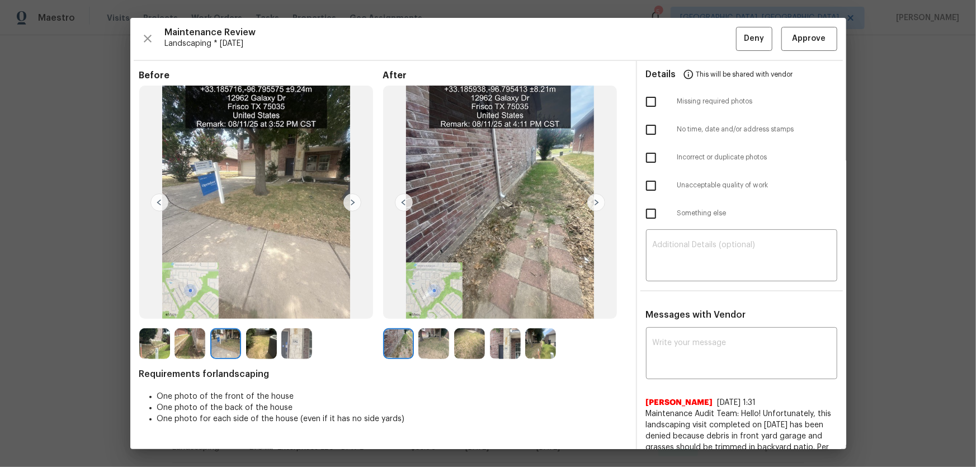
click at [442, 308] on img at bounding box center [433, 343] width 31 height 31
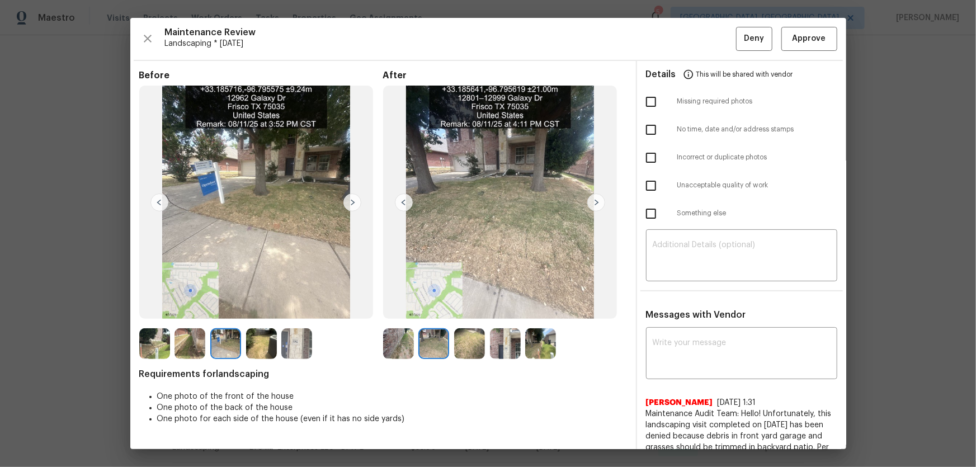
click at [459, 308] on img at bounding box center [469, 343] width 31 height 31
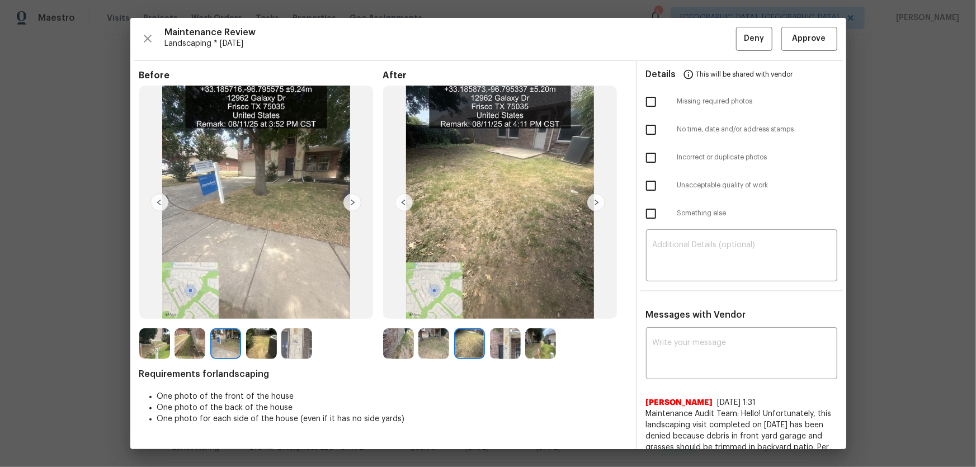
click at [506, 308] on img at bounding box center [505, 343] width 31 height 31
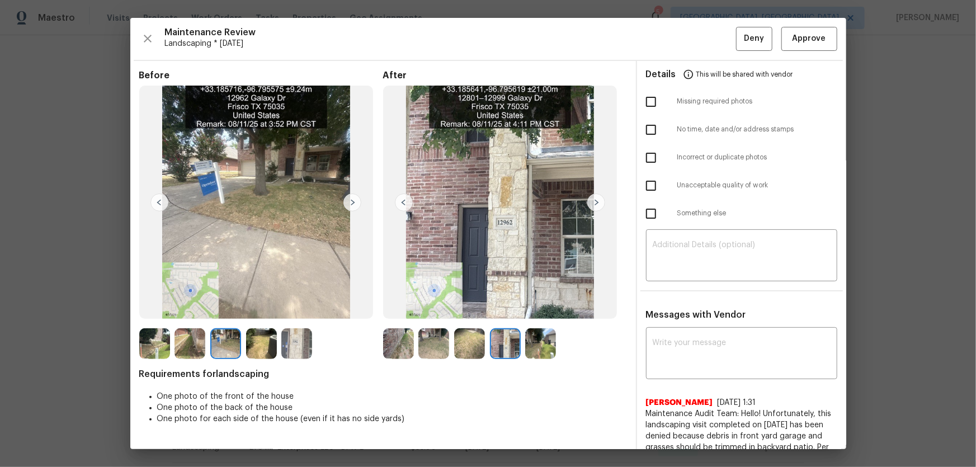
click at [532, 308] on img at bounding box center [540, 343] width 31 height 31
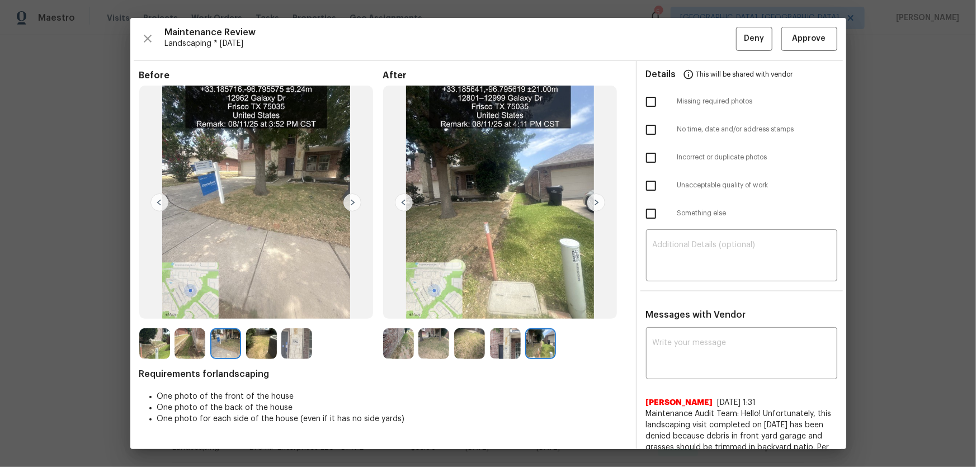
click at [392, 308] on img at bounding box center [398, 343] width 31 height 31
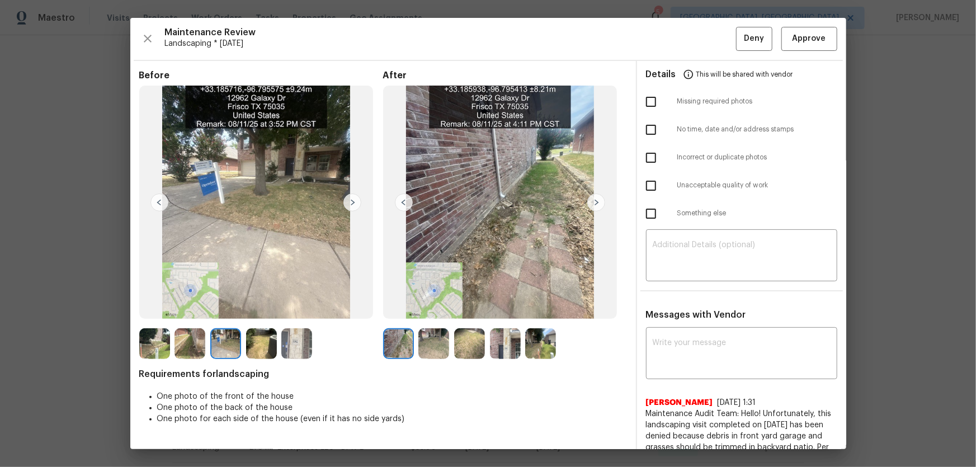
click at [418, 308] on img at bounding box center [433, 343] width 31 height 31
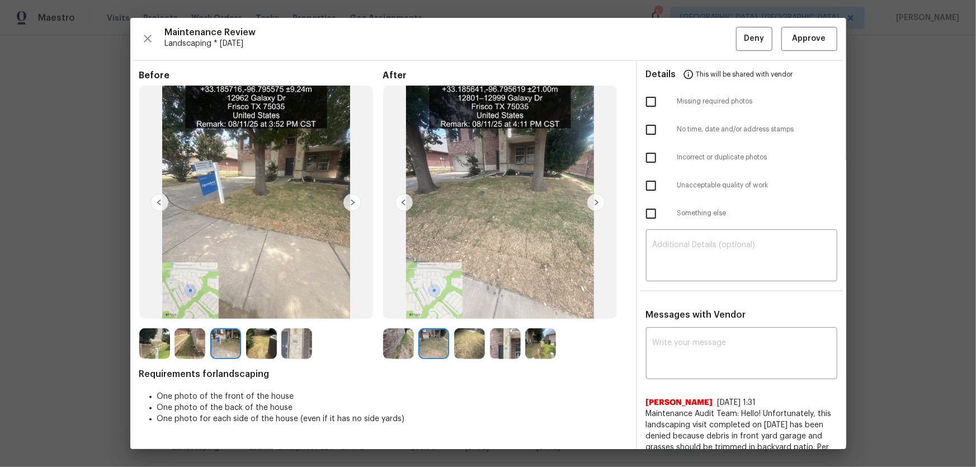
click at [470, 308] on img at bounding box center [469, 343] width 31 height 31
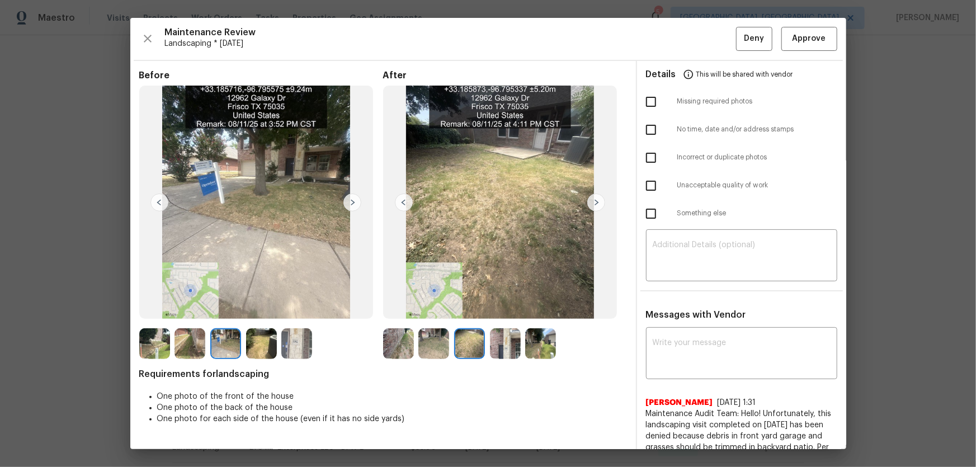
click at [410, 308] on img at bounding box center [398, 343] width 31 height 31
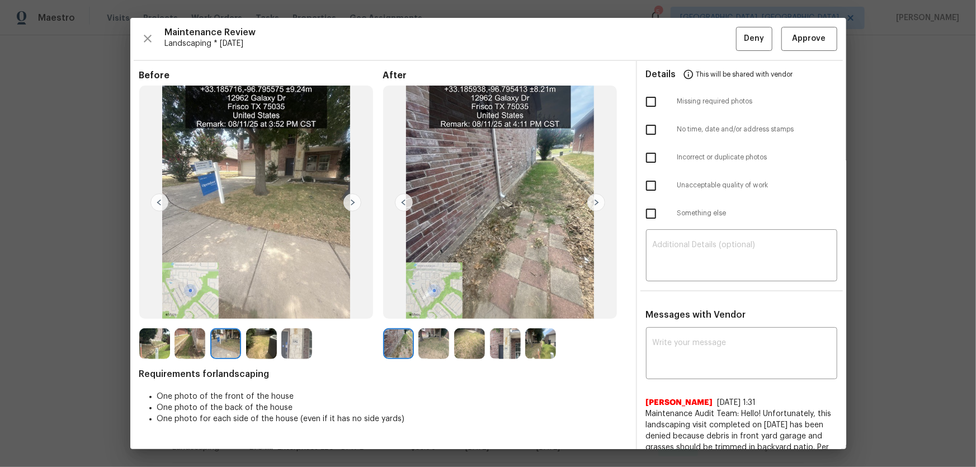
click at [191, 308] on img at bounding box center [189, 343] width 31 height 31
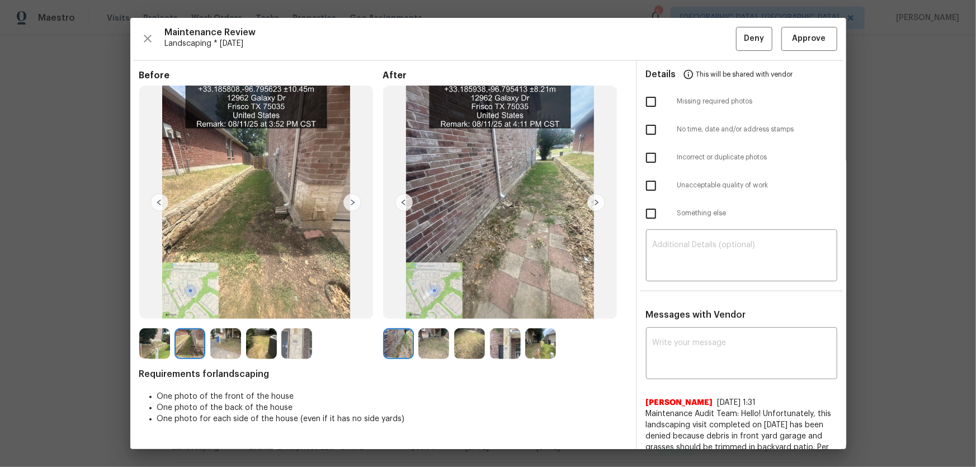
click at [441, 308] on img at bounding box center [433, 343] width 31 height 31
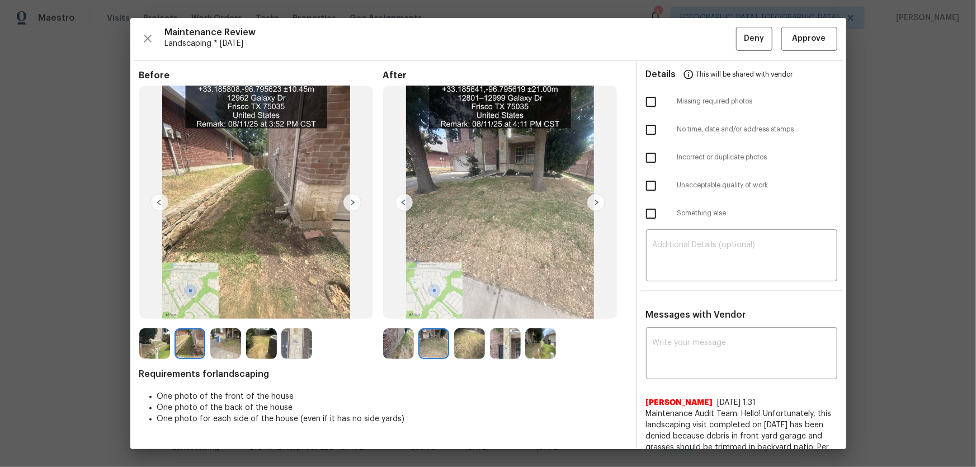
click at [465, 308] on img at bounding box center [469, 343] width 31 height 31
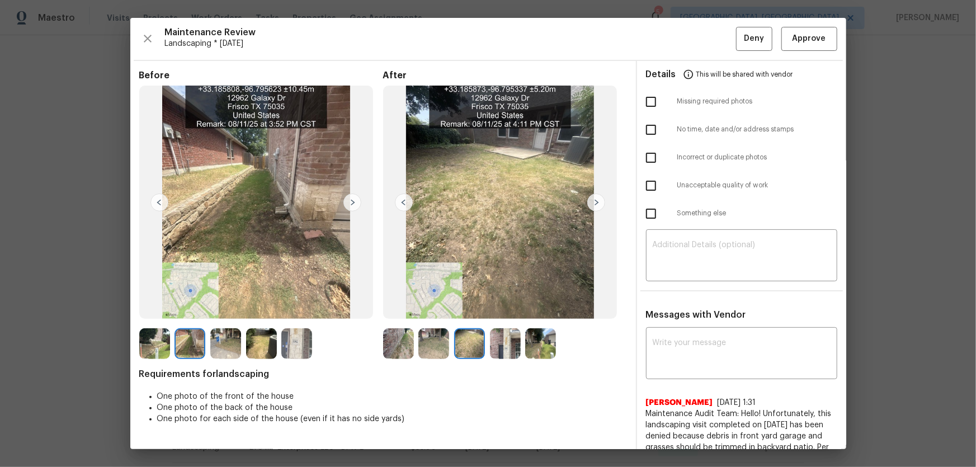
click at [504, 308] on img at bounding box center [505, 343] width 31 height 31
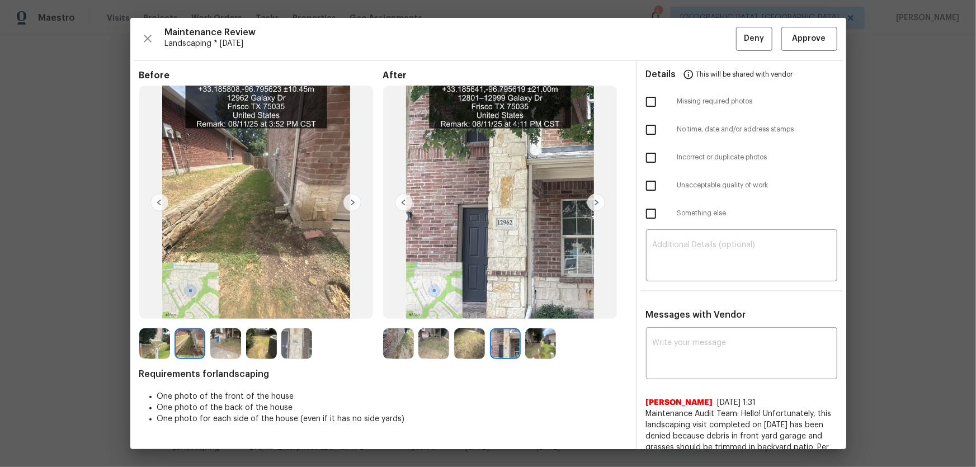
click at [532, 308] on img at bounding box center [540, 343] width 31 height 31
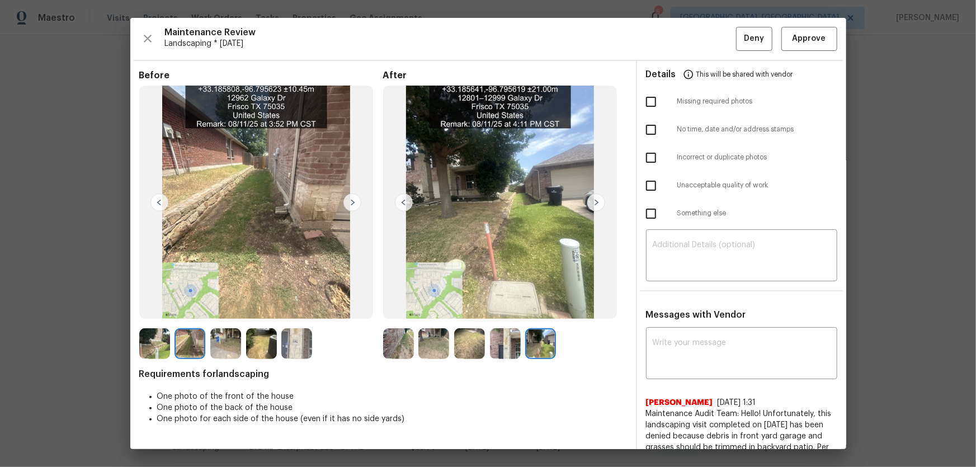
click at [501, 308] on img at bounding box center [505, 343] width 31 height 31
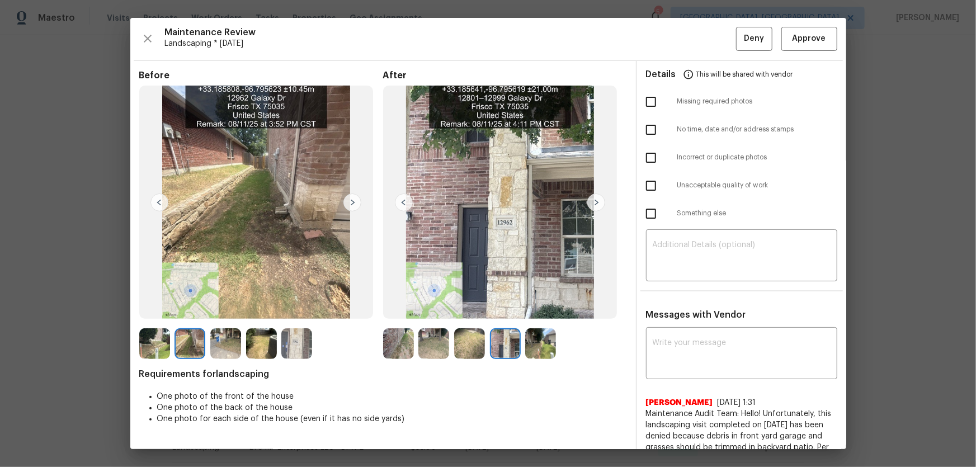
click at [468, 308] on img at bounding box center [469, 343] width 31 height 31
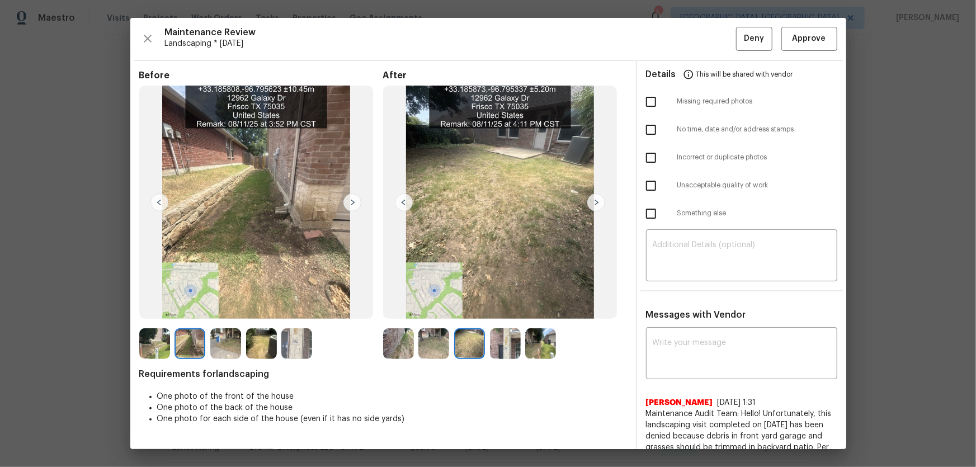
click at [428, 308] on img at bounding box center [433, 343] width 31 height 31
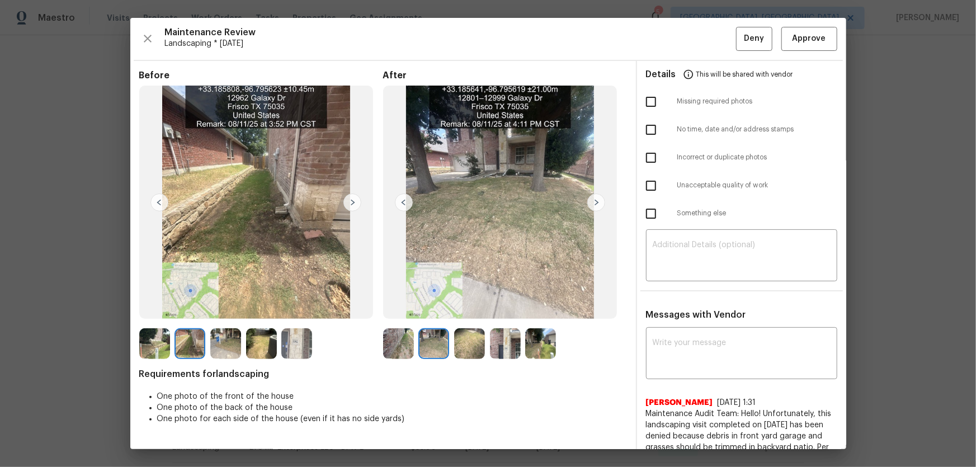
click at [399, 308] on img at bounding box center [398, 343] width 31 height 31
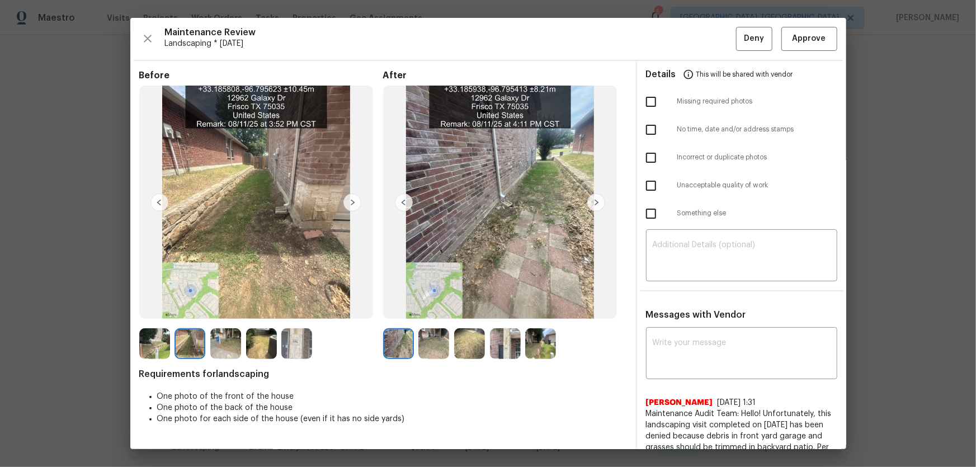
click at [230, 308] on img at bounding box center [225, 343] width 31 height 31
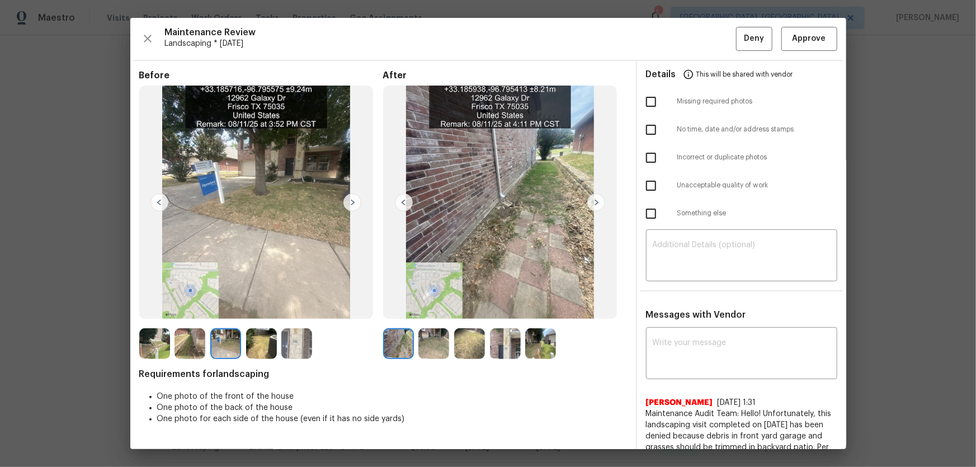
click at [188, 308] on img at bounding box center [189, 343] width 31 height 31
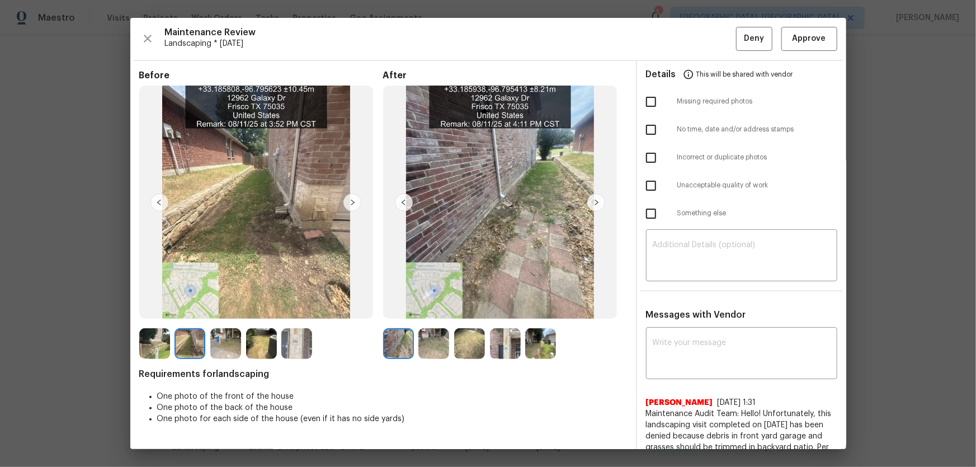
click at [139, 308] on img at bounding box center [154, 343] width 31 height 31
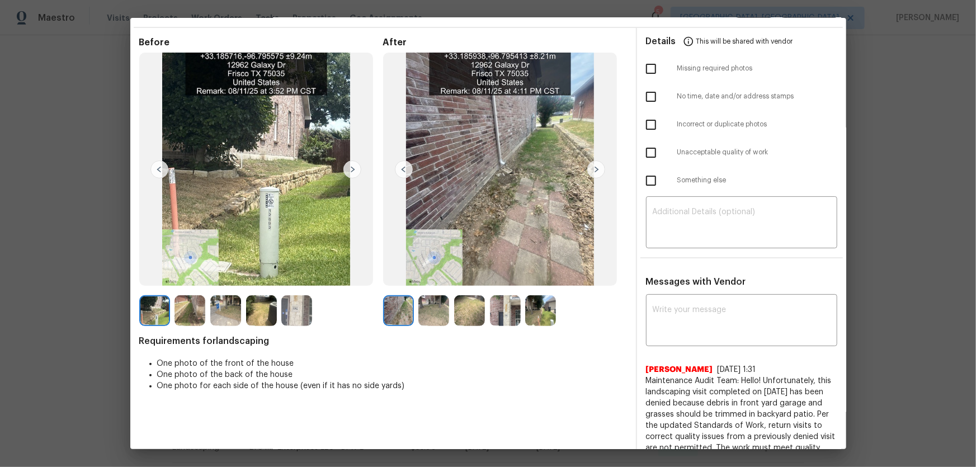
scroll to position [50, 0]
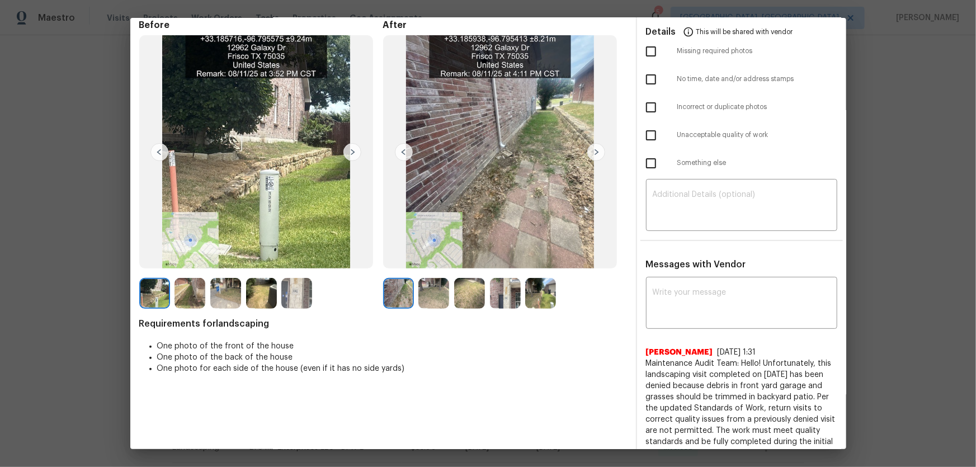
click at [428, 296] on img at bounding box center [433, 293] width 31 height 31
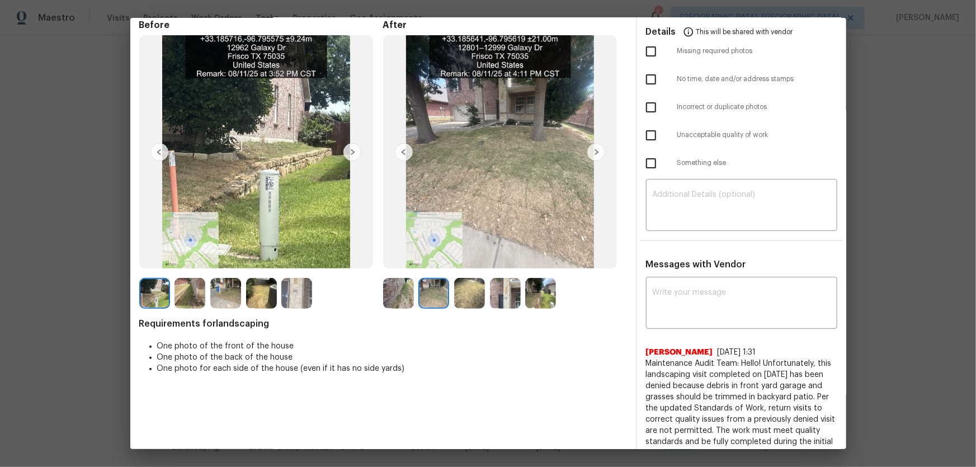
click at [467, 291] on img at bounding box center [469, 293] width 31 height 31
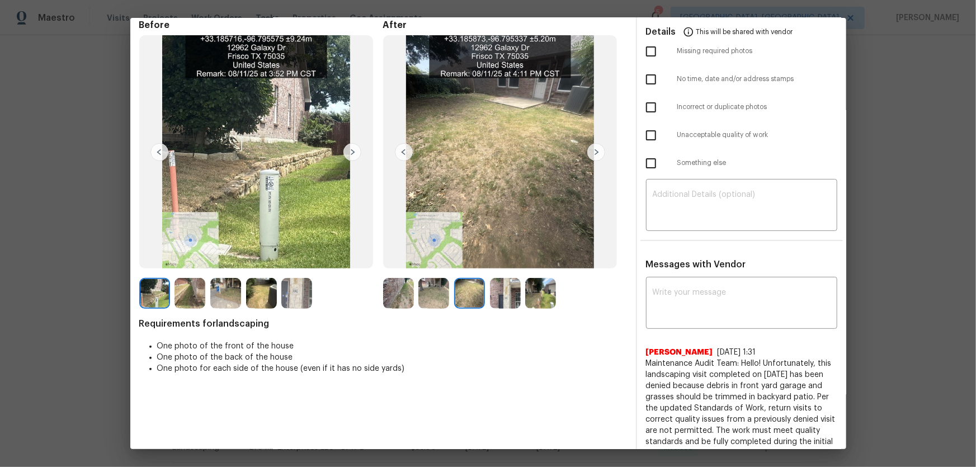
click at [516, 299] on img at bounding box center [505, 293] width 31 height 31
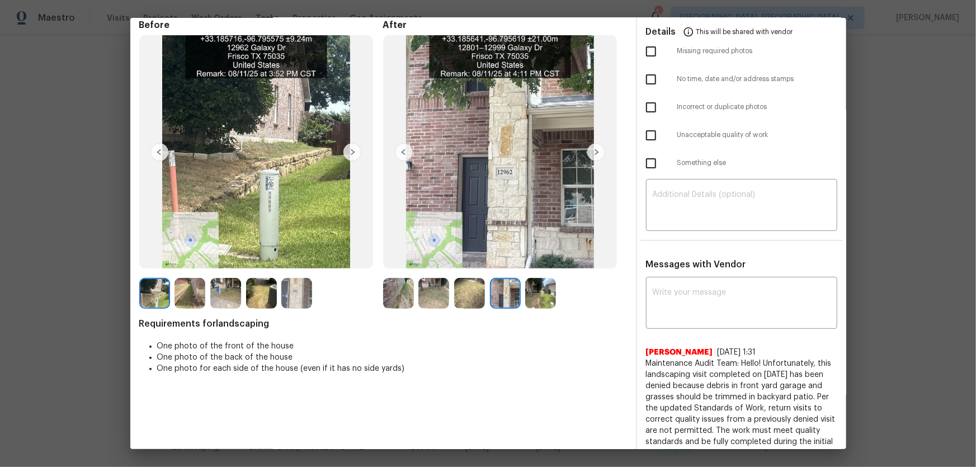
click at [548, 296] on img at bounding box center [540, 293] width 31 height 31
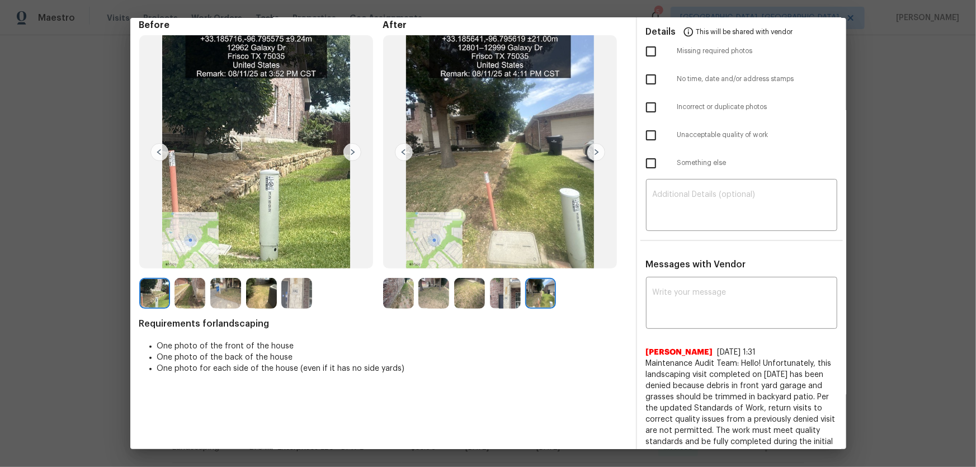
click at [405, 300] on img at bounding box center [398, 293] width 31 height 31
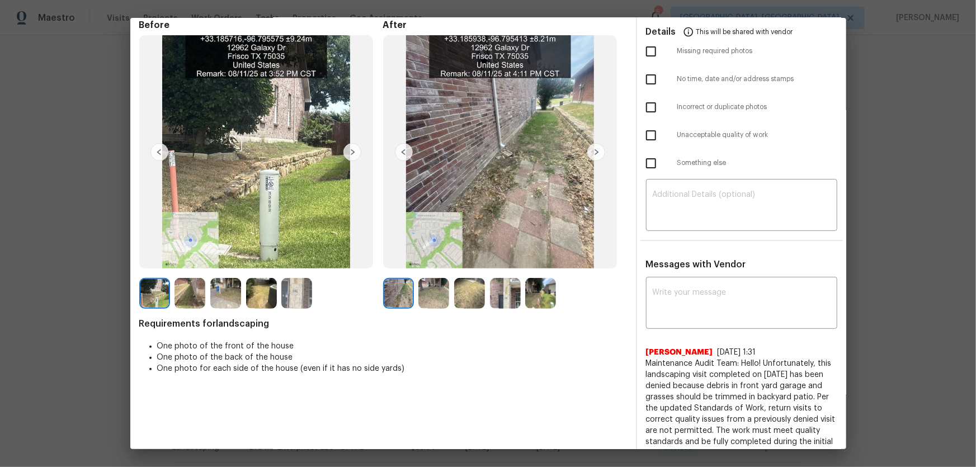
click at [431, 300] on img at bounding box center [433, 293] width 31 height 31
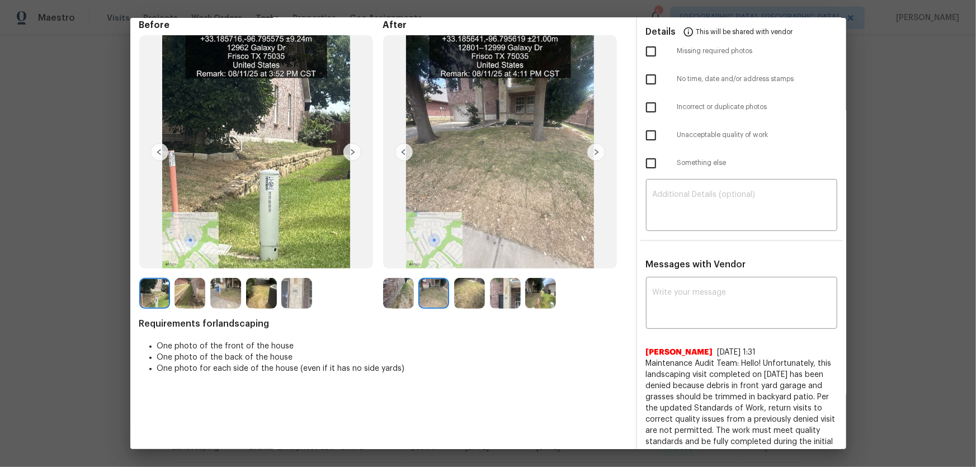
click at [459, 299] on img at bounding box center [469, 293] width 31 height 31
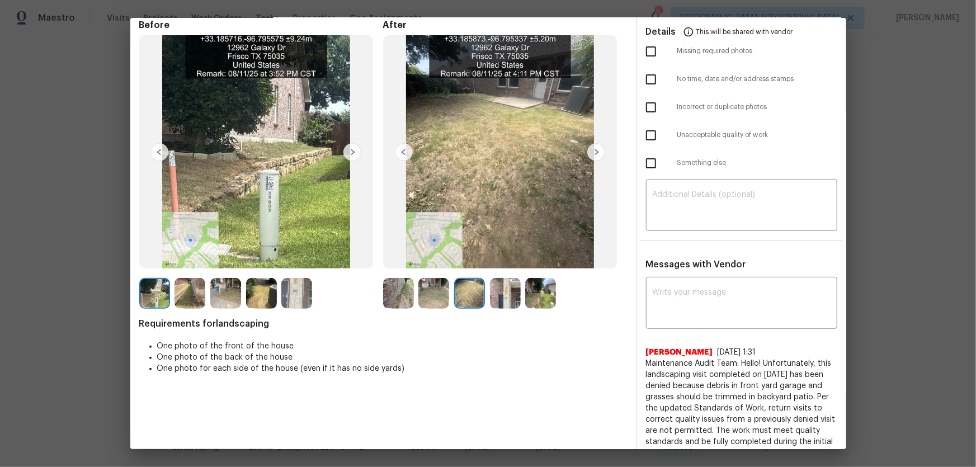
click at [498, 304] on img at bounding box center [505, 293] width 31 height 31
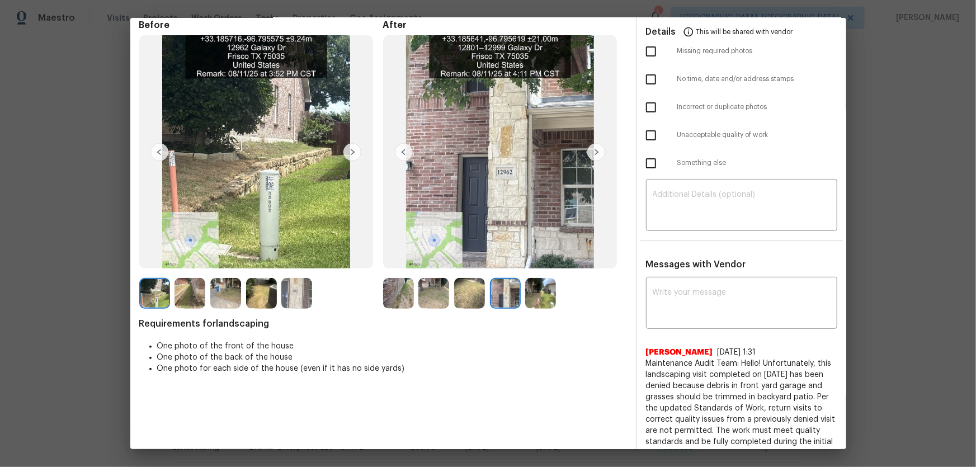
click at [533, 303] on img at bounding box center [540, 293] width 31 height 31
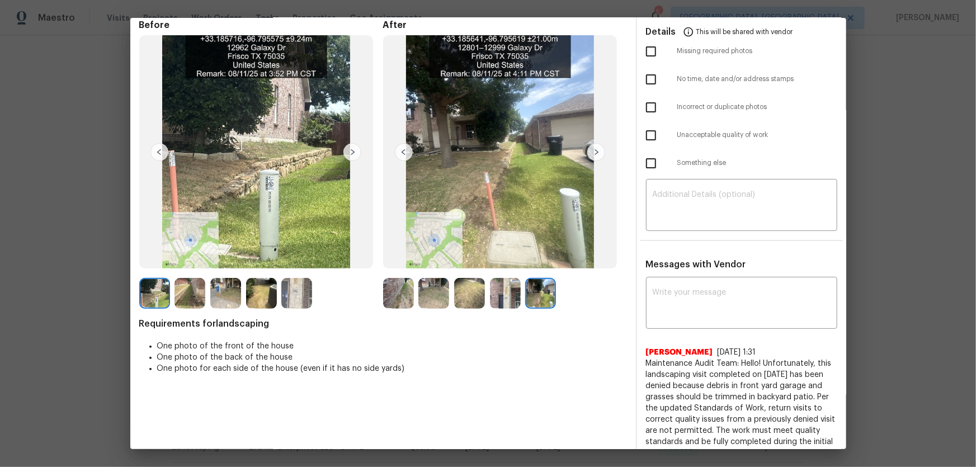
click at [383, 296] on img at bounding box center [398, 293] width 31 height 31
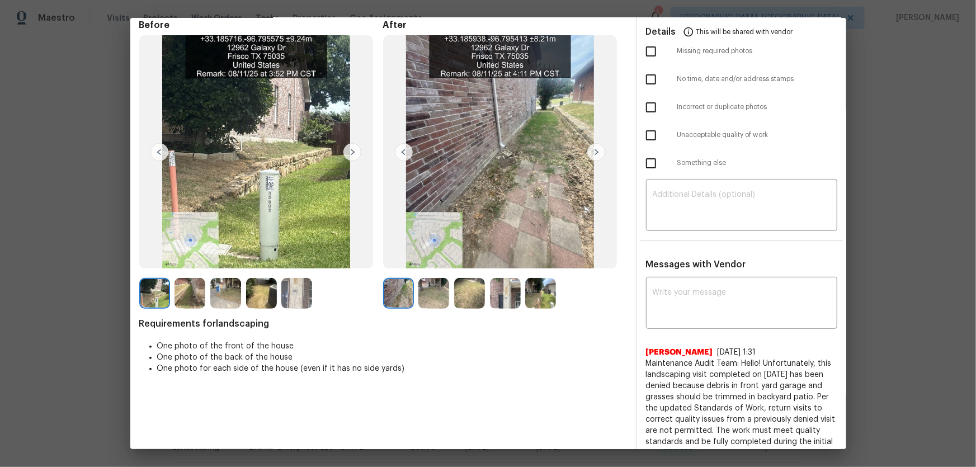
click at [423, 294] on img at bounding box center [433, 293] width 31 height 31
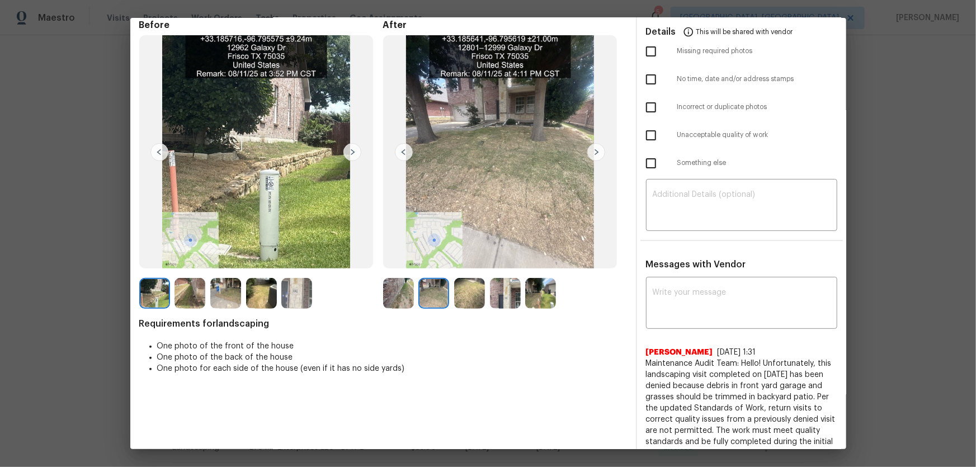
drag, startPoint x: 474, startPoint y: 292, endPoint x: 503, endPoint y: 301, distance: 29.9
click at [475, 294] on img at bounding box center [469, 293] width 31 height 31
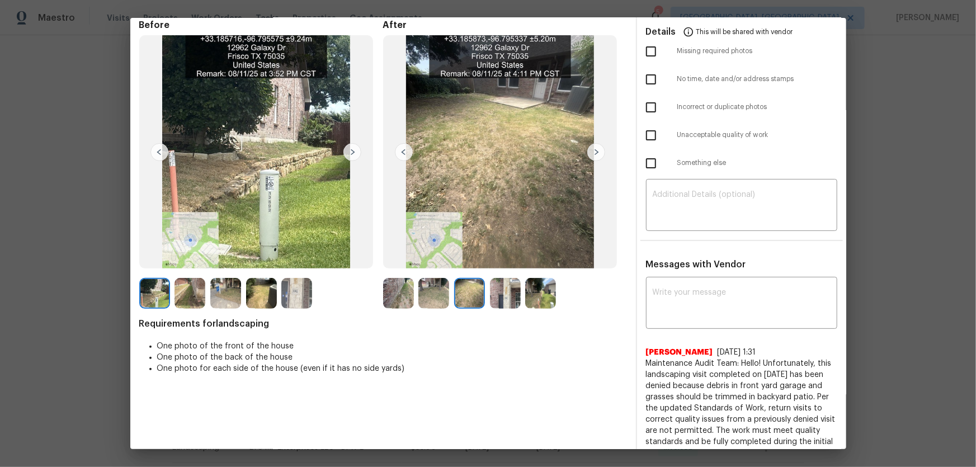
click at [514, 302] on img at bounding box center [505, 293] width 31 height 31
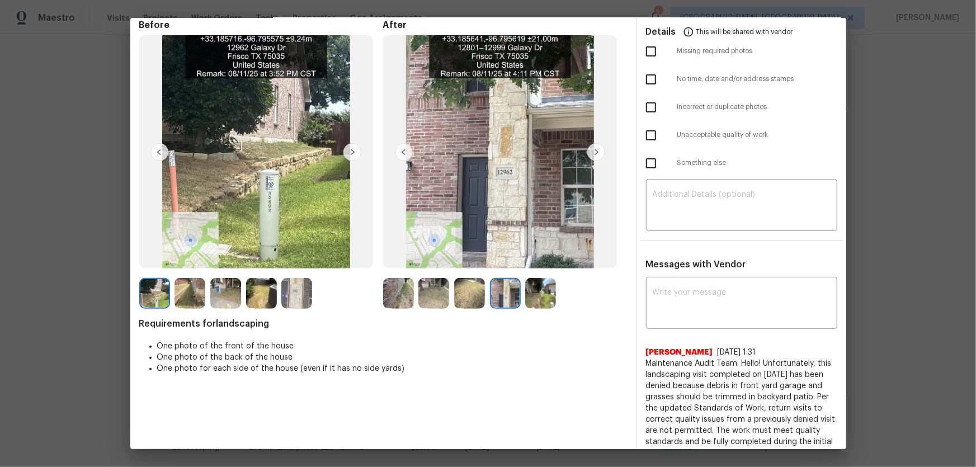
click at [534, 301] on img at bounding box center [540, 293] width 31 height 31
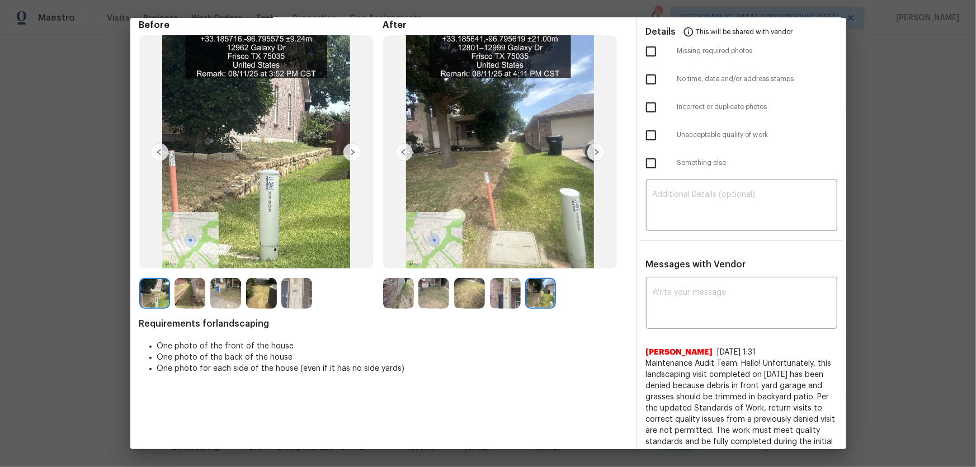
click at [404, 297] on img at bounding box center [398, 293] width 31 height 31
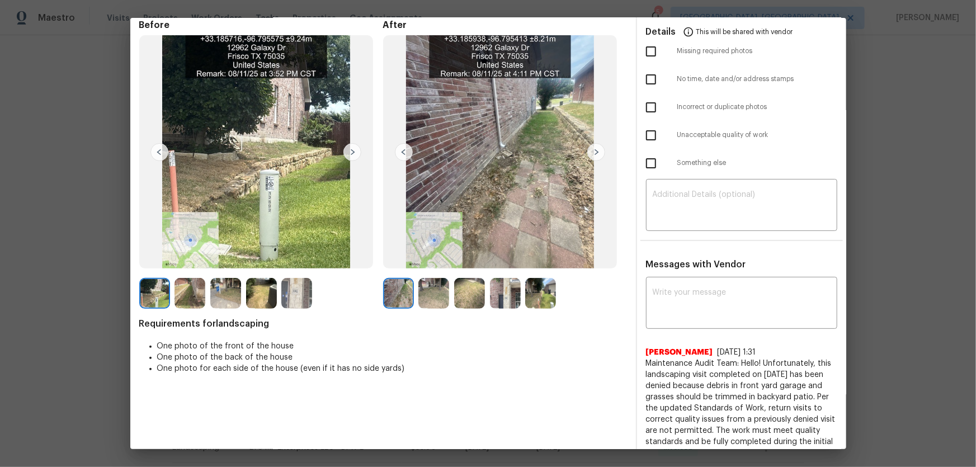
click at [440, 297] on img at bounding box center [433, 293] width 31 height 31
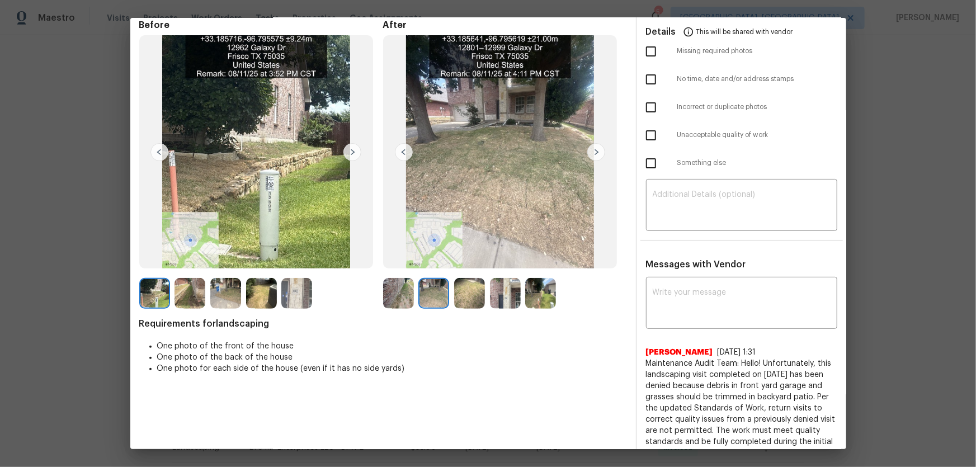
click at [479, 296] on img at bounding box center [469, 293] width 31 height 31
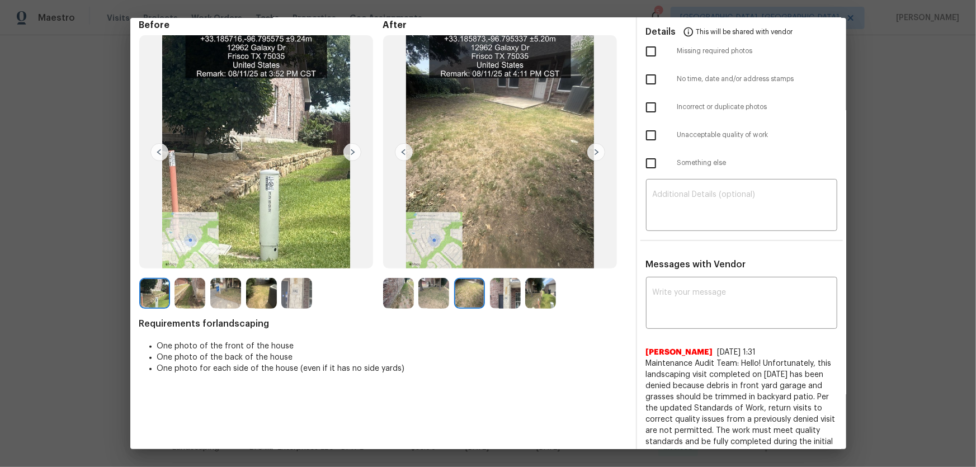
click at [493, 296] on img at bounding box center [505, 293] width 31 height 31
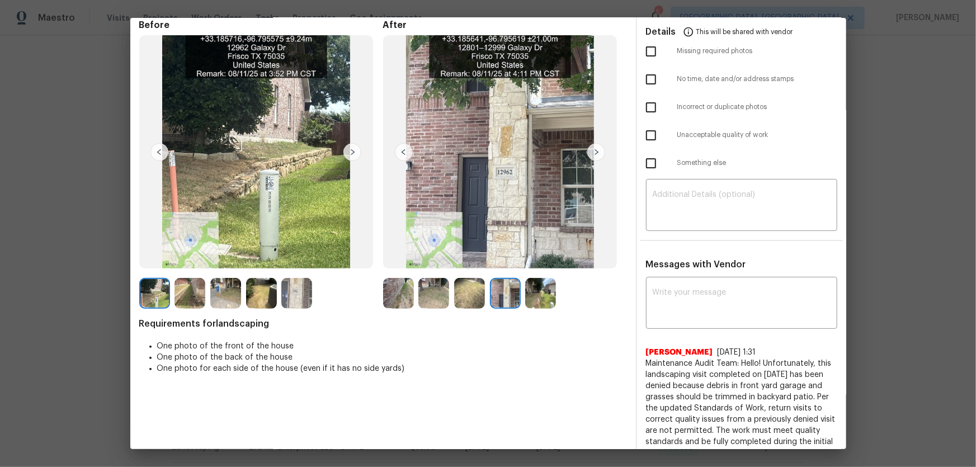
click at [527, 297] on img at bounding box center [540, 293] width 31 height 31
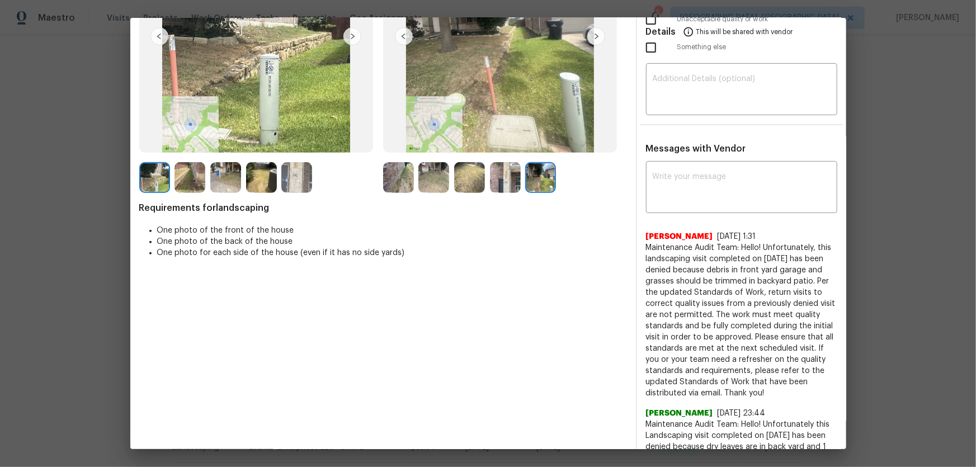
scroll to position [152, 0]
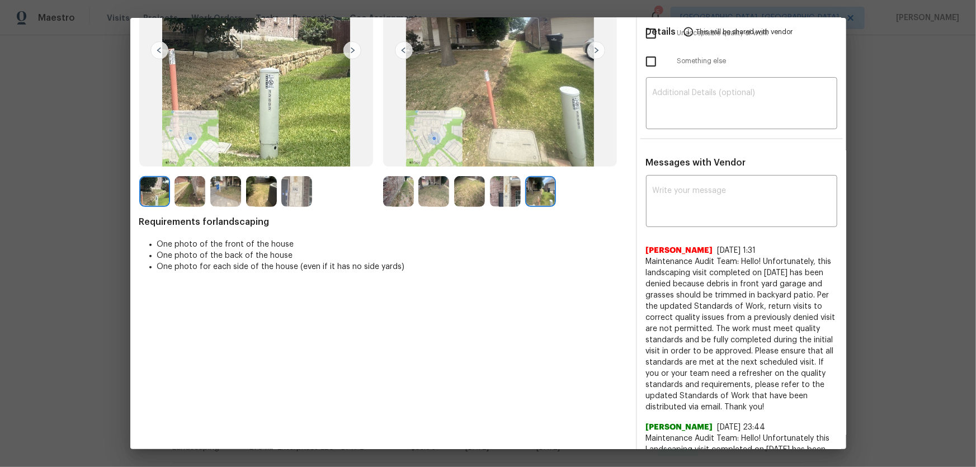
click at [185, 190] on img at bounding box center [189, 191] width 31 height 31
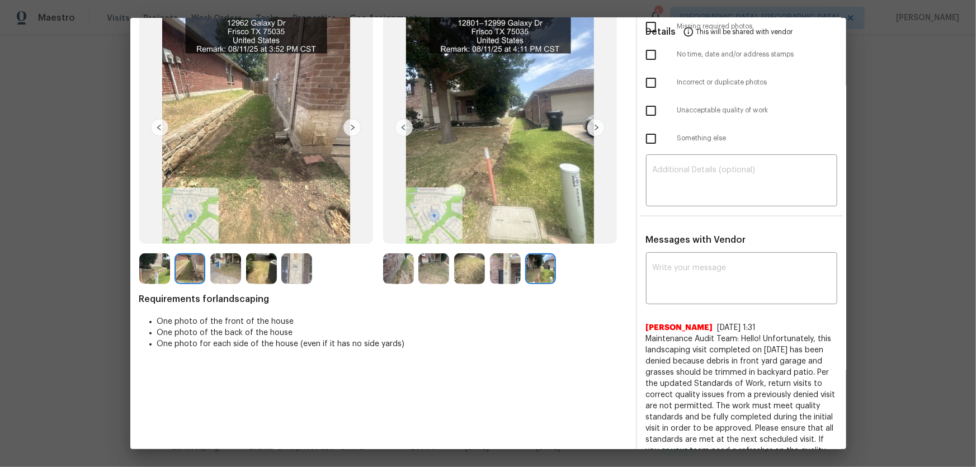
scroll to position [101, 0]
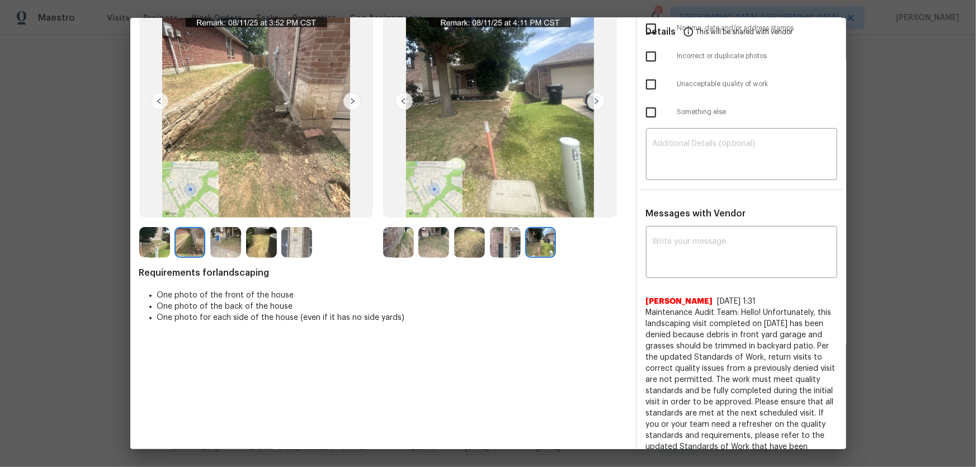
click at [445, 243] on img at bounding box center [433, 242] width 31 height 31
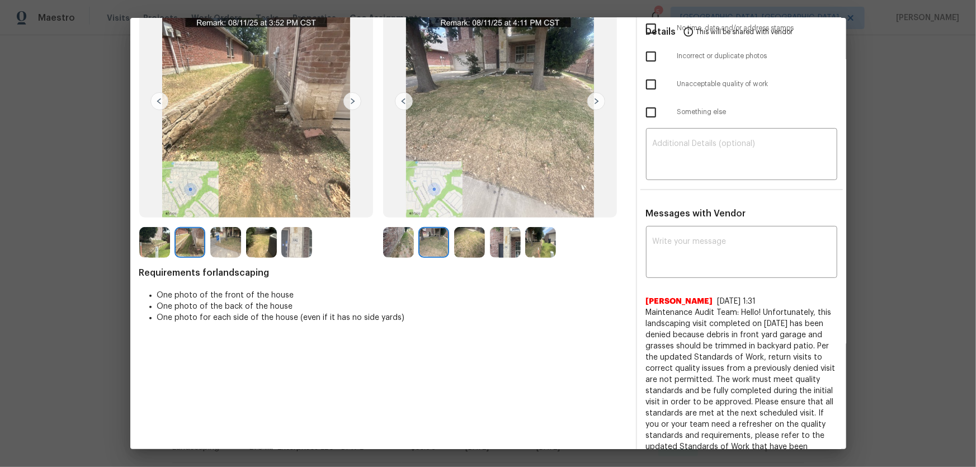
click at [455, 243] on img at bounding box center [469, 242] width 31 height 31
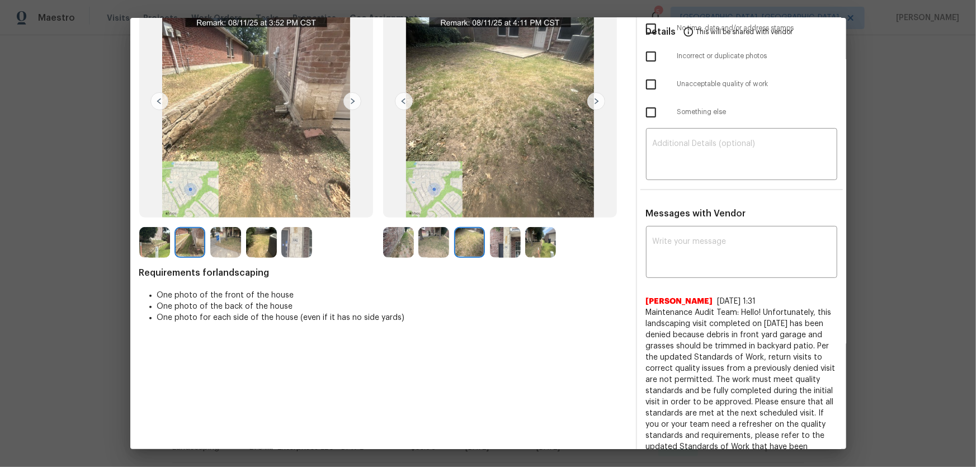
click at [498, 245] on img at bounding box center [505, 242] width 31 height 31
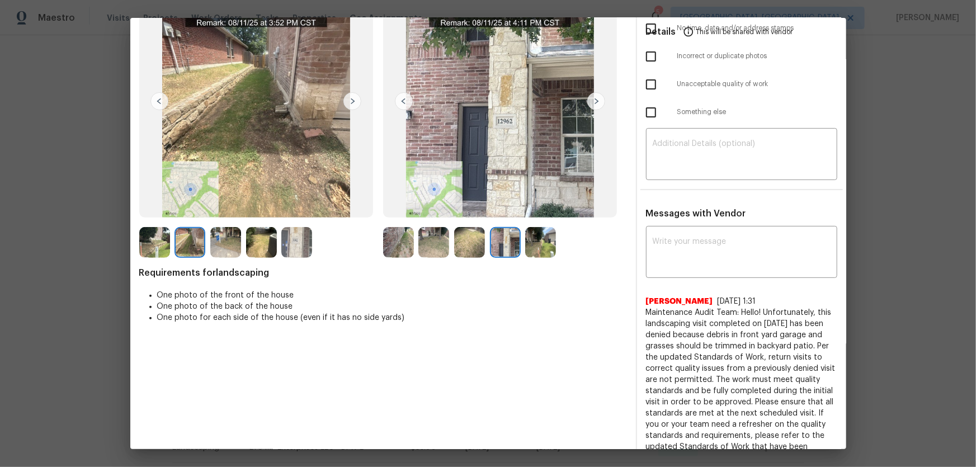
click at [528, 246] on img at bounding box center [540, 242] width 31 height 31
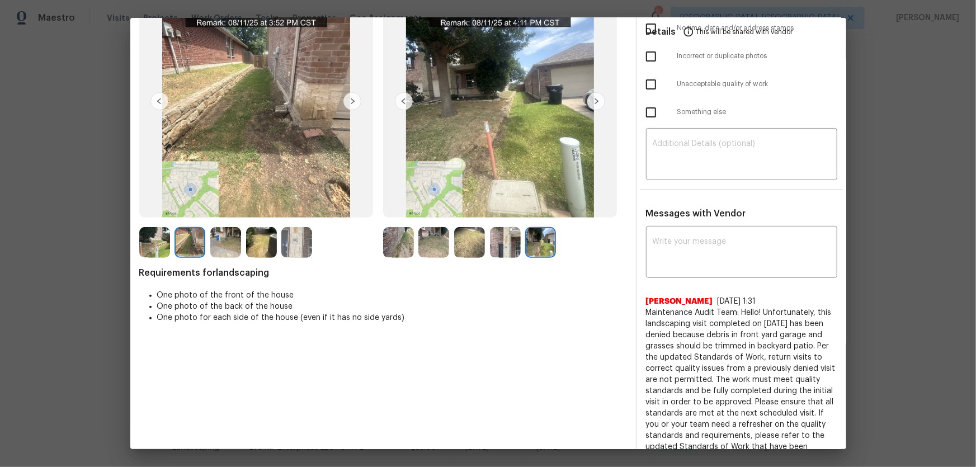
click at [391, 242] on img at bounding box center [398, 242] width 31 height 31
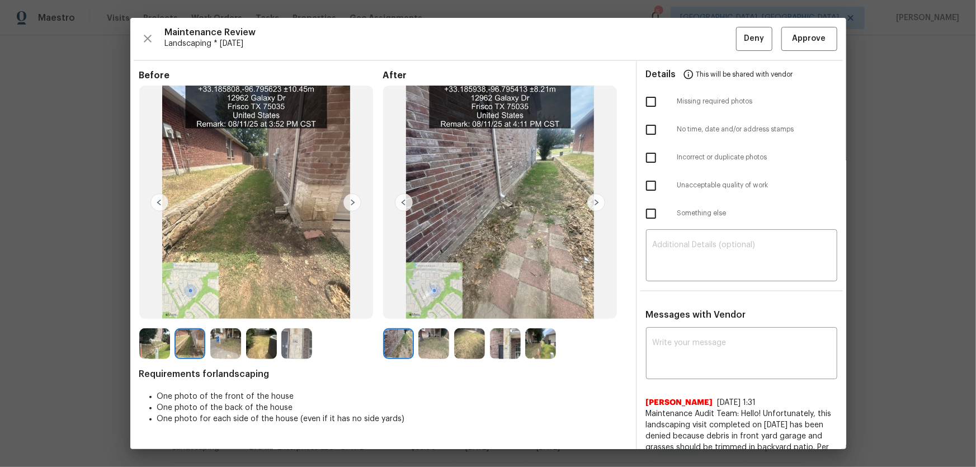
scroll to position [0, 0]
click at [430, 308] on img at bounding box center [433, 343] width 31 height 31
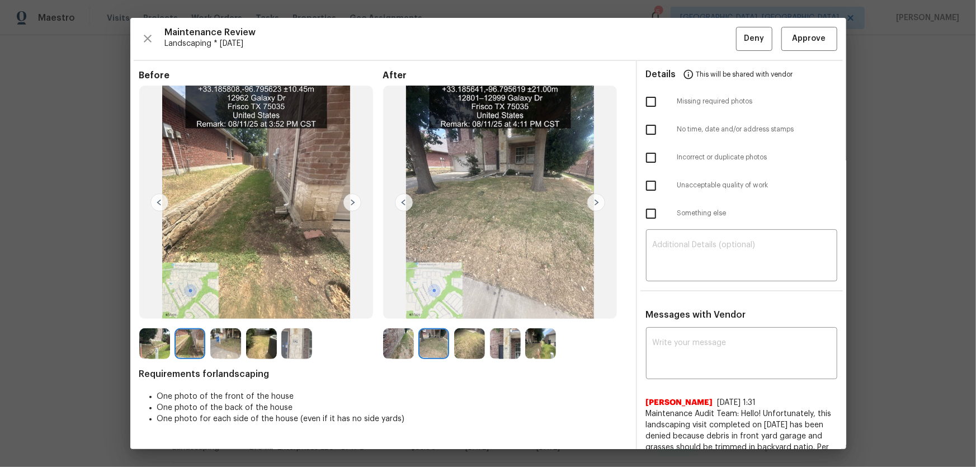
click at [405, 308] on img at bounding box center [398, 343] width 31 height 31
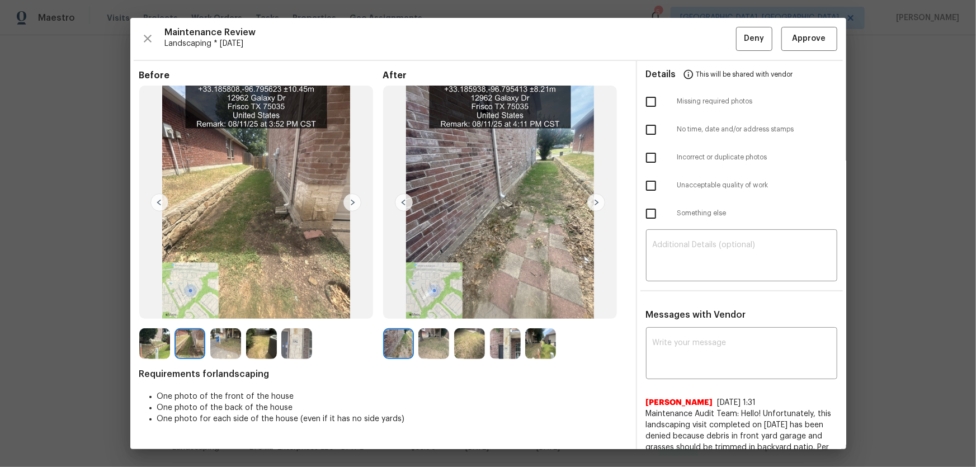
click at [428, 308] on img at bounding box center [433, 343] width 31 height 31
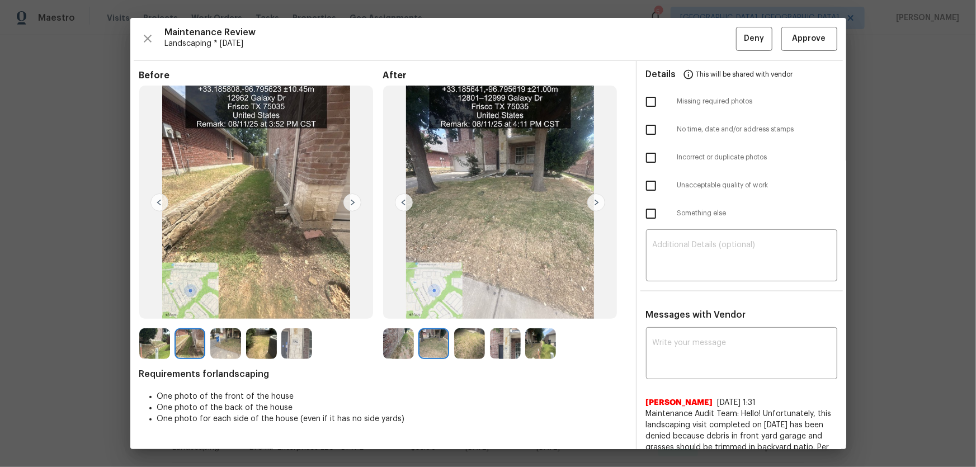
click at [470, 308] on img at bounding box center [469, 343] width 31 height 31
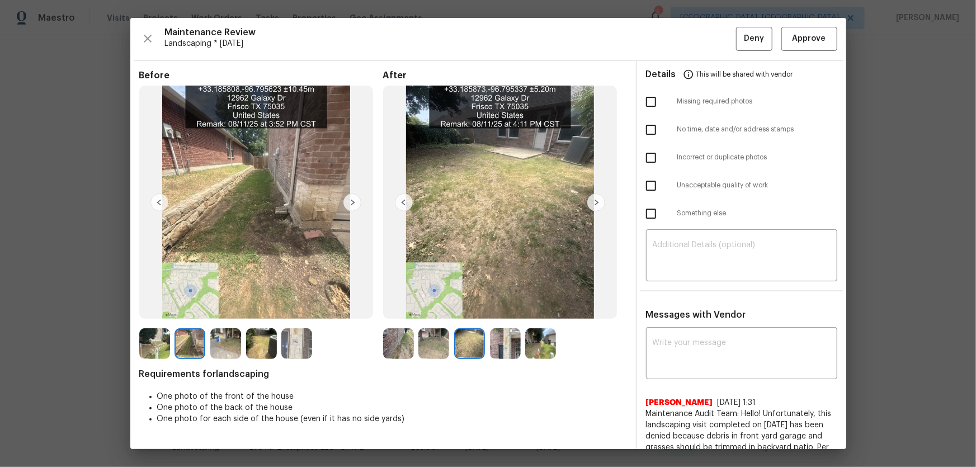
click at [423, 308] on img at bounding box center [433, 343] width 31 height 31
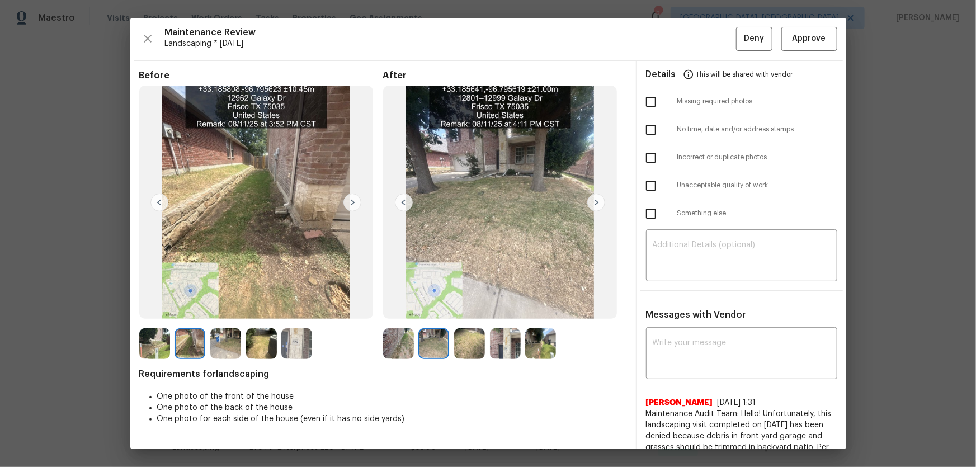
click at [470, 308] on img at bounding box center [469, 343] width 31 height 31
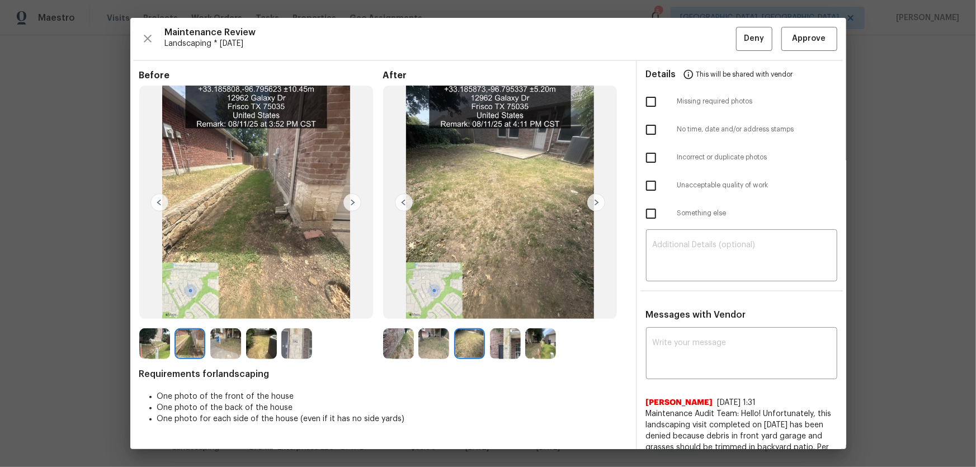
click at [499, 308] on img at bounding box center [505, 343] width 31 height 31
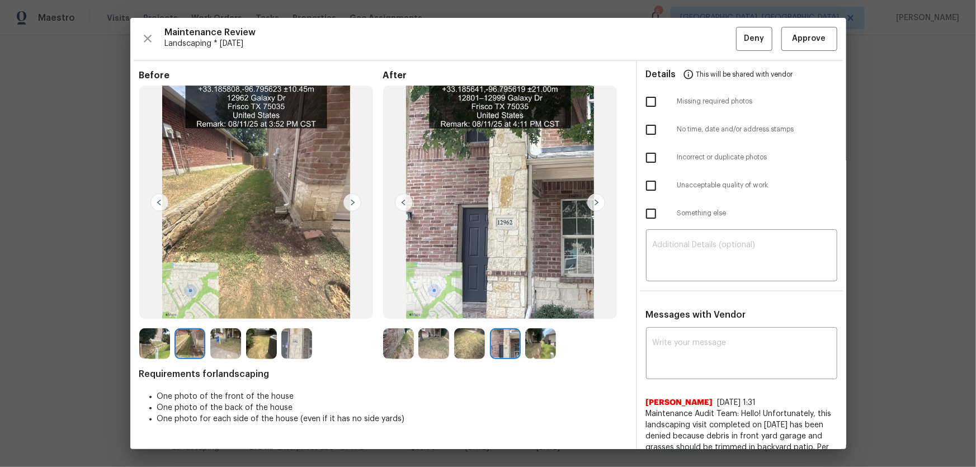
click at [535, 308] on img at bounding box center [540, 343] width 31 height 31
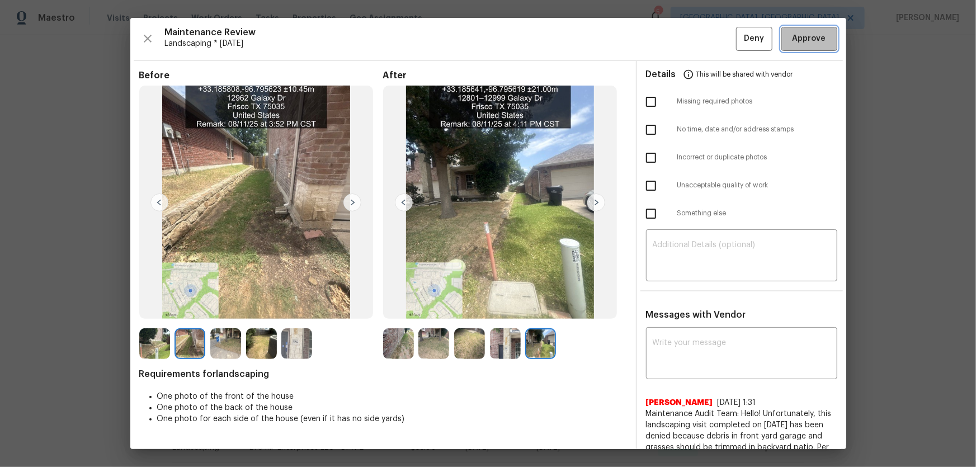
click at [694, 37] on span "Approve" at bounding box center [809, 39] width 34 height 14
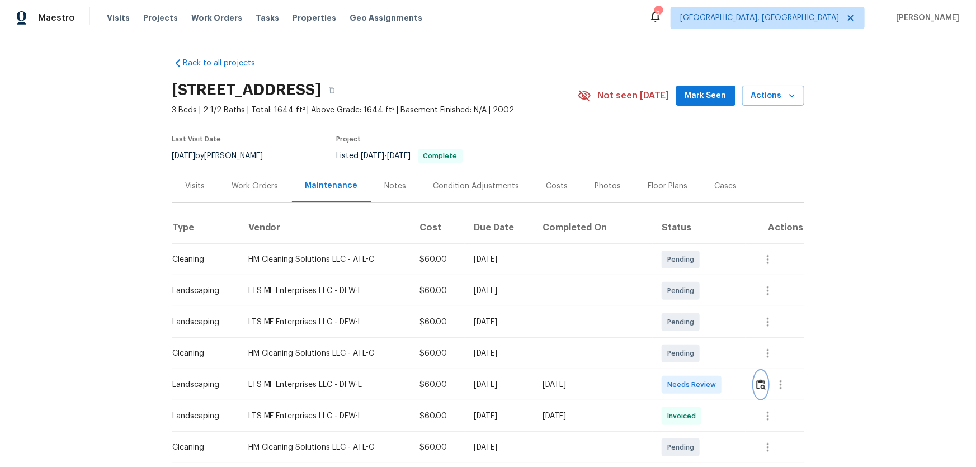
click at [759, 391] on button "button" at bounding box center [760, 384] width 13 height 27
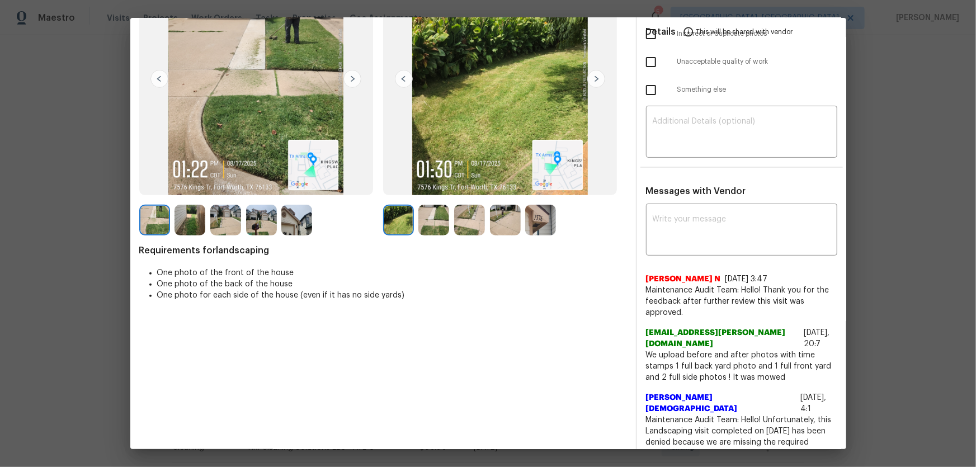
scroll to position [50, 0]
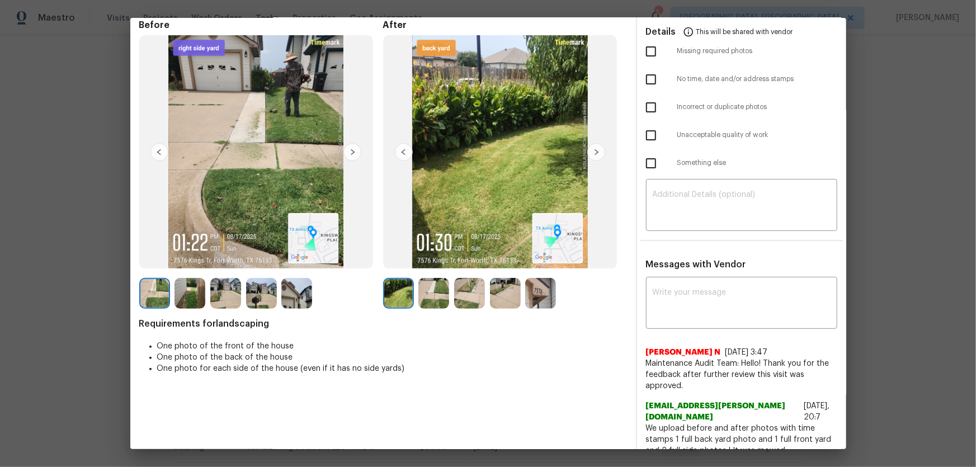
click at [436, 292] on img at bounding box center [433, 293] width 31 height 31
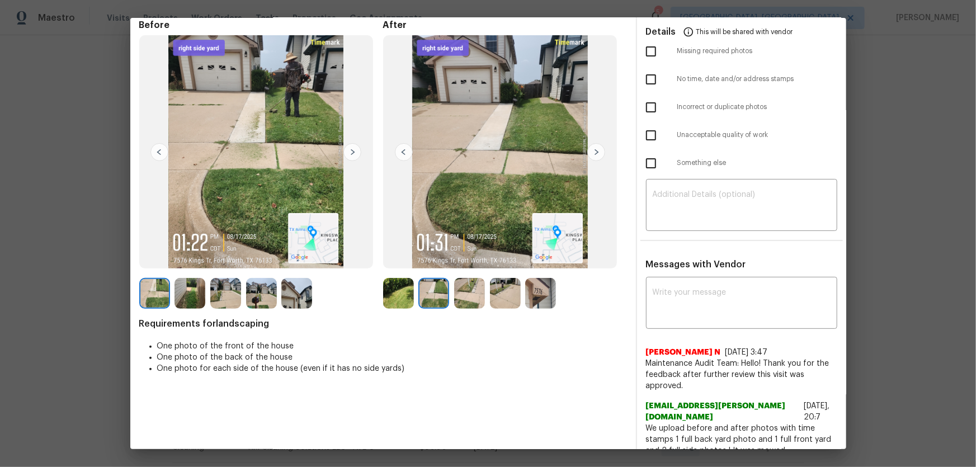
click at [460, 296] on img at bounding box center [469, 293] width 31 height 31
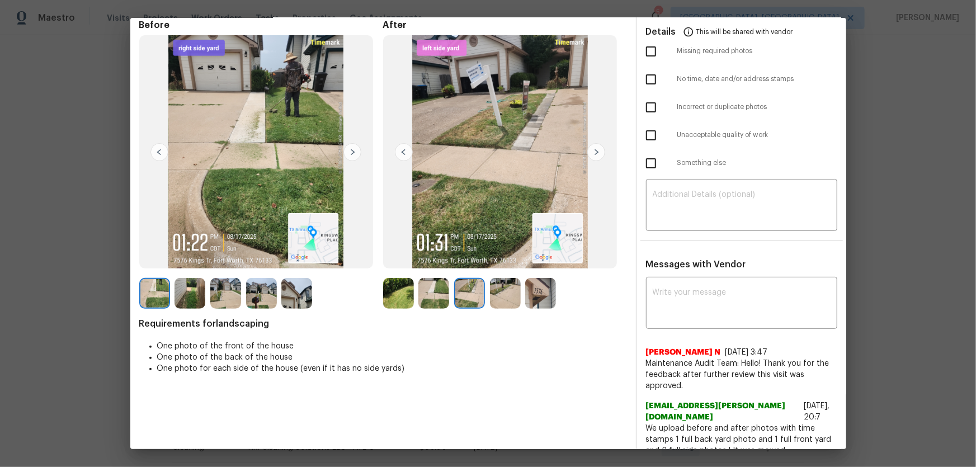
click at [497, 292] on img at bounding box center [505, 293] width 31 height 31
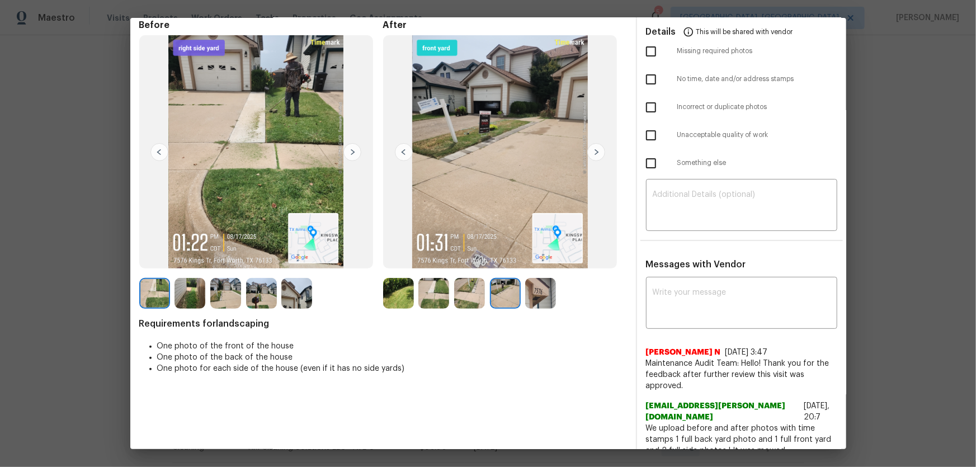
click at [531, 291] on img at bounding box center [540, 293] width 31 height 31
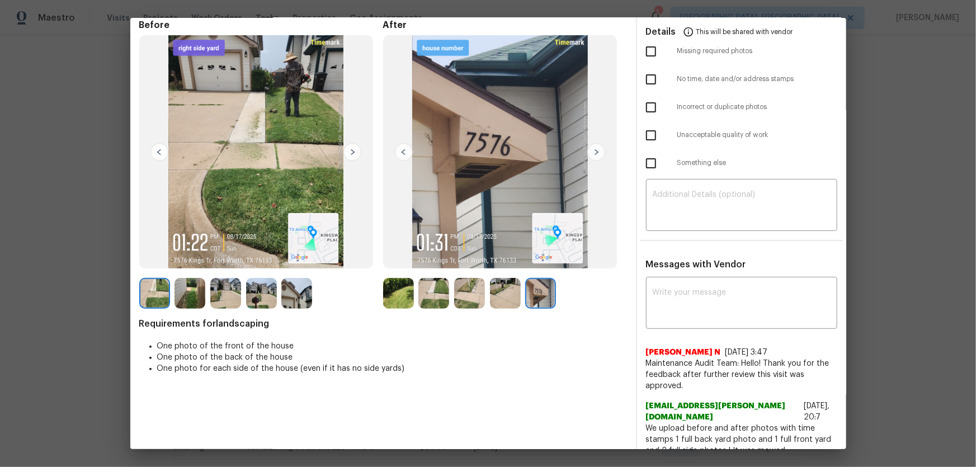
click at [404, 291] on img at bounding box center [398, 293] width 31 height 31
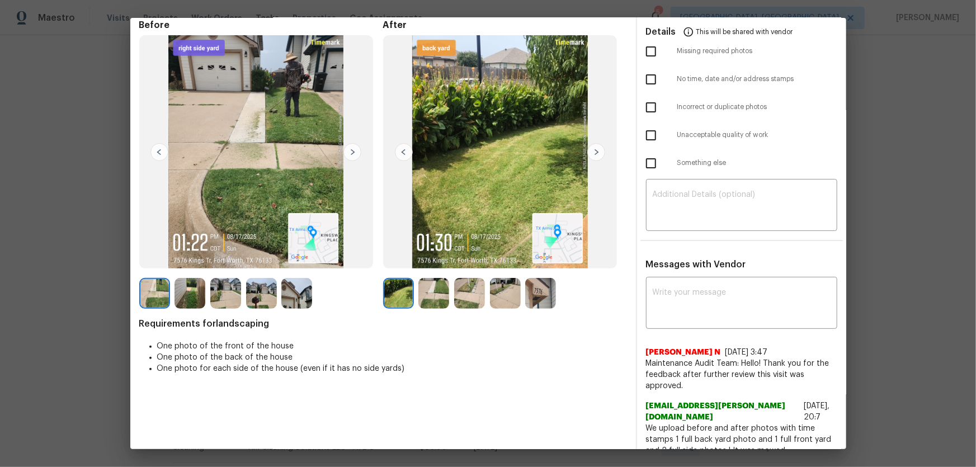
click at [429, 292] on img at bounding box center [433, 293] width 31 height 31
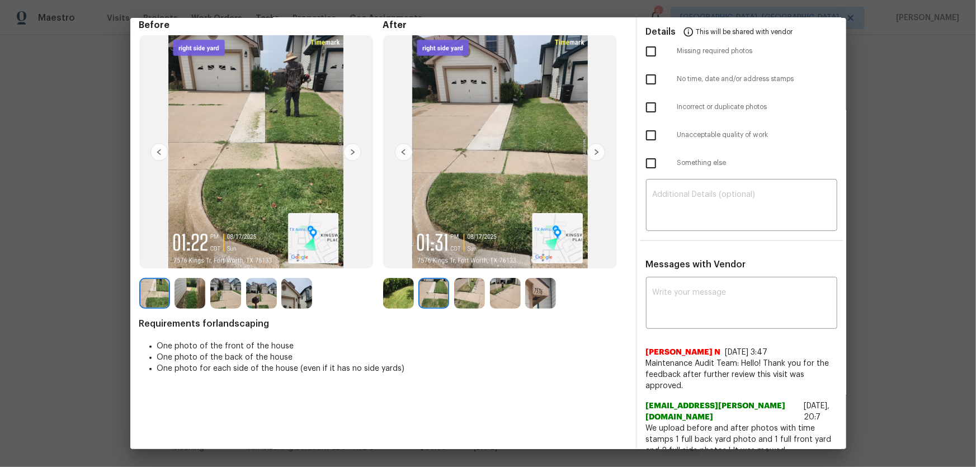
click at [461, 295] on img at bounding box center [469, 293] width 31 height 31
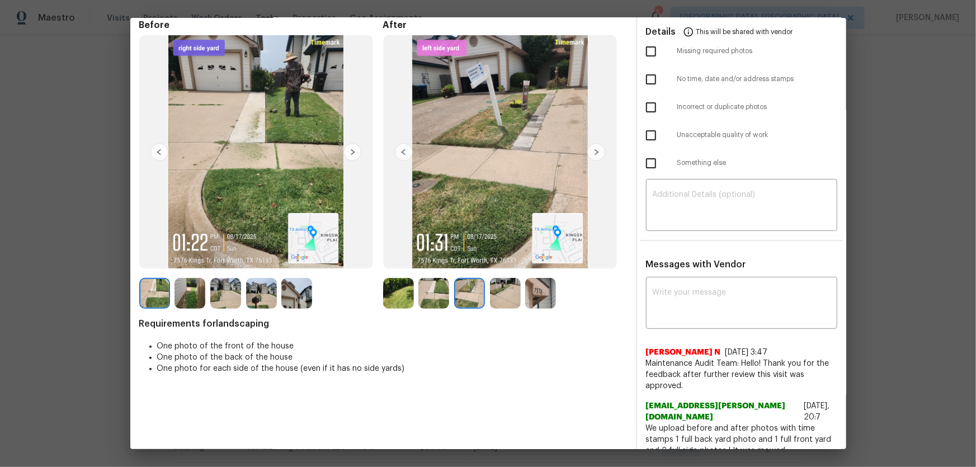
click at [504, 291] on img at bounding box center [505, 293] width 31 height 31
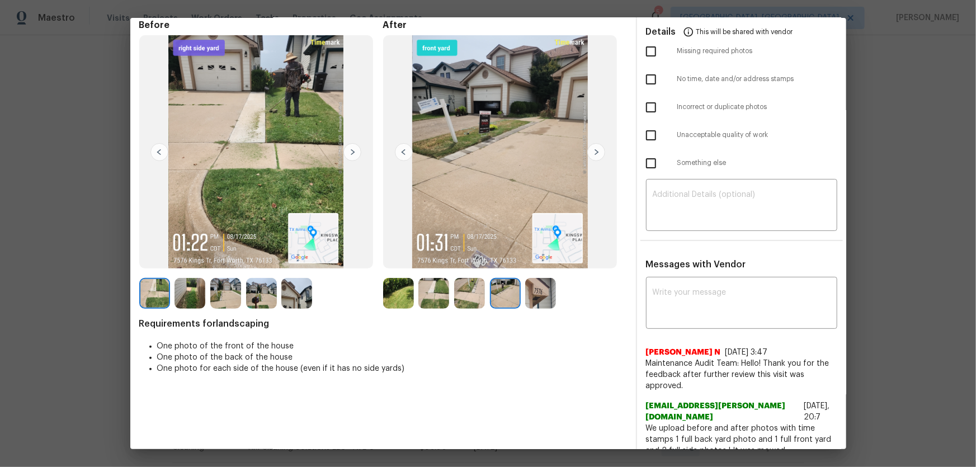
click at [525, 290] on img at bounding box center [540, 293] width 31 height 31
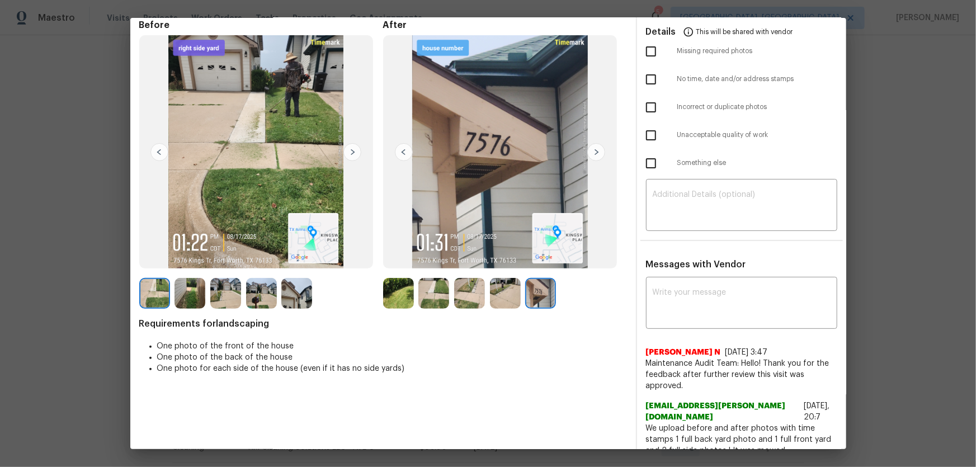
click at [396, 288] on img at bounding box center [398, 293] width 31 height 31
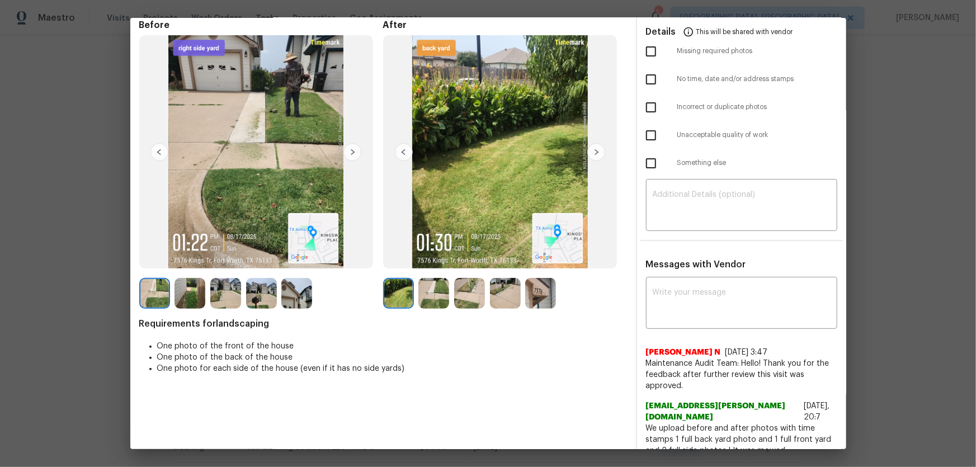
click at [457, 297] on img at bounding box center [469, 293] width 31 height 31
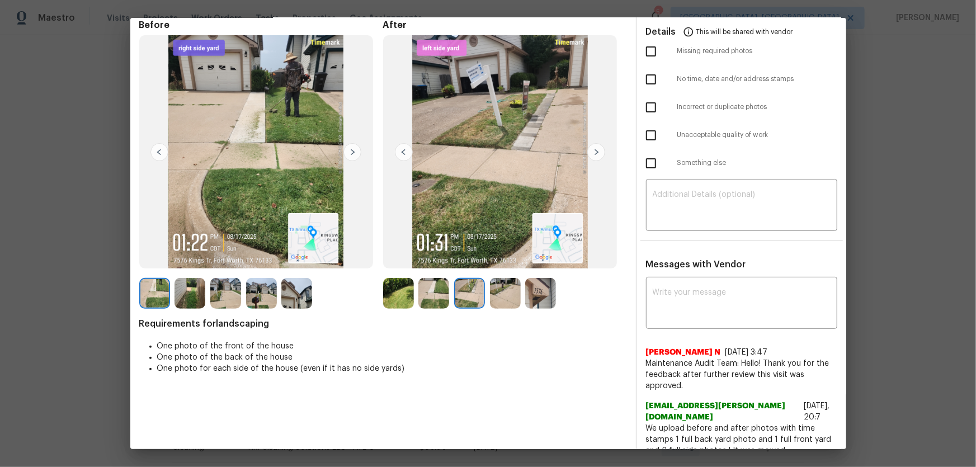
click at [446, 295] on div at bounding box center [436, 293] width 36 height 31
click at [432, 295] on img at bounding box center [433, 293] width 31 height 31
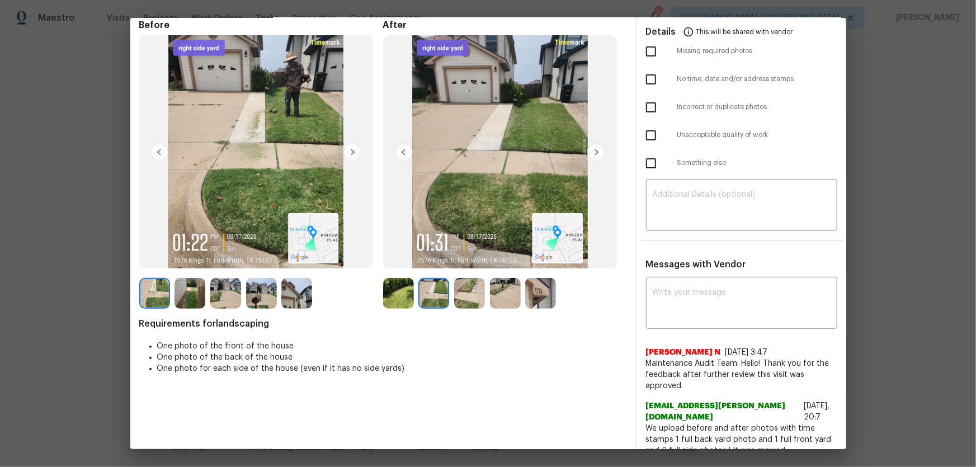
click at [459, 299] on img at bounding box center [469, 293] width 31 height 31
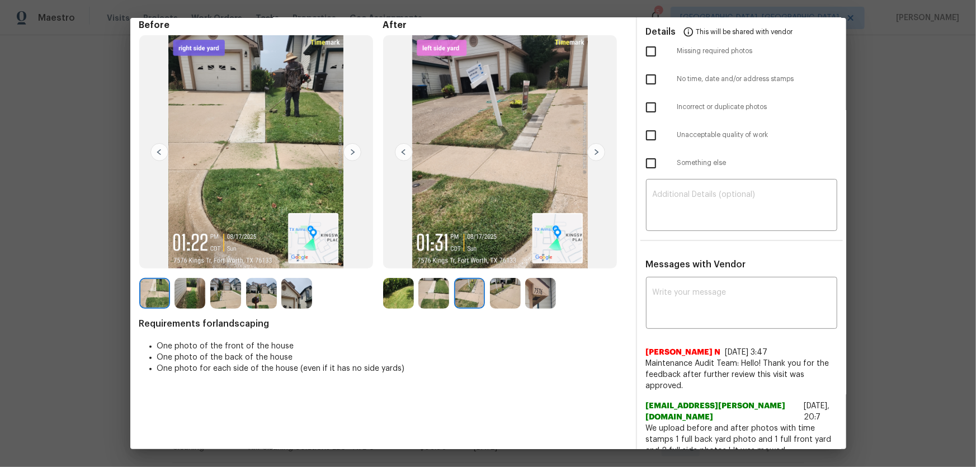
click at [511, 303] on img at bounding box center [505, 293] width 31 height 31
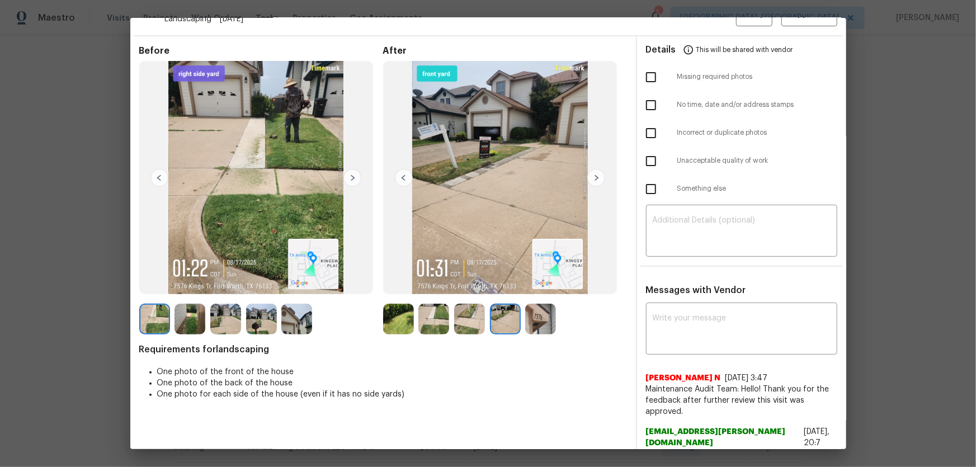
scroll to position [0, 0]
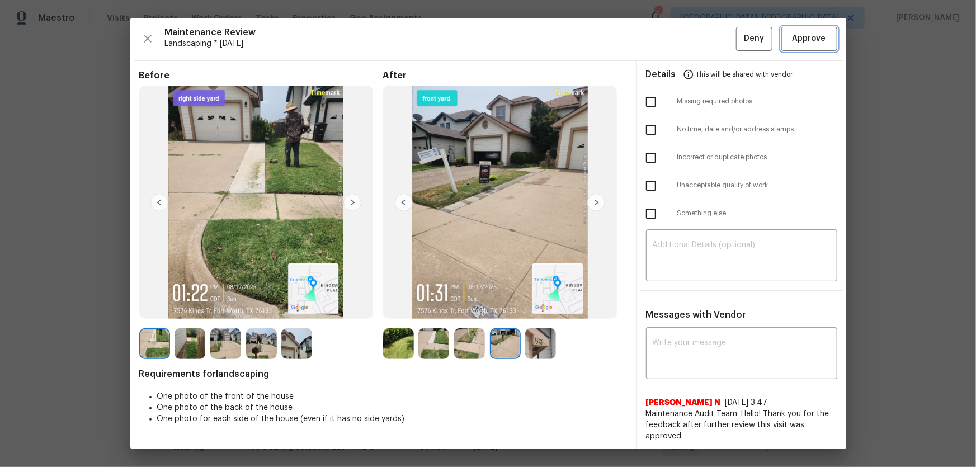
click at [800, 39] on span "Approve" at bounding box center [809, 39] width 34 height 14
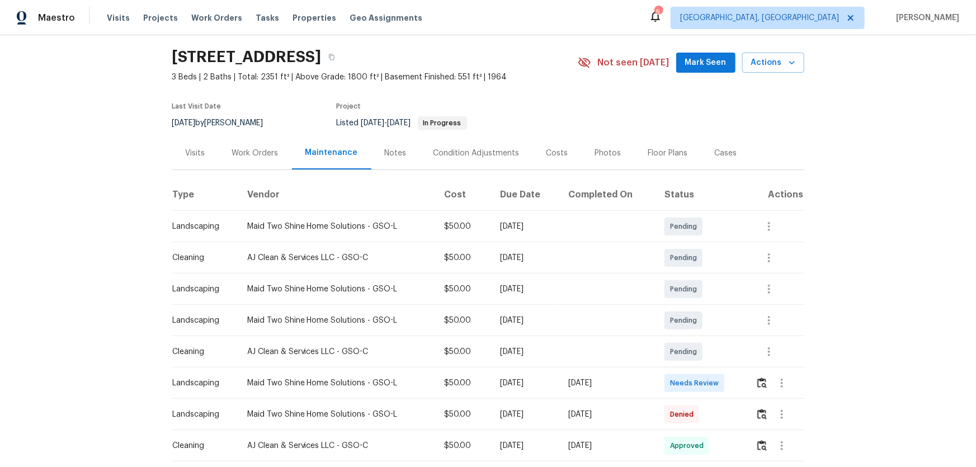
scroll to position [50, 0]
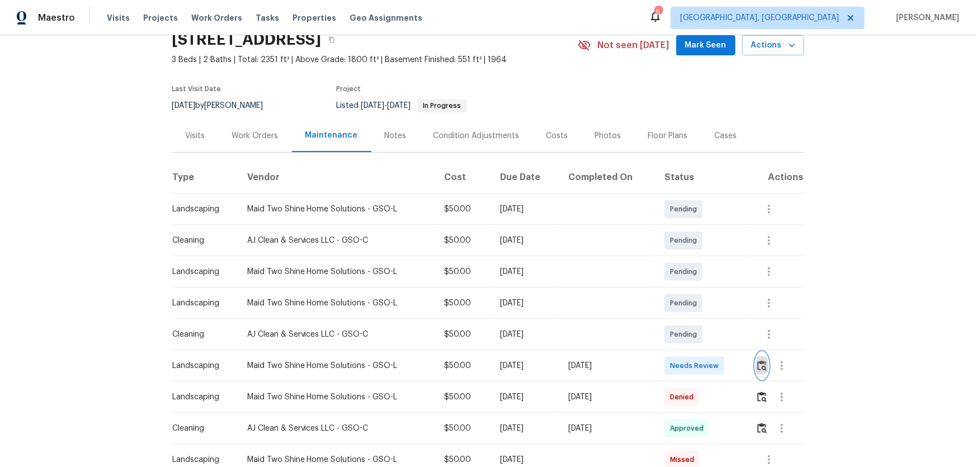
click at [758, 355] on button "button" at bounding box center [761, 365] width 13 height 27
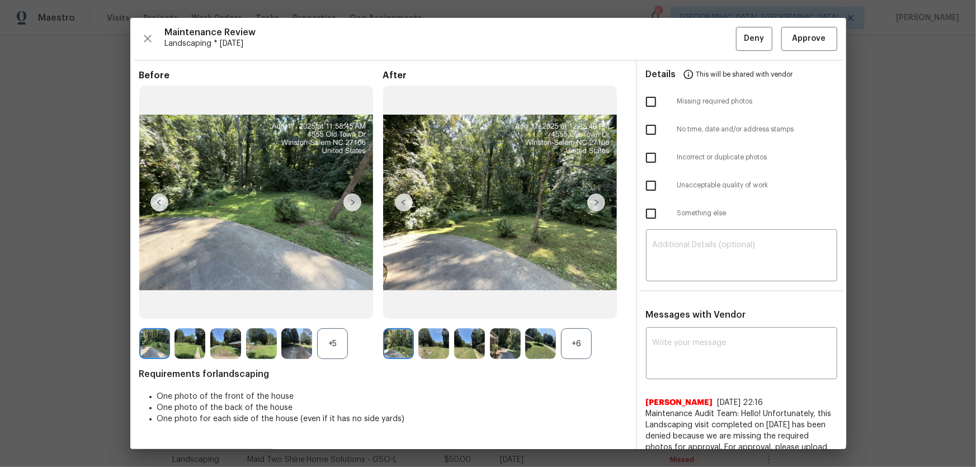
click at [569, 345] on div "+6" at bounding box center [576, 343] width 31 height 31
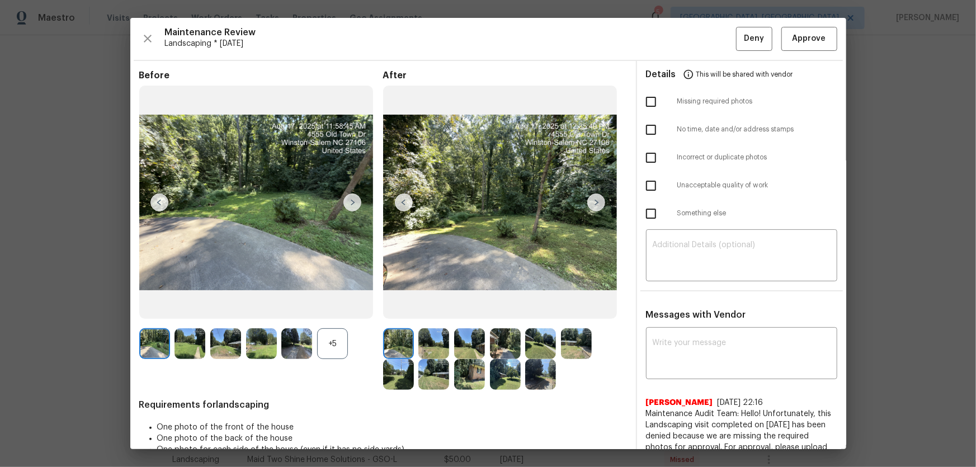
click at [339, 341] on div "+5" at bounding box center [332, 343] width 31 height 31
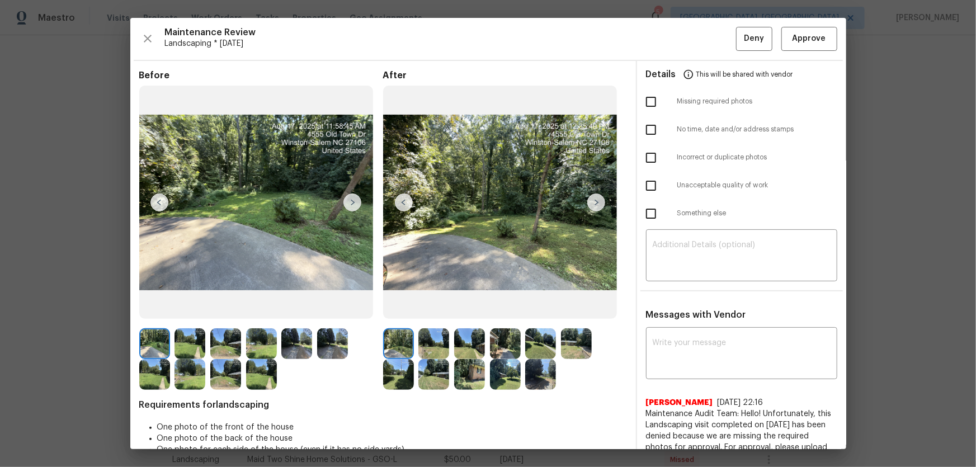
scroll to position [101, 0]
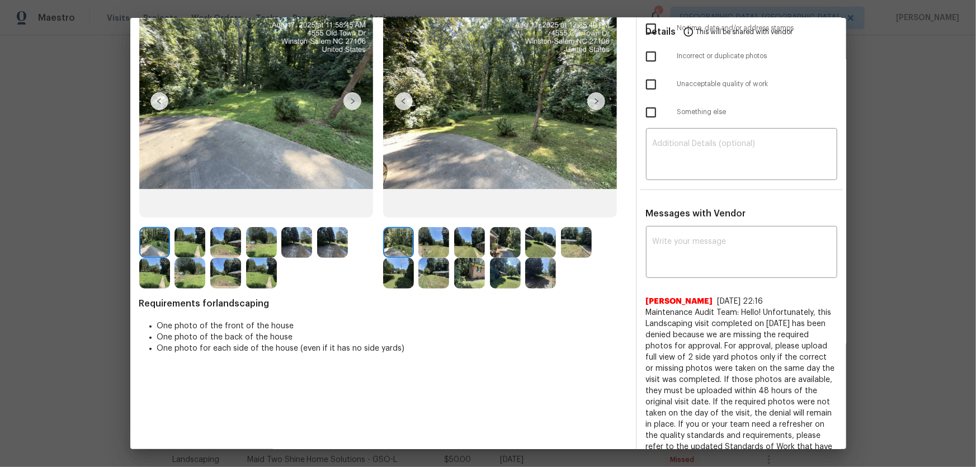
click at [435, 245] on img at bounding box center [433, 242] width 31 height 31
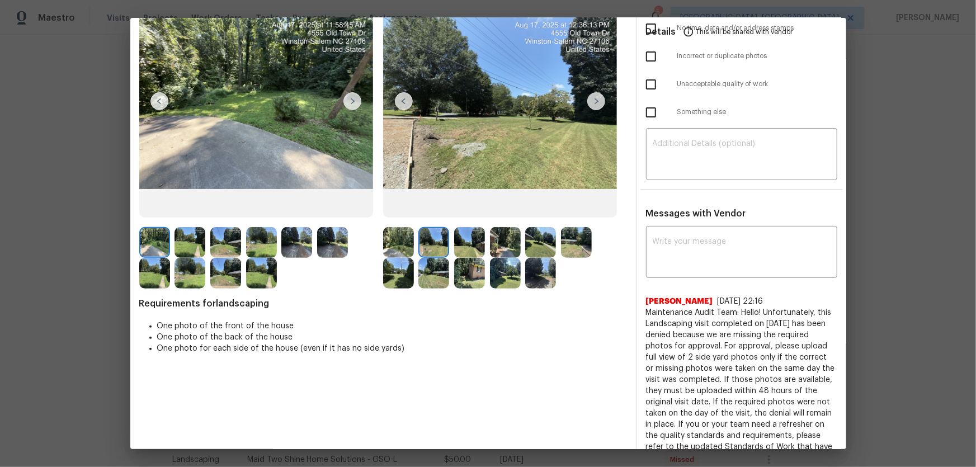
click at [466, 250] on img at bounding box center [469, 242] width 31 height 31
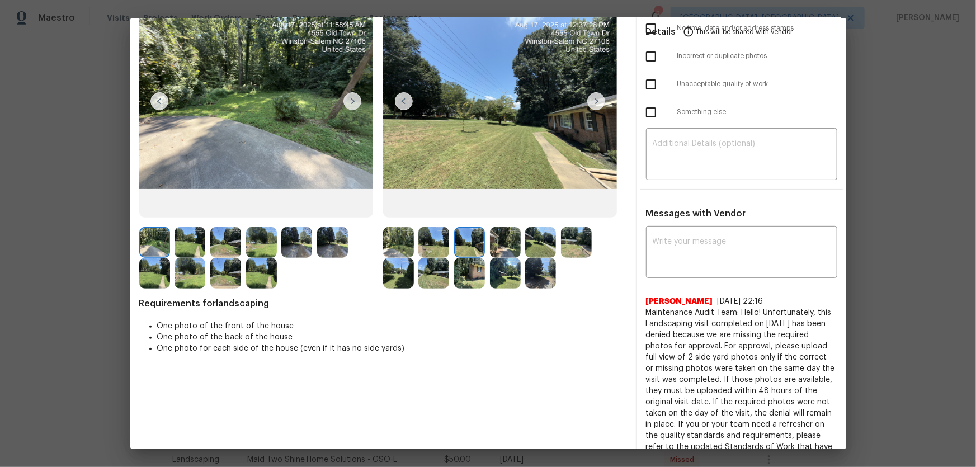
click at [507, 251] on img at bounding box center [505, 242] width 31 height 31
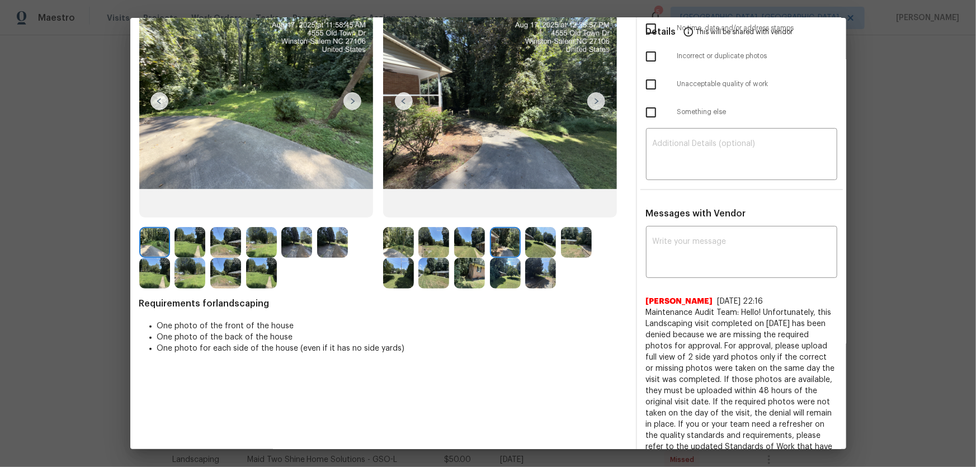
drag, startPoint x: 540, startPoint y: 248, endPoint x: 547, endPoint y: 247, distance: 7.9
click at [540, 247] on img at bounding box center [540, 242] width 31 height 31
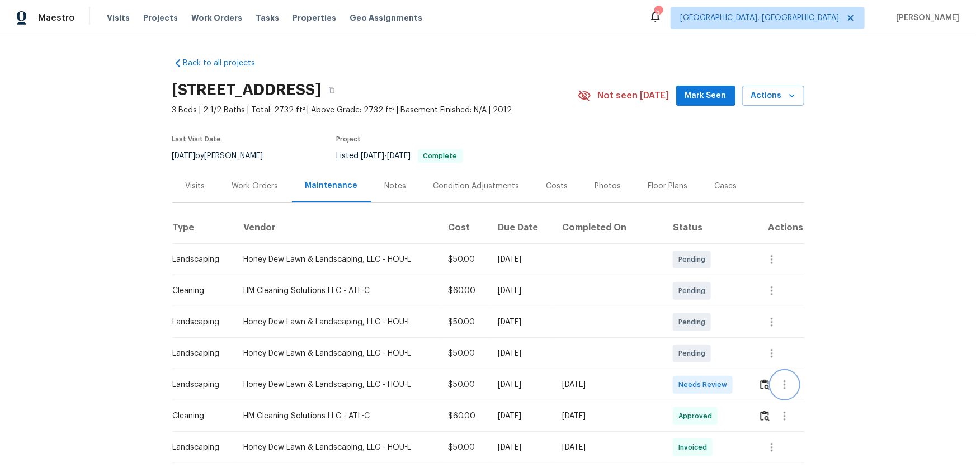
click at [694, 308] on button "button" at bounding box center [784, 384] width 27 height 27
click at [694, 308] on div at bounding box center [488, 233] width 976 height 467
click at [694, 308] on img "button" at bounding box center [765, 384] width 10 height 11
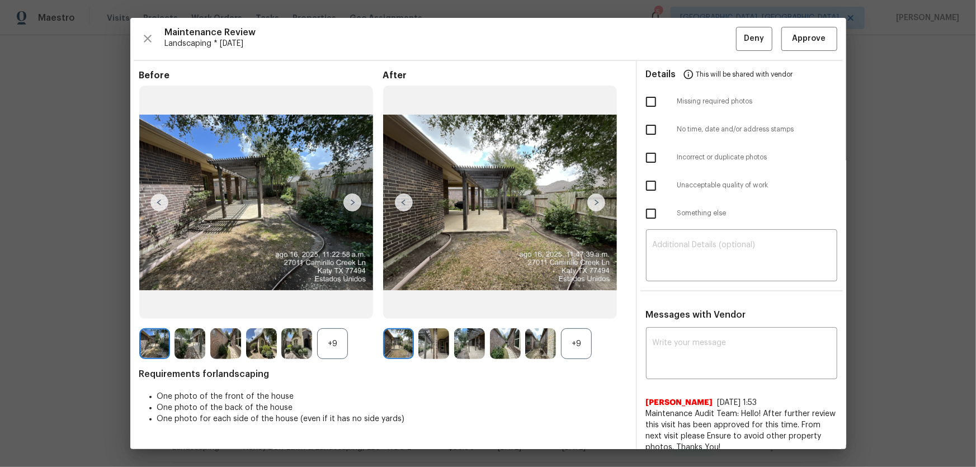
click at [575, 308] on div "+9" at bounding box center [576, 343] width 31 height 31
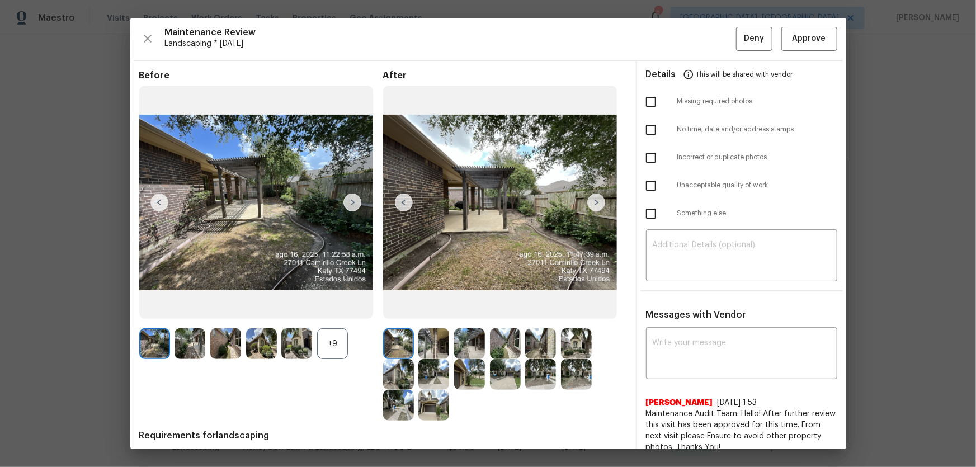
click at [338, 308] on div "+9" at bounding box center [332, 343] width 31 height 31
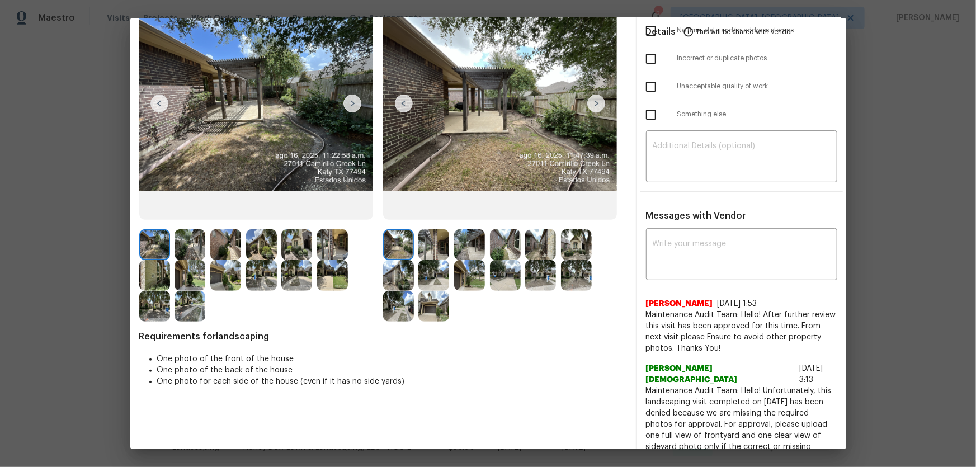
scroll to position [101, 0]
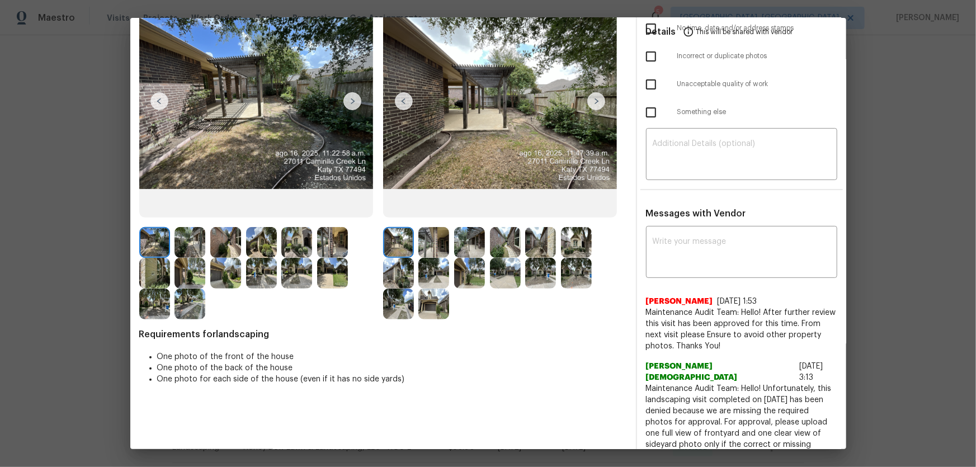
click at [436, 230] on img at bounding box center [433, 242] width 31 height 31
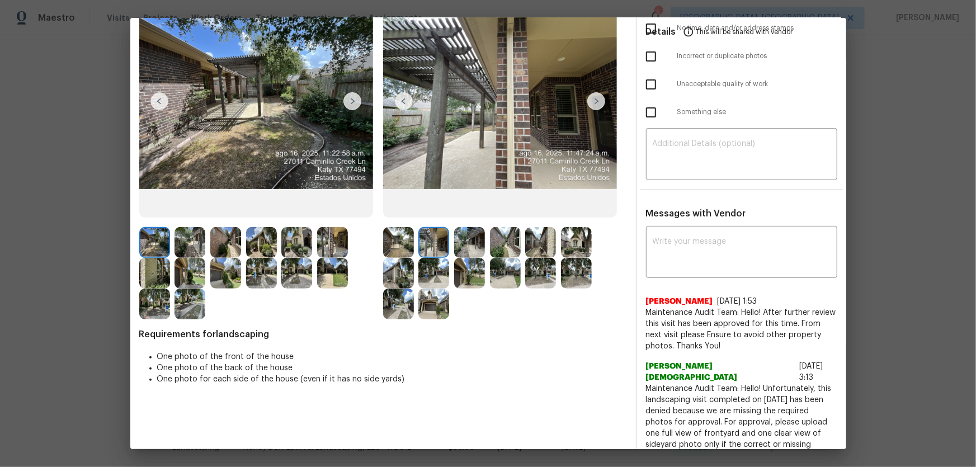
click at [461, 240] on img at bounding box center [469, 242] width 31 height 31
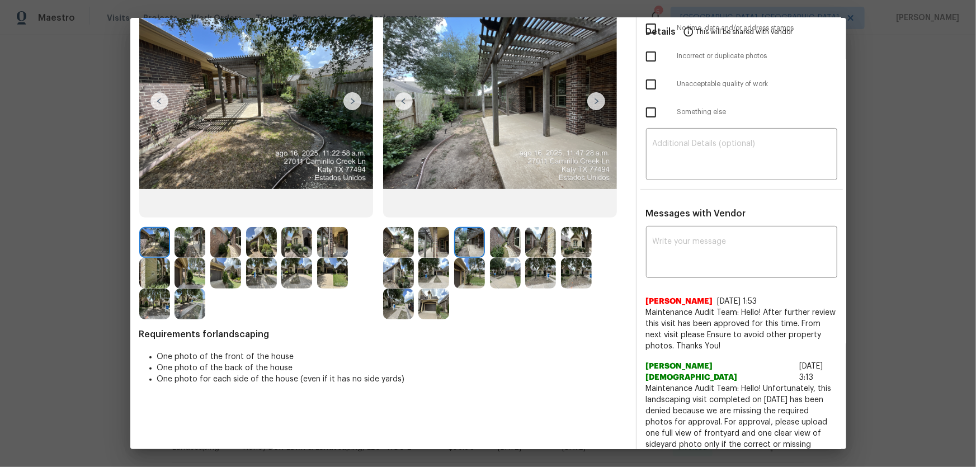
click at [503, 246] on img at bounding box center [505, 242] width 31 height 31
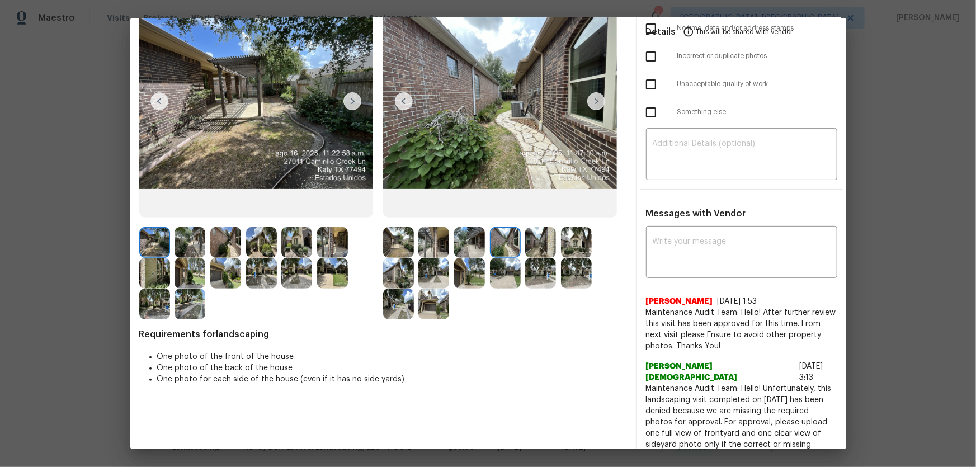
click at [525, 249] on img at bounding box center [540, 242] width 31 height 31
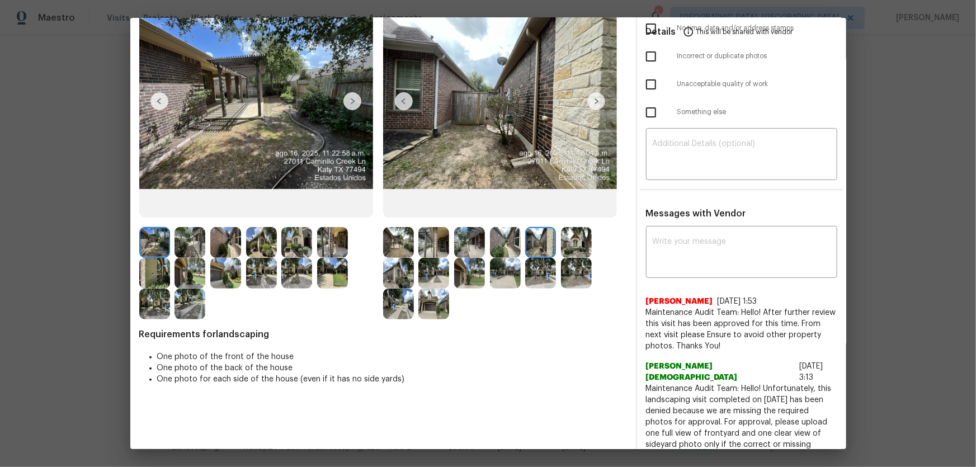
click at [565, 249] on img at bounding box center [576, 242] width 31 height 31
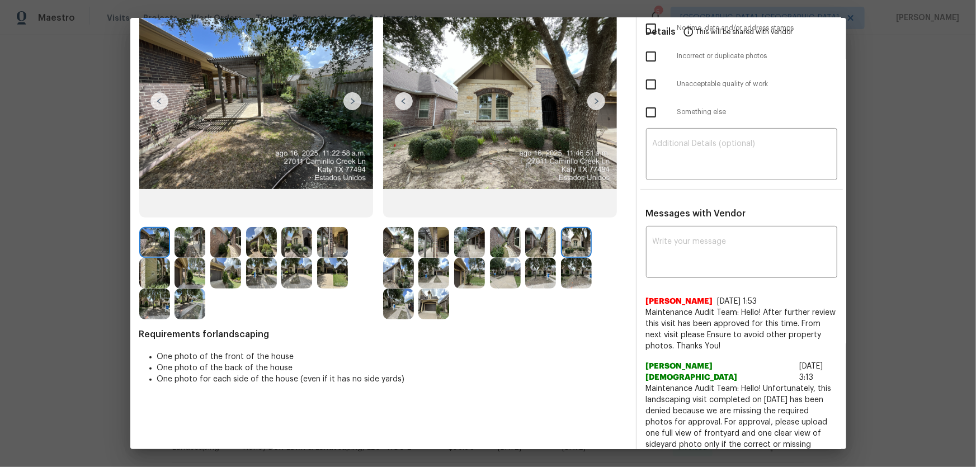
click at [392, 277] on img at bounding box center [398, 273] width 31 height 31
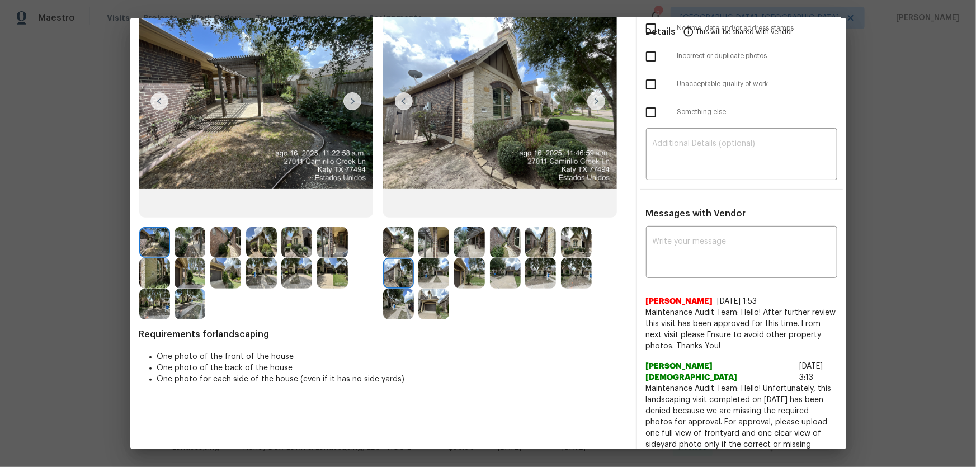
click at [441, 272] on img at bounding box center [433, 273] width 31 height 31
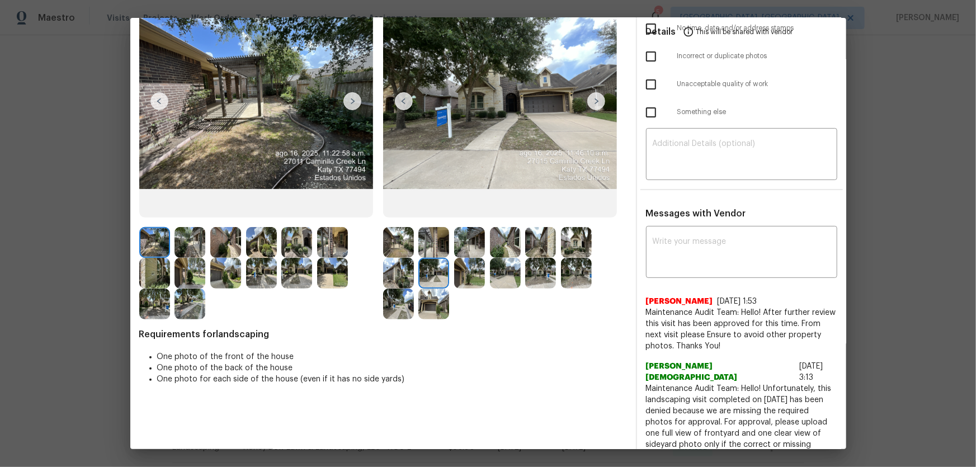
click at [461, 276] on img at bounding box center [469, 273] width 31 height 31
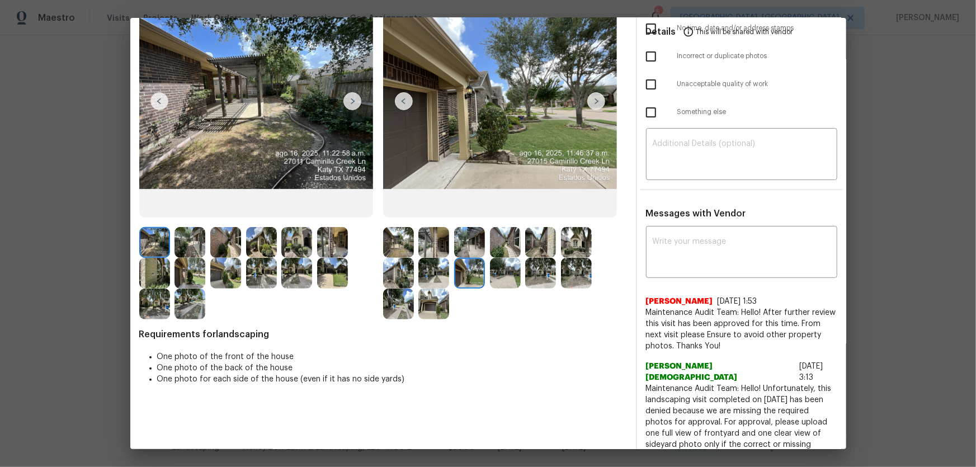
click at [497, 277] on img at bounding box center [505, 273] width 31 height 31
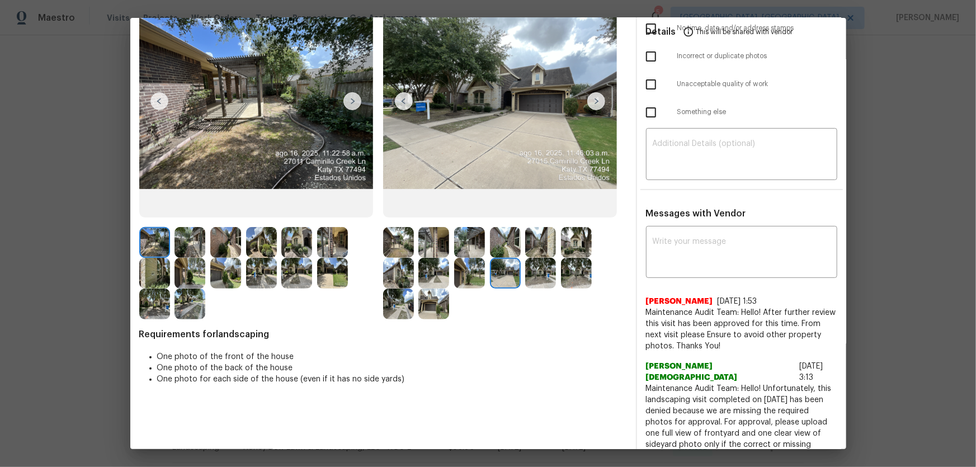
click at [532, 277] on img at bounding box center [540, 273] width 31 height 31
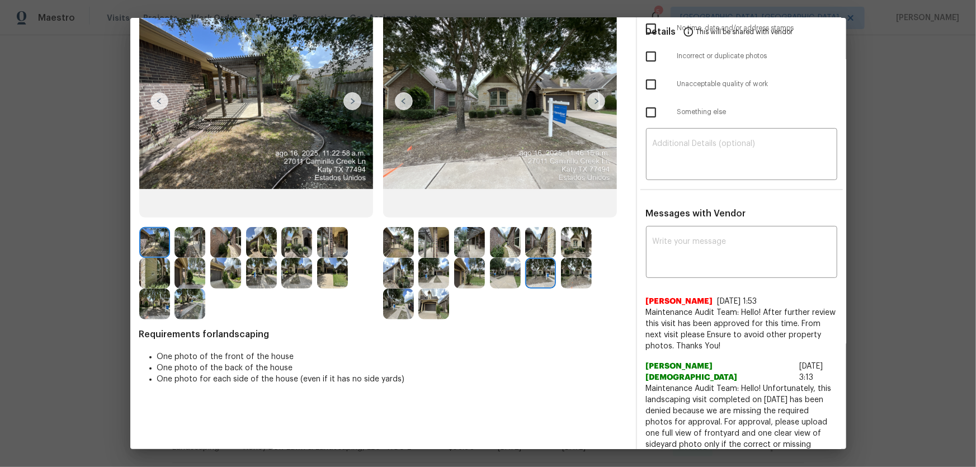
click at [579, 277] on img at bounding box center [576, 273] width 31 height 31
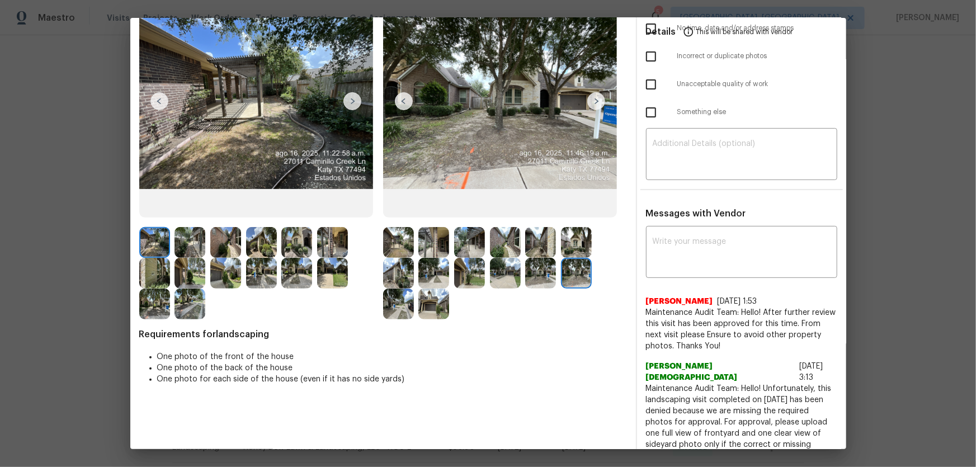
click at [404, 308] on img at bounding box center [398, 304] width 31 height 31
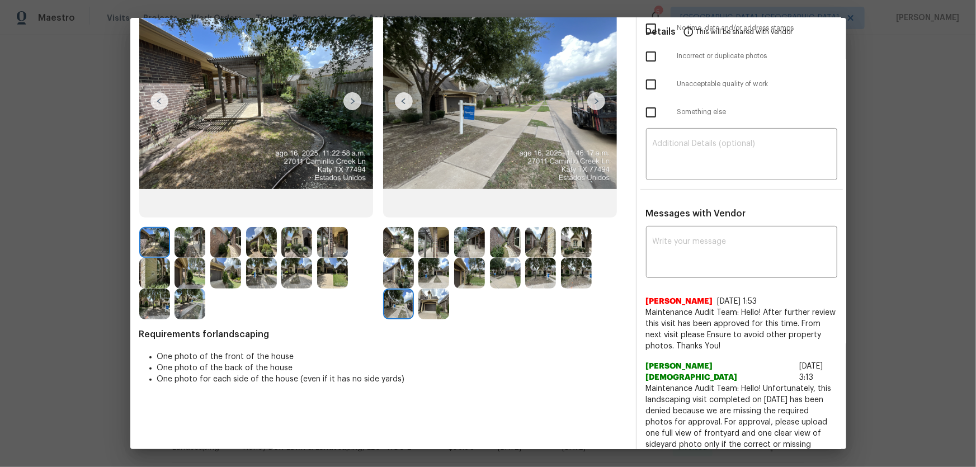
click at [434, 308] on img at bounding box center [433, 304] width 31 height 31
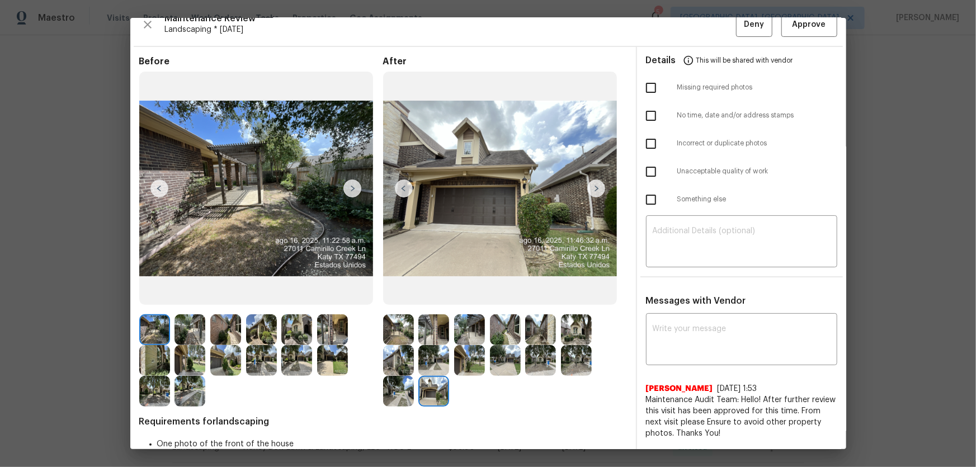
scroll to position [0, 0]
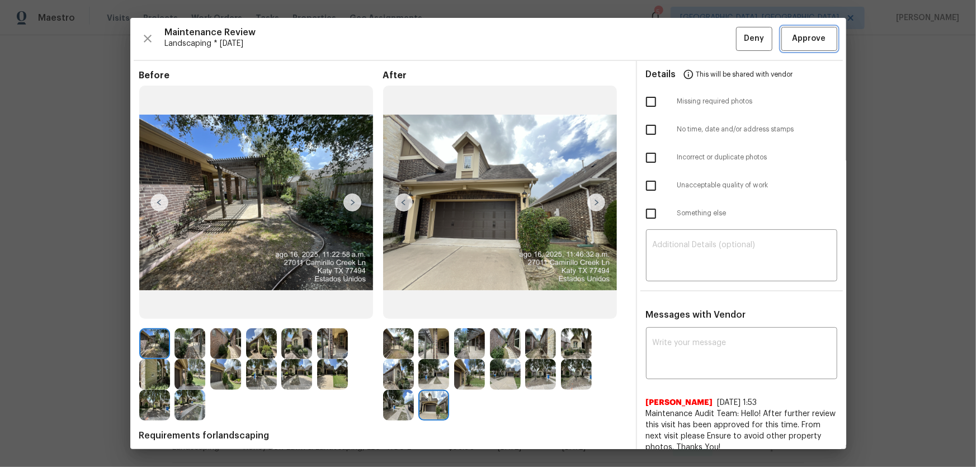
click at [694, 37] on span "Approve" at bounding box center [809, 39] width 34 height 14
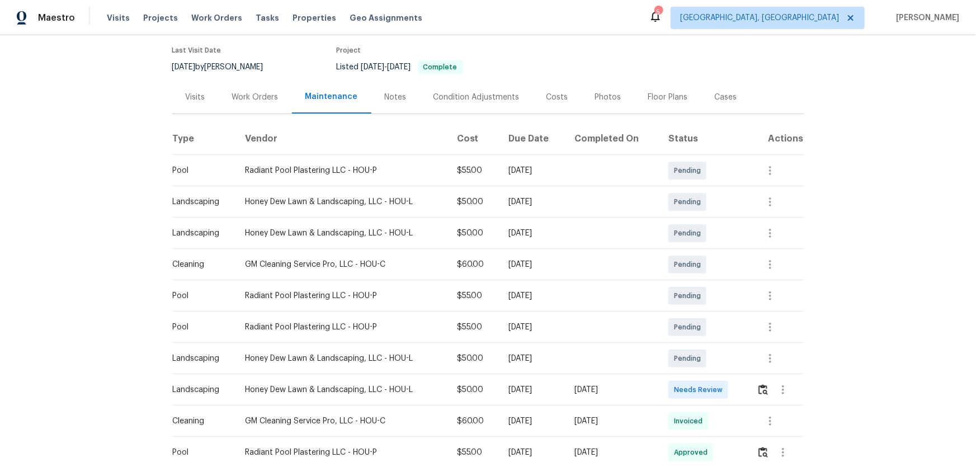
scroll to position [101, 0]
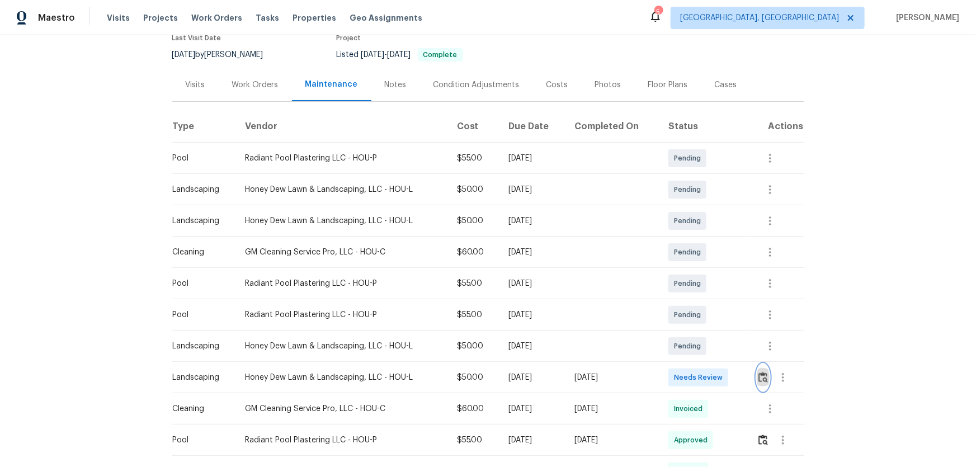
click at [761, 376] on img "button" at bounding box center [763, 377] width 10 height 11
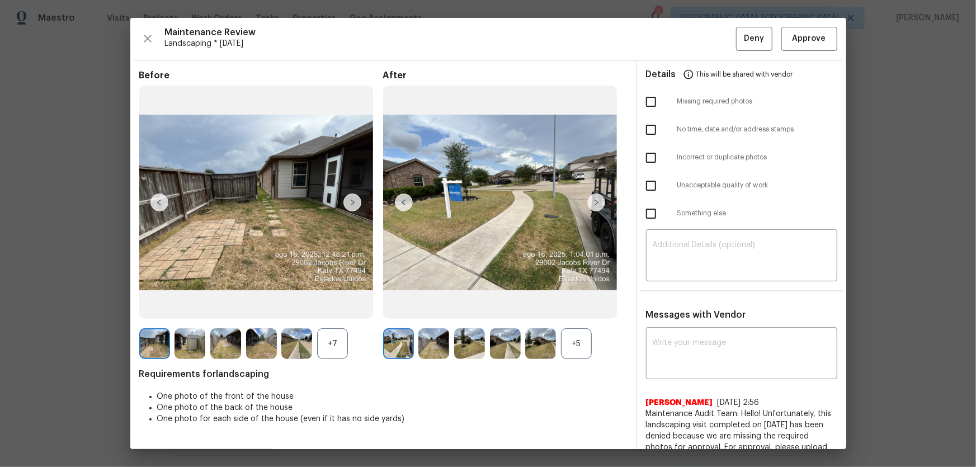
click at [575, 338] on div "+5" at bounding box center [576, 343] width 31 height 31
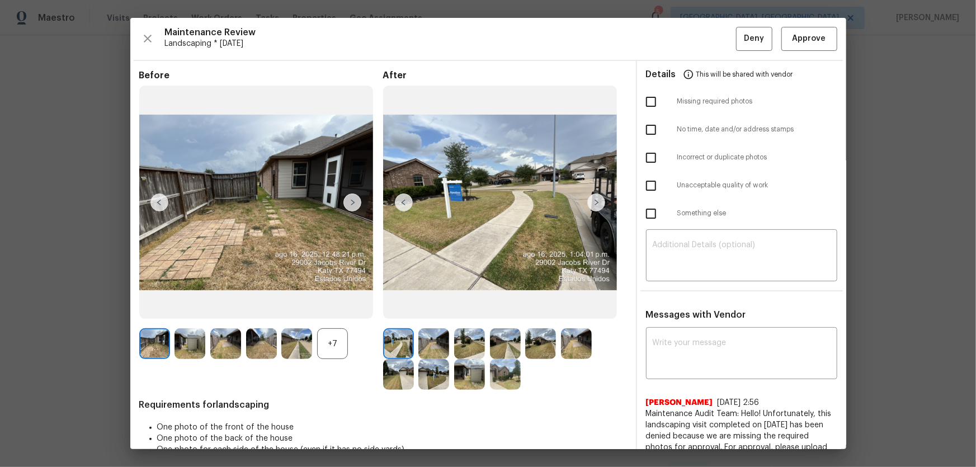
click at [331, 348] on div "+7" at bounding box center [332, 343] width 31 height 31
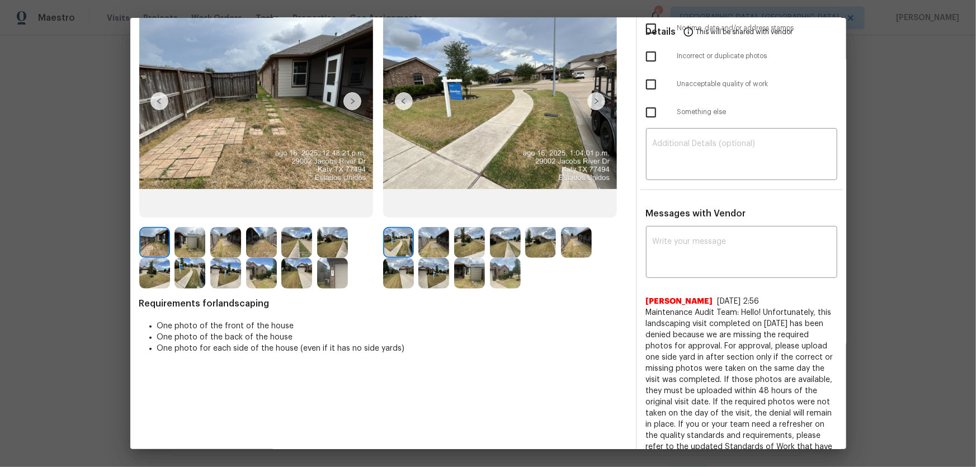
click at [440, 246] on img at bounding box center [433, 242] width 31 height 31
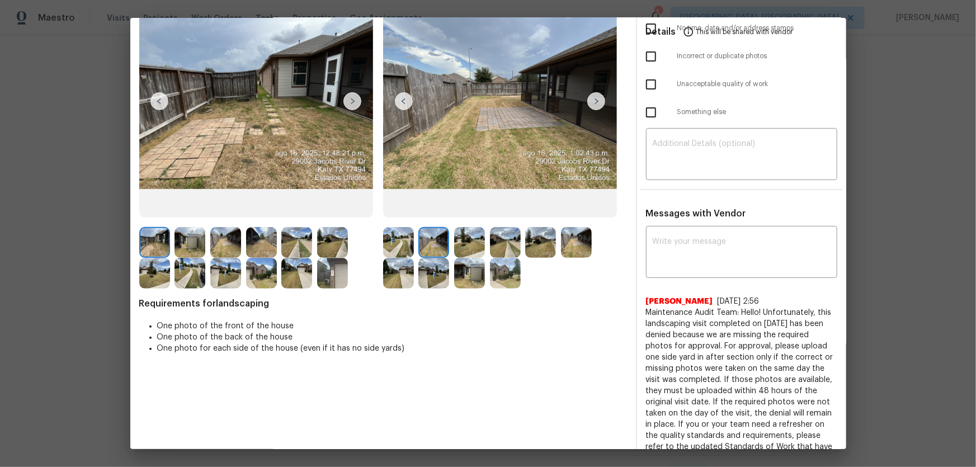
click at [467, 245] on img at bounding box center [469, 242] width 31 height 31
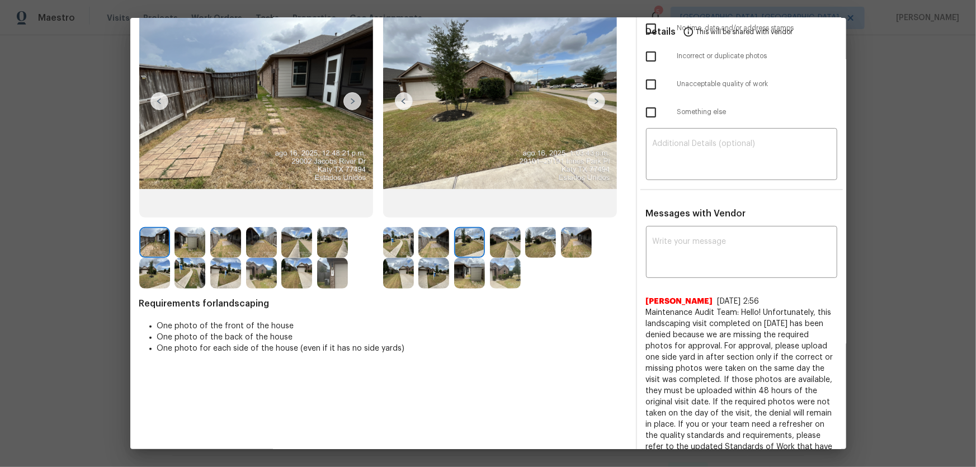
click at [504, 247] on img at bounding box center [505, 242] width 31 height 31
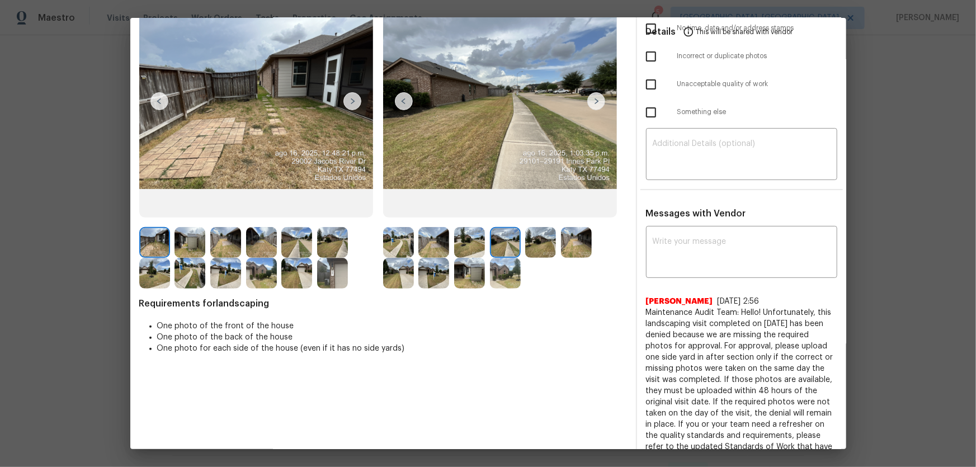
click at [534, 247] on img at bounding box center [540, 242] width 31 height 31
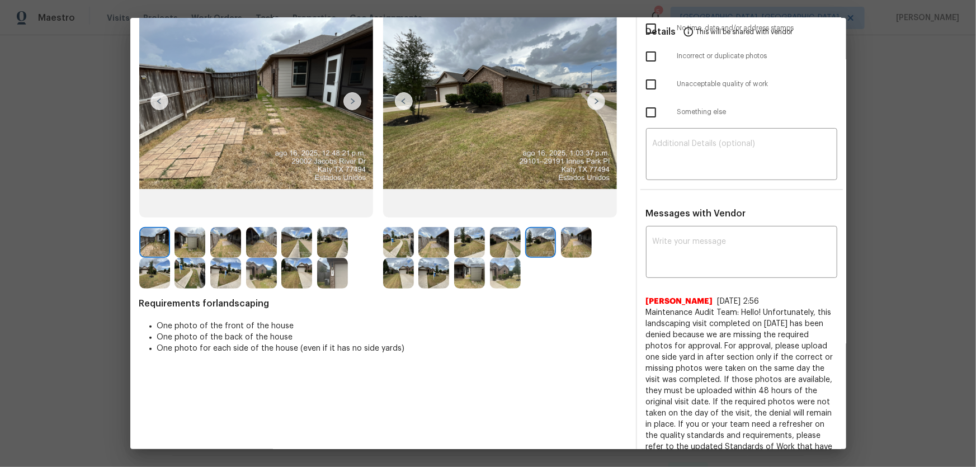
click at [577, 245] on img at bounding box center [576, 242] width 31 height 31
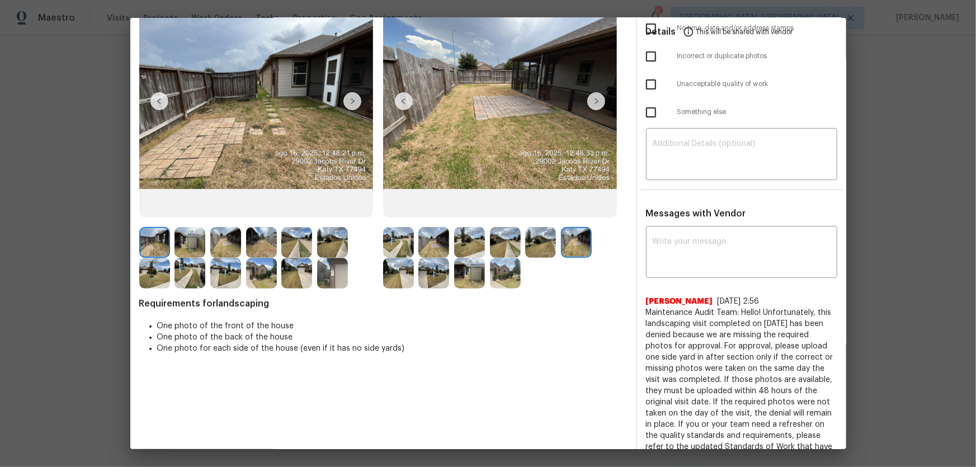
click at [602, 239] on div at bounding box center [505, 258] width 244 height 62
click at [423, 273] on img at bounding box center [433, 273] width 31 height 31
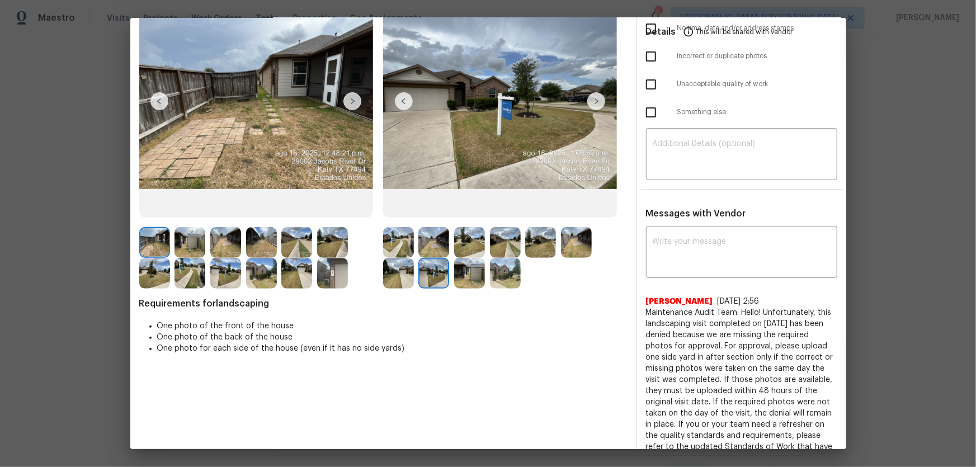
click at [466, 276] on img at bounding box center [469, 273] width 31 height 31
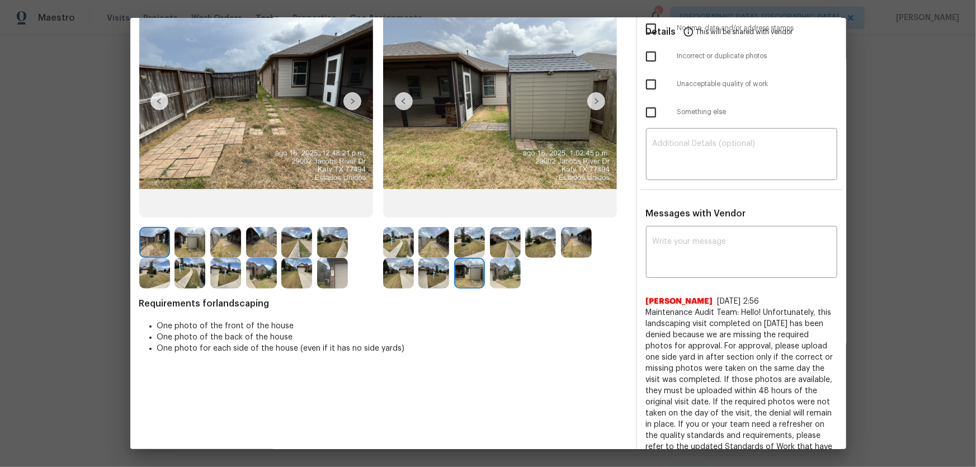
click at [492, 277] on img at bounding box center [505, 273] width 31 height 31
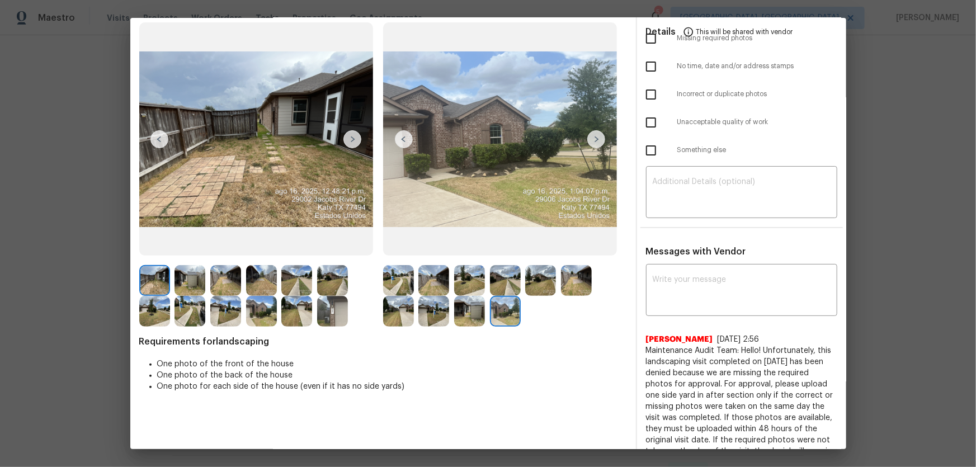
scroll to position [0, 0]
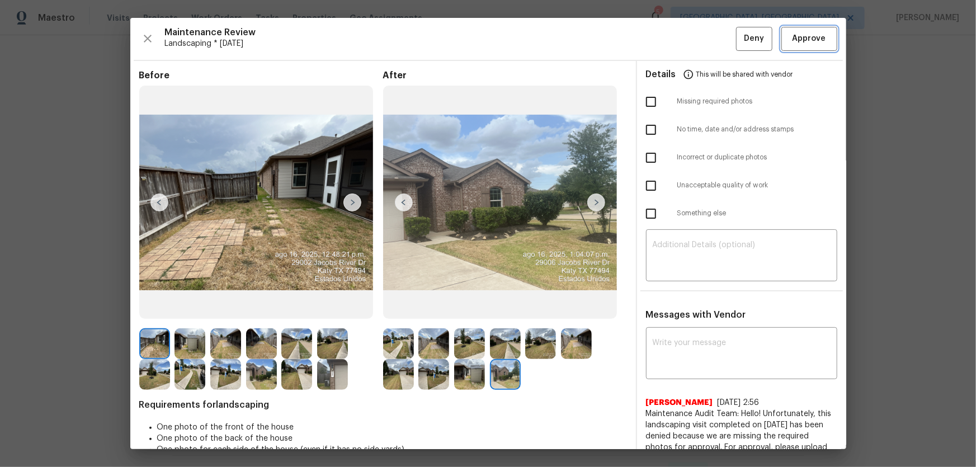
click at [795, 37] on span "Approve" at bounding box center [809, 39] width 34 height 14
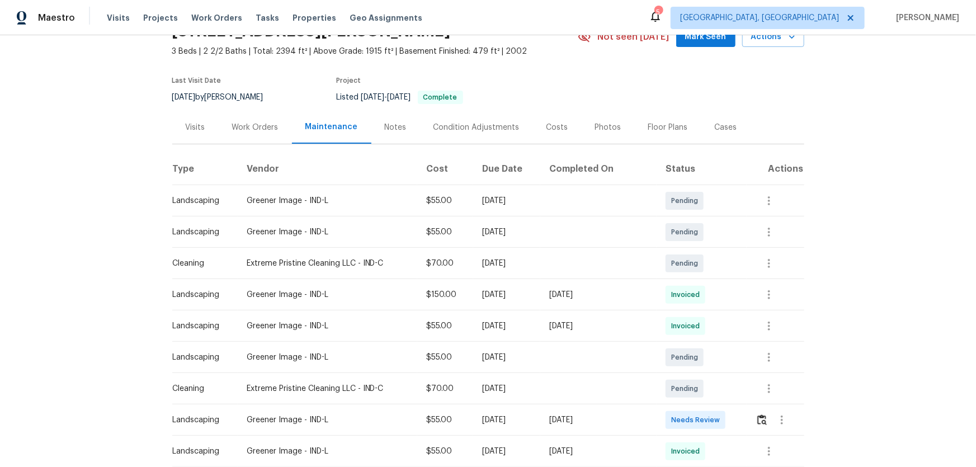
scroll to position [152, 0]
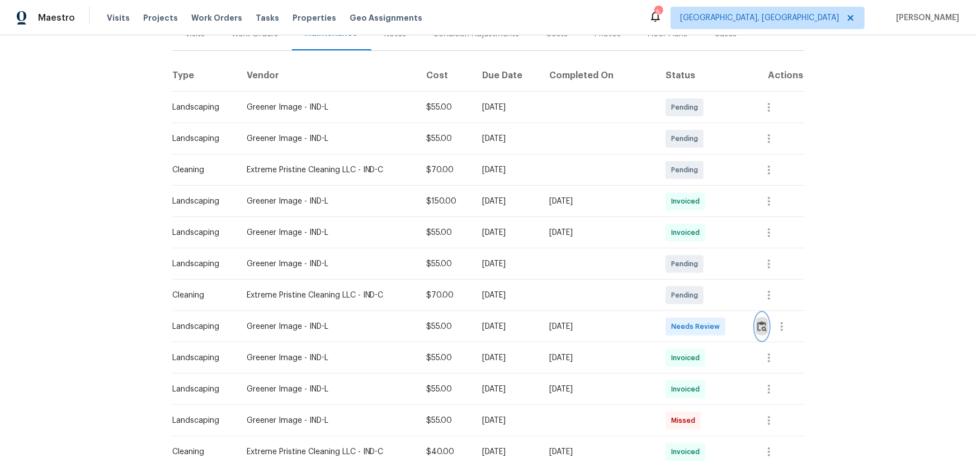
click at [759, 329] on img "button" at bounding box center [762, 326] width 10 height 11
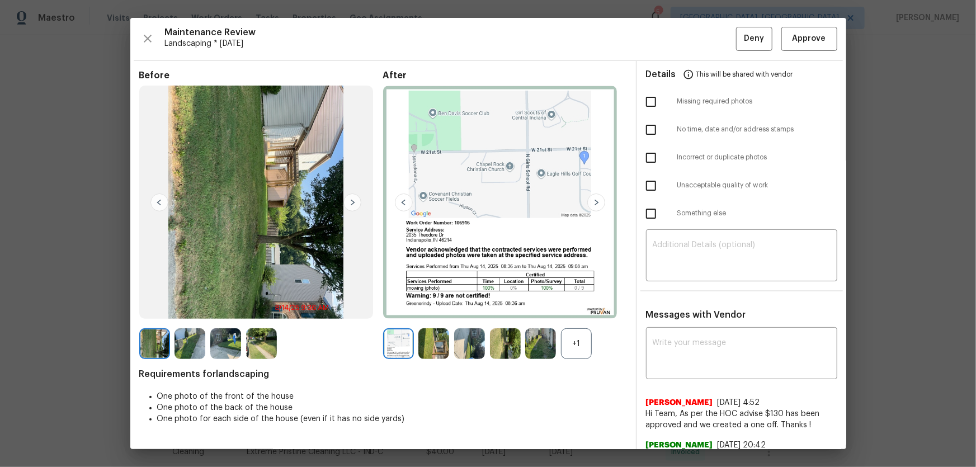
click at [577, 338] on div "+1" at bounding box center [576, 343] width 31 height 31
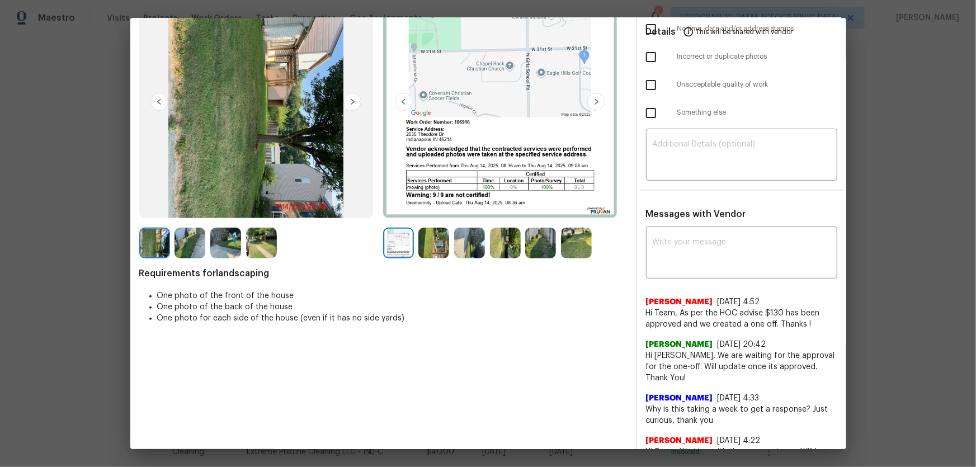
scroll to position [101, 0]
click at [441, 238] on img at bounding box center [433, 242] width 31 height 31
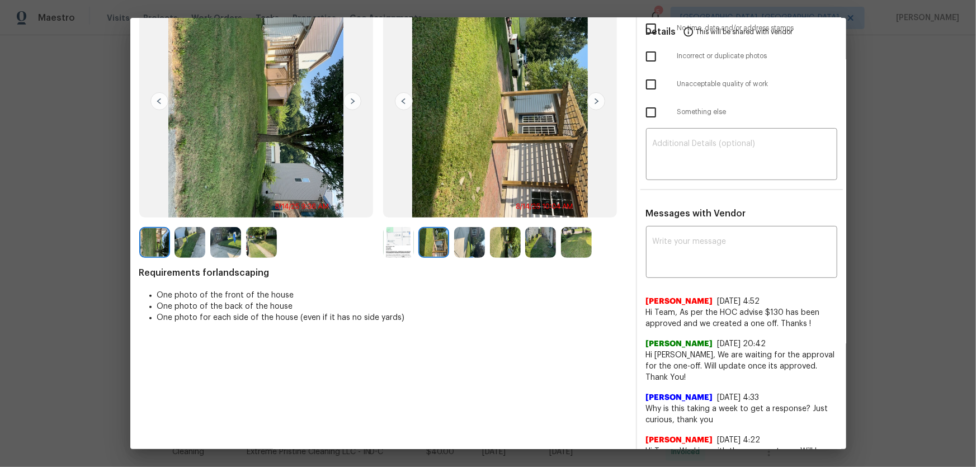
click at [469, 247] on img at bounding box center [469, 242] width 31 height 31
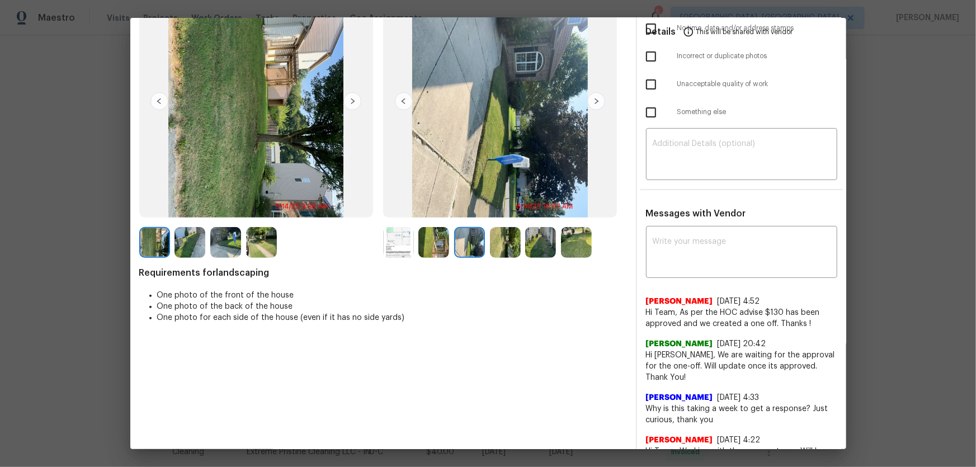
click at [493, 249] on img at bounding box center [505, 242] width 31 height 31
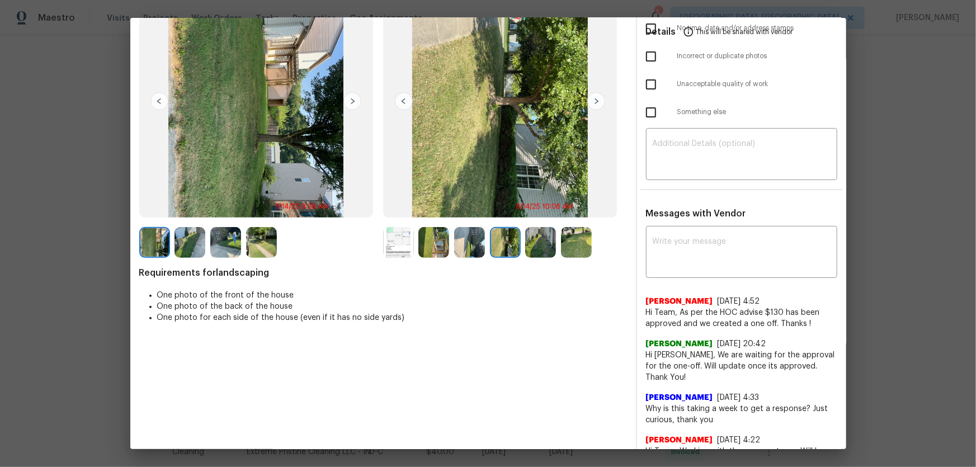
click at [537, 249] on img at bounding box center [540, 242] width 31 height 31
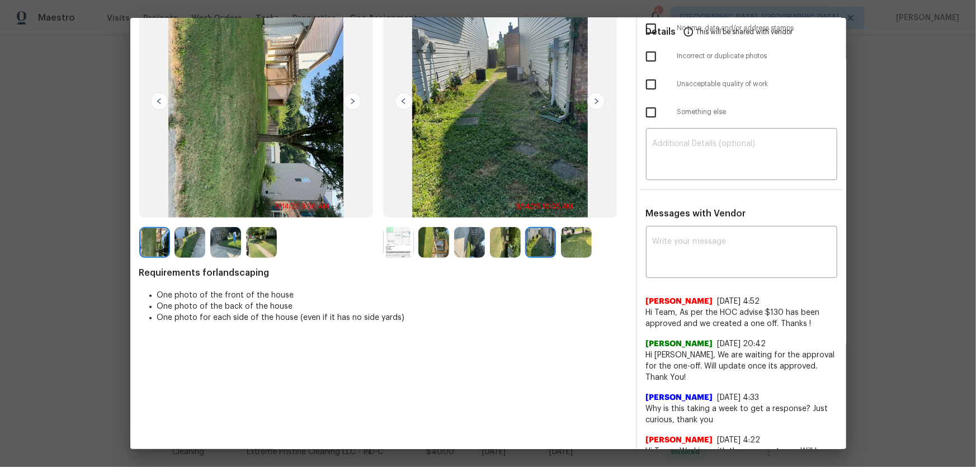
click at [573, 245] on img at bounding box center [576, 242] width 31 height 31
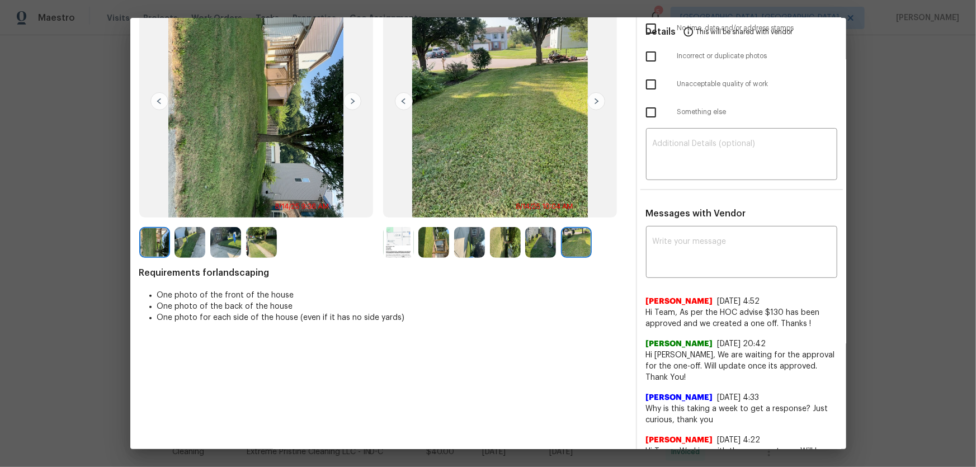
scroll to position [0, 0]
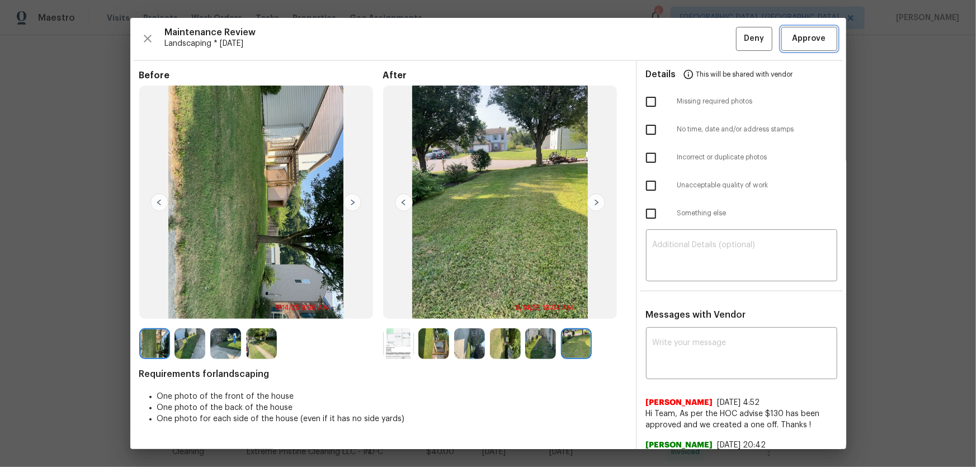
click at [792, 36] on span "Approve" at bounding box center [809, 39] width 34 height 14
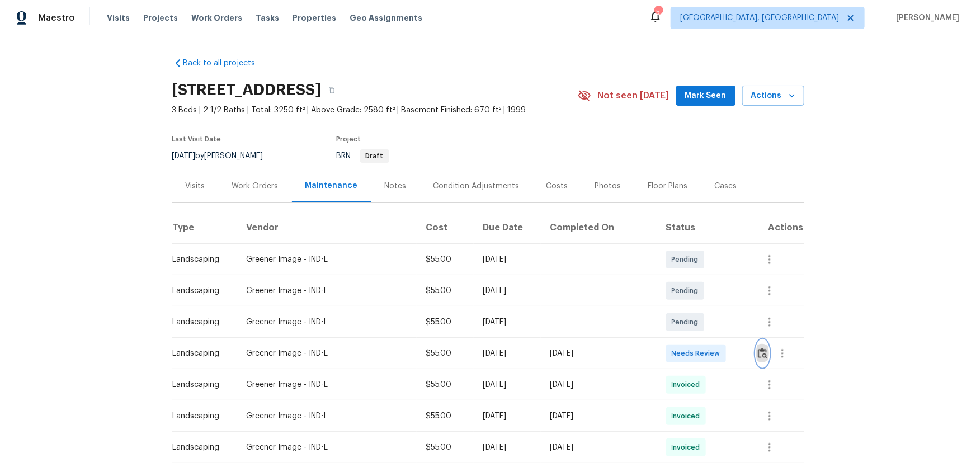
click at [486, 202] on img "button" at bounding box center [763, 353] width 10 height 11
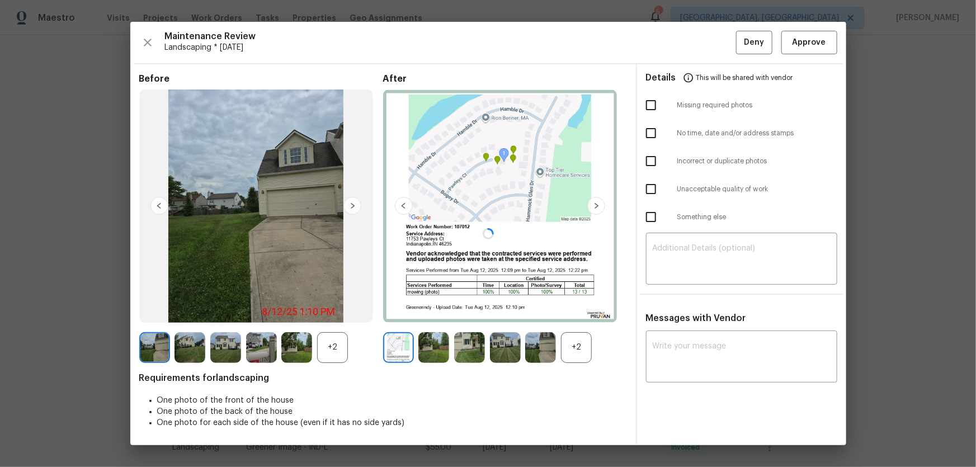
click at [486, 202] on div at bounding box center [488, 233] width 716 height 423
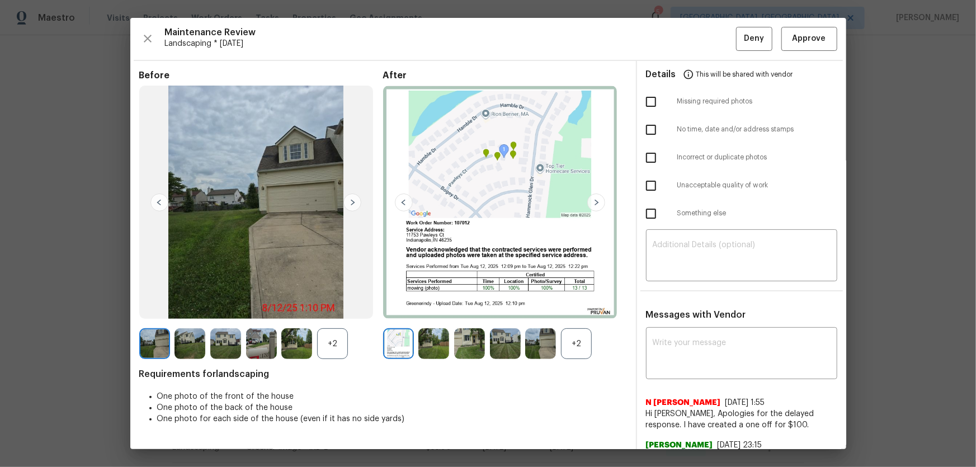
click at [486, 202] on div "+2" at bounding box center [576, 343] width 31 height 31
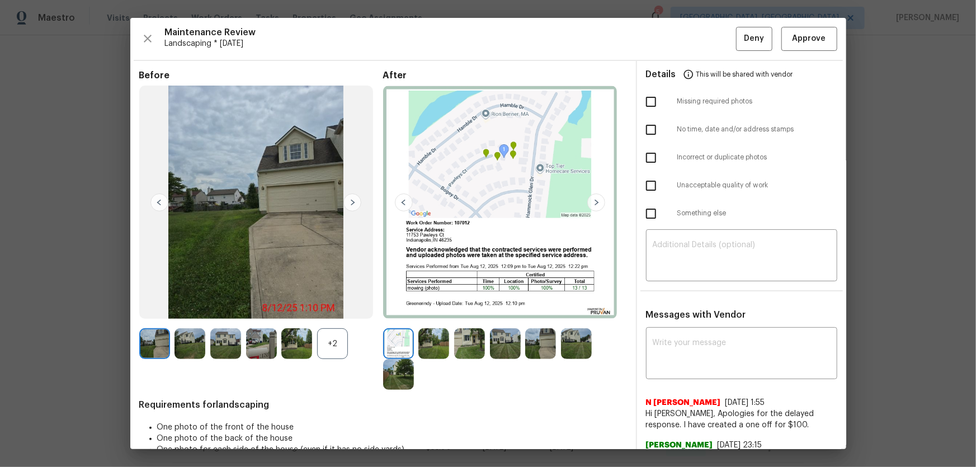
click at [327, 202] on div "+2" at bounding box center [332, 343] width 31 height 31
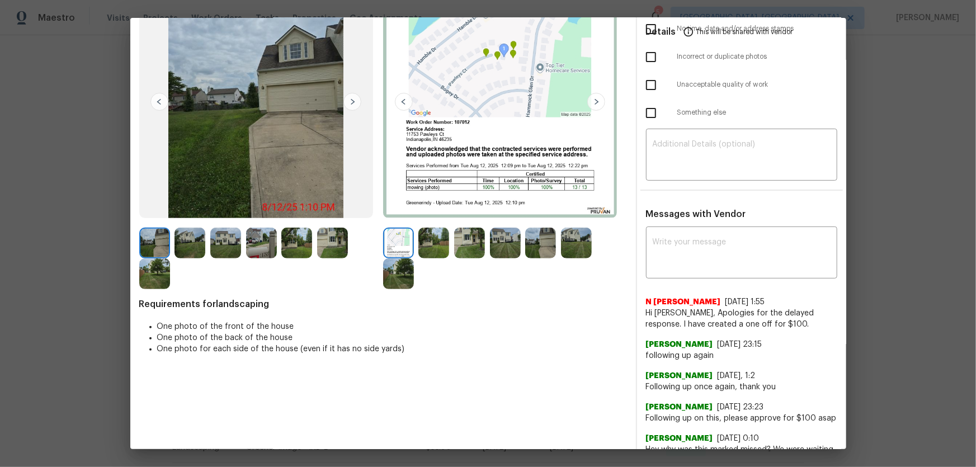
scroll to position [101, 0]
click at [424, 202] on img at bounding box center [433, 242] width 31 height 31
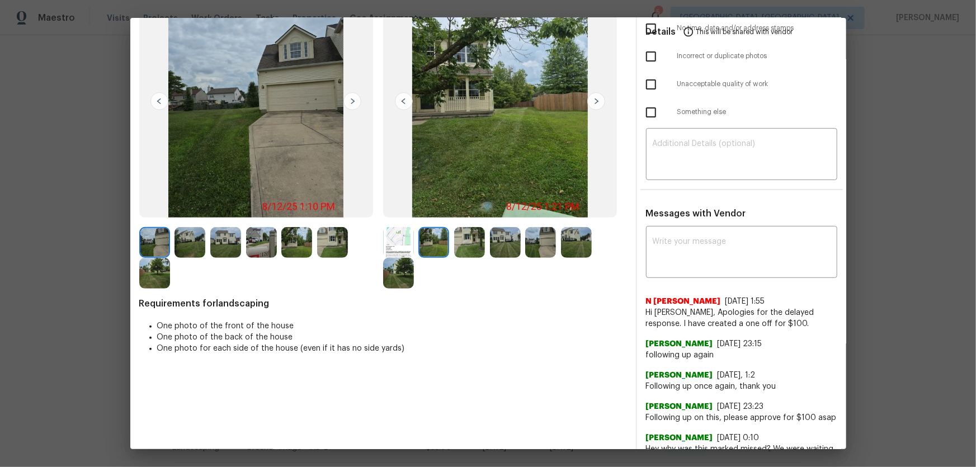
click at [486, 202] on img at bounding box center [505, 242] width 31 height 31
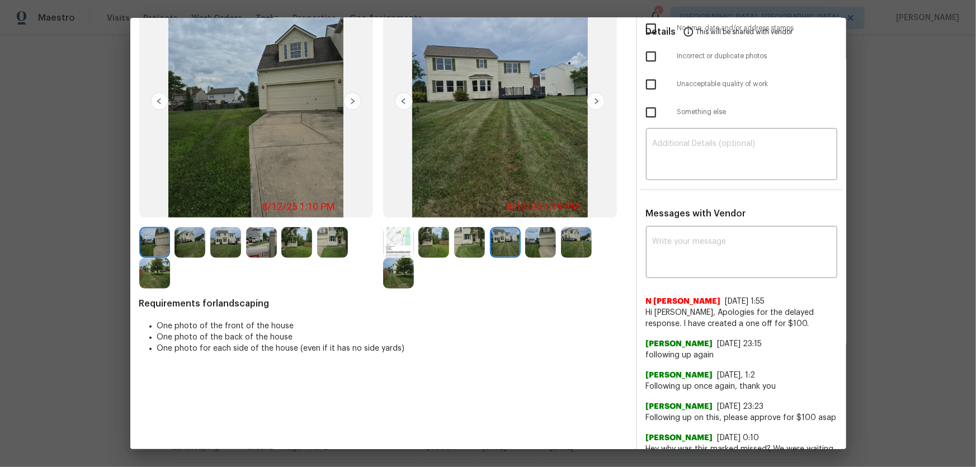
click at [473, 202] on img at bounding box center [469, 242] width 31 height 31
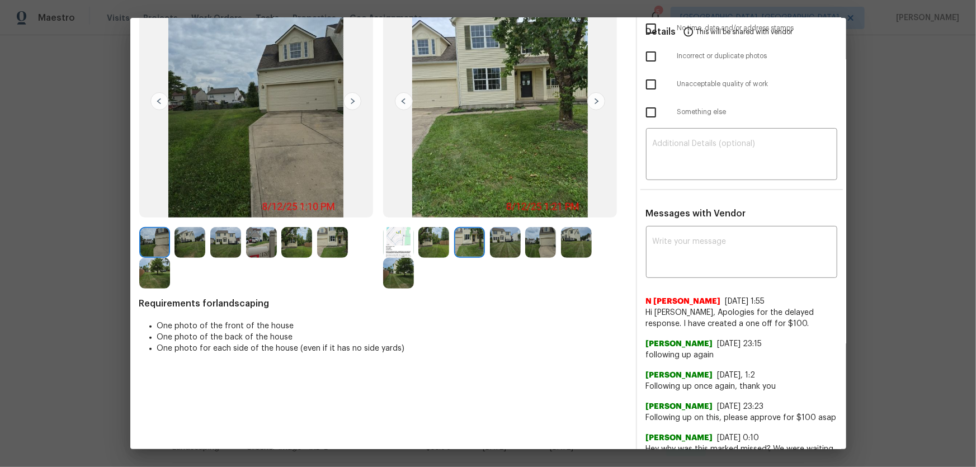
click at [486, 202] on img at bounding box center [505, 242] width 31 height 31
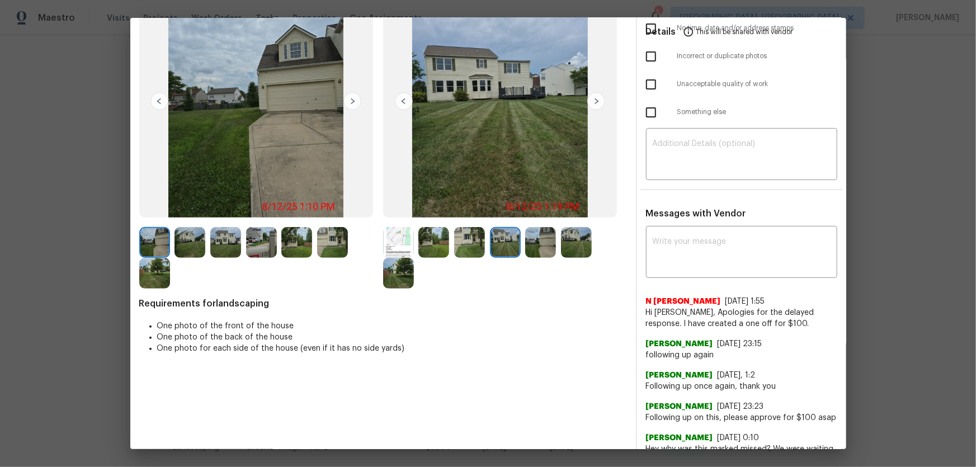
click at [486, 202] on img at bounding box center [540, 242] width 31 height 31
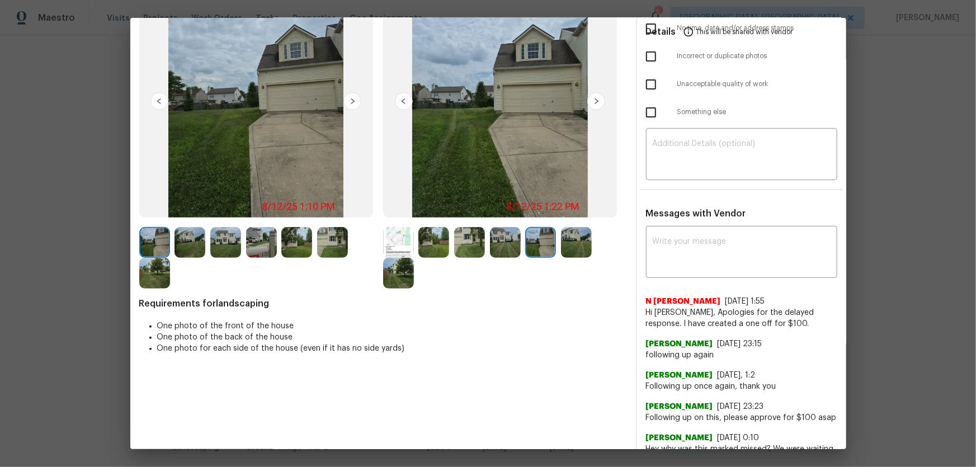
click at [486, 202] on img at bounding box center [576, 242] width 31 height 31
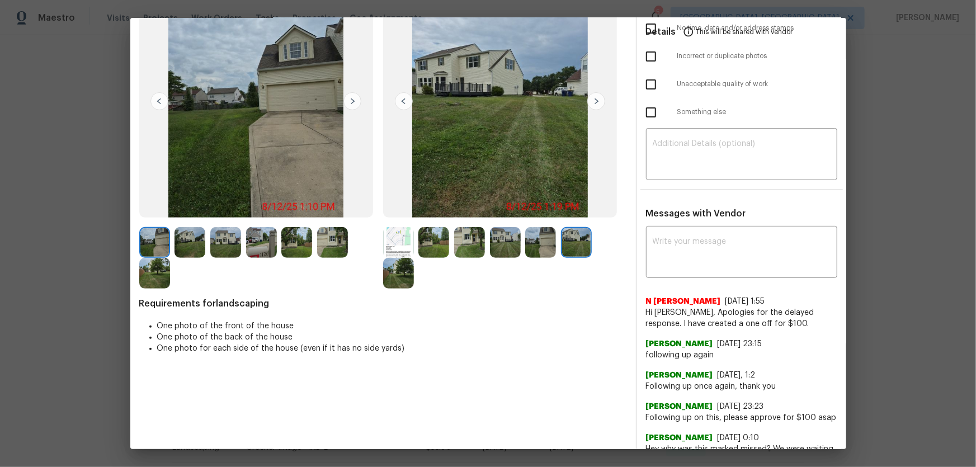
click at [394, 202] on img at bounding box center [398, 273] width 31 height 31
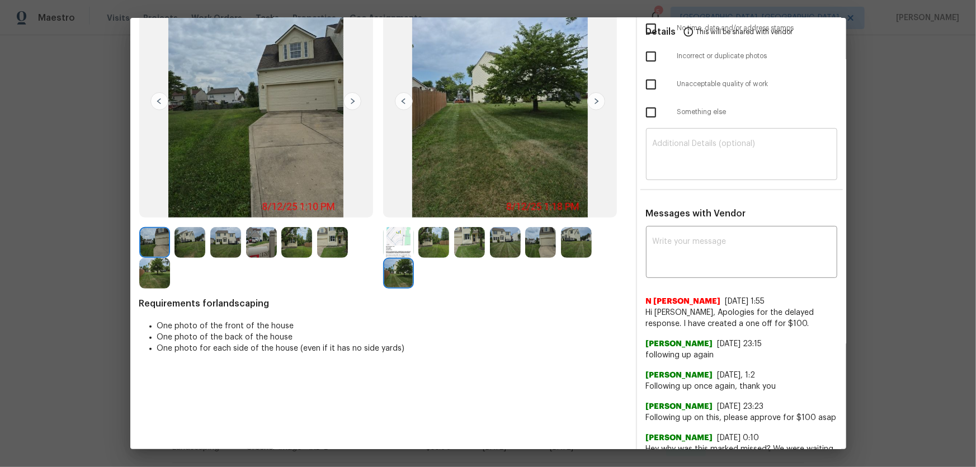
scroll to position [0, 0]
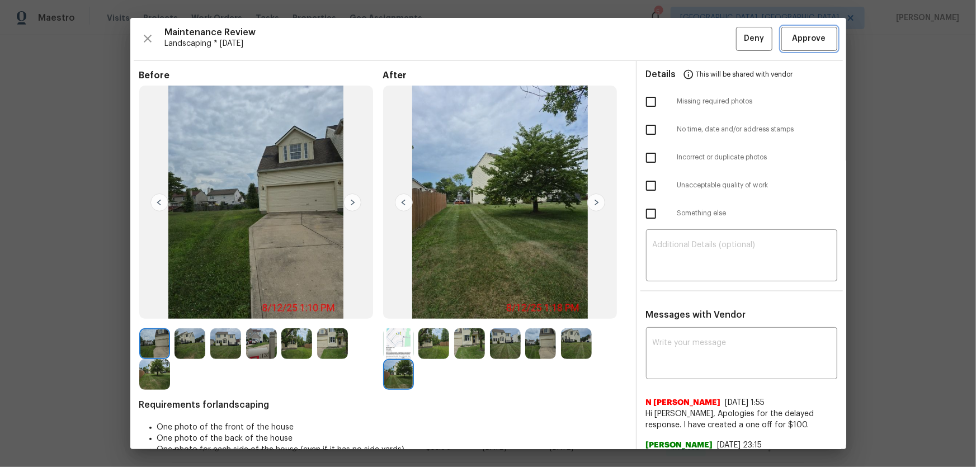
click at [486, 36] on span "Approve" at bounding box center [809, 39] width 34 height 14
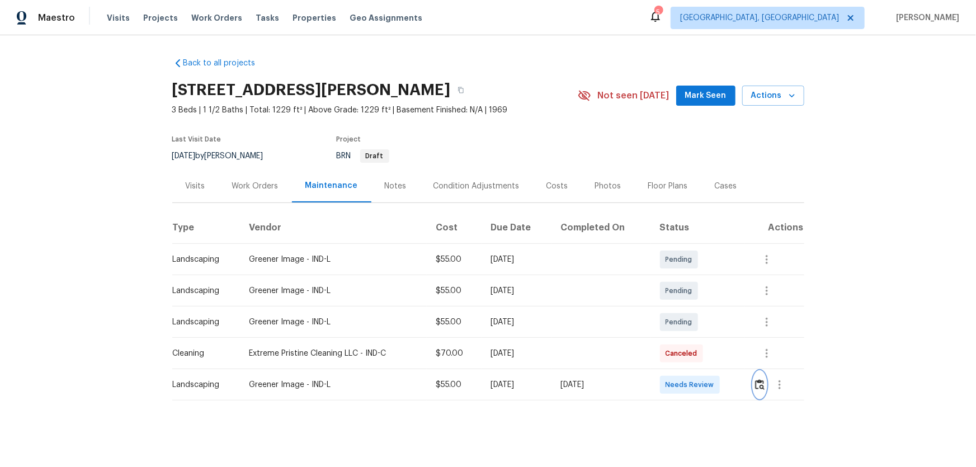
click at [694, 308] on button "button" at bounding box center [759, 384] width 13 height 27
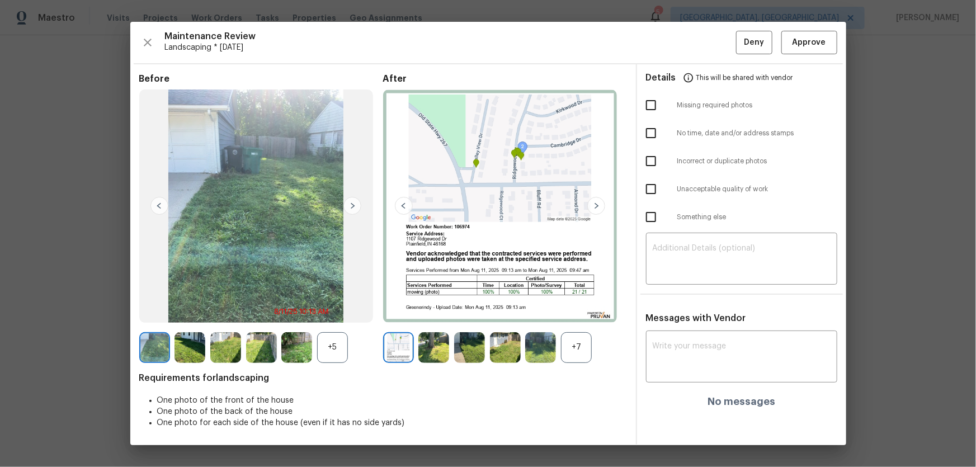
click at [576, 308] on div "+7" at bounding box center [576, 347] width 31 height 31
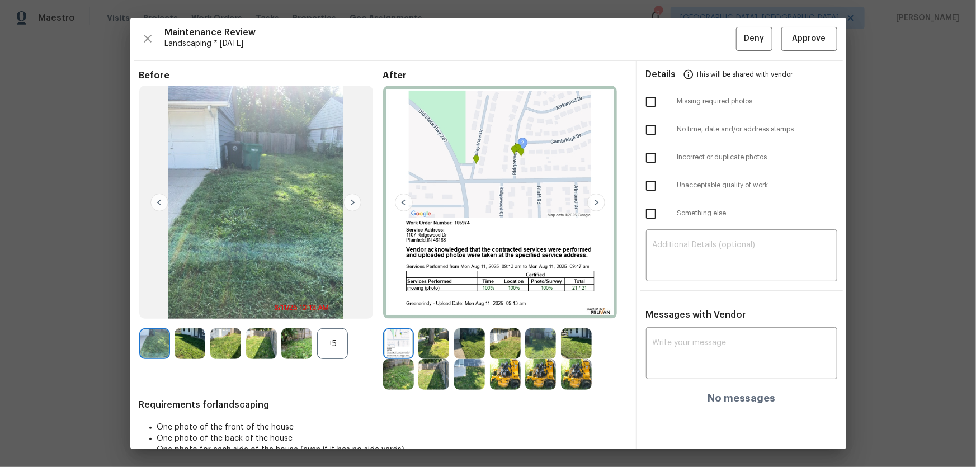
click at [330, 308] on div "+5" at bounding box center [332, 343] width 31 height 31
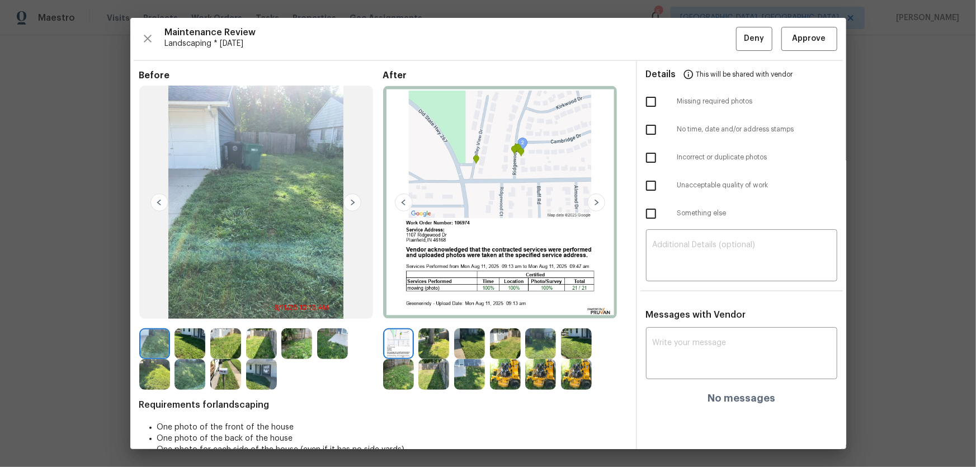
scroll to position [22, 0]
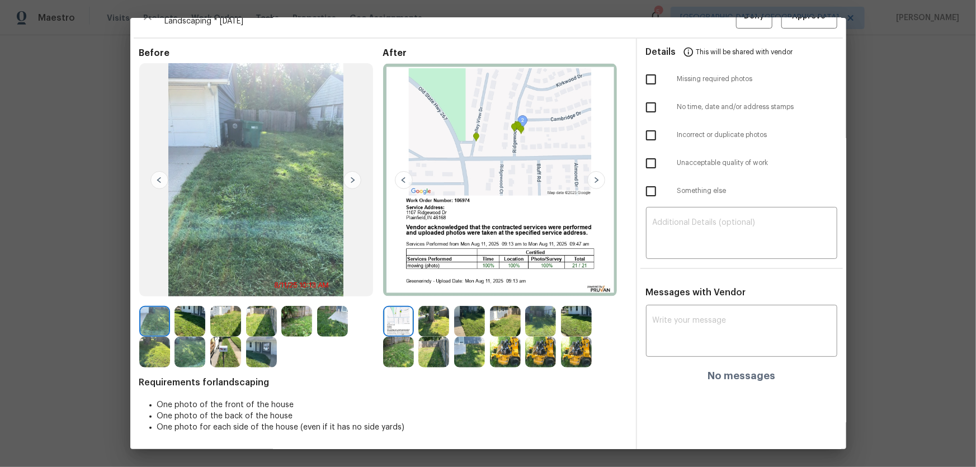
click at [430, 308] on img at bounding box center [433, 321] width 31 height 31
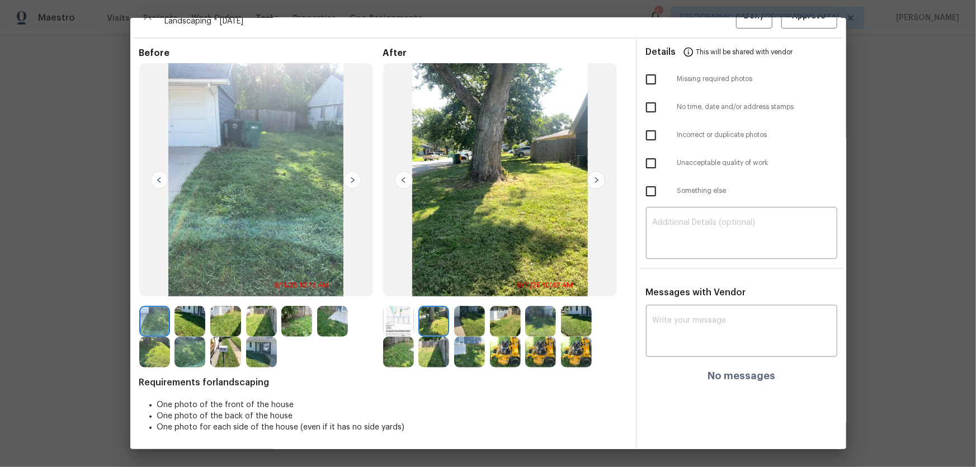
click at [473, 308] on img at bounding box center [469, 321] width 31 height 31
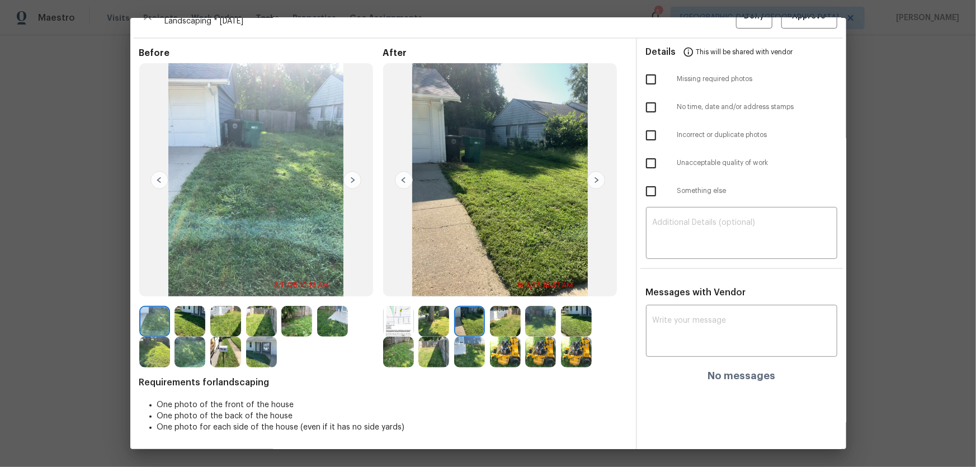
click at [495, 308] on img at bounding box center [505, 321] width 31 height 31
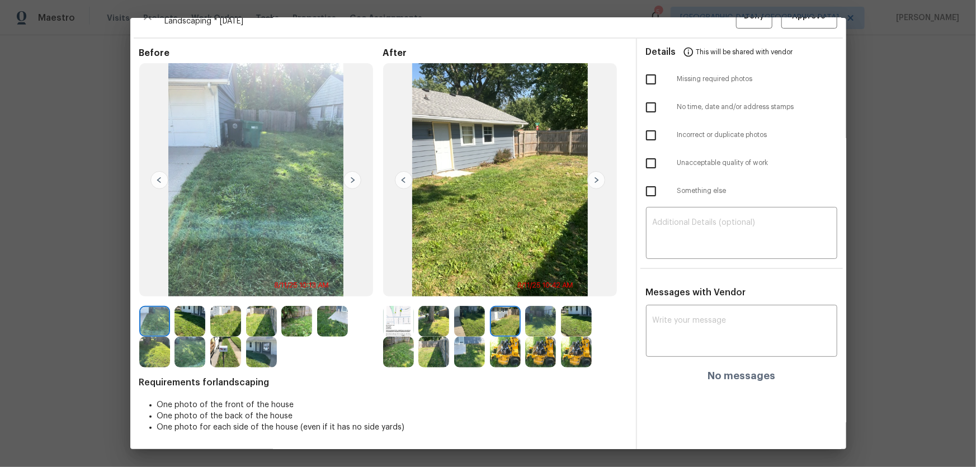
click at [539, 308] on img at bounding box center [540, 321] width 31 height 31
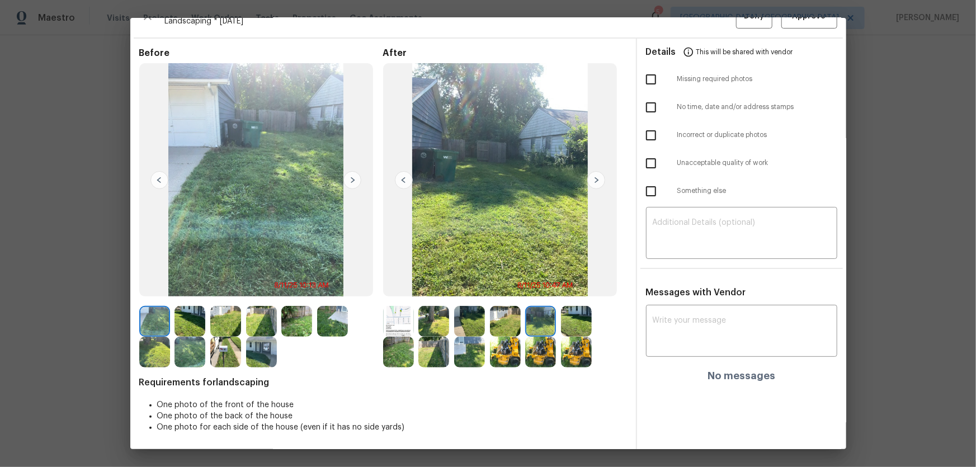
click at [569, 308] on img at bounding box center [576, 321] width 31 height 31
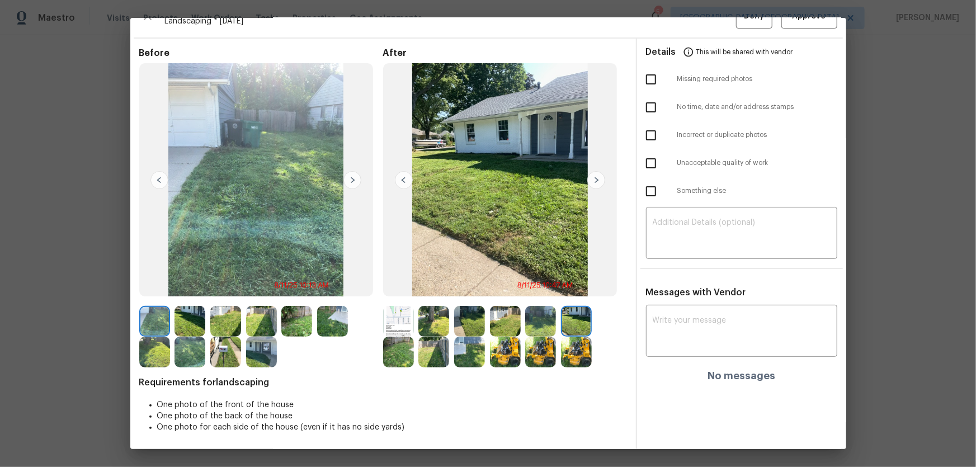
click at [391, 308] on img at bounding box center [398, 352] width 31 height 31
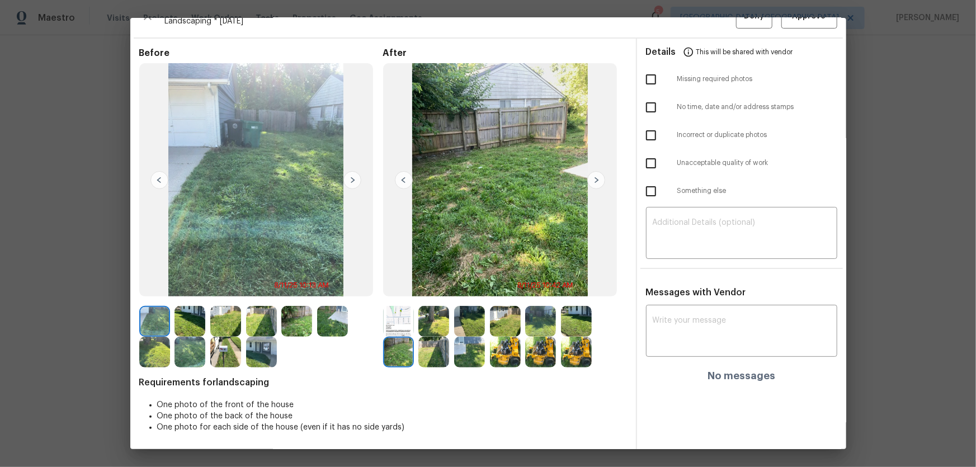
click at [450, 308] on div at bounding box center [436, 352] width 36 height 31
click at [478, 308] on img at bounding box center [469, 352] width 31 height 31
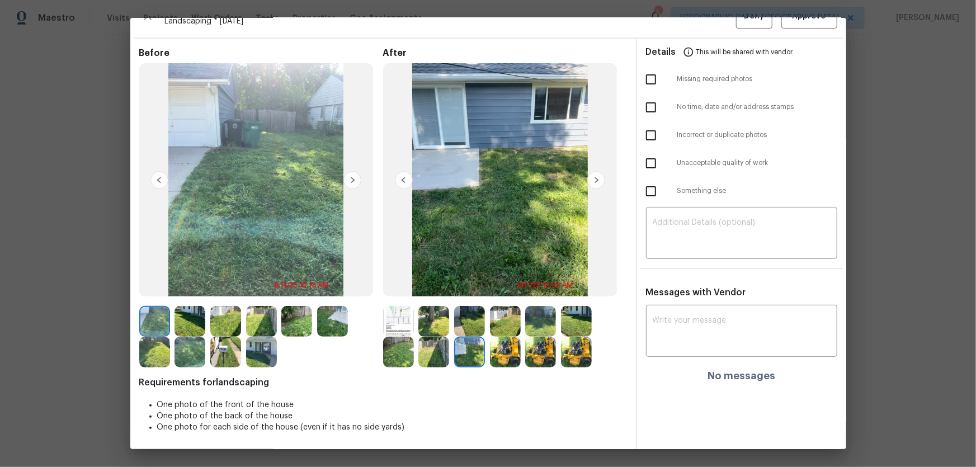
click at [494, 308] on img at bounding box center [505, 352] width 31 height 31
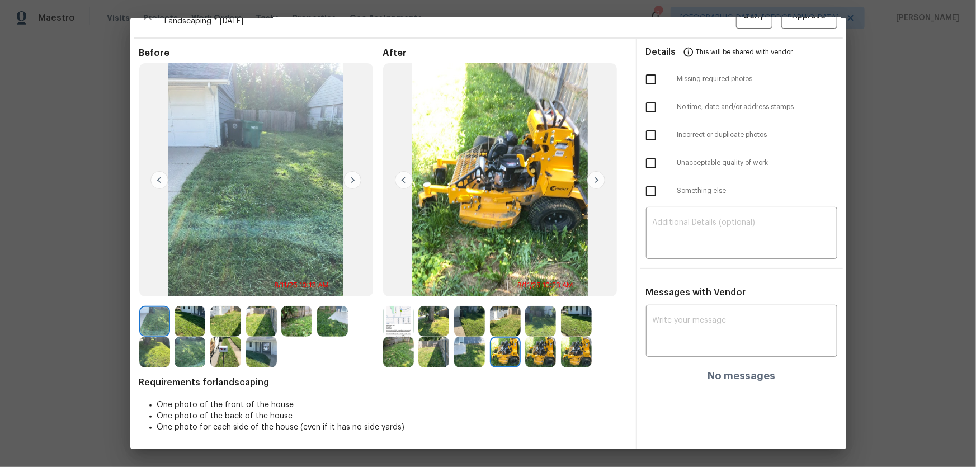
click at [525, 308] on img at bounding box center [540, 352] width 31 height 31
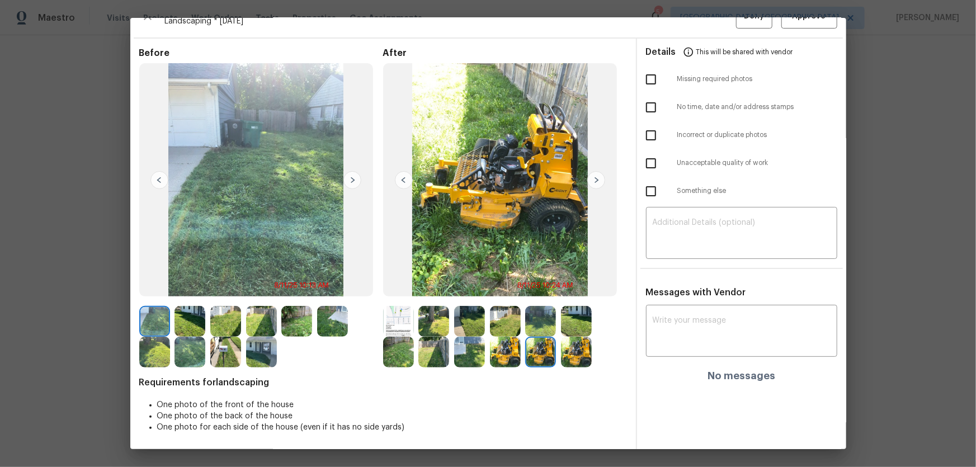
click at [561, 308] on img at bounding box center [576, 352] width 31 height 31
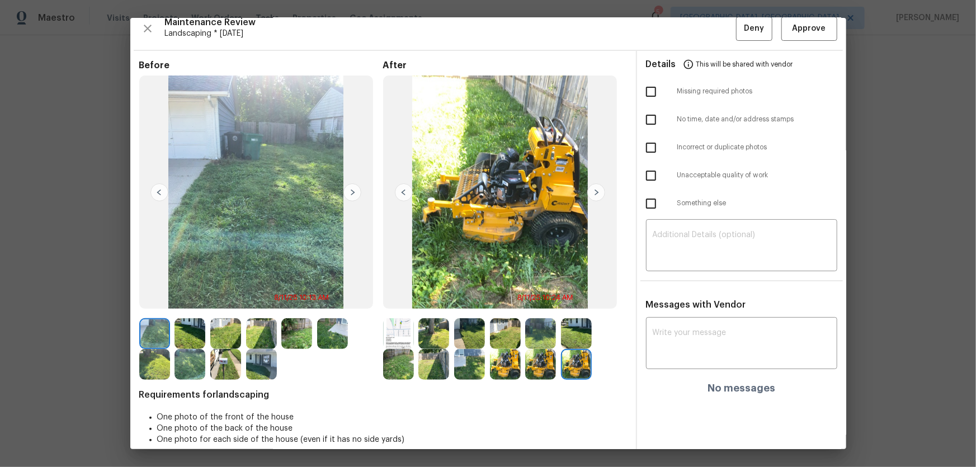
scroll to position [0, 0]
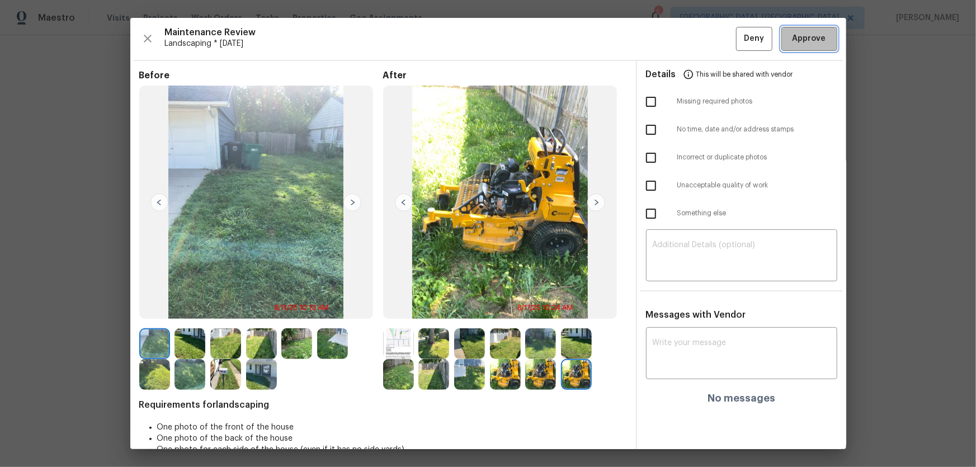
click at [694, 48] on button "Approve" at bounding box center [809, 39] width 56 height 24
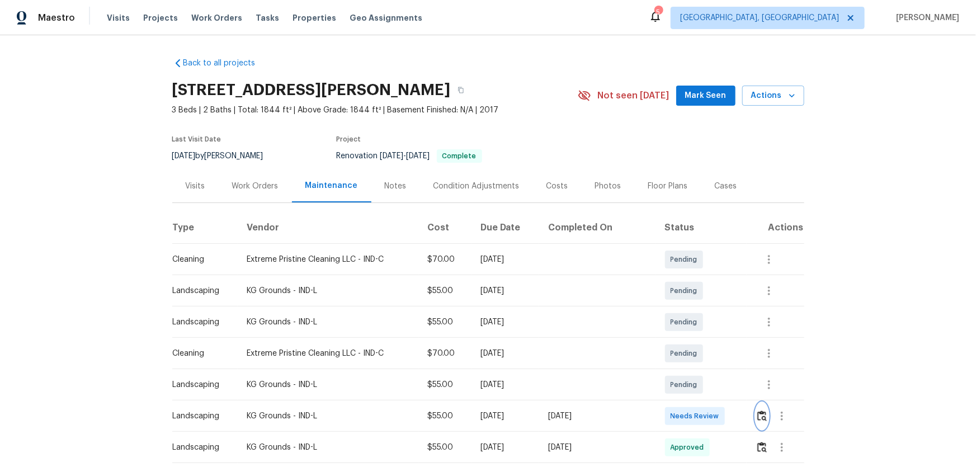
click at [762, 410] on img "button" at bounding box center [762, 415] width 10 height 11
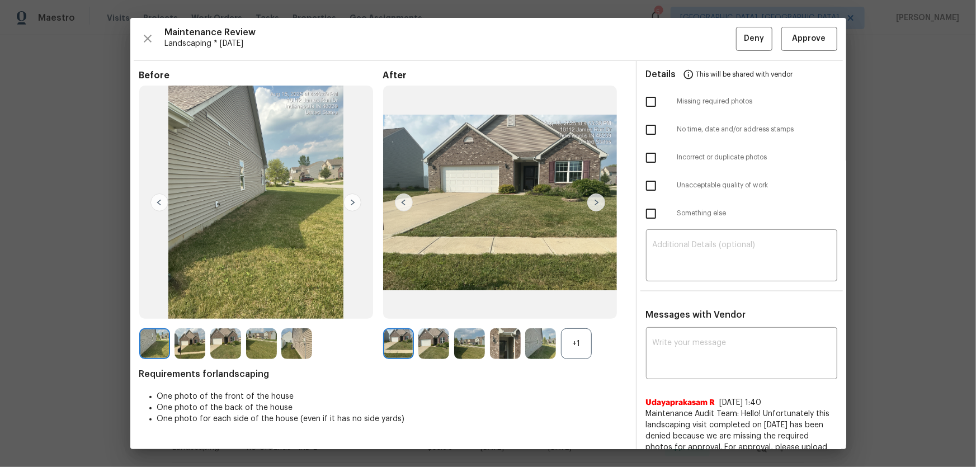
click at [575, 343] on div "+1" at bounding box center [576, 343] width 31 height 31
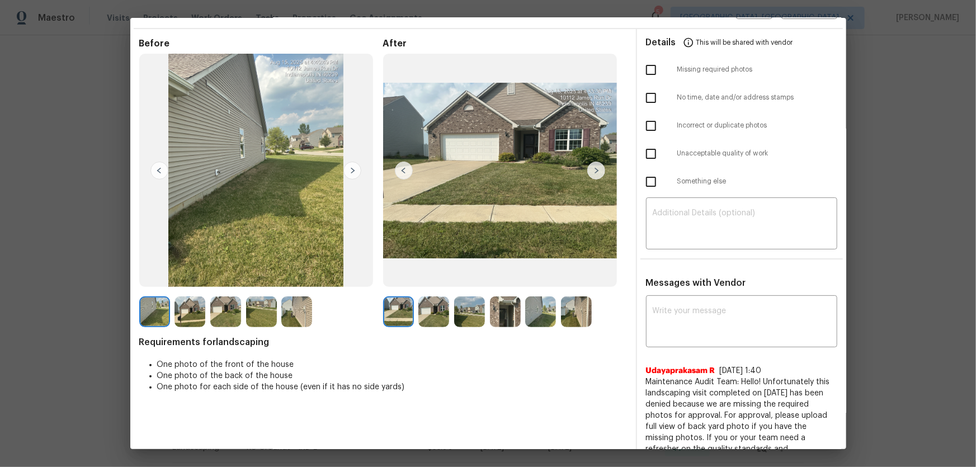
scroll to position [67, 0]
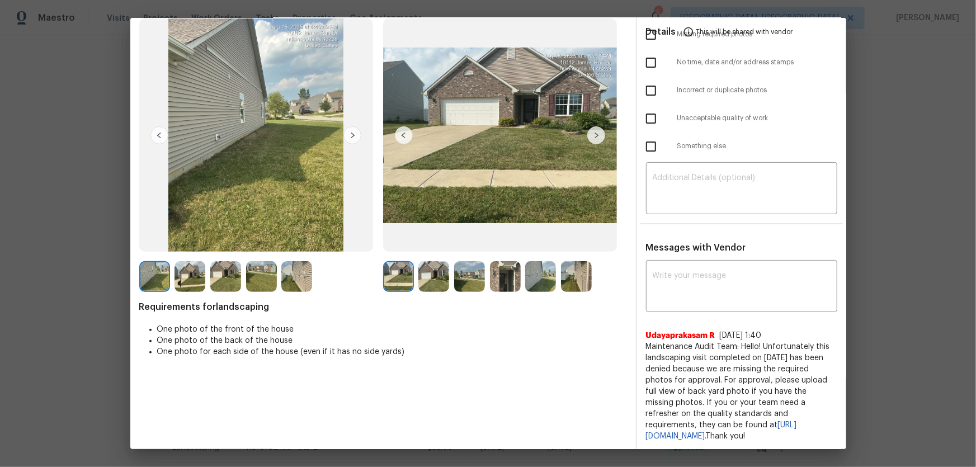
click at [427, 280] on img at bounding box center [433, 276] width 31 height 31
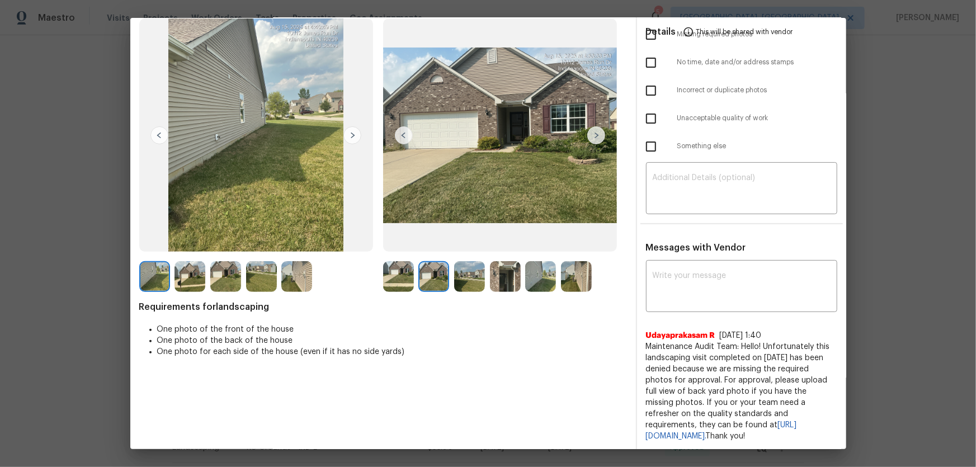
click at [462, 280] on img at bounding box center [469, 276] width 31 height 31
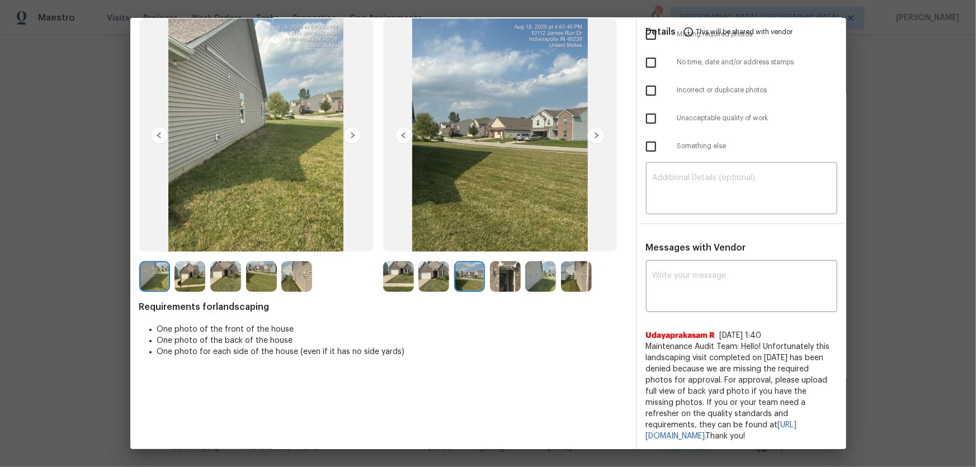
click at [504, 284] on img at bounding box center [505, 276] width 31 height 31
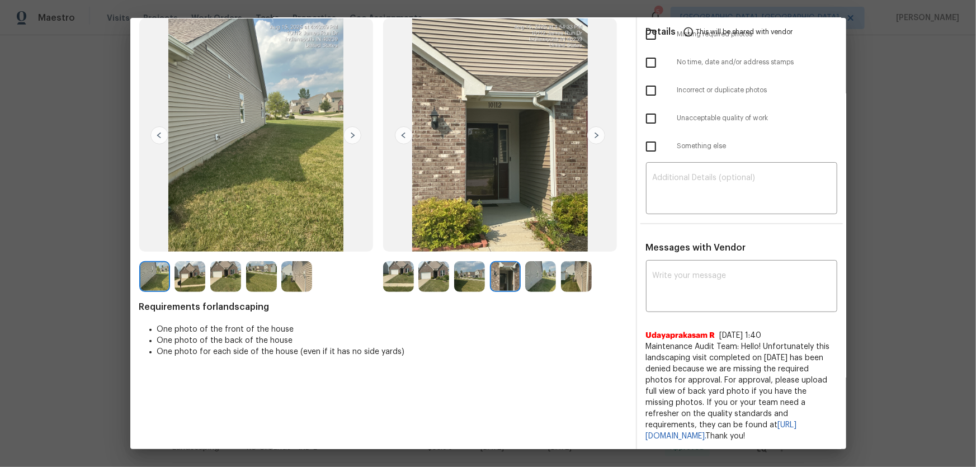
click at [541, 287] on img at bounding box center [540, 276] width 31 height 31
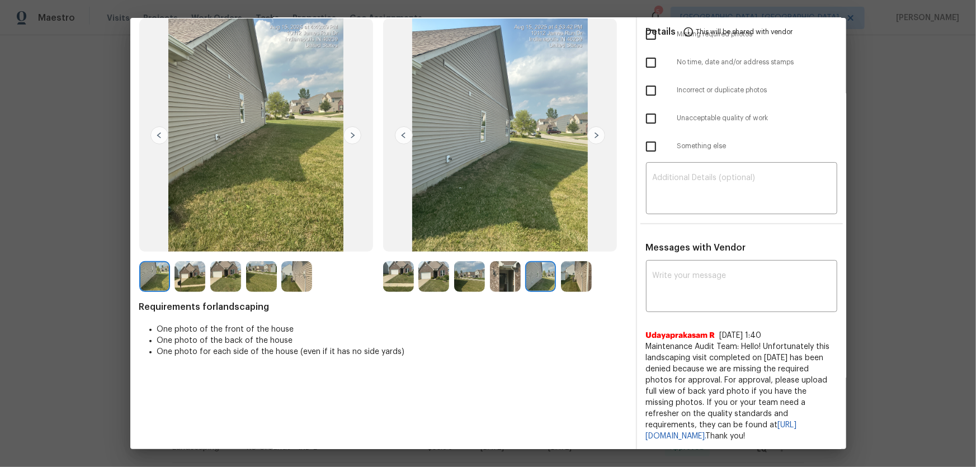
click at [568, 280] on img at bounding box center [576, 276] width 31 height 31
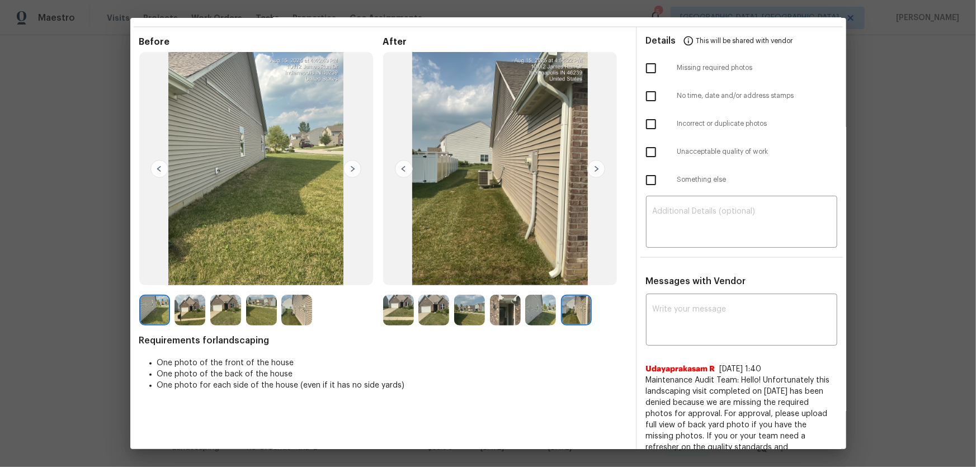
scroll to position [0, 0]
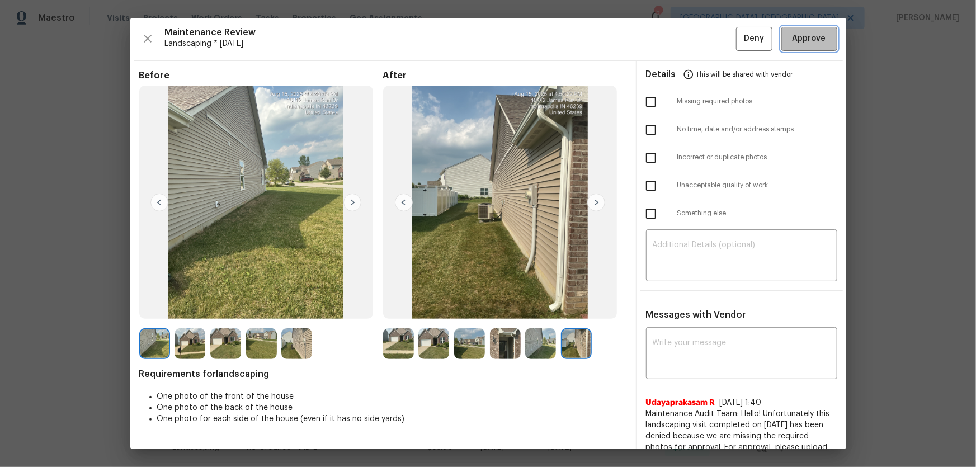
click at [805, 40] on span "Approve" at bounding box center [809, 39] width 34 height 14
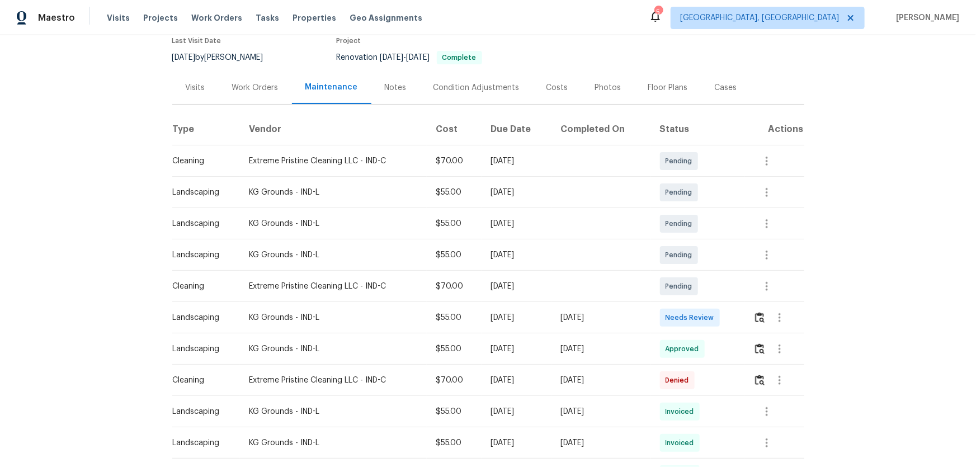
scroll to position [101, 0]
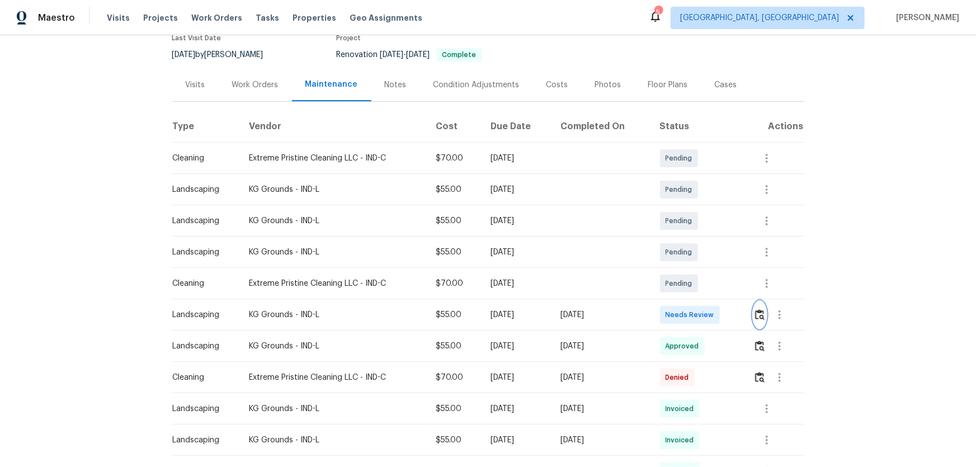
click at [694, 308] on button "button" at bounding box center [759, 314] width 13 height 27
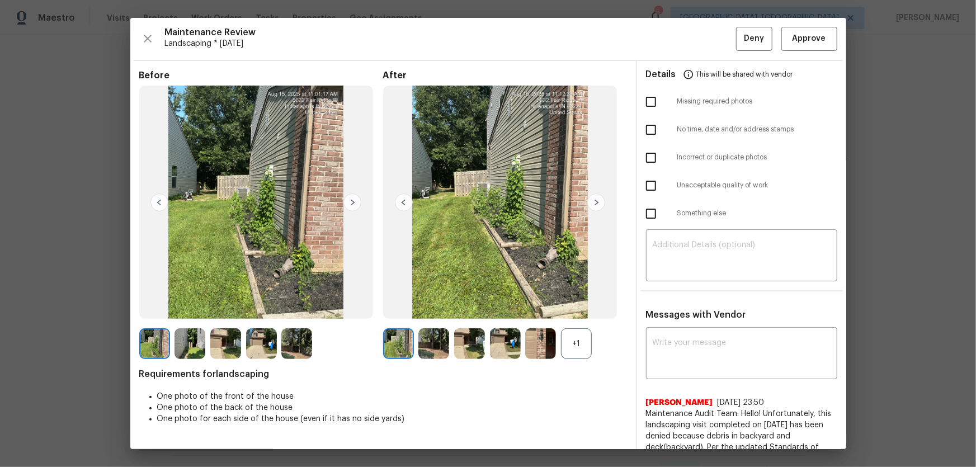
click at [580, 308] on div "+1" at bounding box center [576, 343] width 31 height 31
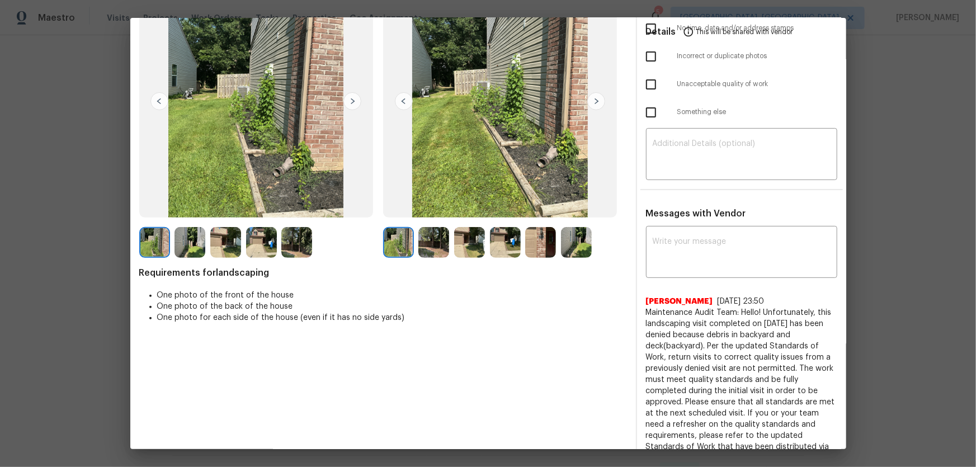
click at [431, 248] on img at bounding box center [433, 242] width 31 height 31
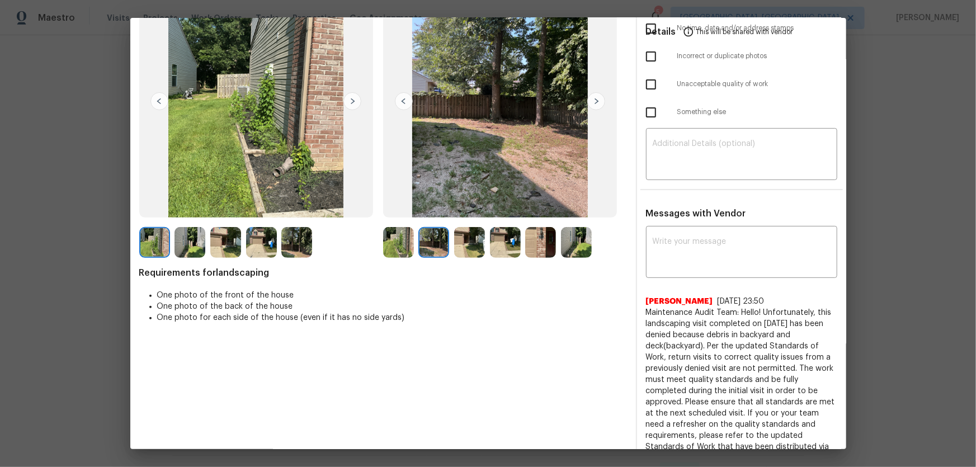
click at [465, 248] on img at bounding box center [469, 242] width 31 height 31
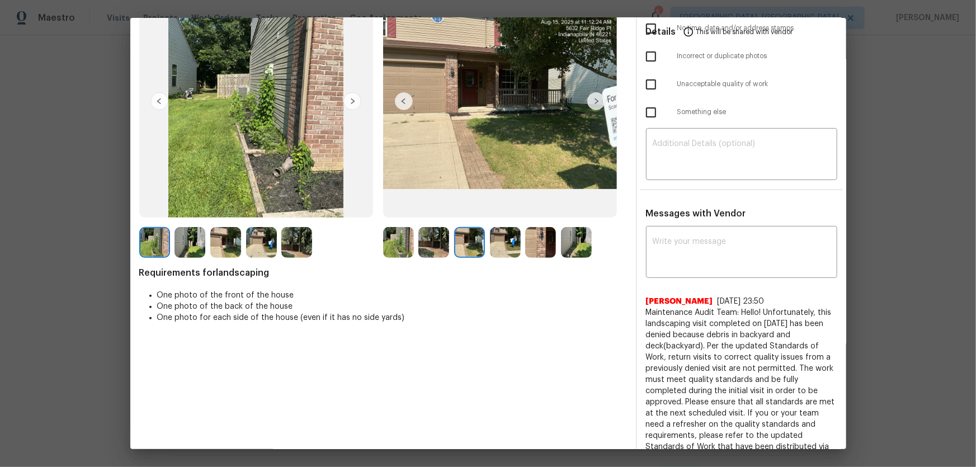
click at [509, 248] on img at bounding box center [505, 242] width 31 height 31
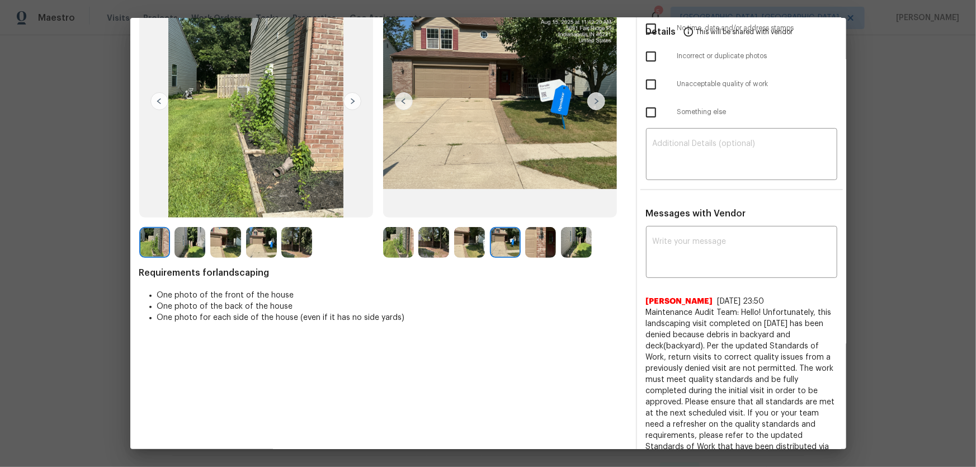
click at [529, 248] on img at bounding box center [540, 242] width 31 height 31
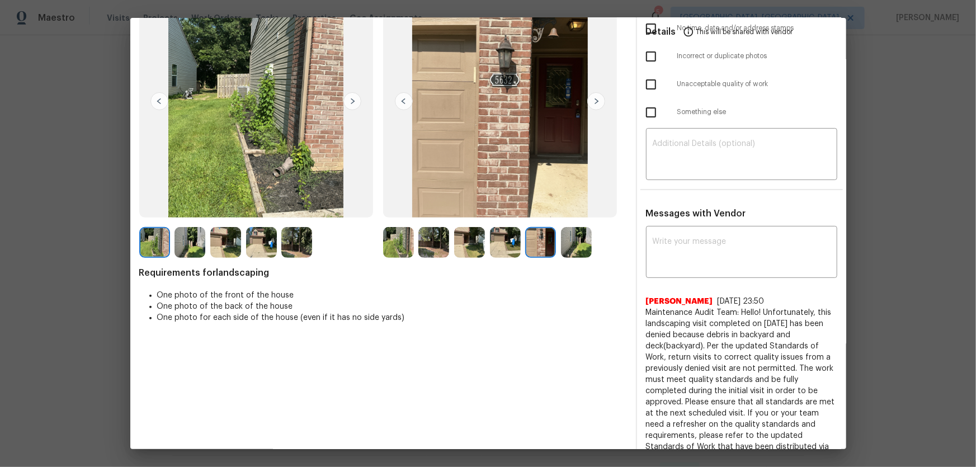
click at [579, 250] on img at bounding box center [576, 242] width 31 height 31
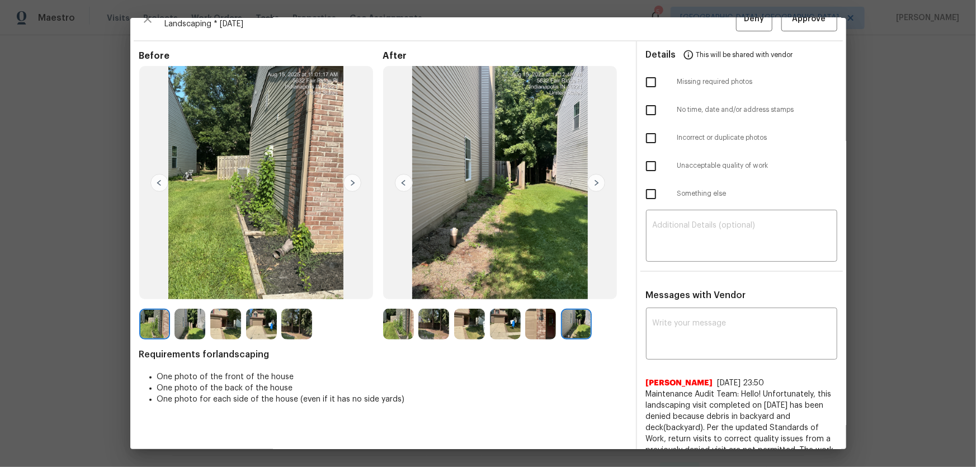
scroll to position [0, 0]
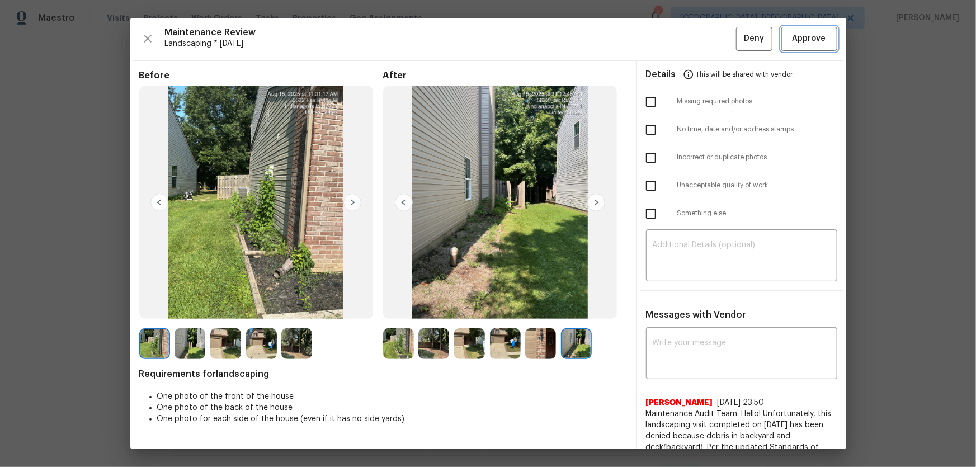
click at [694, 38] on span "Approve" at bounding box center [809, 39] width 34 height 14
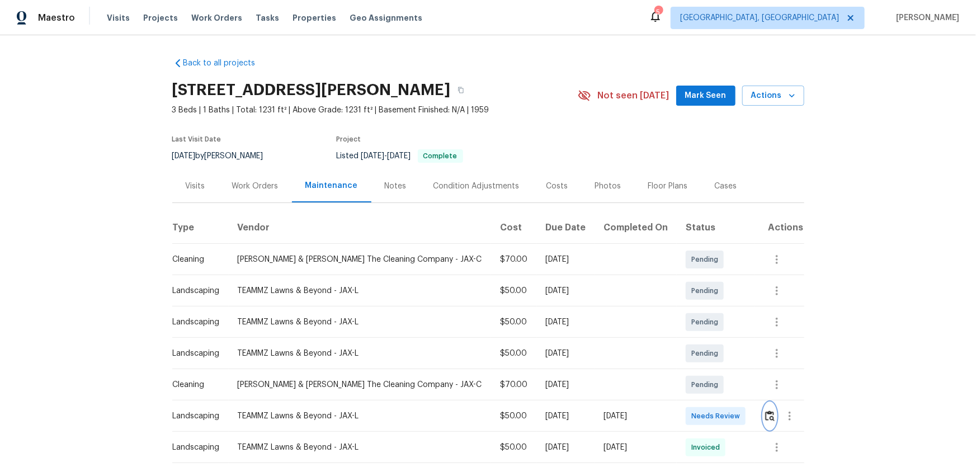
click at [694, 308] on img "button" at bounding box center [770, 415] width 10 height 11
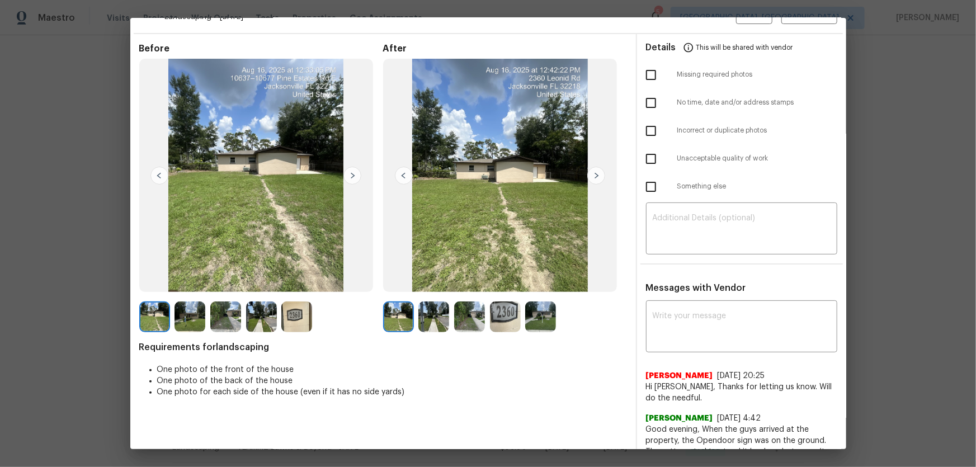
scroll to position [50, 0]
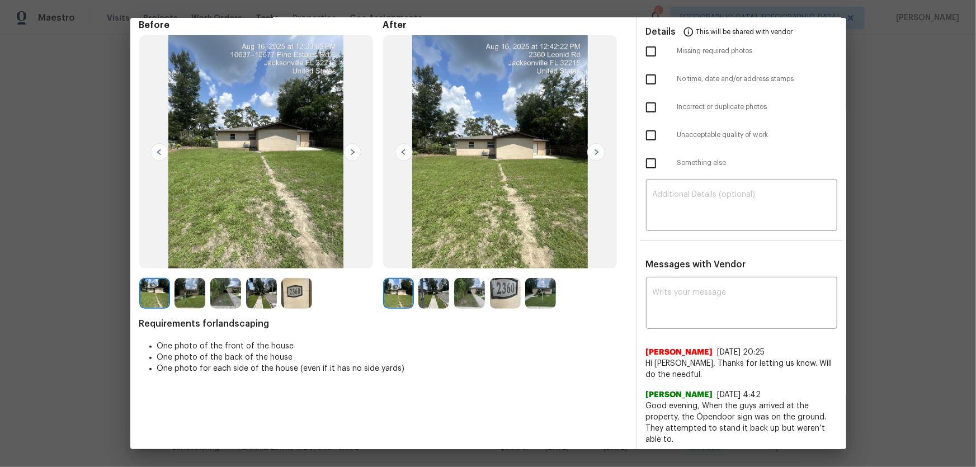
click at [437, 296] on img at bounding box center [433, 293] width 31 height 31
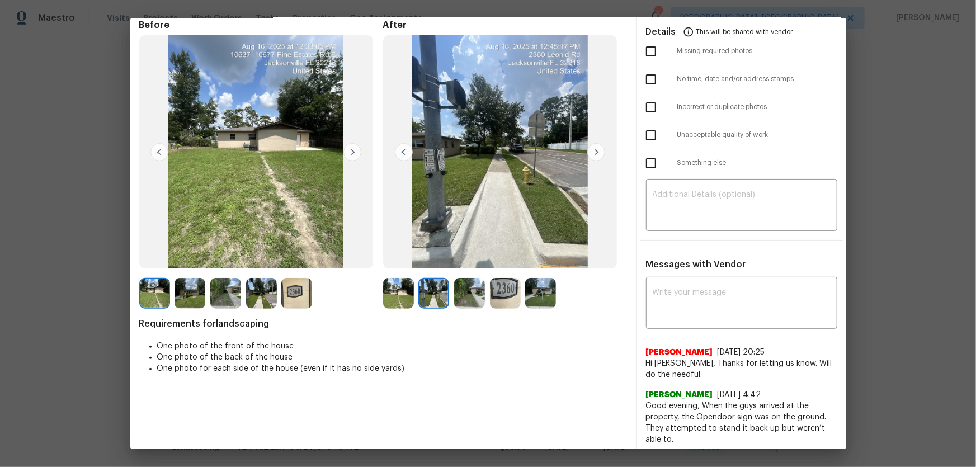
click at [462, 295] on img at bounding box center [469, 293] width 31 height 31
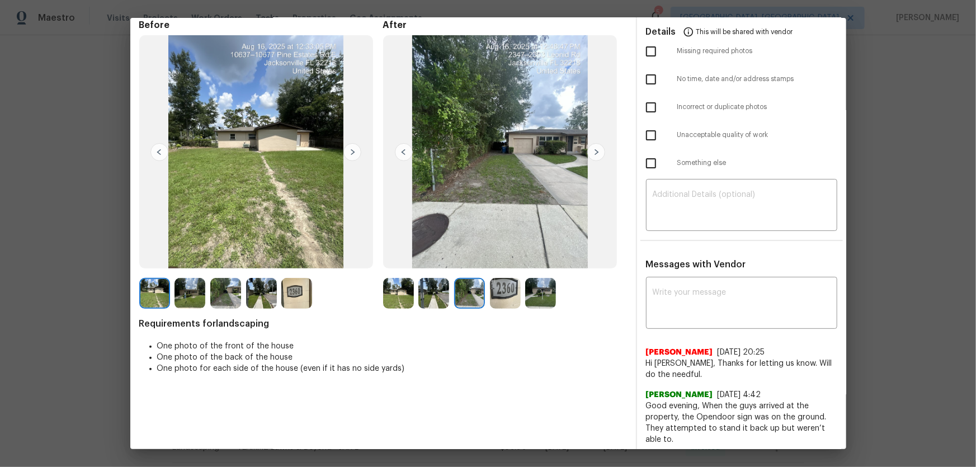
click at [485, 295] on div at bounding box center [472, 293] width 36 height 31
click at [502, 304] on img at bounding box center [505, 293] width 31 height 31
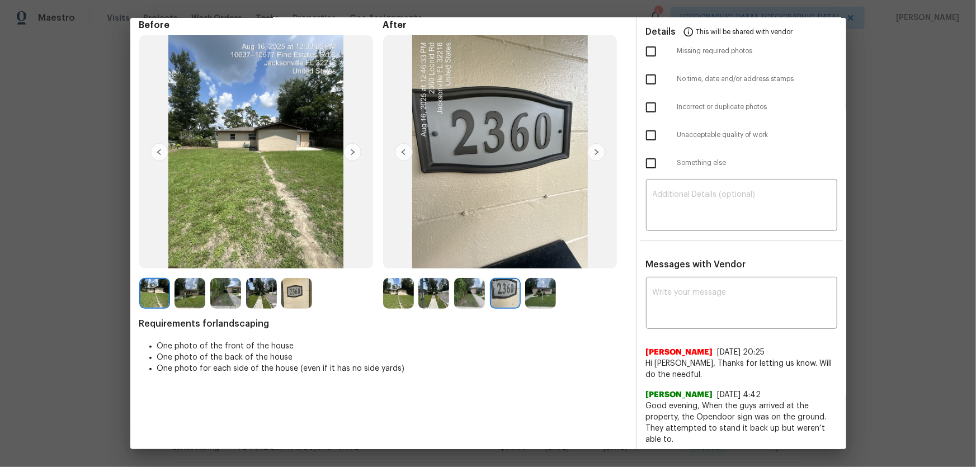
click at [561, 292] on div at bounding box center [505, 293] width 244 height 31
click at [546, 294] on img at bounding box center [540, 293] width 31 height 31
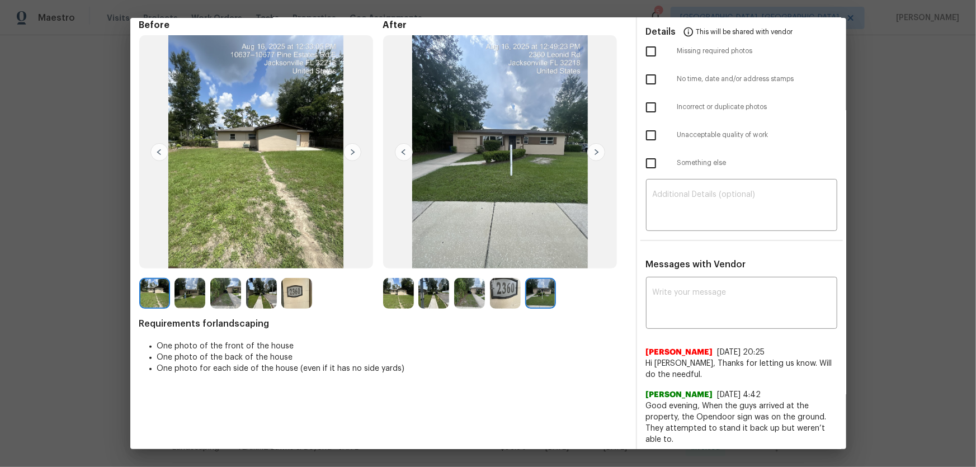
click at [400, 297] on img at bounding box center [398, 293] width 31 height 31
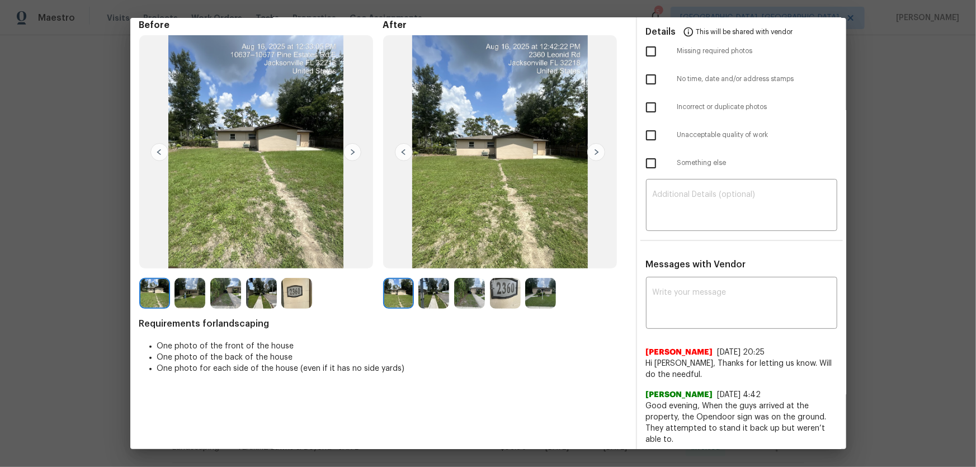
click at [431, 297] on img at bounding box center [433, 293] width 31 height 31
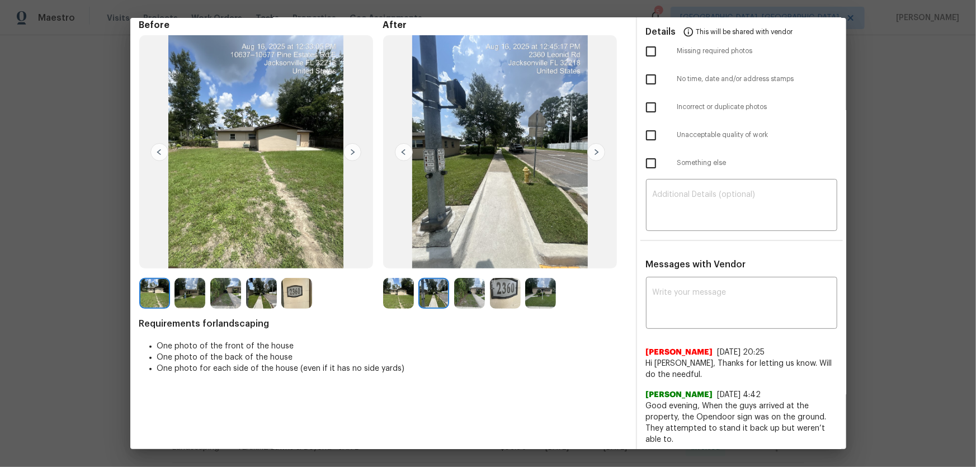
click at [472, 299] on img at bounding box center [469, 293] width 31 height 31
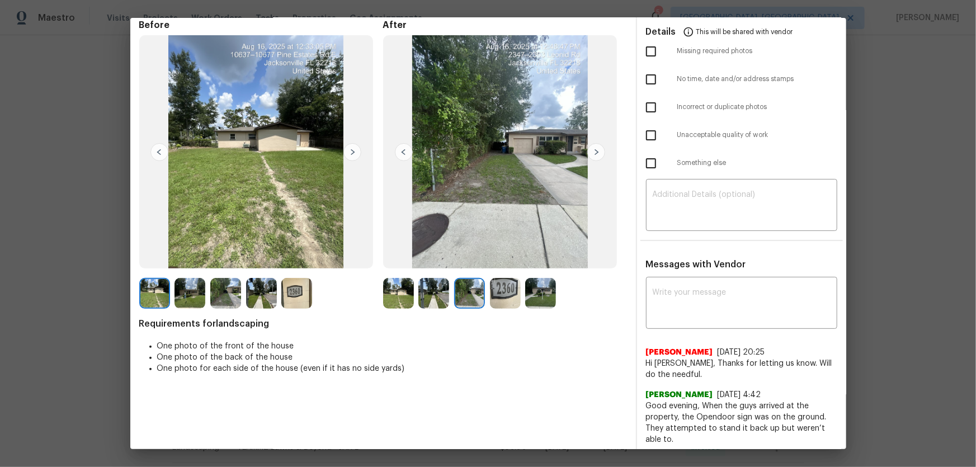
drag, startPoint x: 498, startPoint y: 299, endPoint x: 531, endPoint y: 310, distance: 34.8
click at [498, 301] on img at bounding box center [505, 293] width 31 height 31
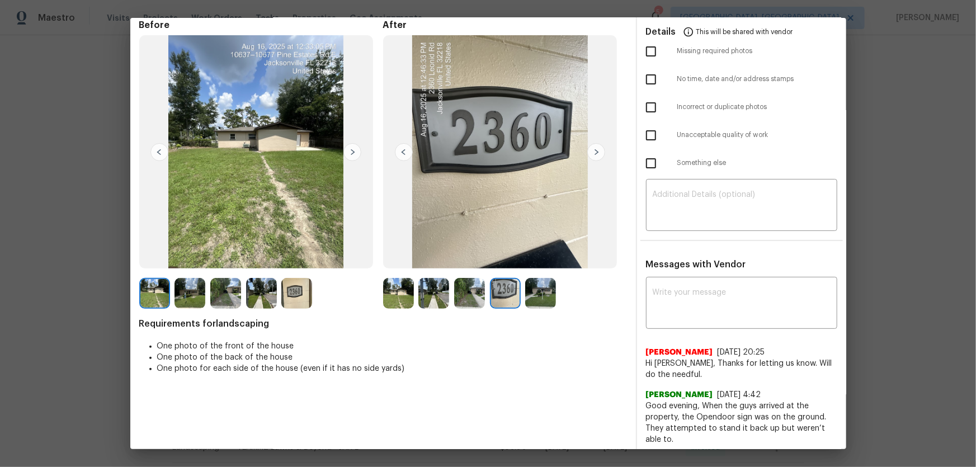
click at [547, 300] on img at bounding box center [540, 293] width 31 height 31
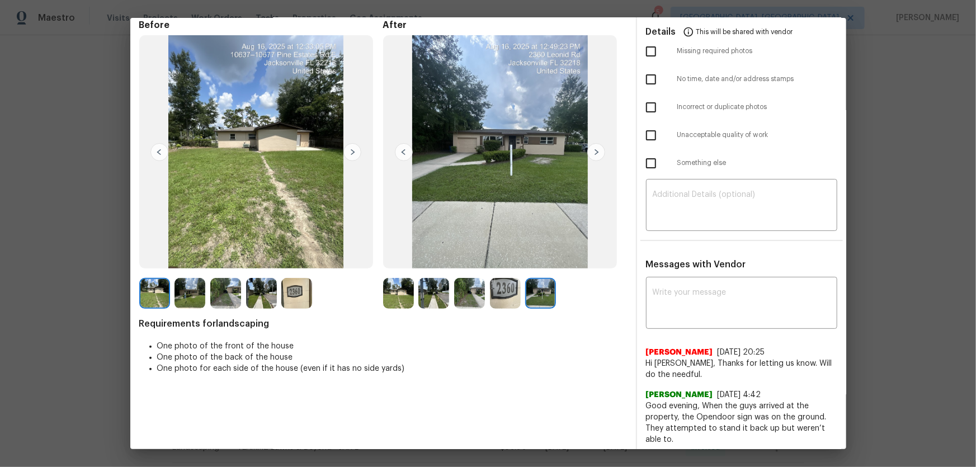
scroll to position [0, 0]
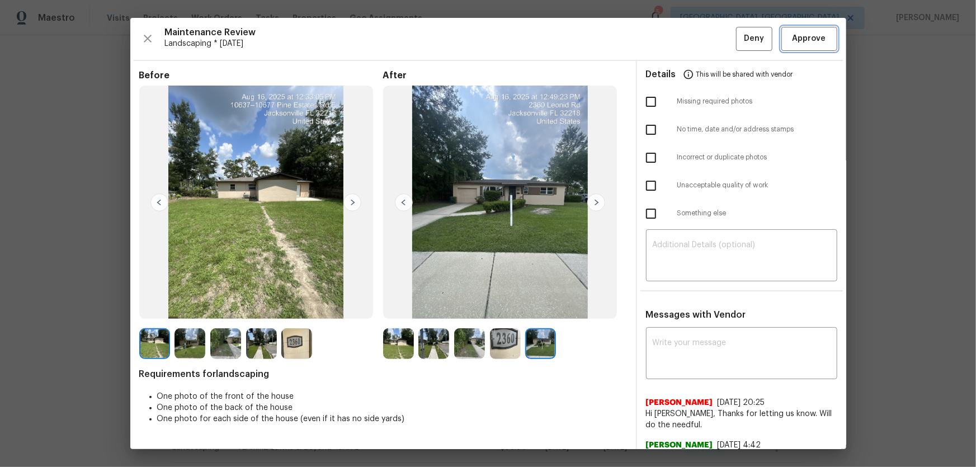
click at [694, 45] on span "Approve" at bounding box center [809, 39] width 34 height 14
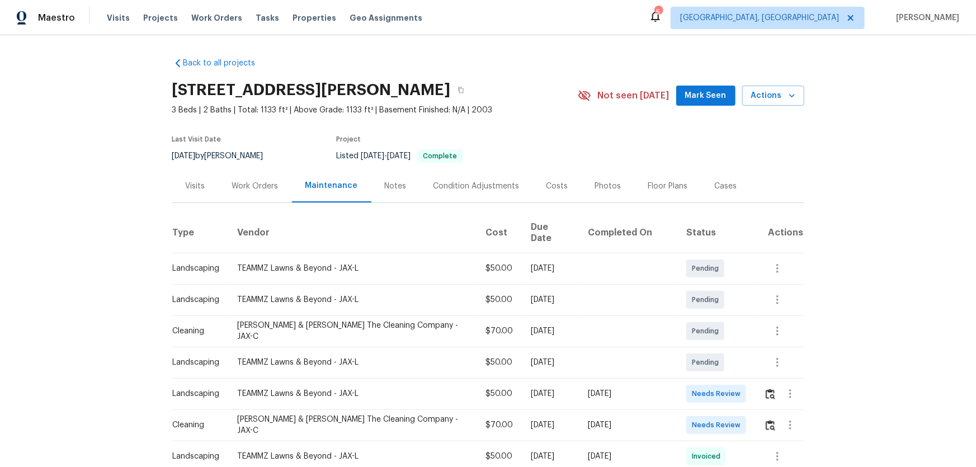
scroll to position [50, 0]
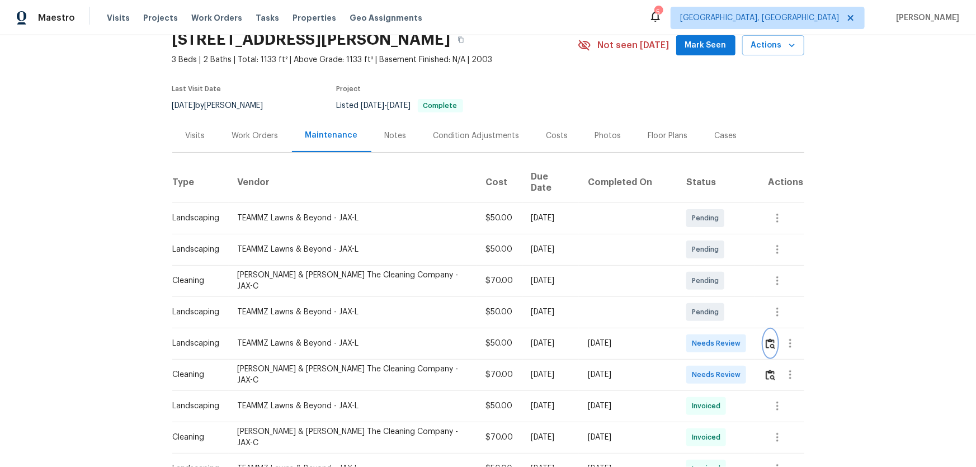
click at [694, 308] on button "button" at bounding box center [770, 343] width 13 height 27
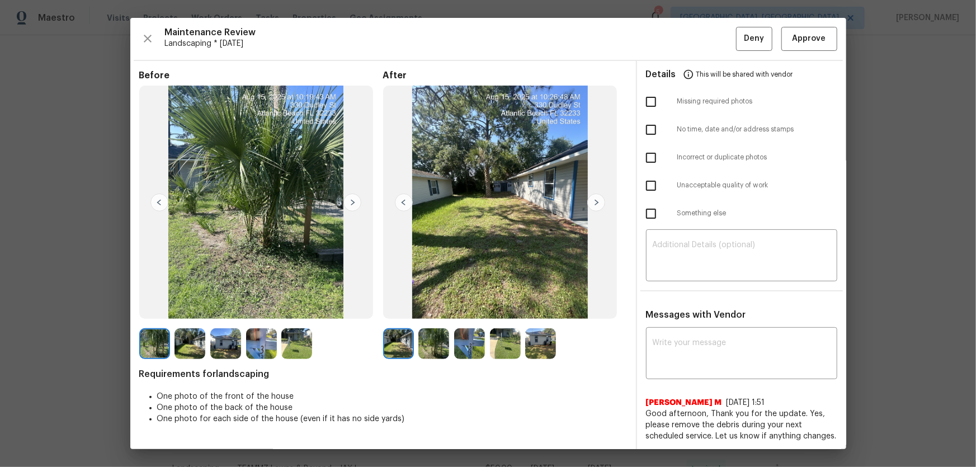
click at [441, 308] on img at bounding box center [433, 343] width 31 height 31
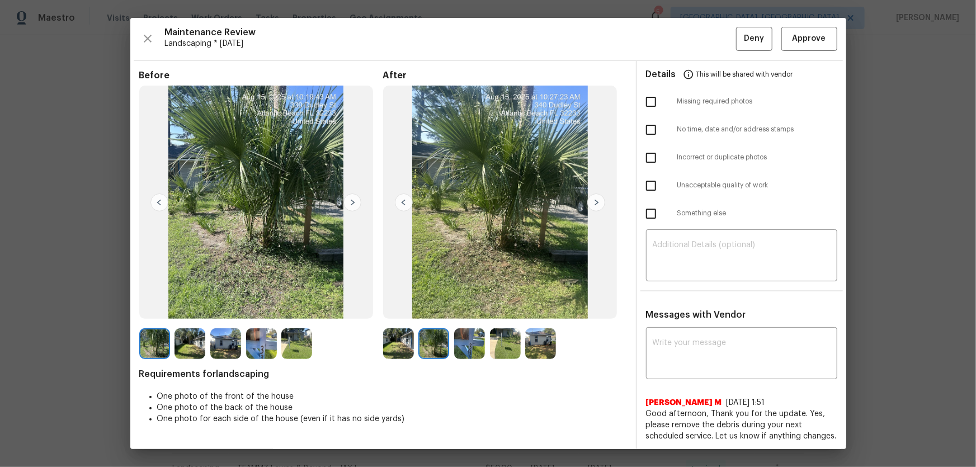
click at [481, 308] on img at bounding box center [469, 343] width 31 height 31
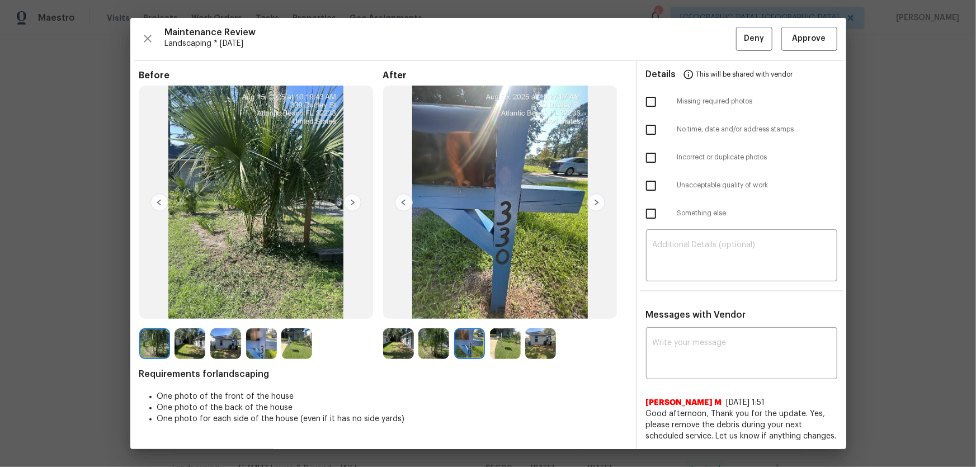
click at [503, 308] on img at bounding box center [505, 343] width 31 height 31
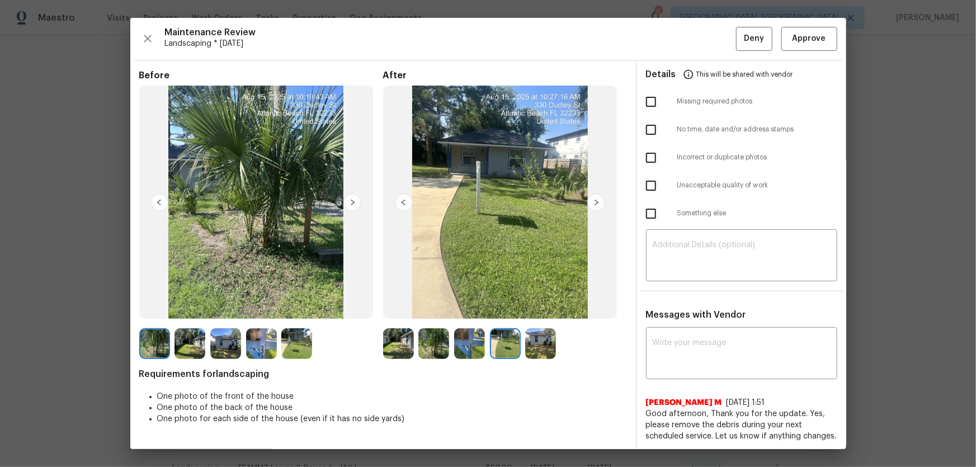
click at [535, 308] on img at bounding box center [540, 343] width 31 height 31
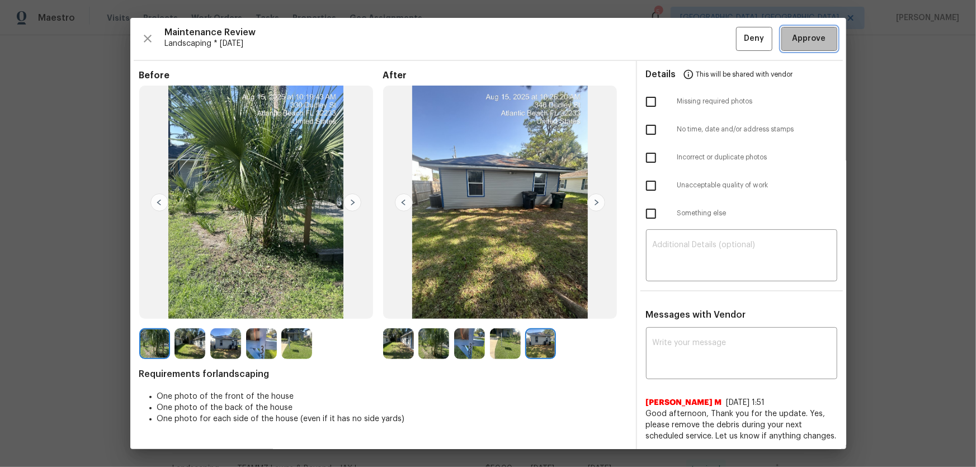
click at [694, 50] on button "Approve" at bounding box center [809, 39] width 56 height 24
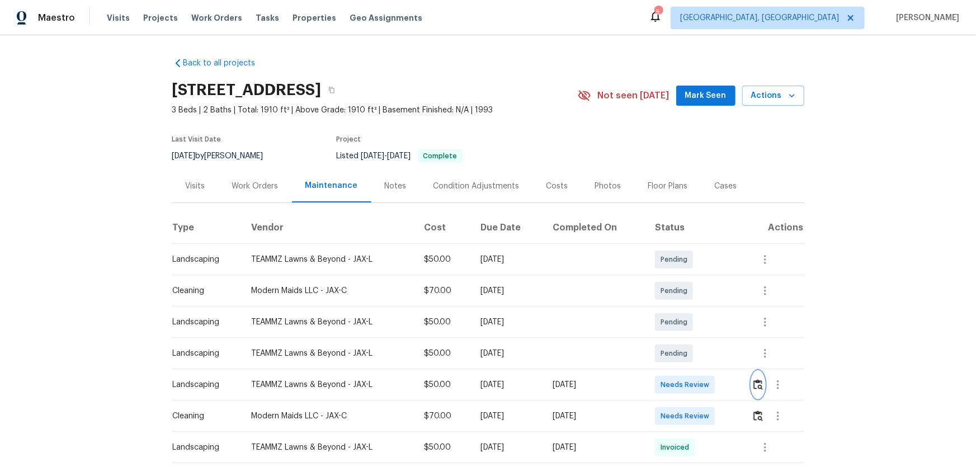
click at [753, 388] on img "button" at bounding box center [758, 384] width 10 height 11
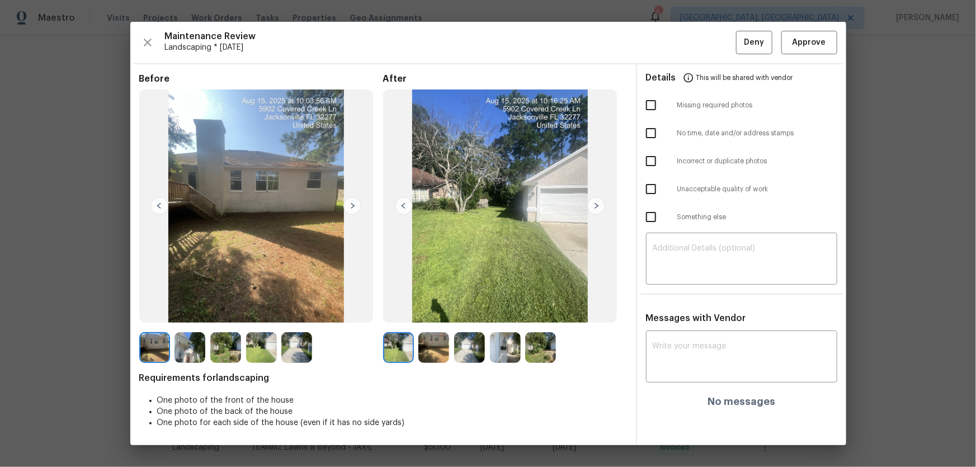
click at [432, 347] on img at bounding box center [433, 347] width 31 height 31
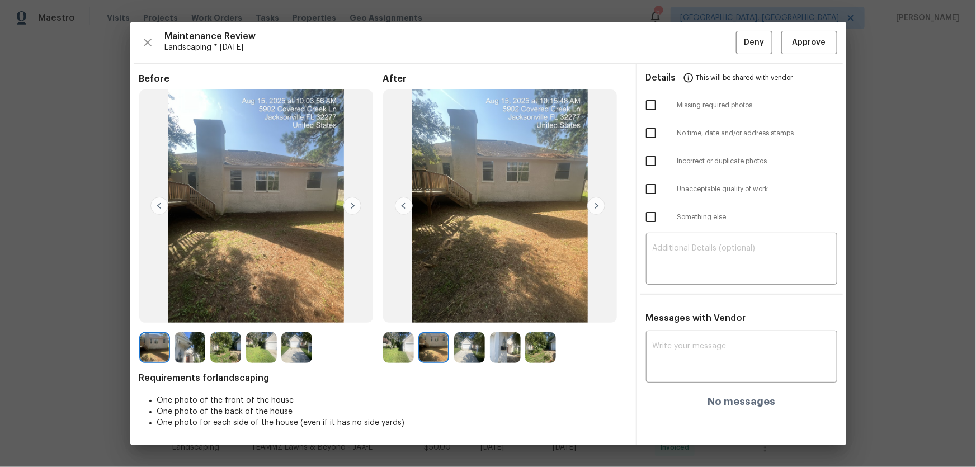
click at [458, 347] on img at bounding box center [469, 347] width 31 height 31
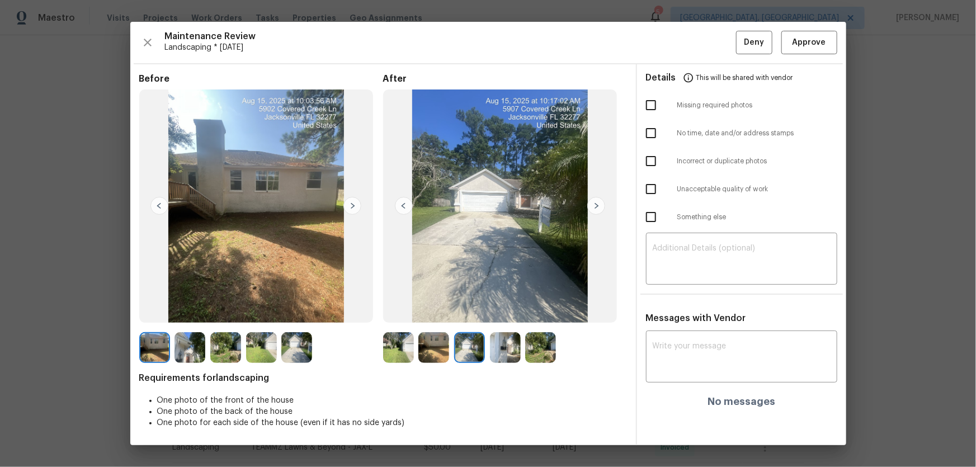
click at [504, 343] on img at bounding box center [505, 347] width 31 height 31
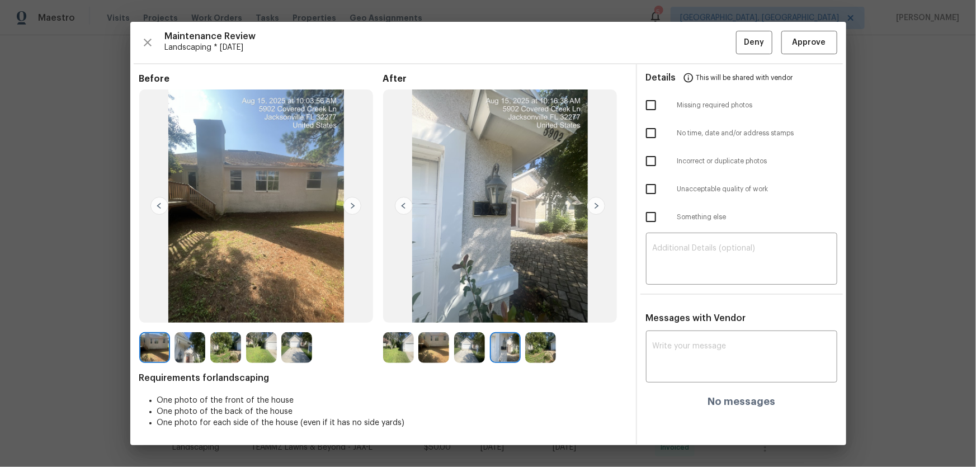
click at [531, 346] on img at bounding box center [540, 347] width 31 height 31
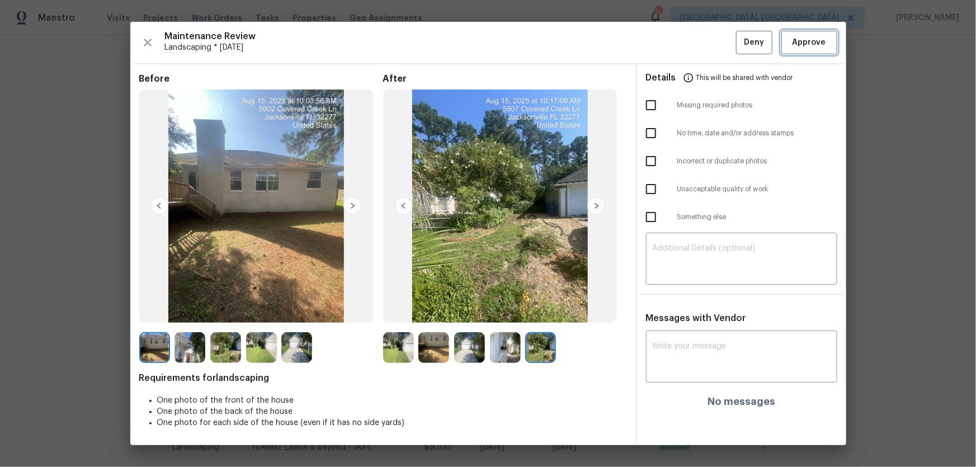
click at [800, 45] on span "Approve" at bounding box center [809, 43] width 34 height 14
